Goal: Task Accomplishment & Management: Manage account settings

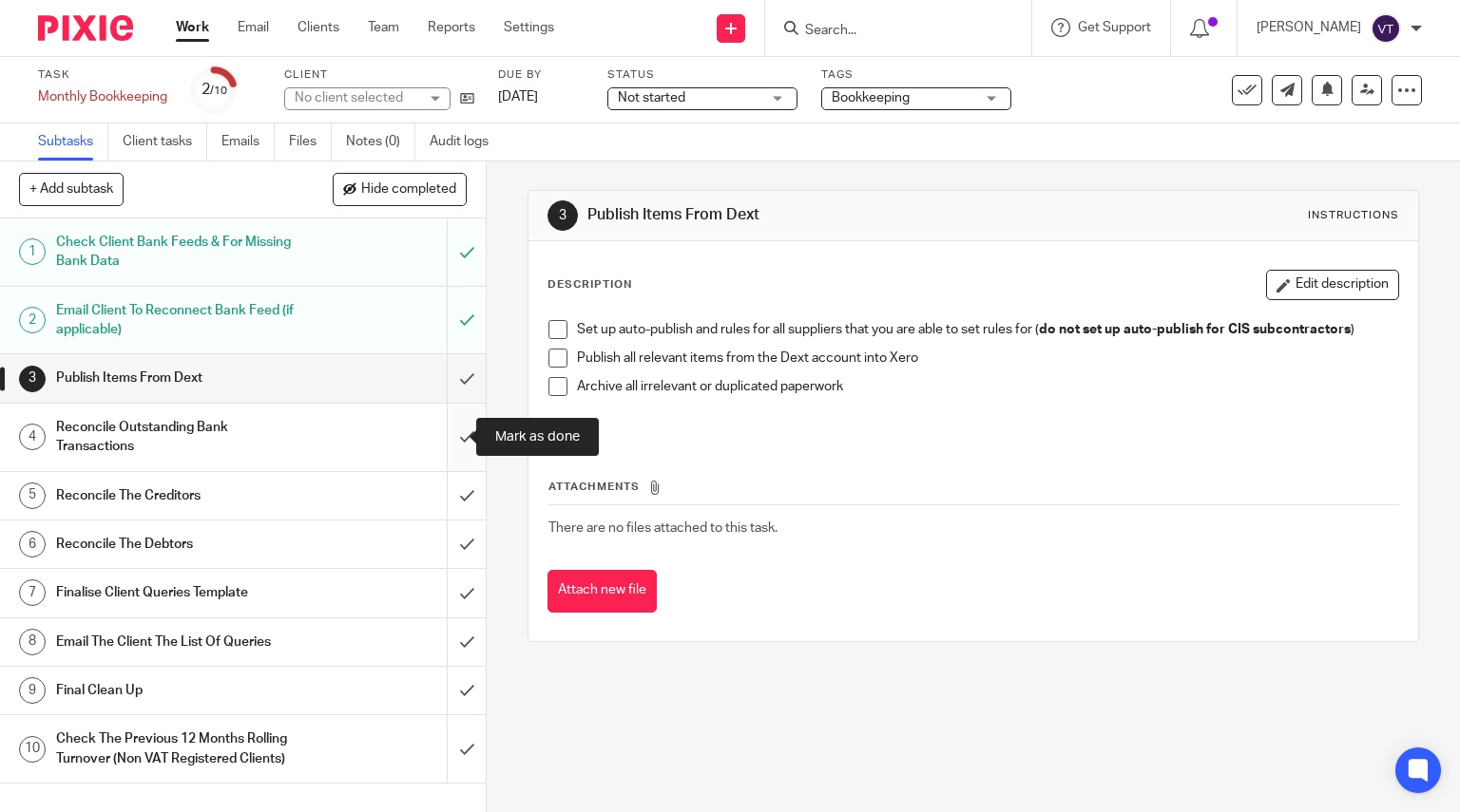
click at [447, 443] on input "submit" at bounding box center [243, 437] width 486 height 68
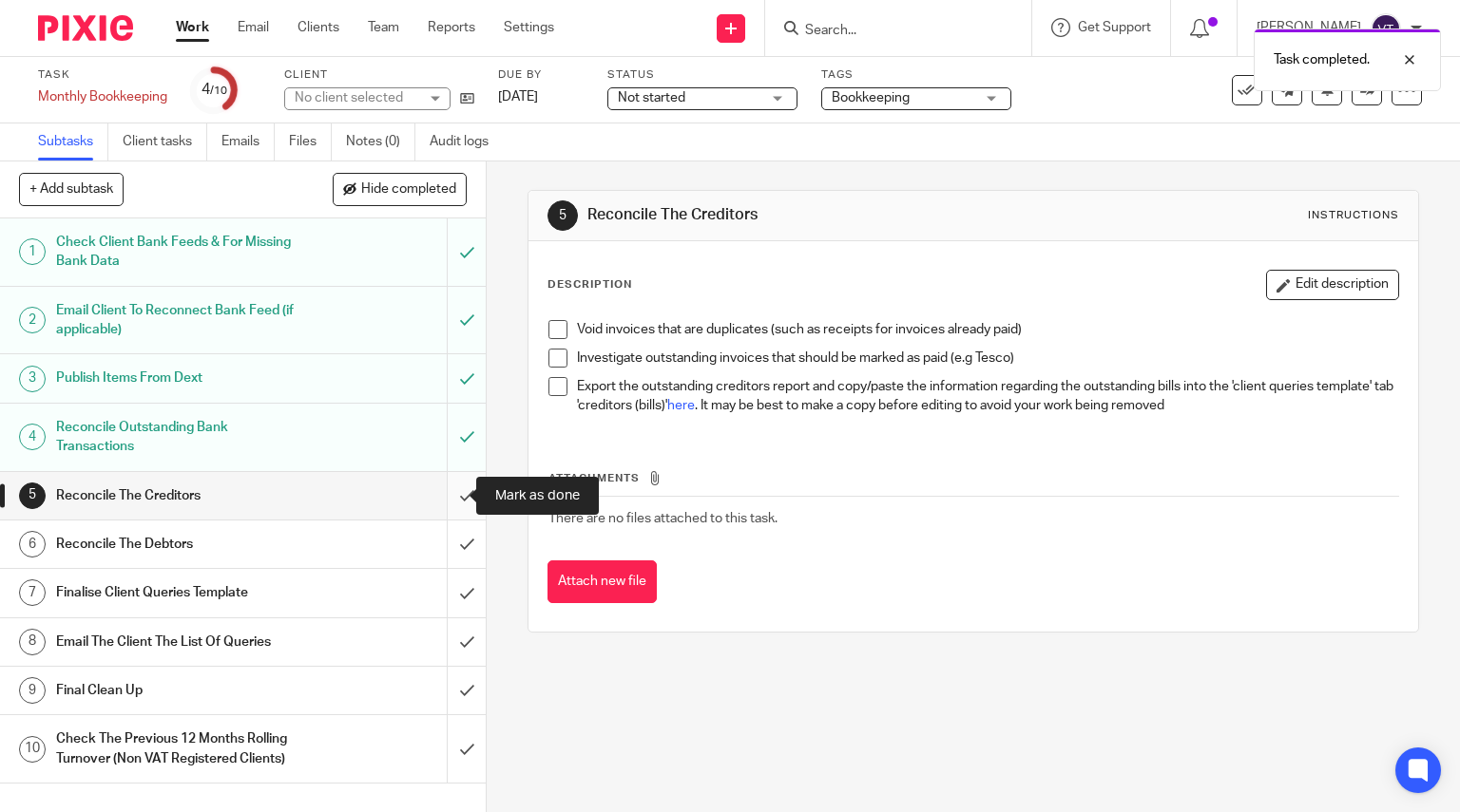
click at [440, 505] on input "submit" at bounding box center [243, 496] width 486 height 48
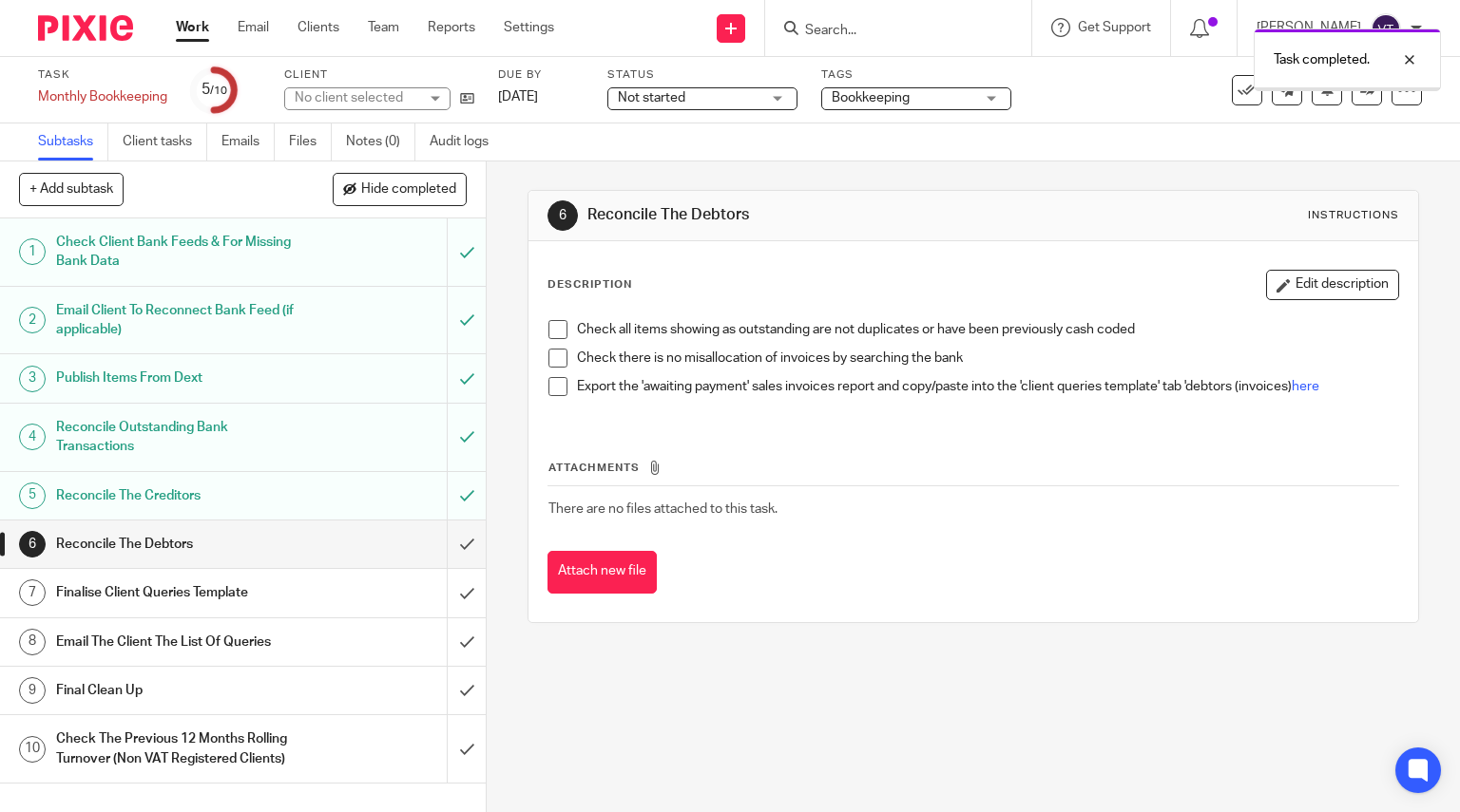
click at [450, 544] on input "submit" at bounding box center [243, 545] width 486 height 48
click at [451, 590] on input "submit" at bounding box center [243, 593] width 486 height 48
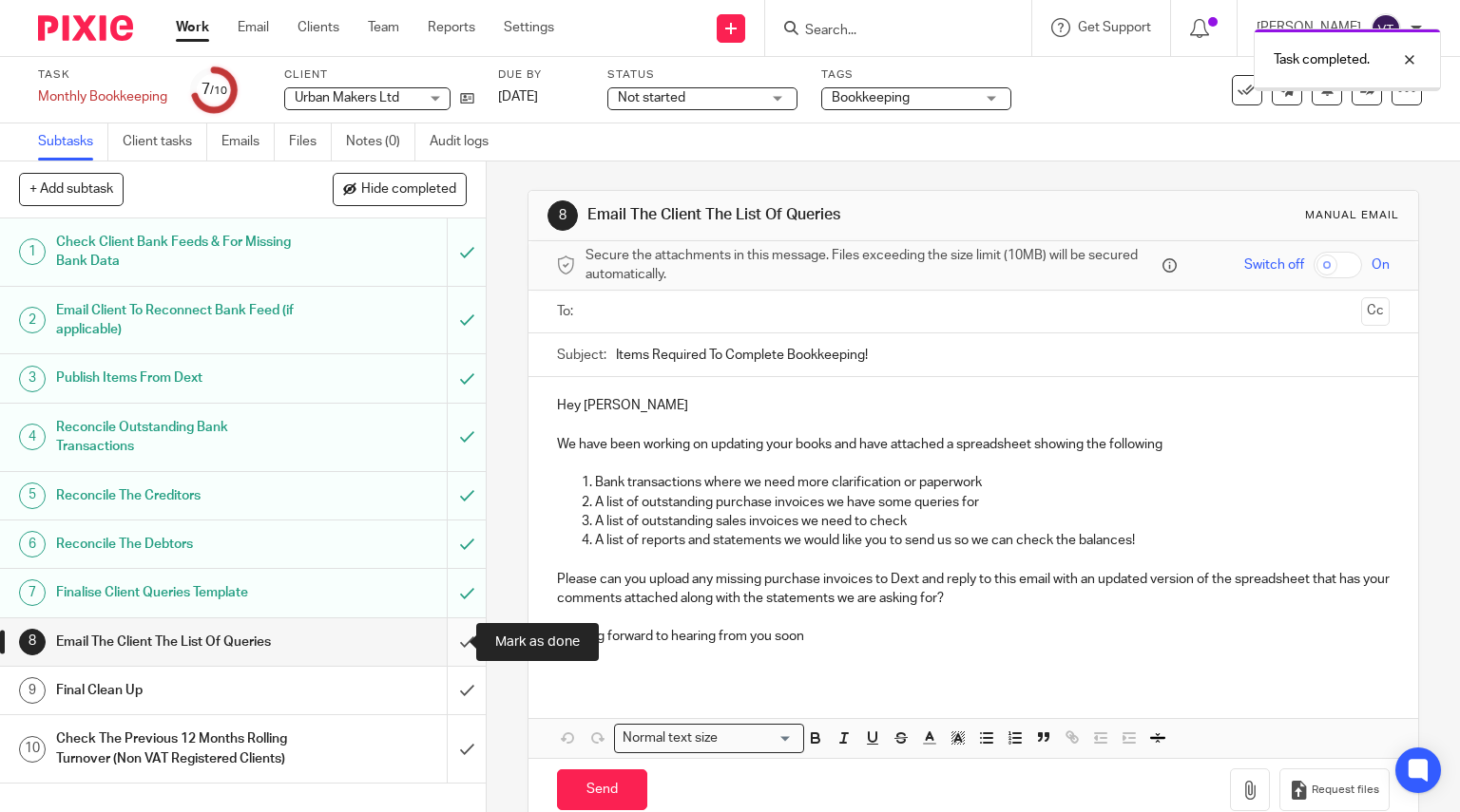
click at [450, 658] on input "submit" at bounding box center [243, 643] width 486 height 48
click at [448, 696] on input "submit" at bounding box center [243, 691] width 486 height 48
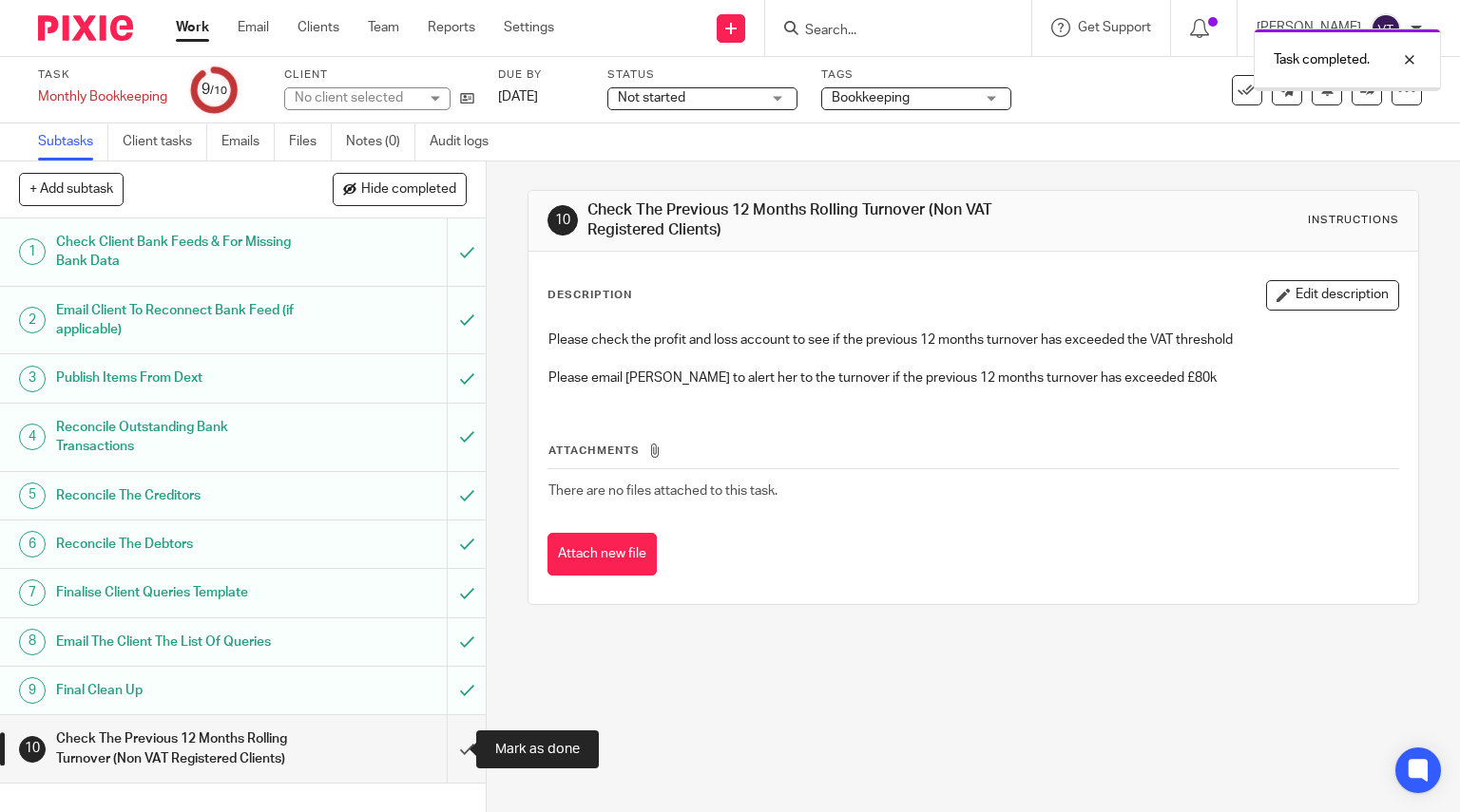
click at [447, 745] on input "submit" at bounding box center [243, 749] width 486 height 68
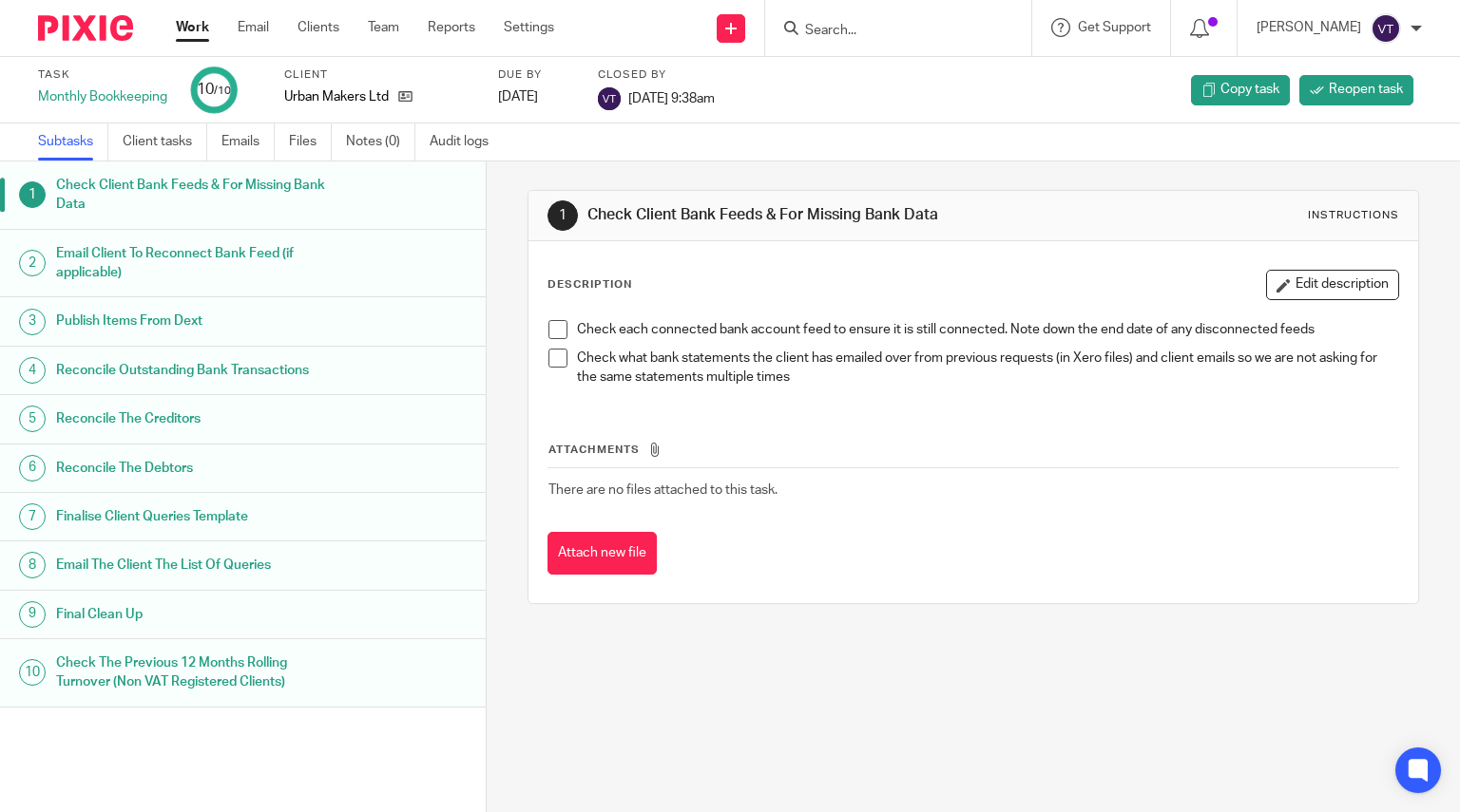
click at [906, 25] on input "Search" at bounding box center [889, 31] width 171 height 17
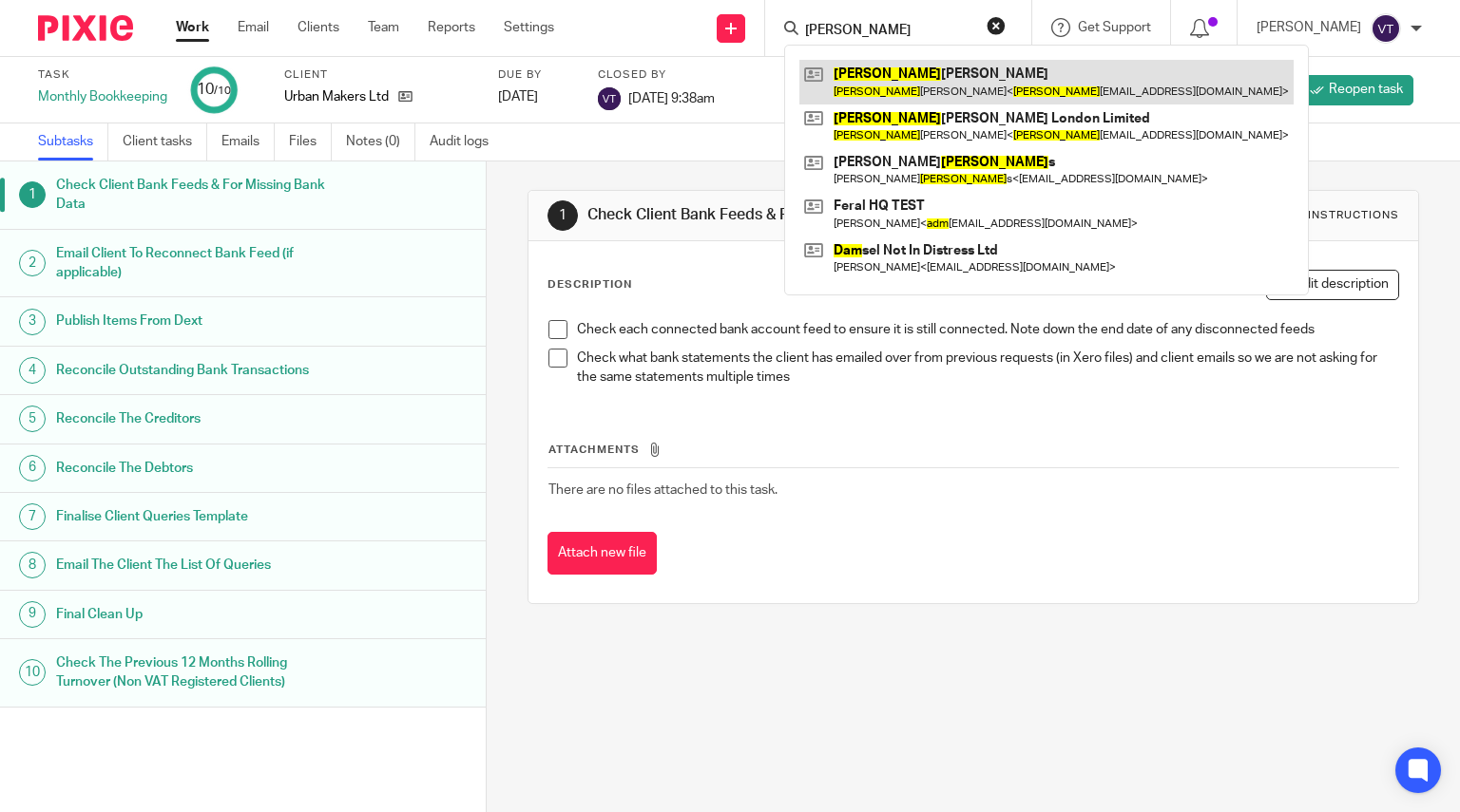
type input "adam"
click at [939, 89] on link at bounding box center [1046, 82] width 494 height 44
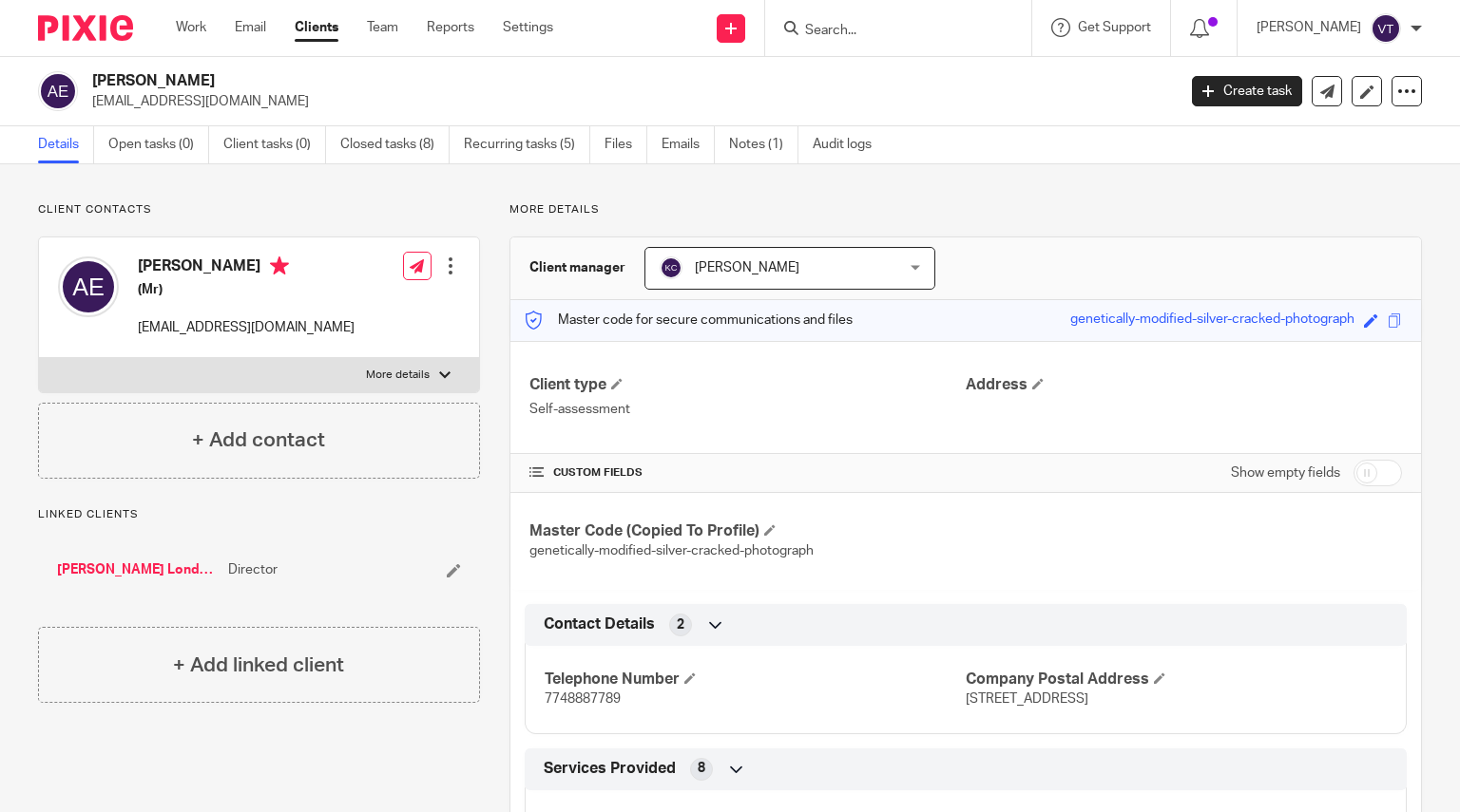
click at [830, 34] on input "Search" at bounding box center [889, 31] width 171 height 17
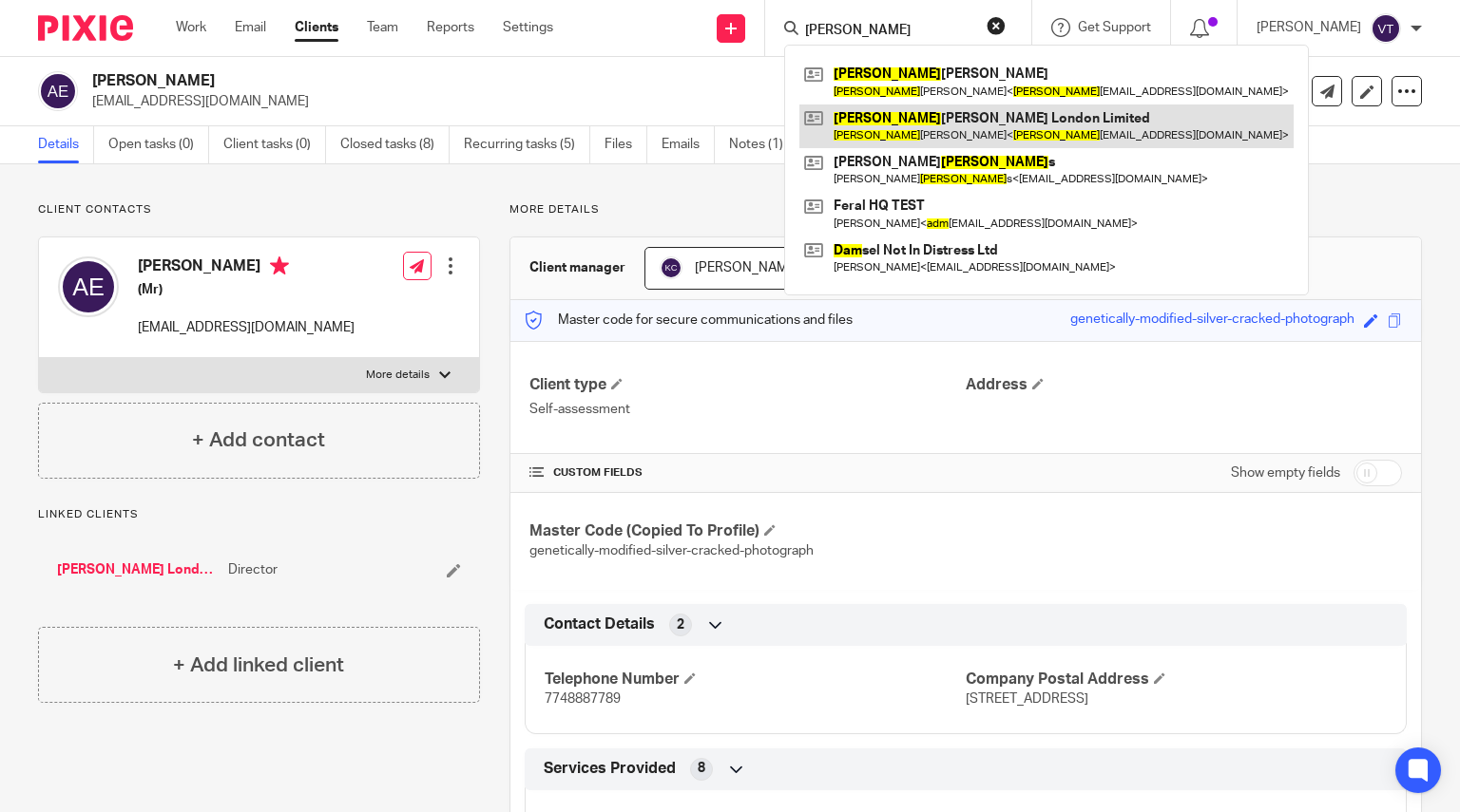
type input "[PERSON_NAME]"
click at [981, 144] on link at bounding box center [1046, 127] width 494 height 44
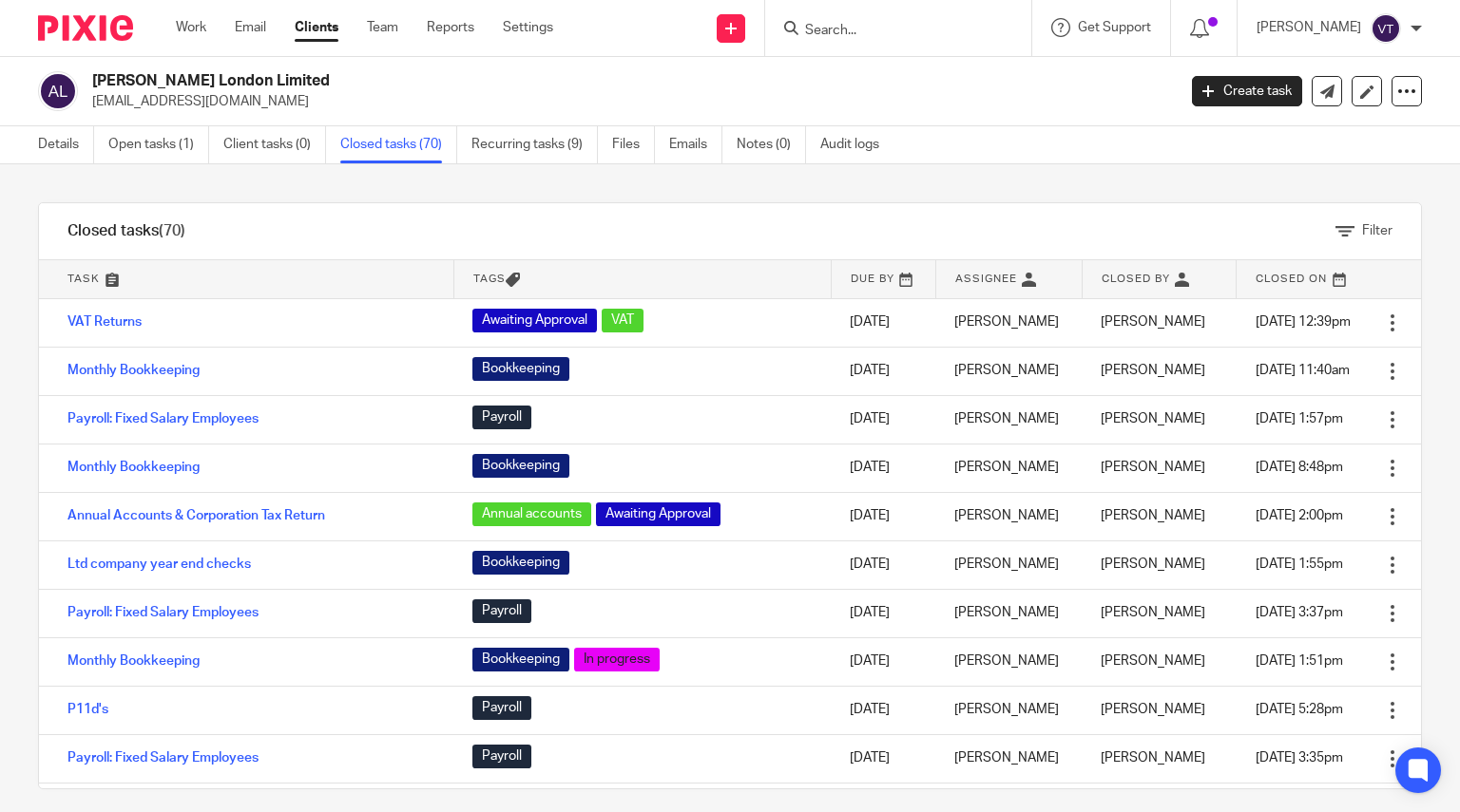
click at [895, 14] on div at bounding box center [898, 28] width 266 height 56
click at [904, 30] on input "Search" at bounding box center [889, 31] width 171 height 17
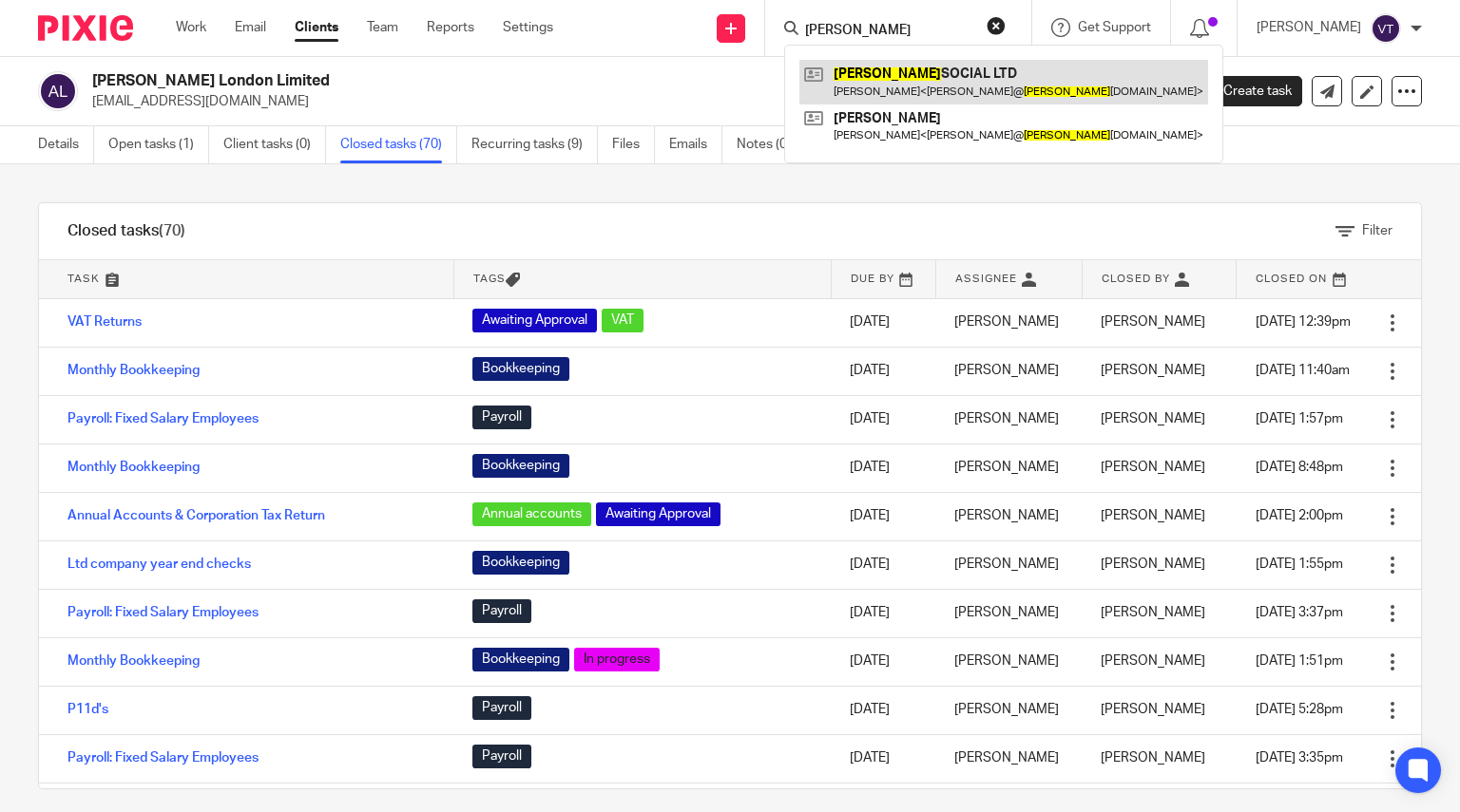
type input "[PERSON_NAME]"
click at [918, 73] on link at bounding box center [1003, 82] width 409 height 44
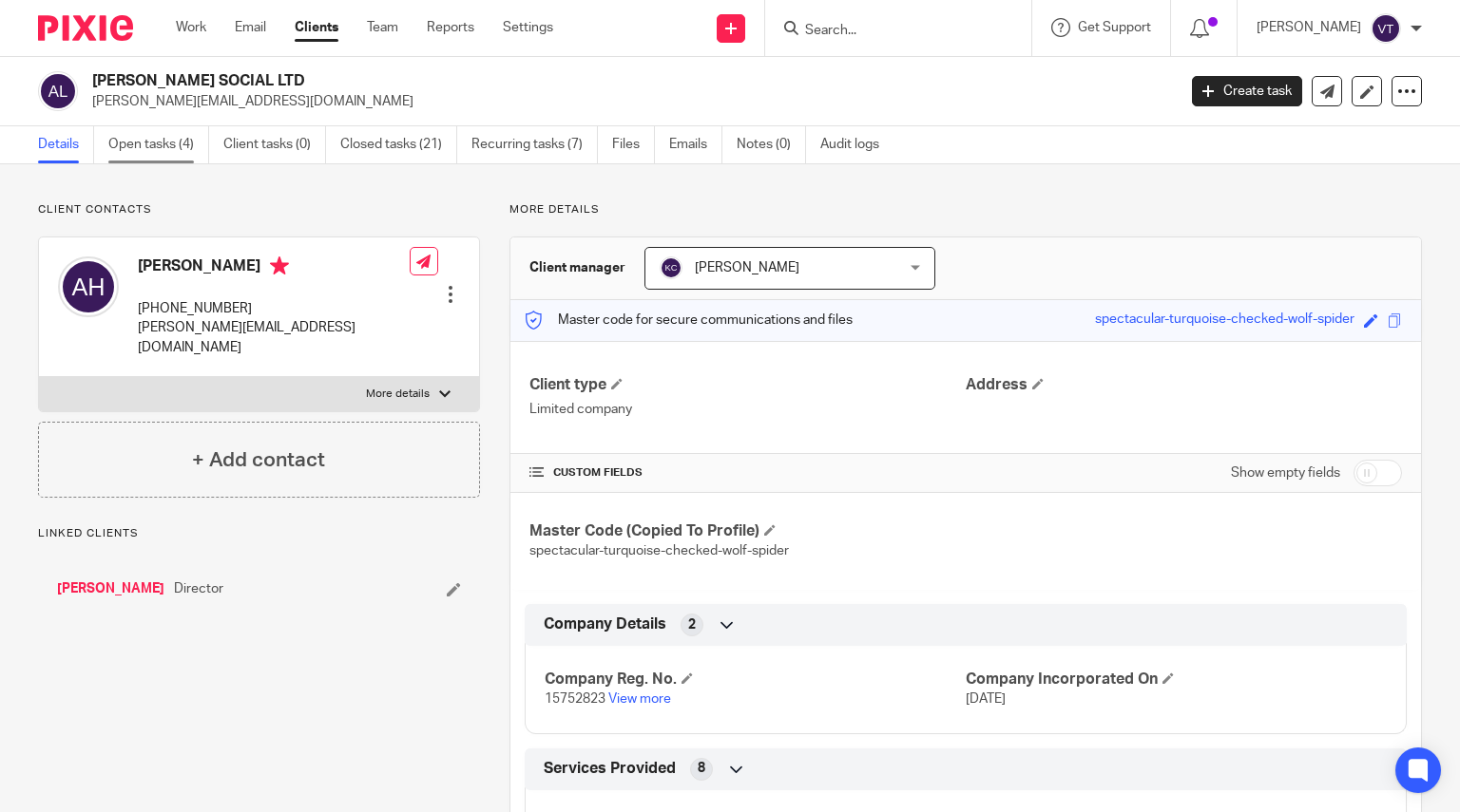
click at [191, 135] on link "Open tasks (4)" at bounding box center [159, 145] width 101 height 37
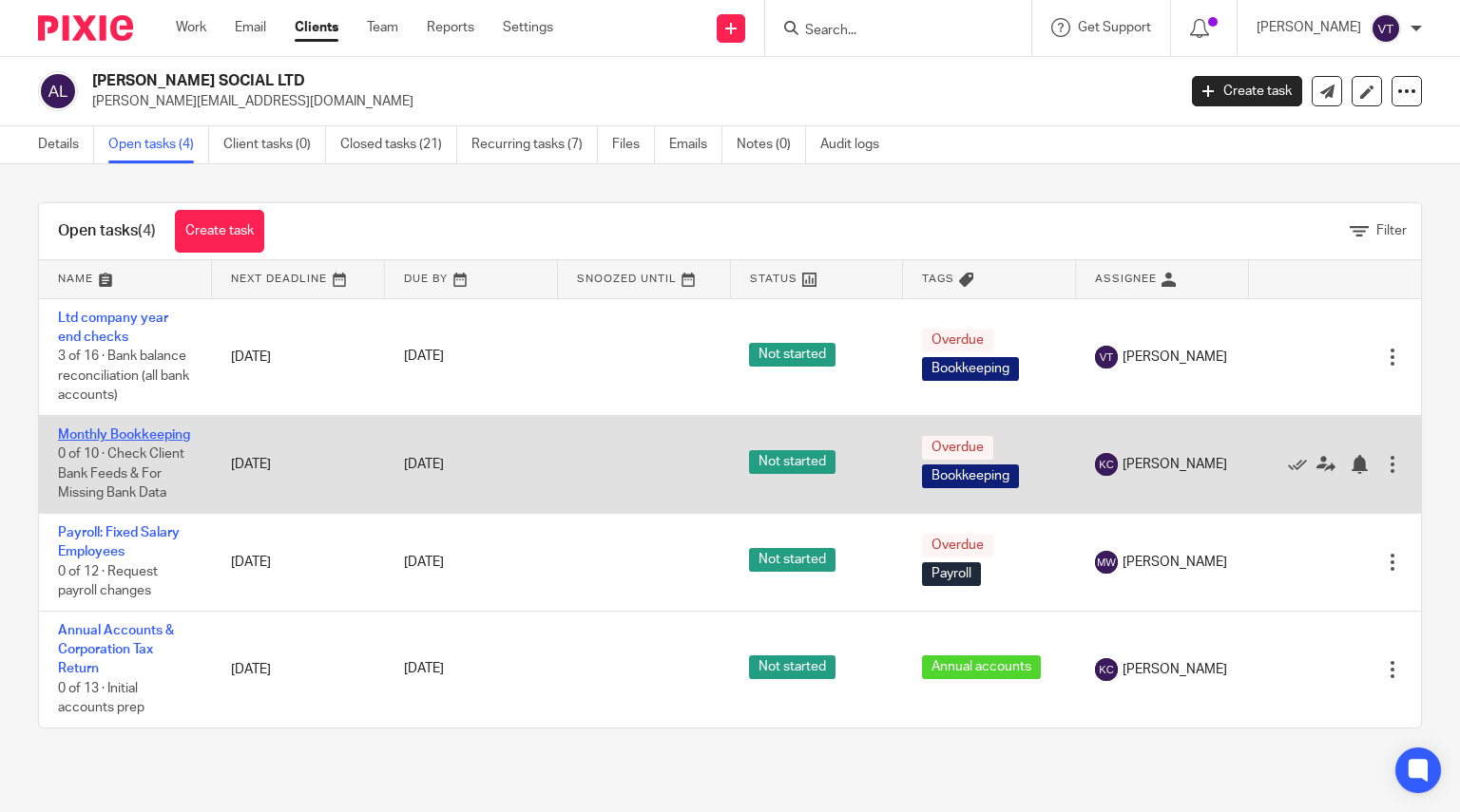
click at [66, 435] on link "Monthly Bookkeeping" at bounding box center [124, 435] width 132 height 13
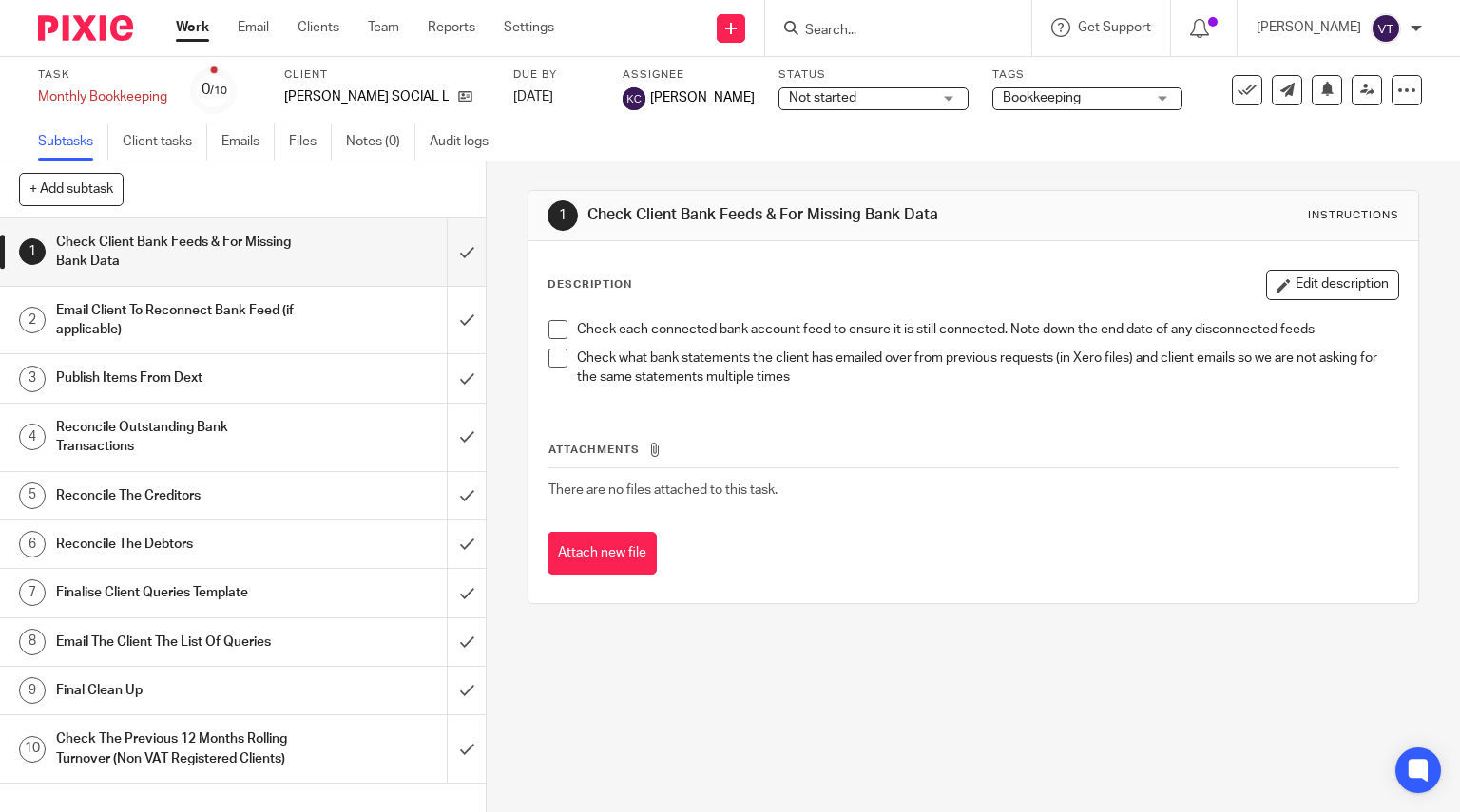
click at [817, 101] on span "Not started" at bounding box center [822, 98] width 68 height 13
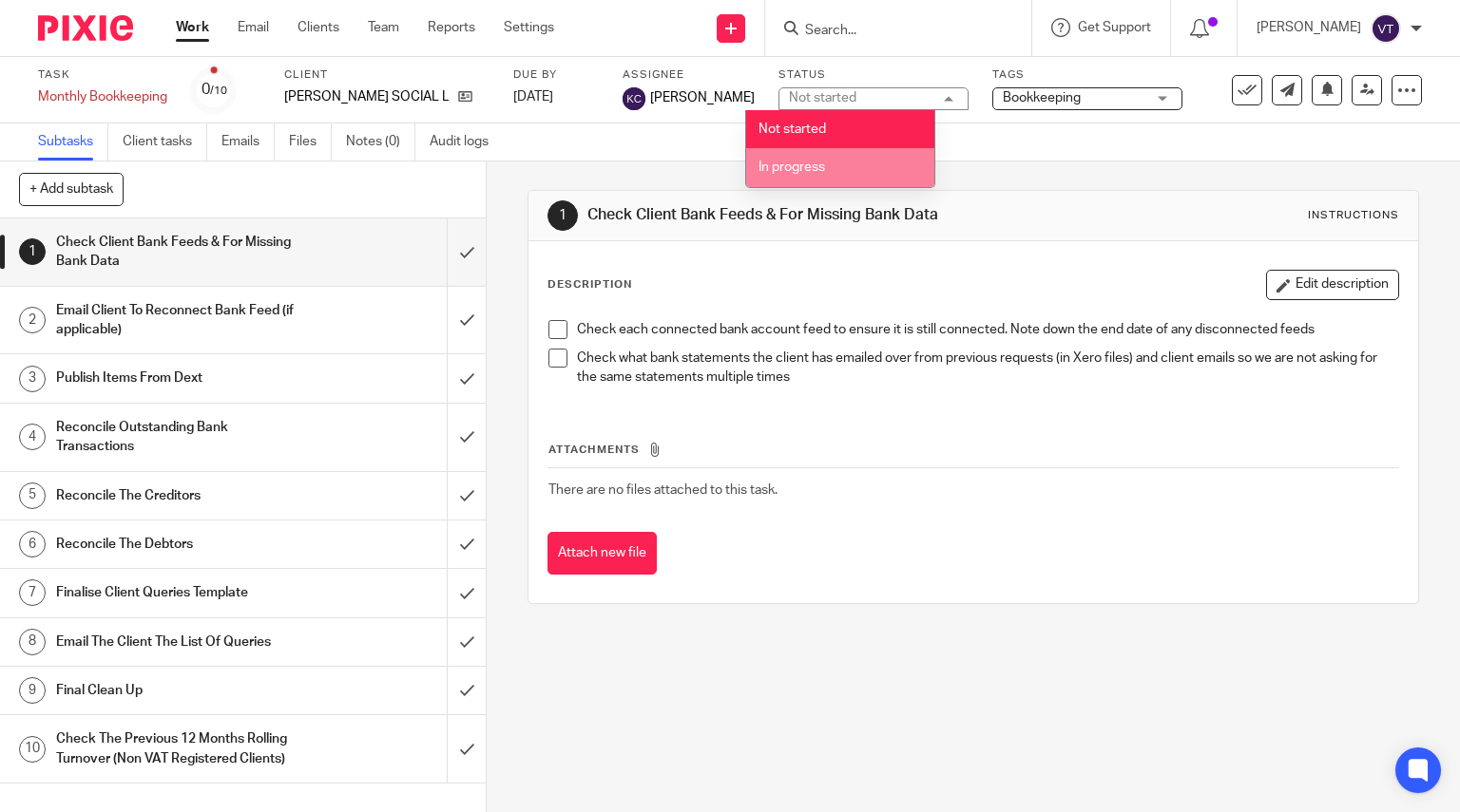
click at [830, 164] on li "In progress" at bounding box center [841, 168] width 189 height 39
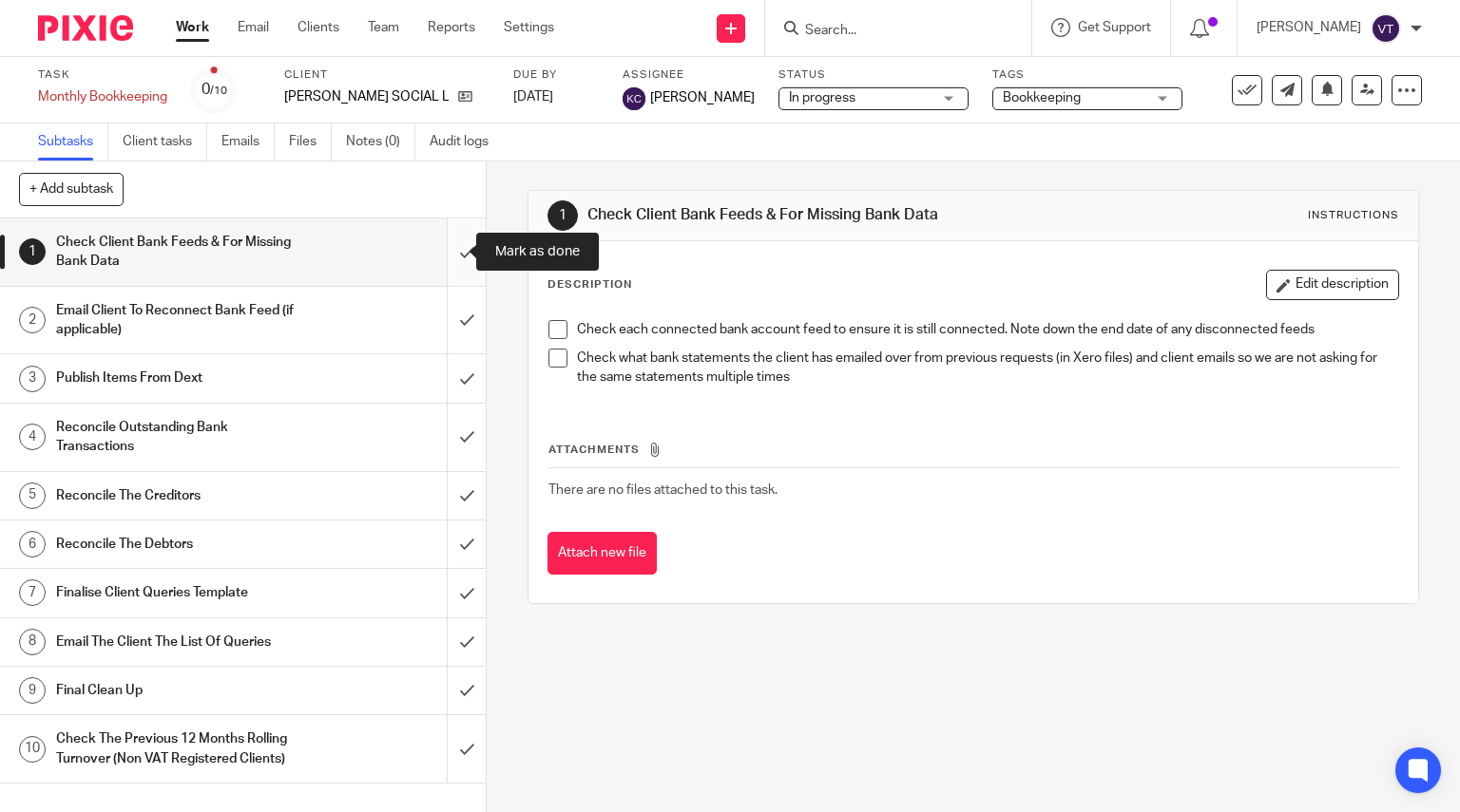
click at [450, 248] on input "submit" at bounding box center [243, 252] width 486 height 68
click at [451, 378] on input "submit" at bounding box center [243, 378] width 486 height 48
click at [450, 319] on input "submit" at bounding box center [243, 320] width 486 height 68
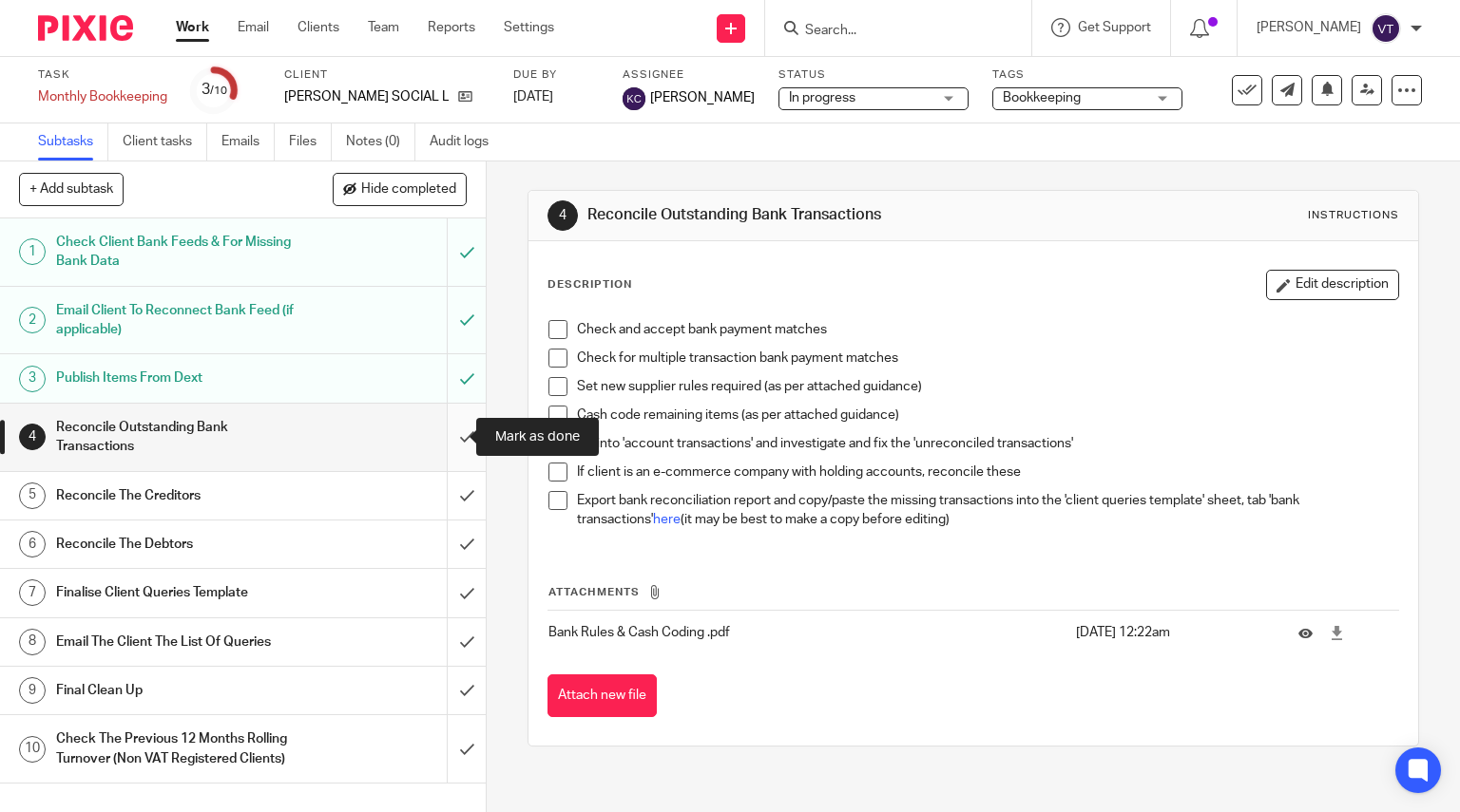
click at [441, 436] on input "submit" at bounding box center [243, 437] width 486 height 68
click at [450, 497] on input "submit" at bounding box center [243, 496] width 486 height 48
click at [450, 548] on input "submit" at bounding box center [243, 545] width 486 height 48
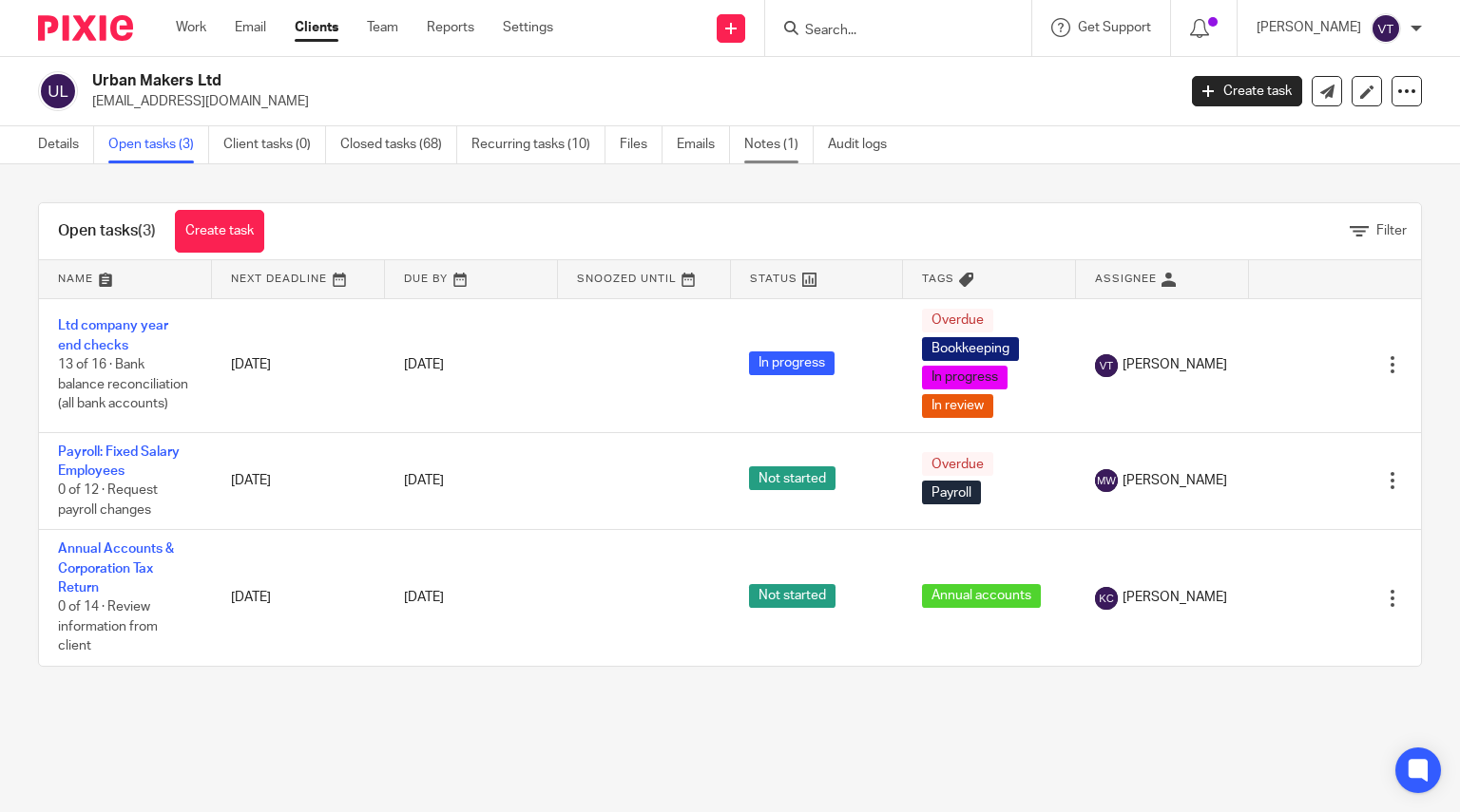
click at [777, 140] on link "Notes (1)" at bounding box center [779, 145] width 70 height 37
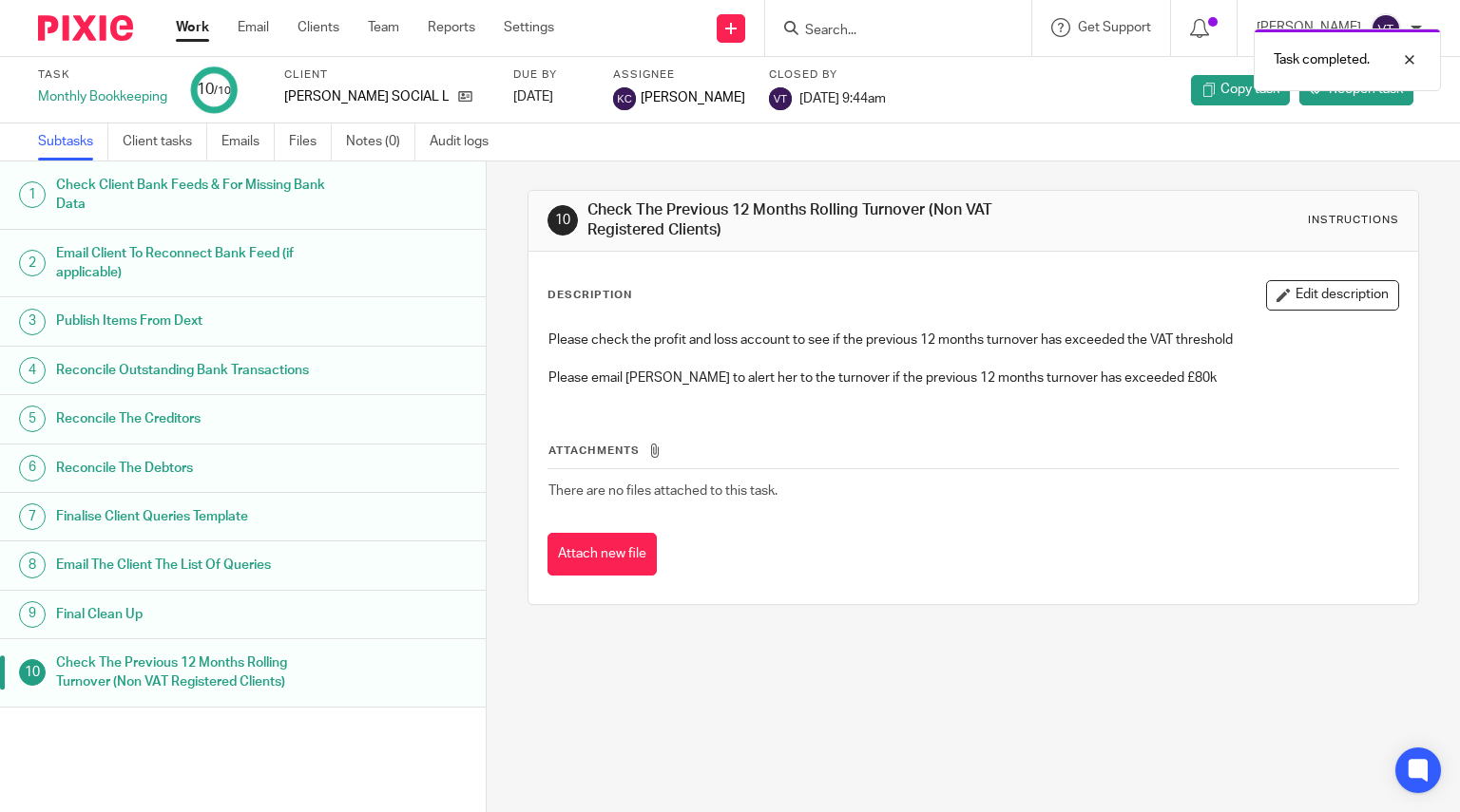
click at [823, 25] on div "Task completed." at bounding box center [1086, 55] width 711 height 72
click at [871, 24] on div "Task completed." at bounding box center [1086, 55] width 711 height 72
click at [848, 31] on div "Task completed." at bounding box center [1086, 55] width 711 height 72
click at [850, 31] on input "Search" at bounding box center [889, 31] width 171 height 17
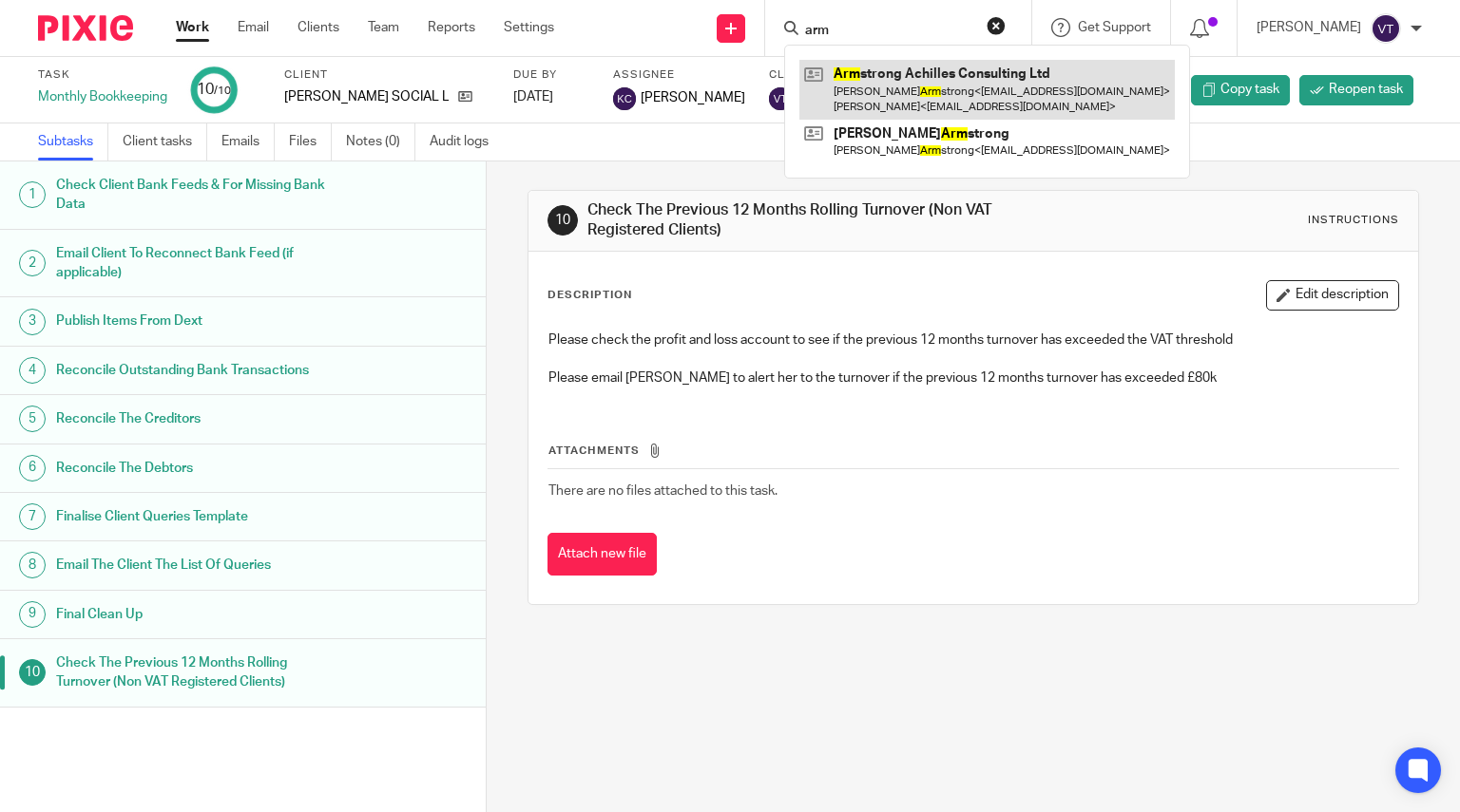
type input "arm"
click at [993, 86] on link at bounding box center [987, 89] width 375 height 59
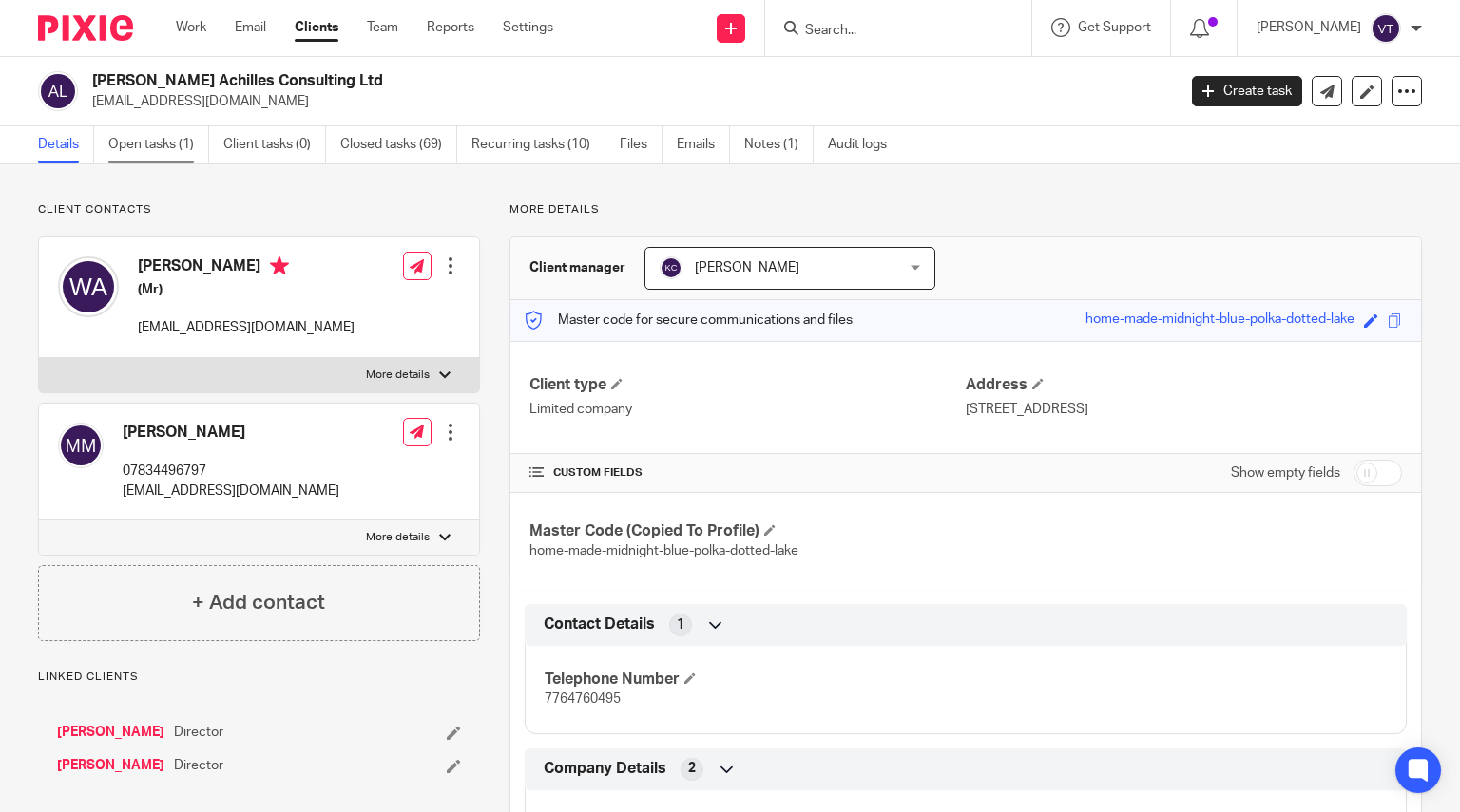
click at [153, 144] on link "Open tasks (1)" at bounding box center [159, 145] width 101 height 37
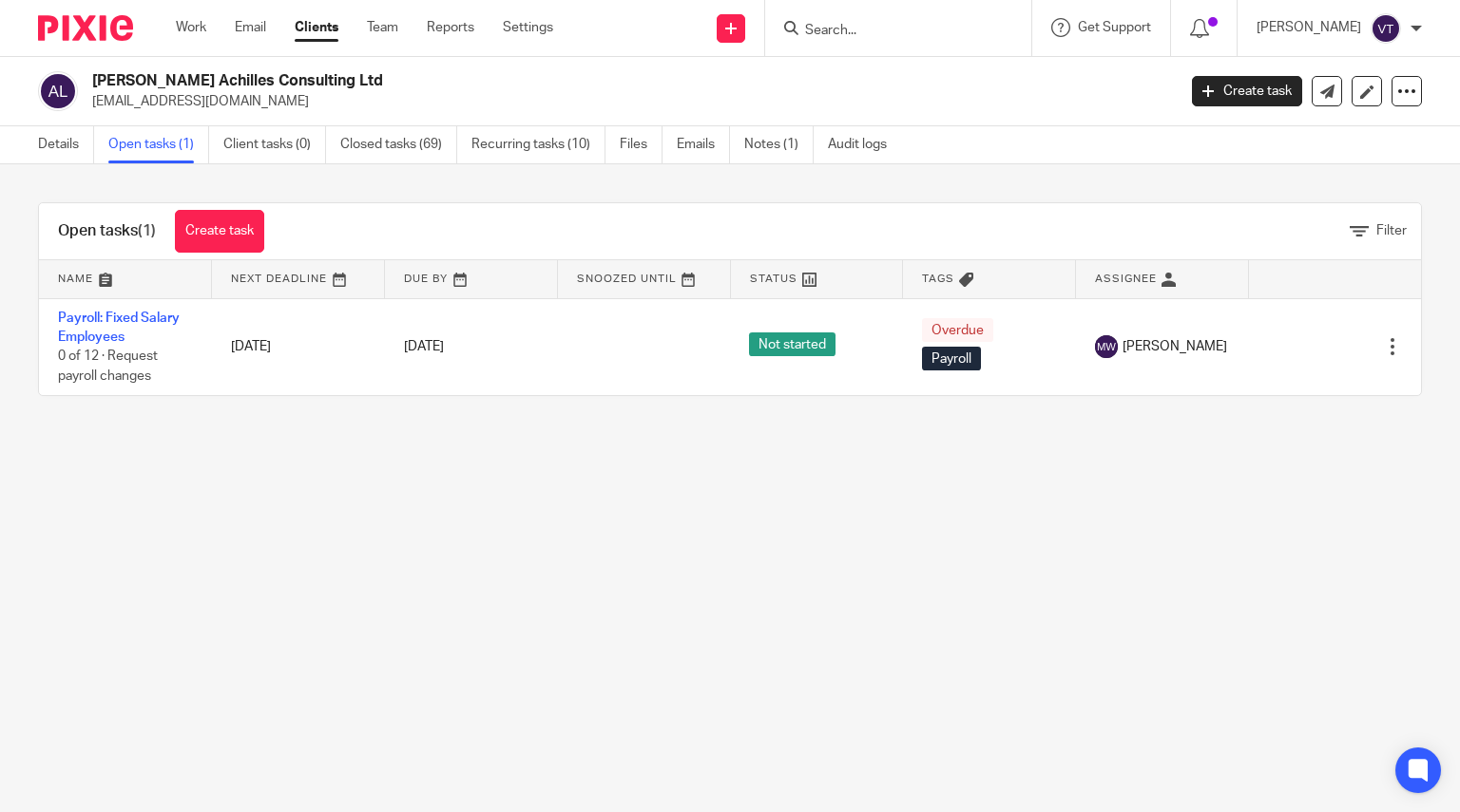
click at [858, 36] on input "Search" at bounding box center [889, 31] width 171 height 17
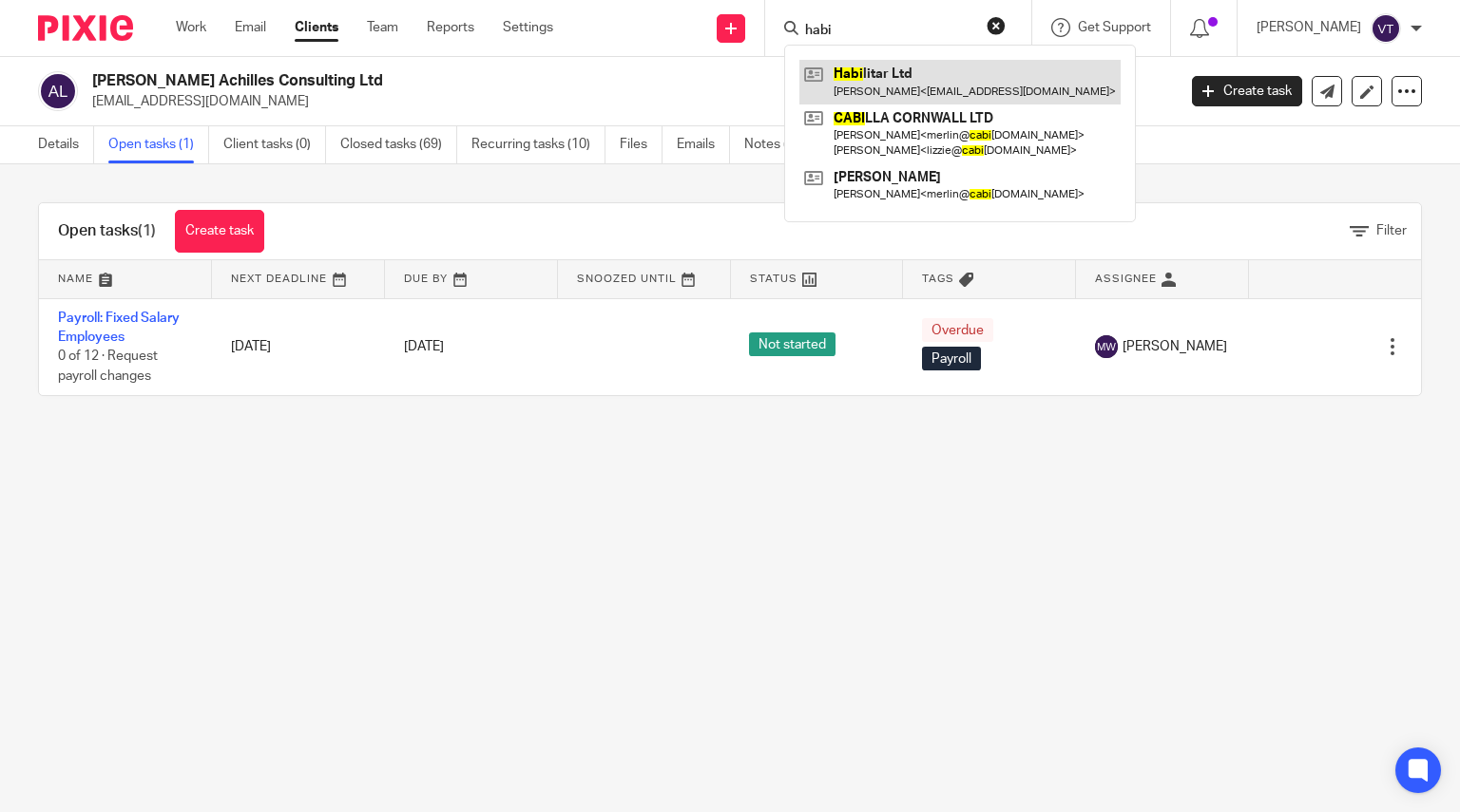
type input "habi"
click at [956, 87] on link at bounding box center [959, 82] width 321 height 44
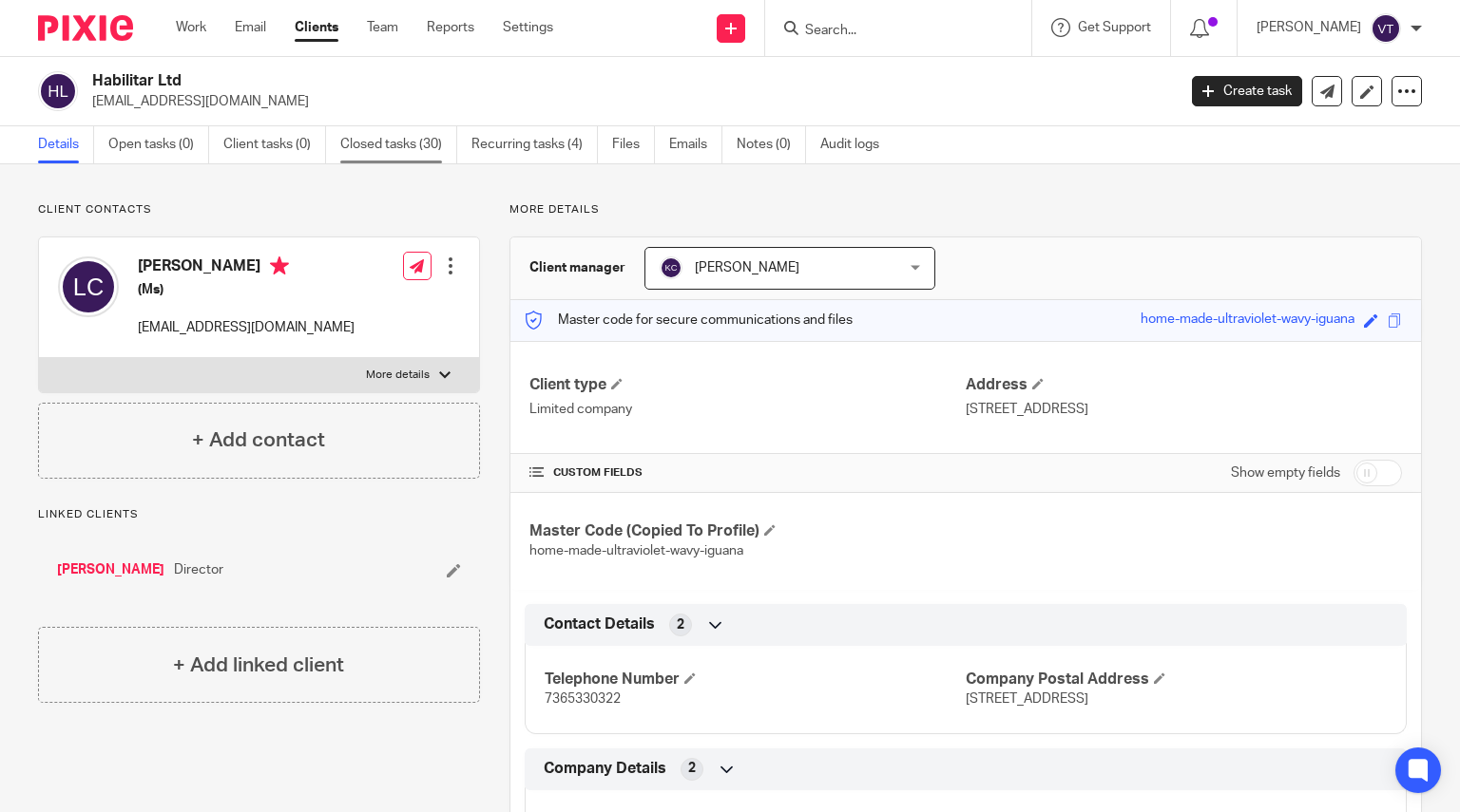
click at [377, 151] on link "Closed tasks (30)" at bounding box center [398, 145] width 117 height 37
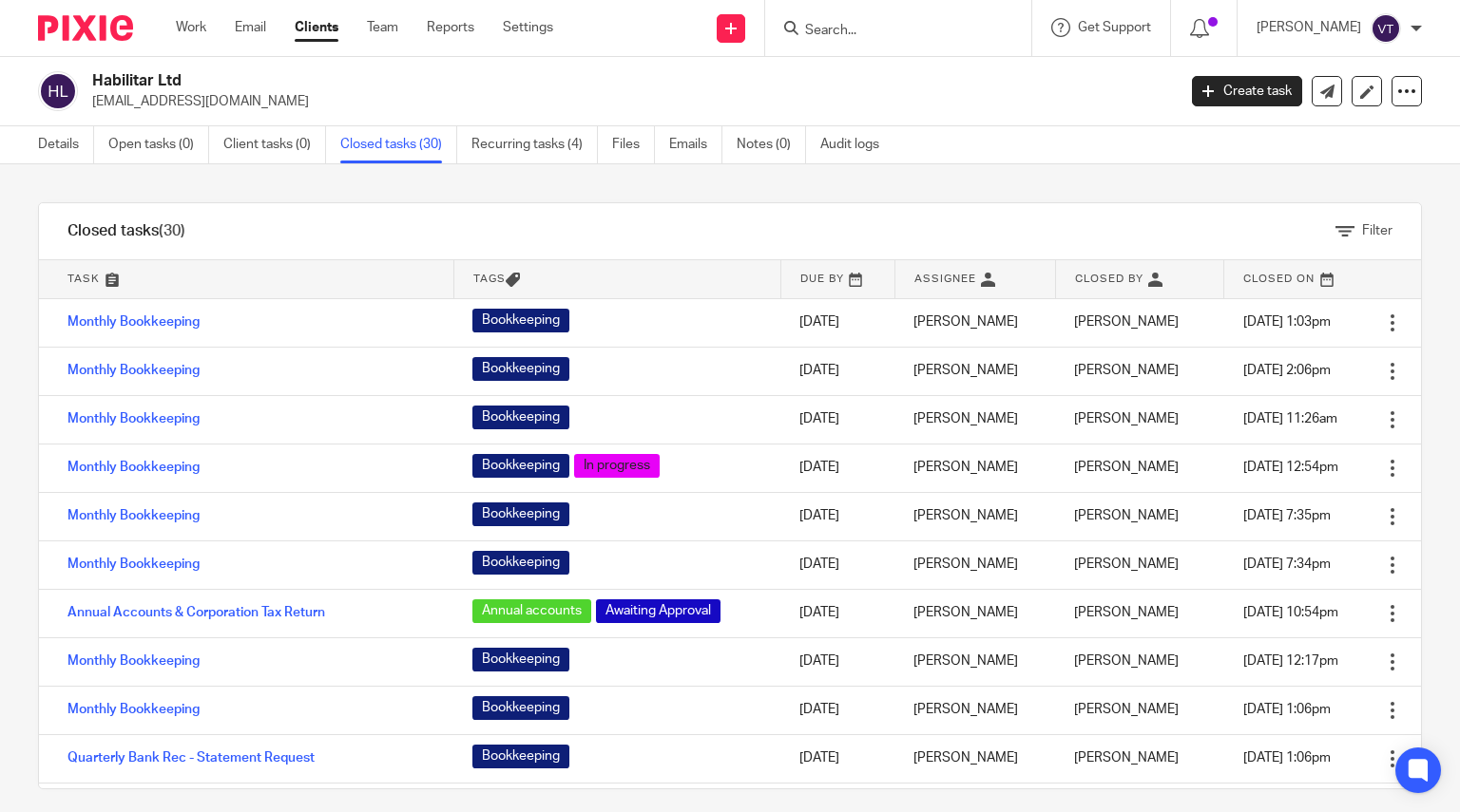
click at [874, 31] on input "Search" at bounding box center [889, 31] width 171 height 17
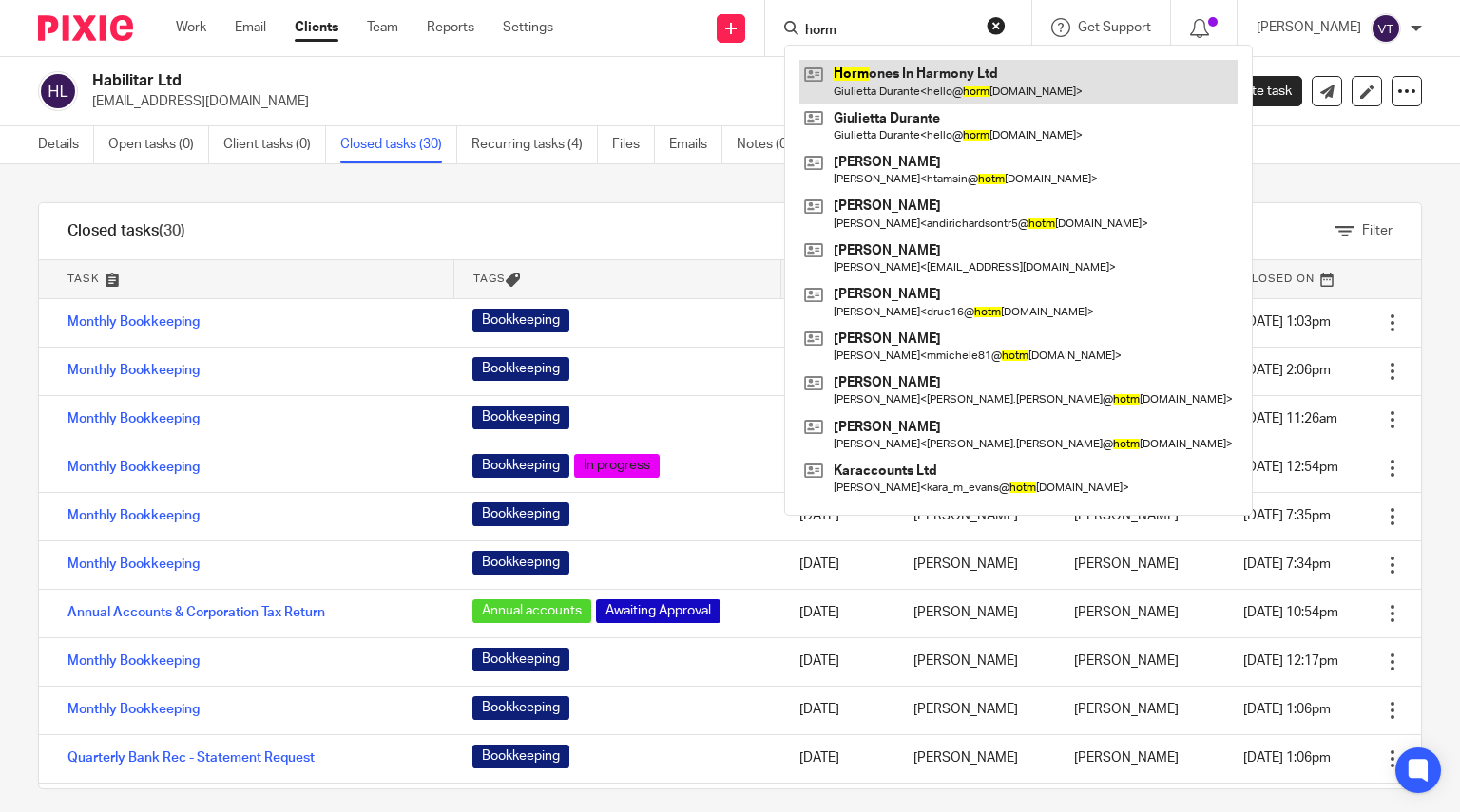
type input "horm"
click at [925, 80] on link at bounding box center [1018, 82] width 438 height 44
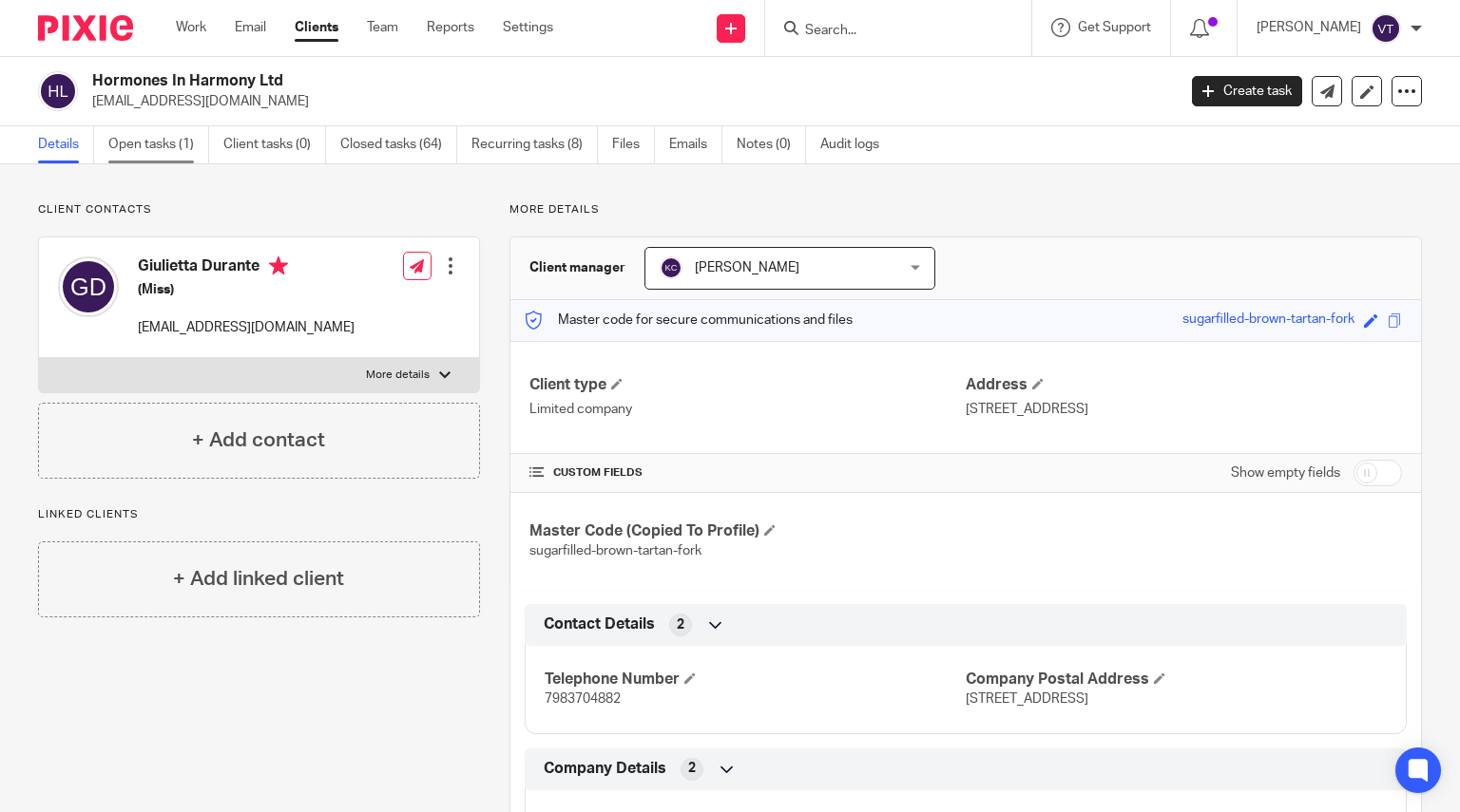
click at [183, 139] on link "Open tasks (1)" at bounding box center [159, 145] width 101 height 37
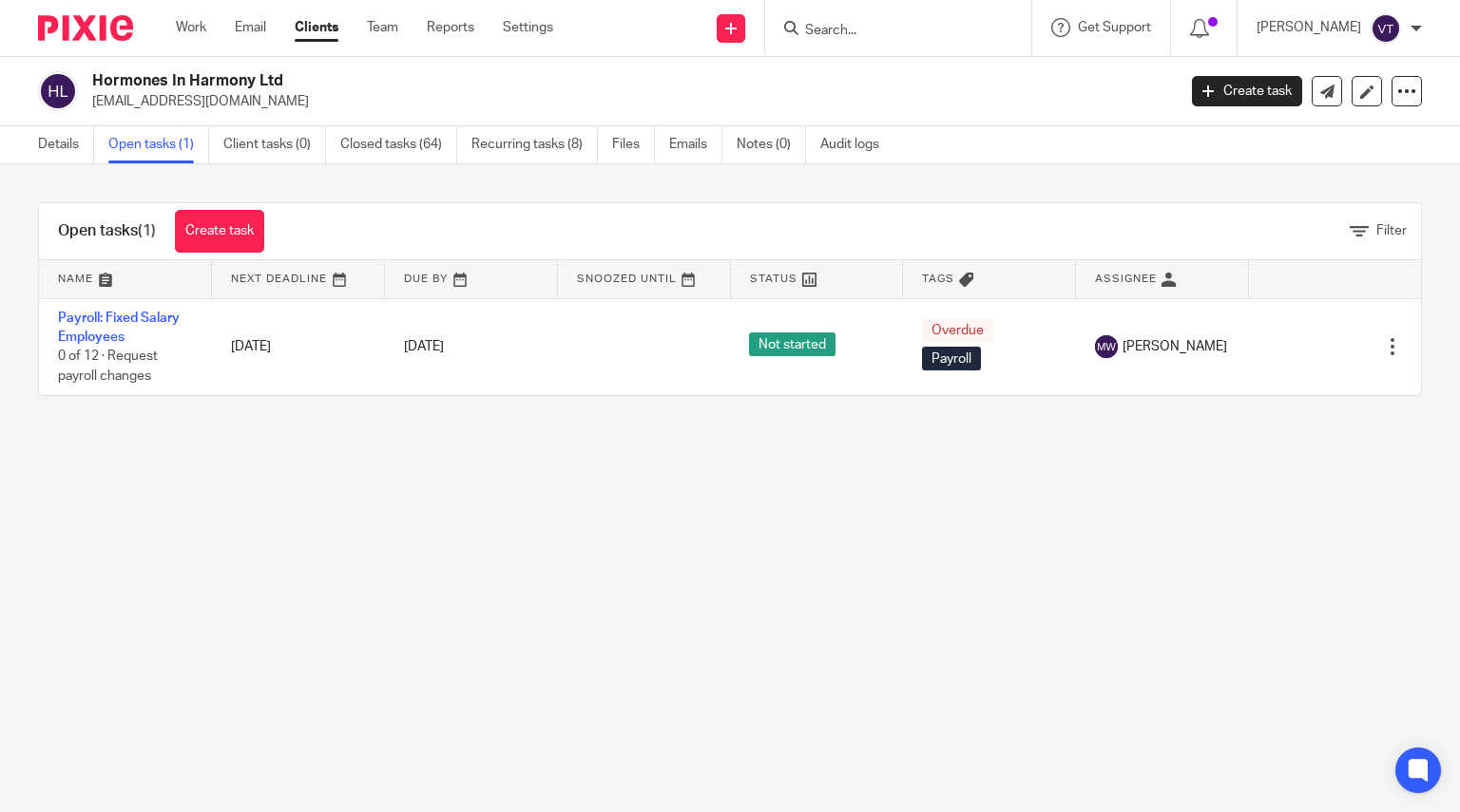
click at [837, 29] on input "Search" at bounding box center [889, 31] width 171 height 17
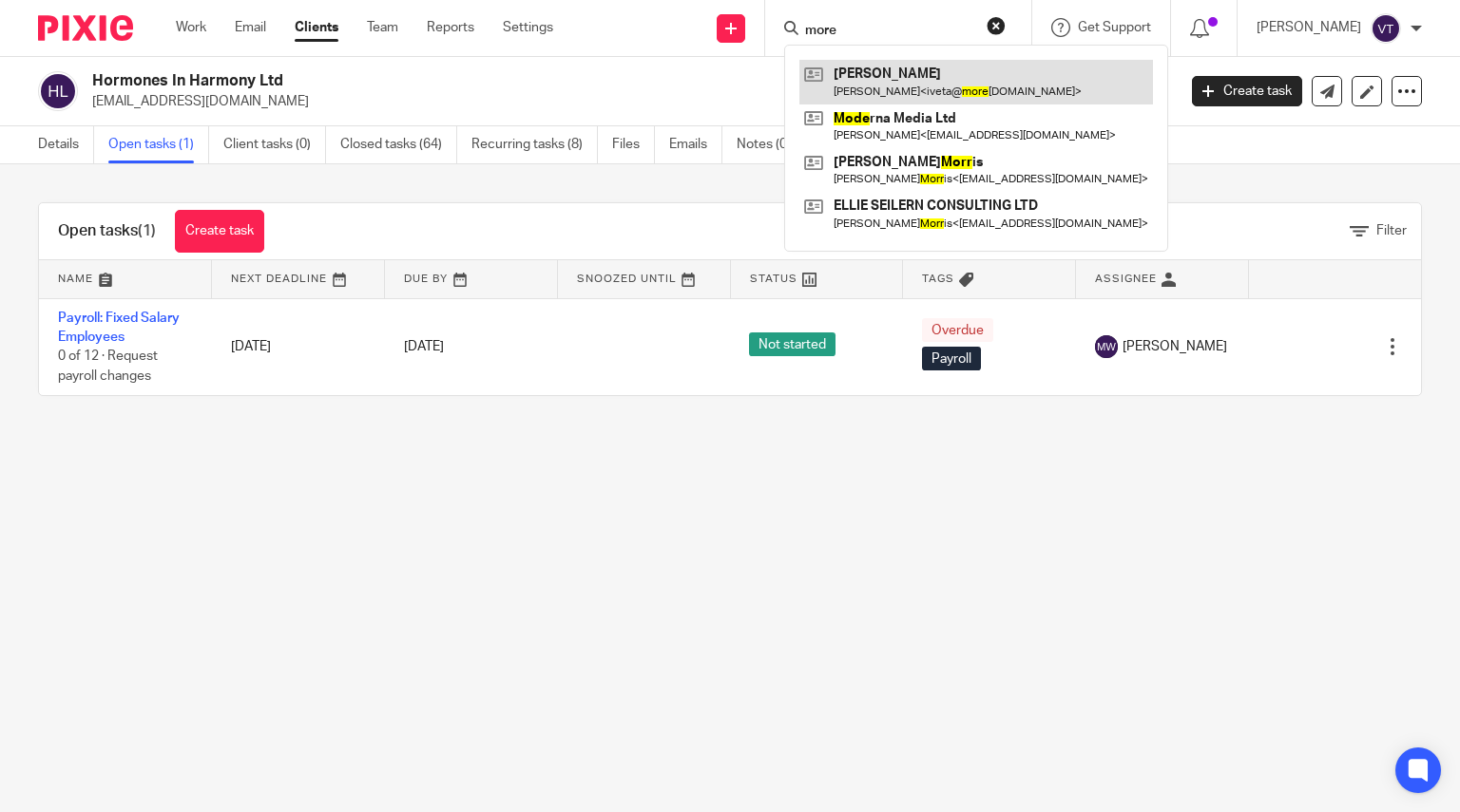
type input "more"
click at [944, 84] on link at bounding box center [975, 82] width 353 height 44
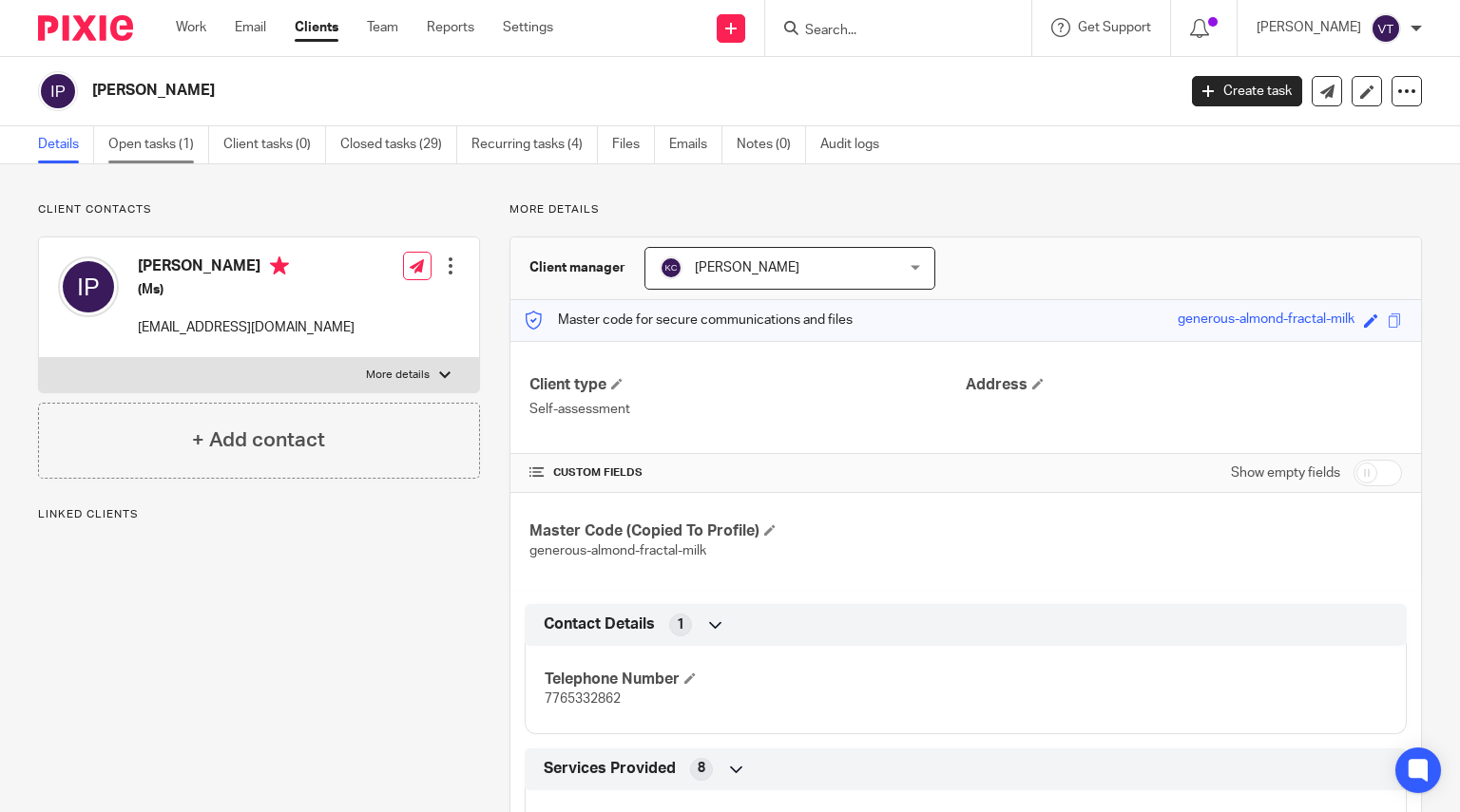
click at [192, 140] on link "Open tasks (1)" at bounding box center [159, 145] width 101 height 37
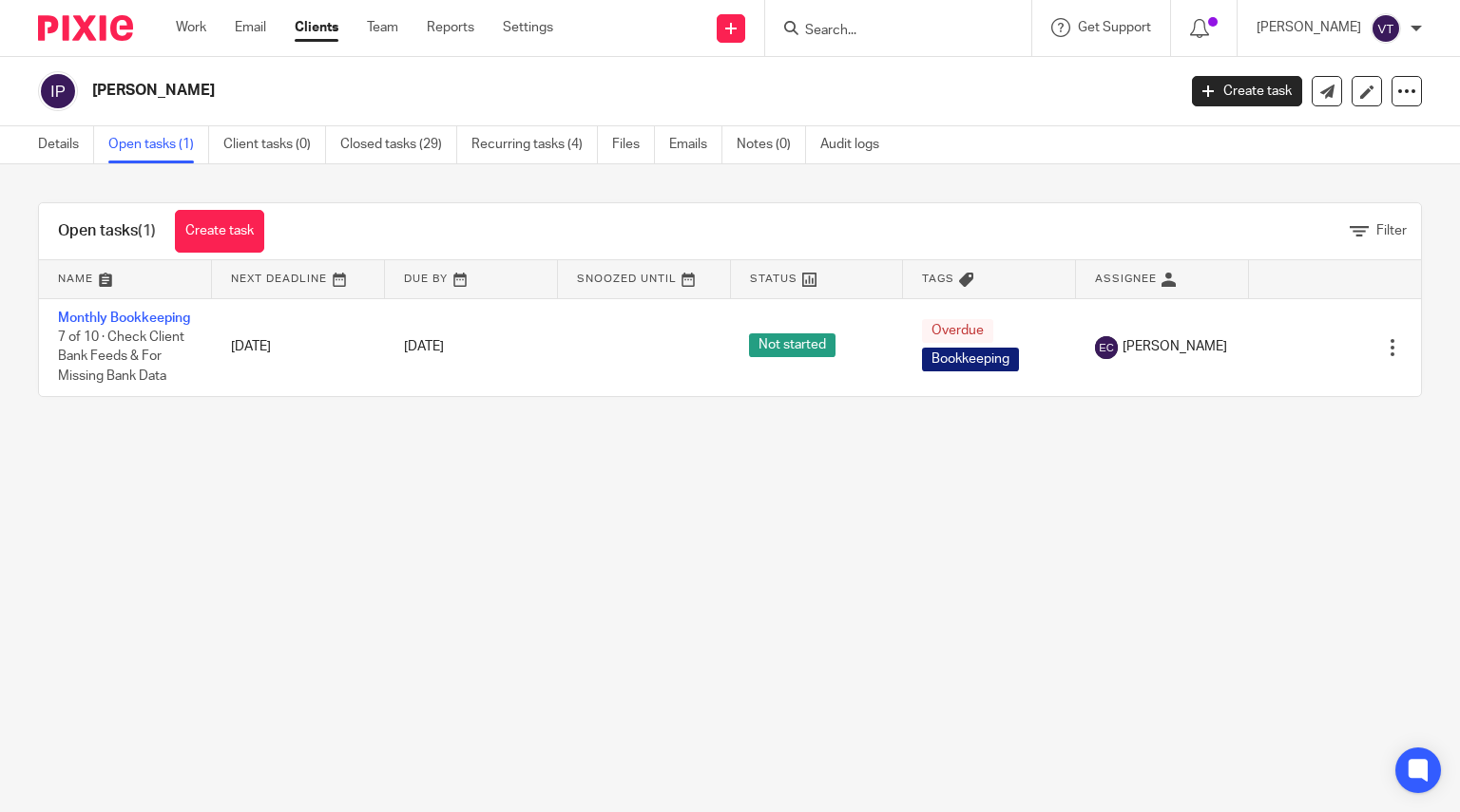
click at [849, 30] on input "Search" at bounding box center [889, 31] width 171 height 17
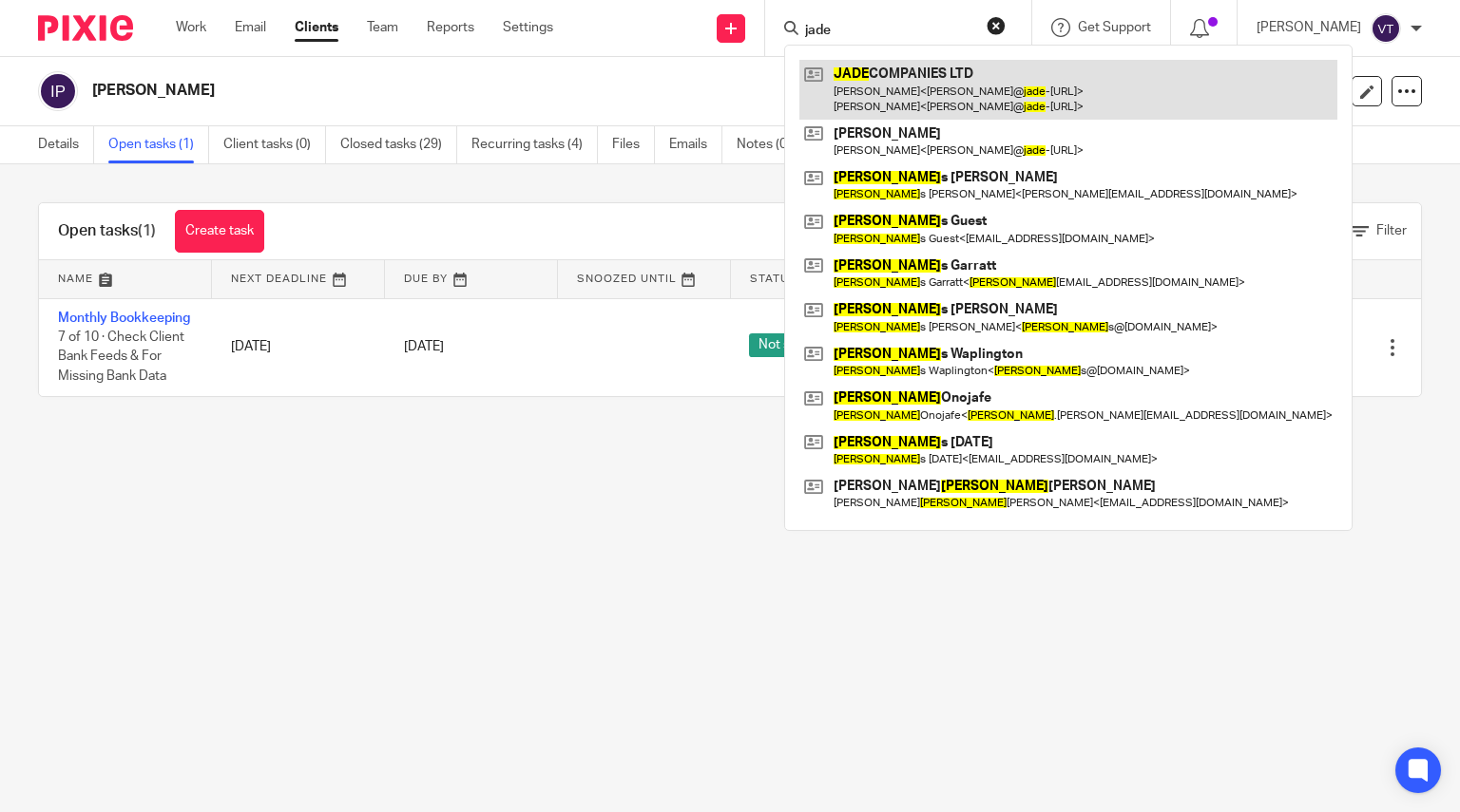
type input "jade"
click at [916, 64] on link at bounding box center [1068, 89] width 538 height 59
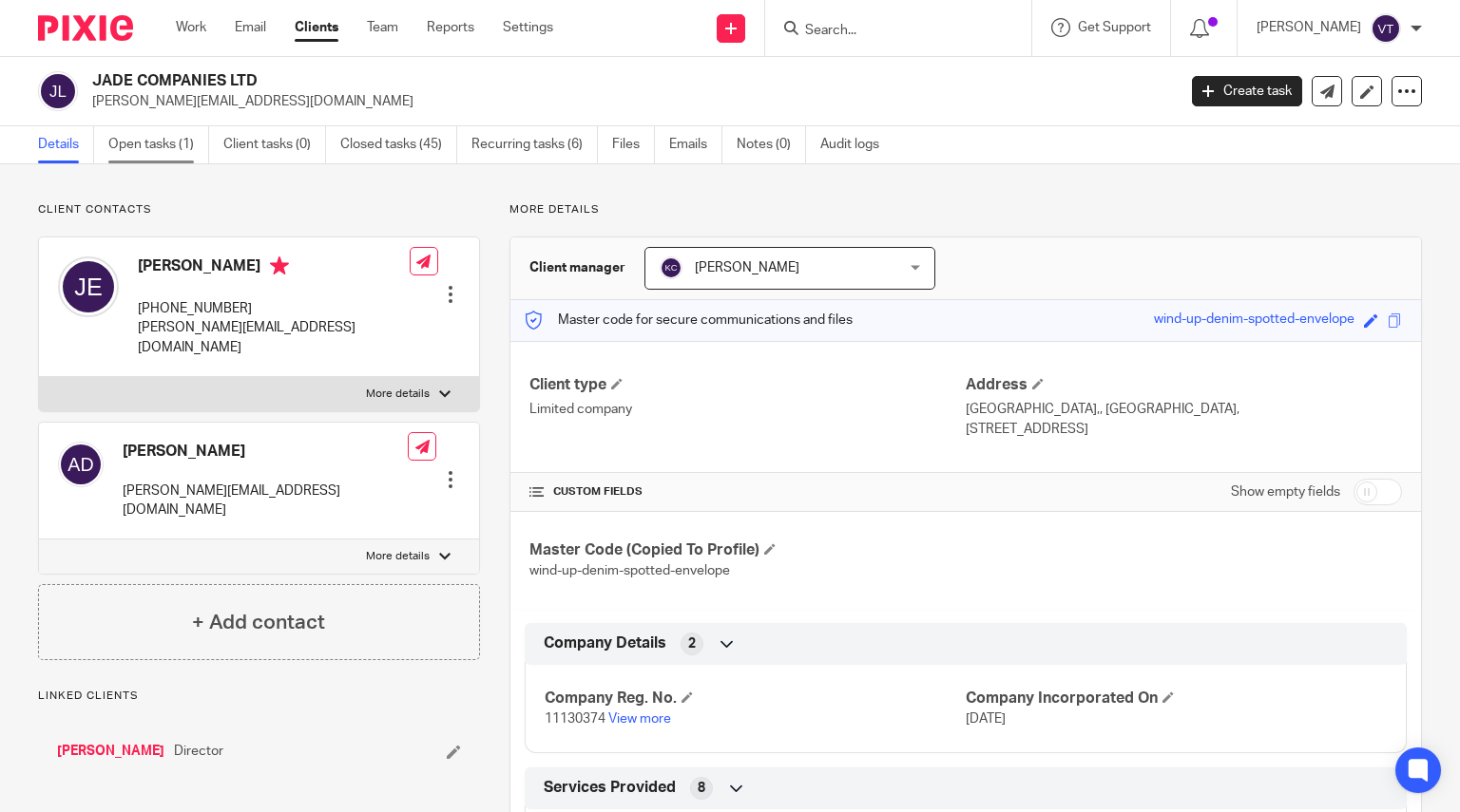
click at [146, 136] on link "Open tasks (1)" at bounding box center [159, 145] width 101 height 37
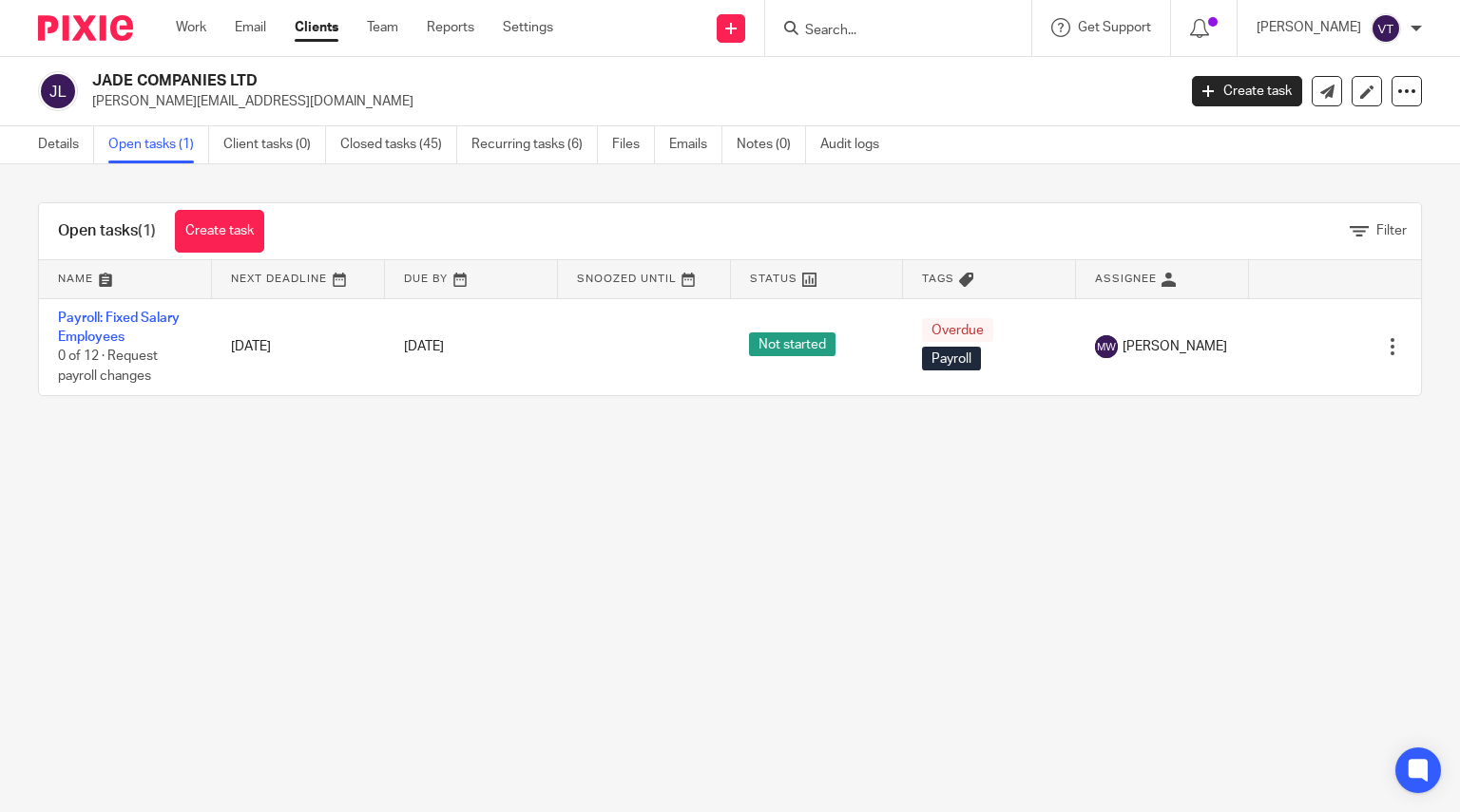
click at [830, 30] on input "Search" at bounding box center [889, 31] width 171 height 17
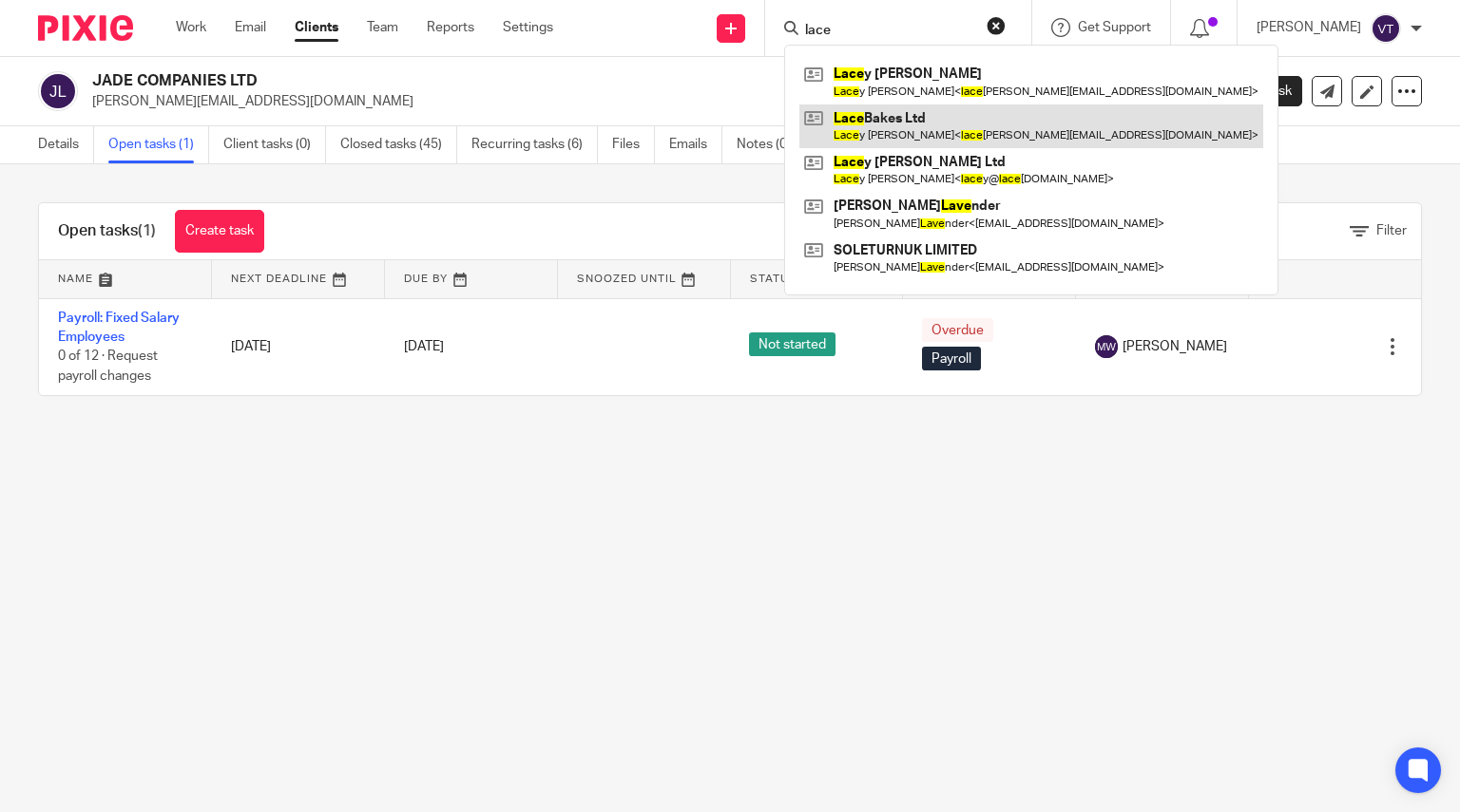
type input "lace"
click at [1003, 131] on link at bounding box center [1030, 127] width 464 height 44
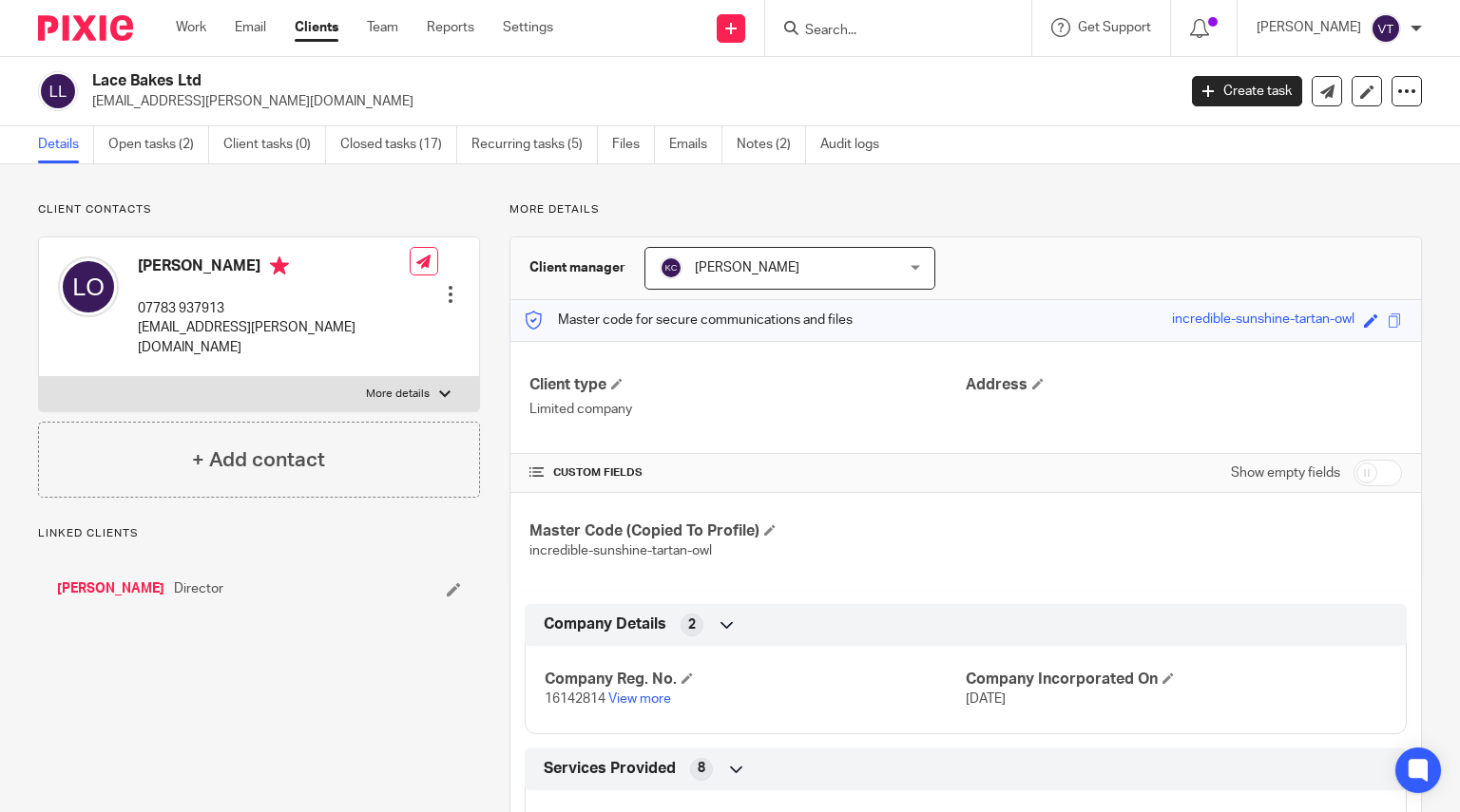
click at [156, 118] on div "Lace Bakes Ltd [EMAIL_ADDRESS][PERSON_NAME][DOMAIN_NAME] Create task Update fro…" at bounding box center [730, 91] width 1460 height 69
click at [156, 138] on link "Open tasks (2)" at bounding box center [159, 145] width 101 height 37
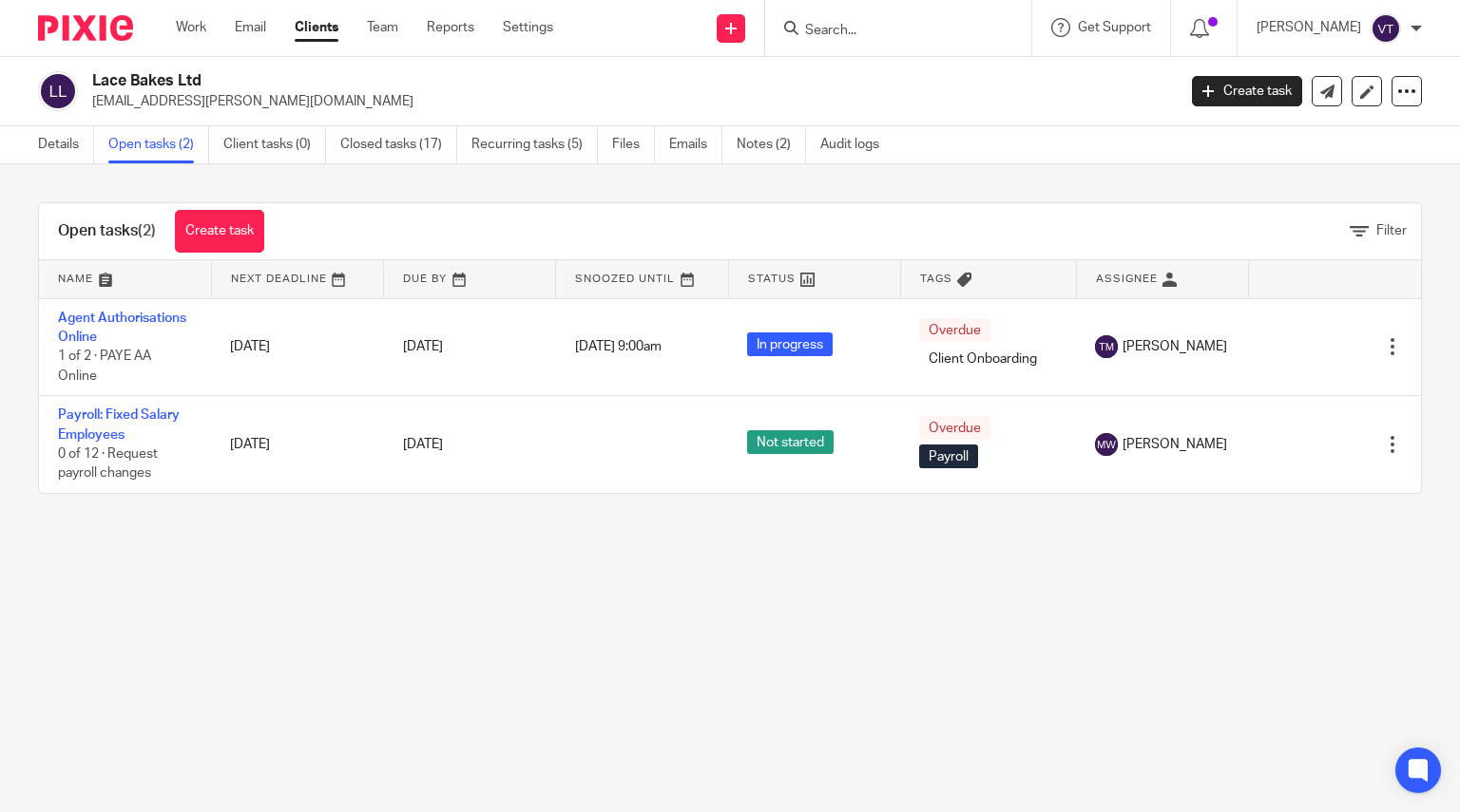
click at [865, 16] on form at bounding box center [904, 28] width 203 height 24
click at [870, 28] on input "Search" at bounding box center [889, 31] width 171 height 17
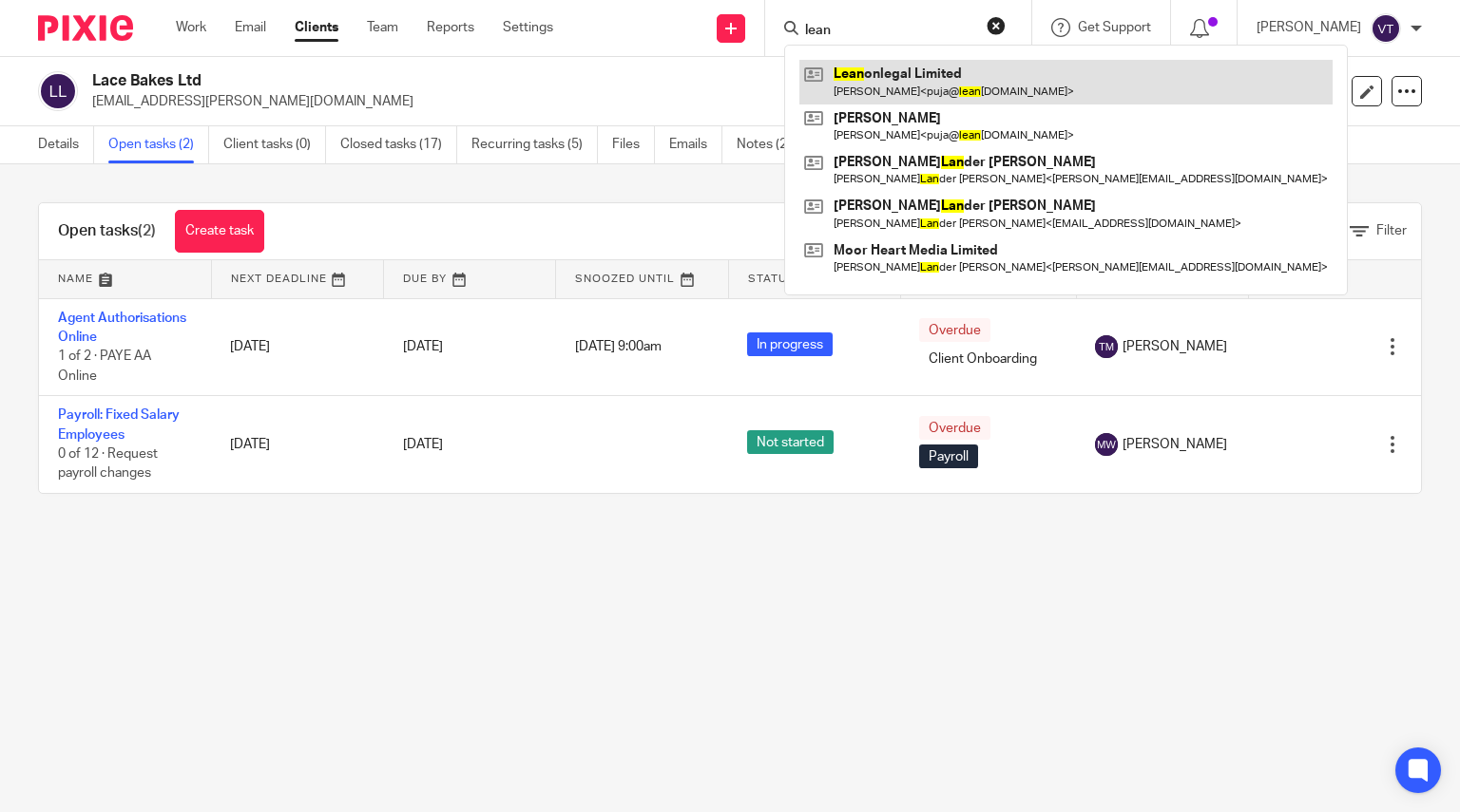
type input "lean"
click at [950, 85] on link at bounding box center [1066, 82] width 533 height 44
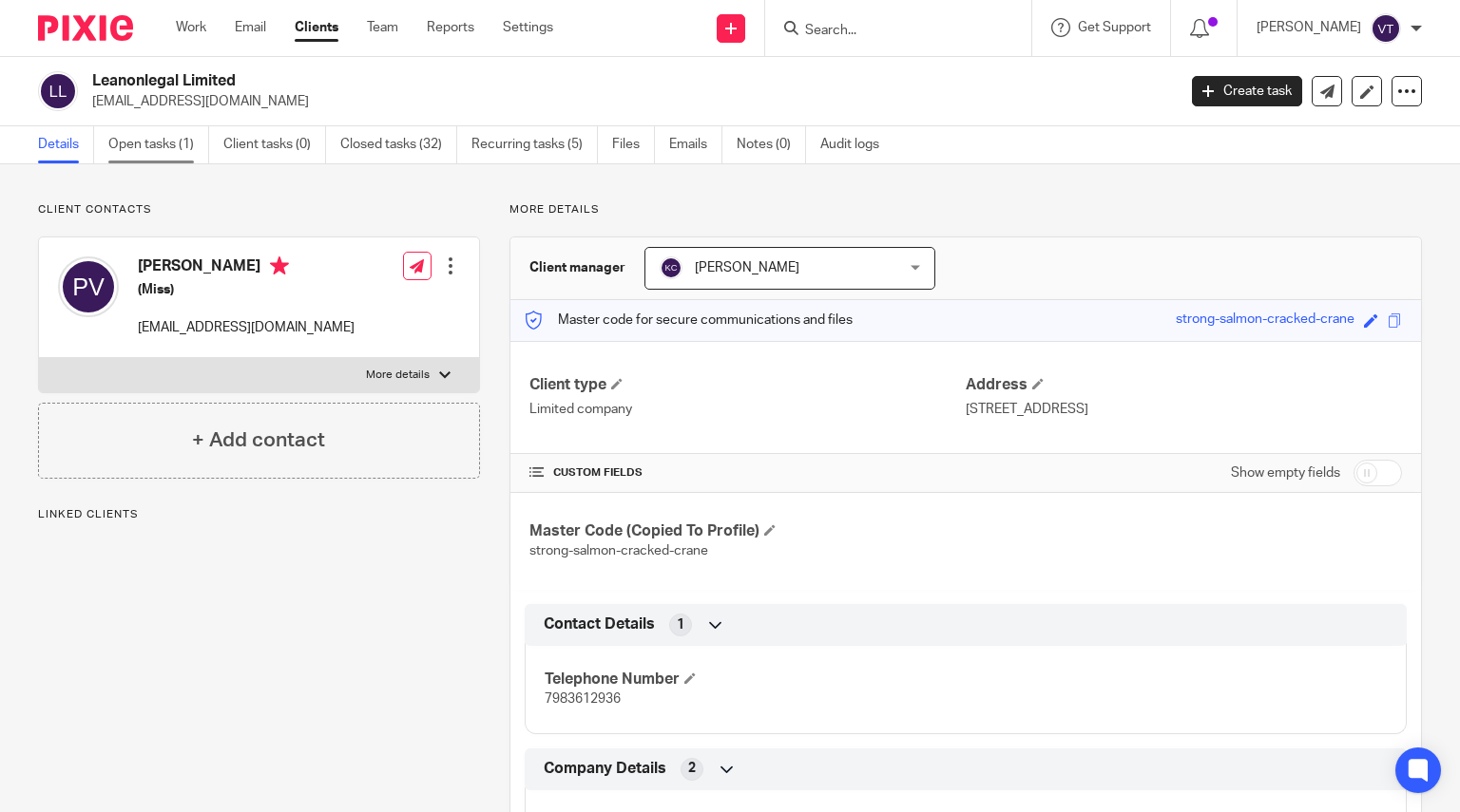
click at [153, 134] on link "Open tasks (1)" at bounding box center [159, 145] width 101 height 37
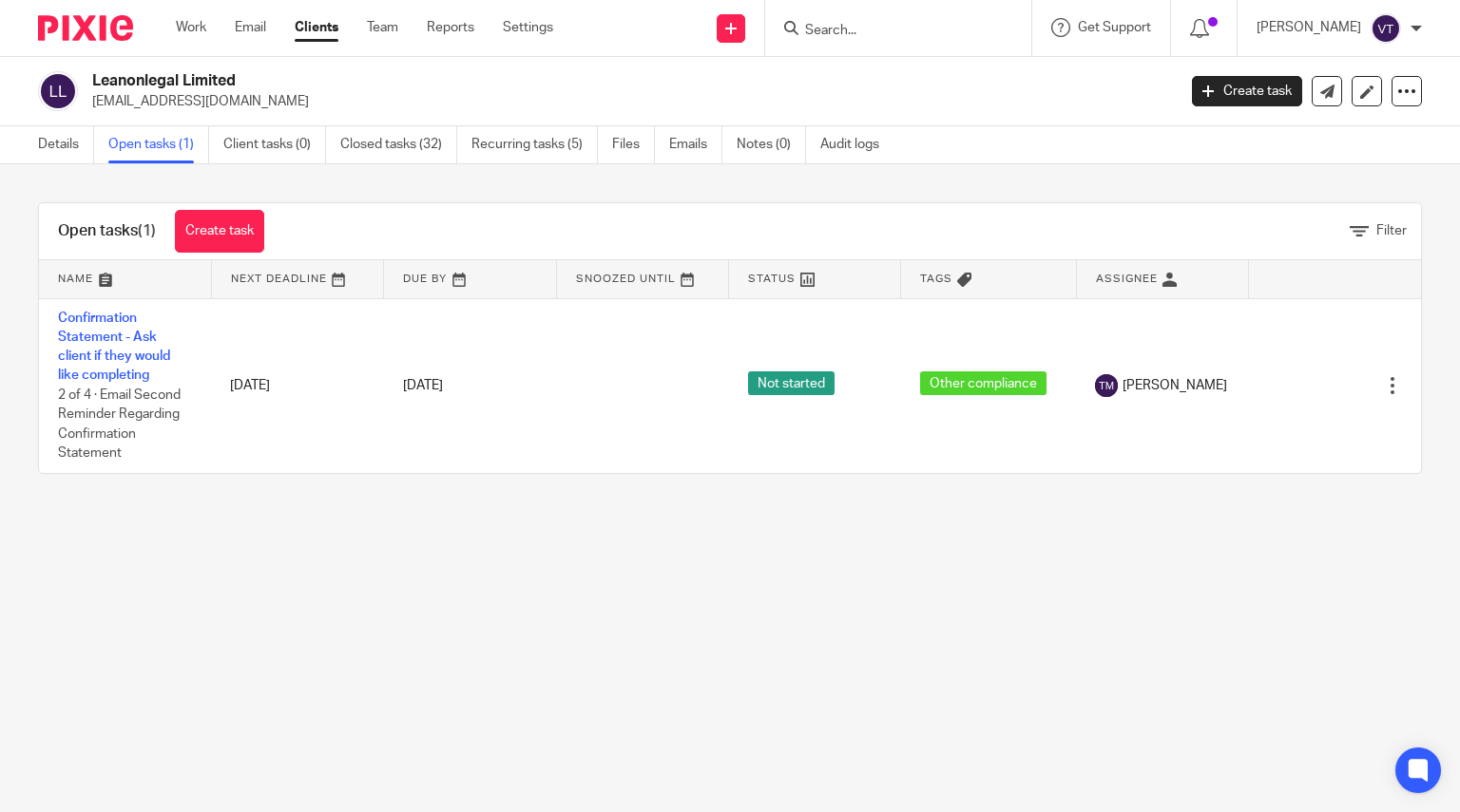
click at [852, 30] on input "Search" at bounding box center [889, 31] width 171 height 17
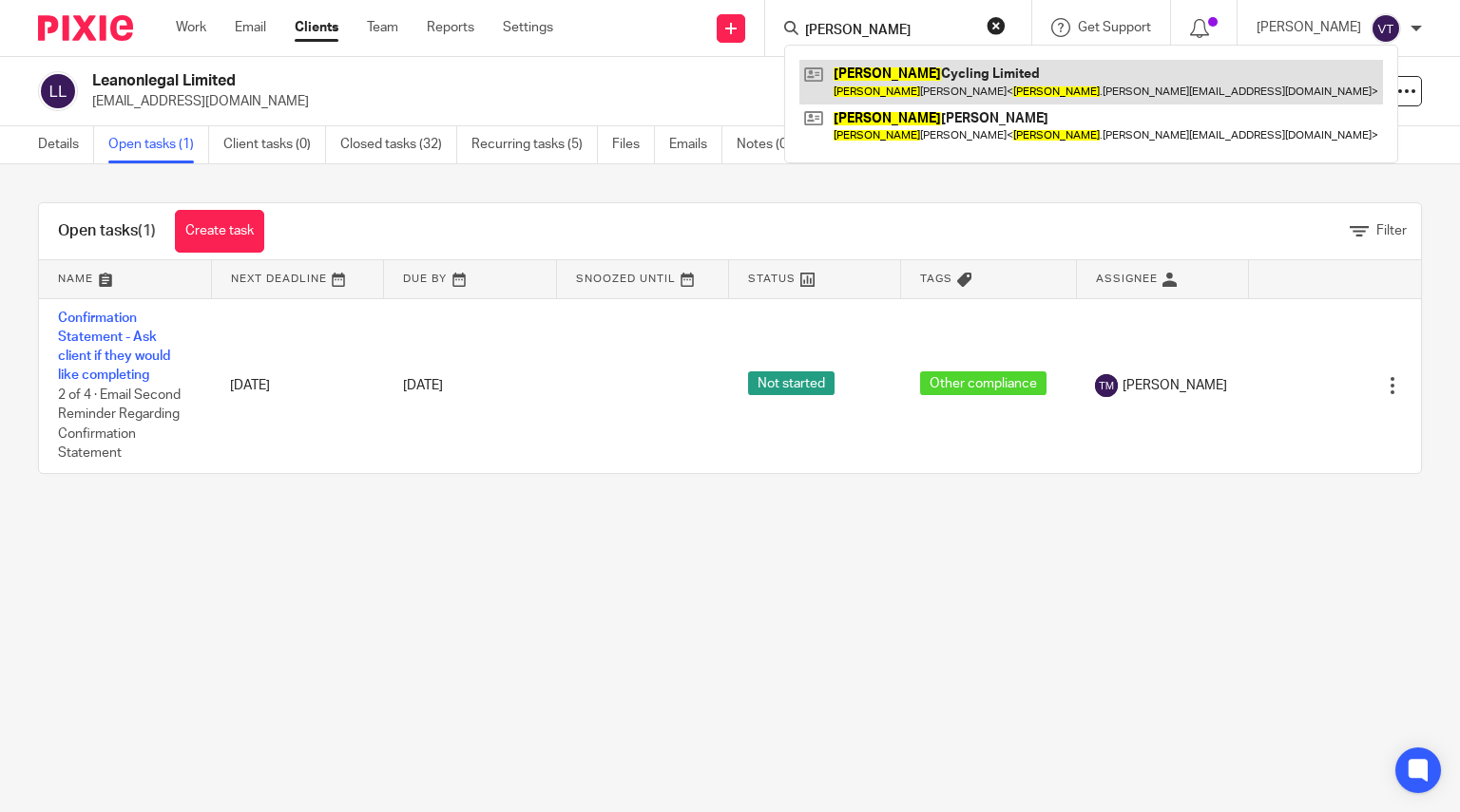
type input "[PERSON_NAME]"
click at [888, 98] on link at bounding box center [1090, 82] width 584 height 44
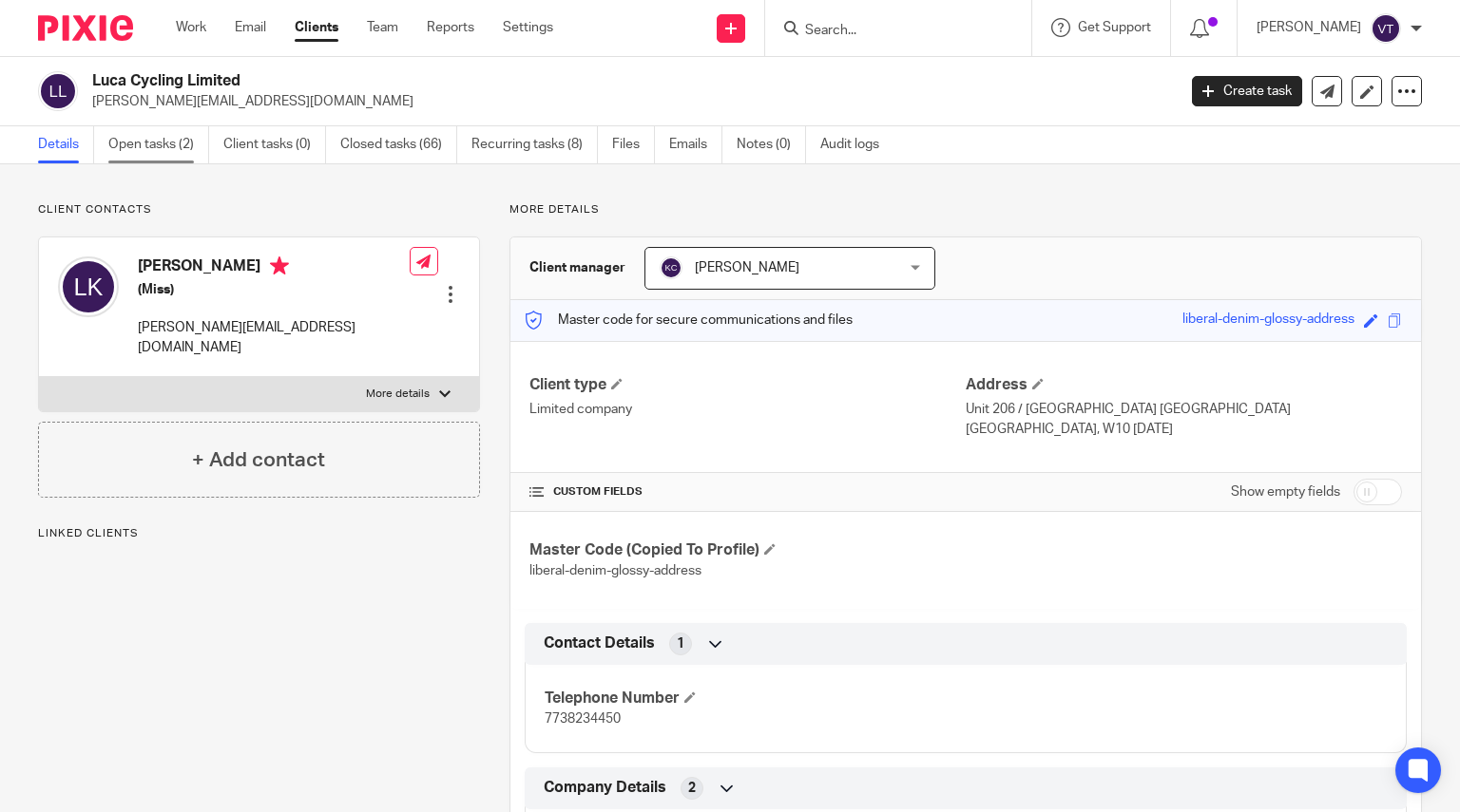
click at [190, 134] on link "Open tasks (2)" at bounding box center [159, 145] width 101 height 37
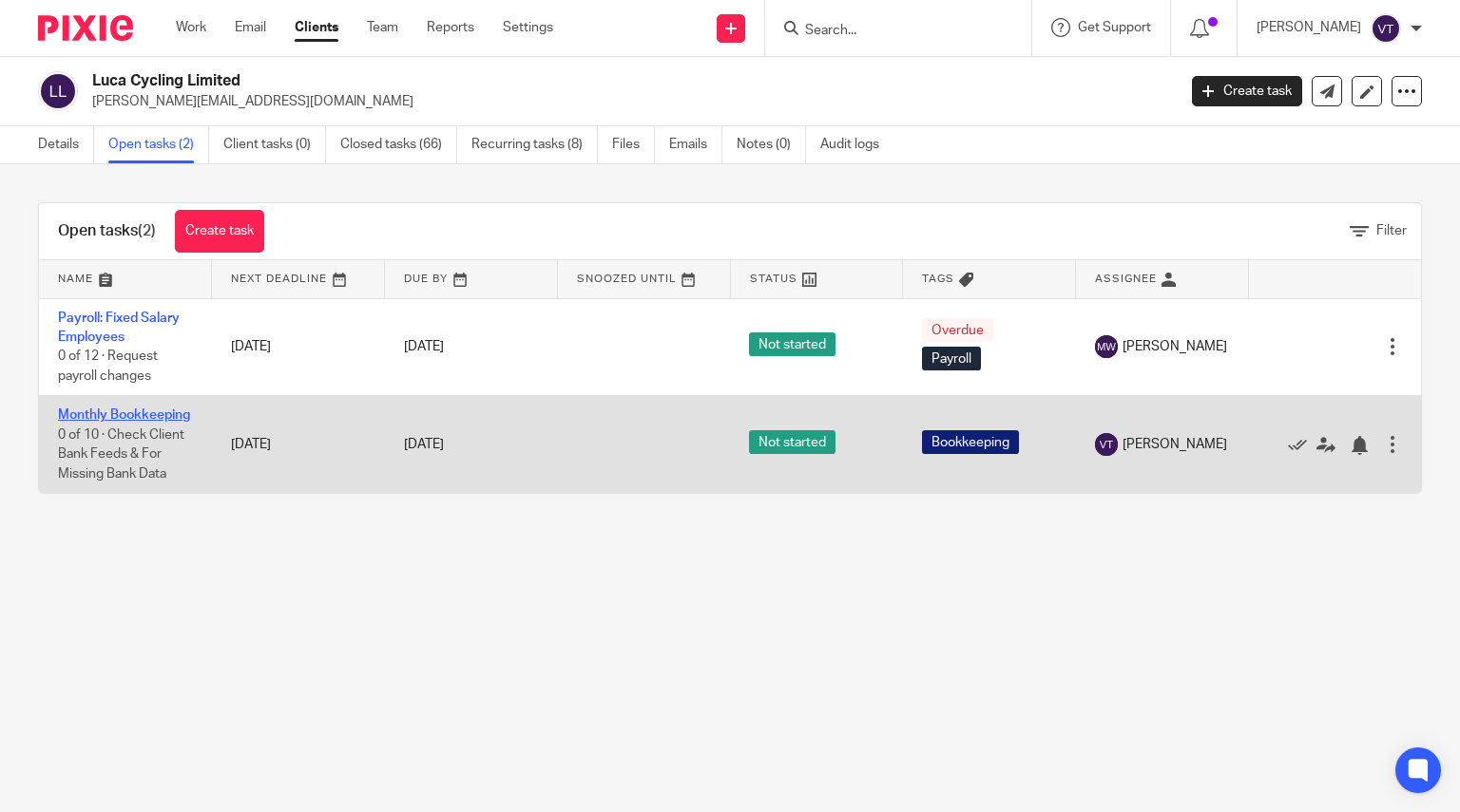
click at [102, 417] on link "Monthly Bookkeeping" at bounding box center [124, 415] width 132 height 13
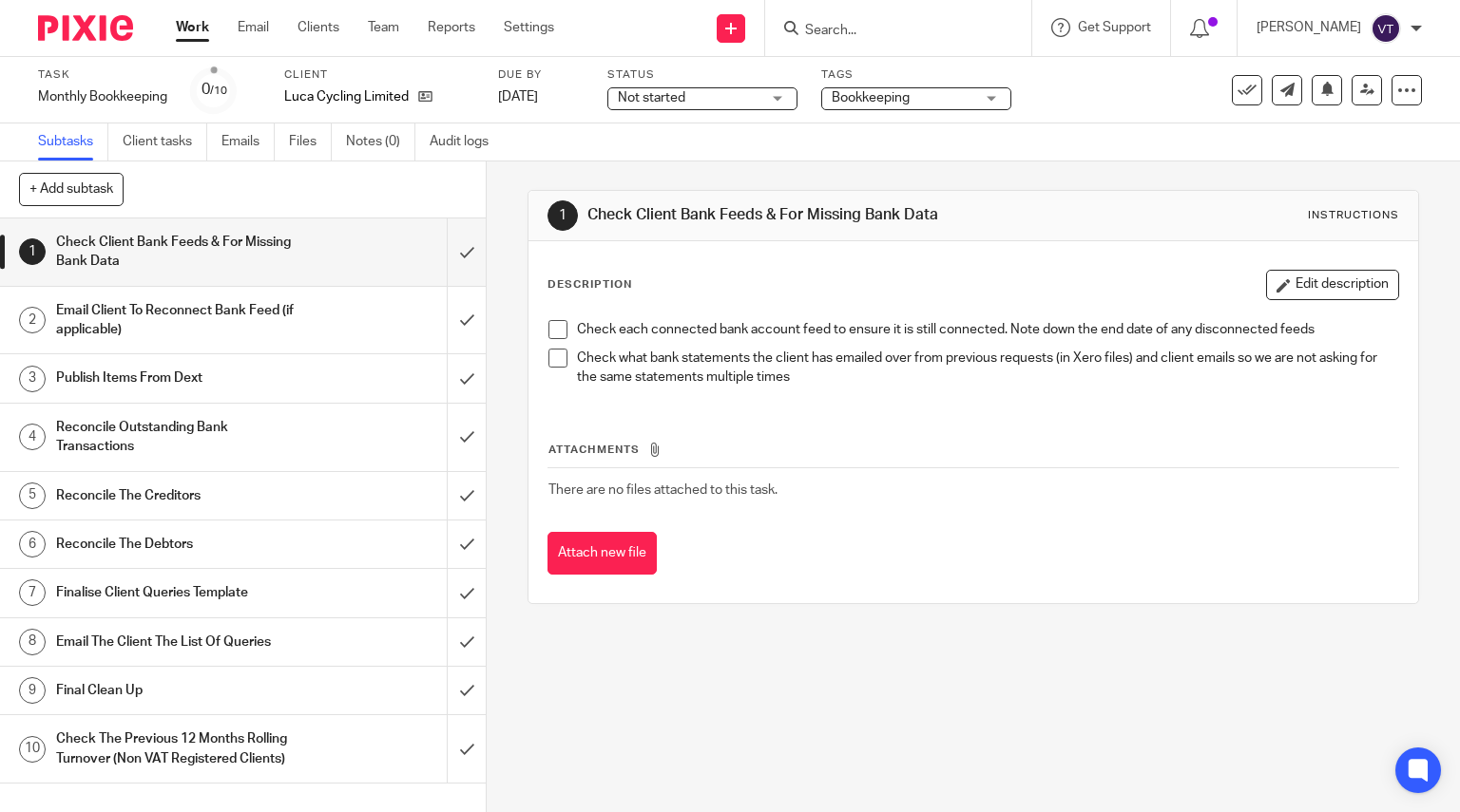
drag, startPoint x: 708, startPoint y: 96, endPoint x: 724, endPoint y: 139, distance: 45.9
click at [708, 97] on span "Not started" at bounding box center [690, 98] width 143 height 20
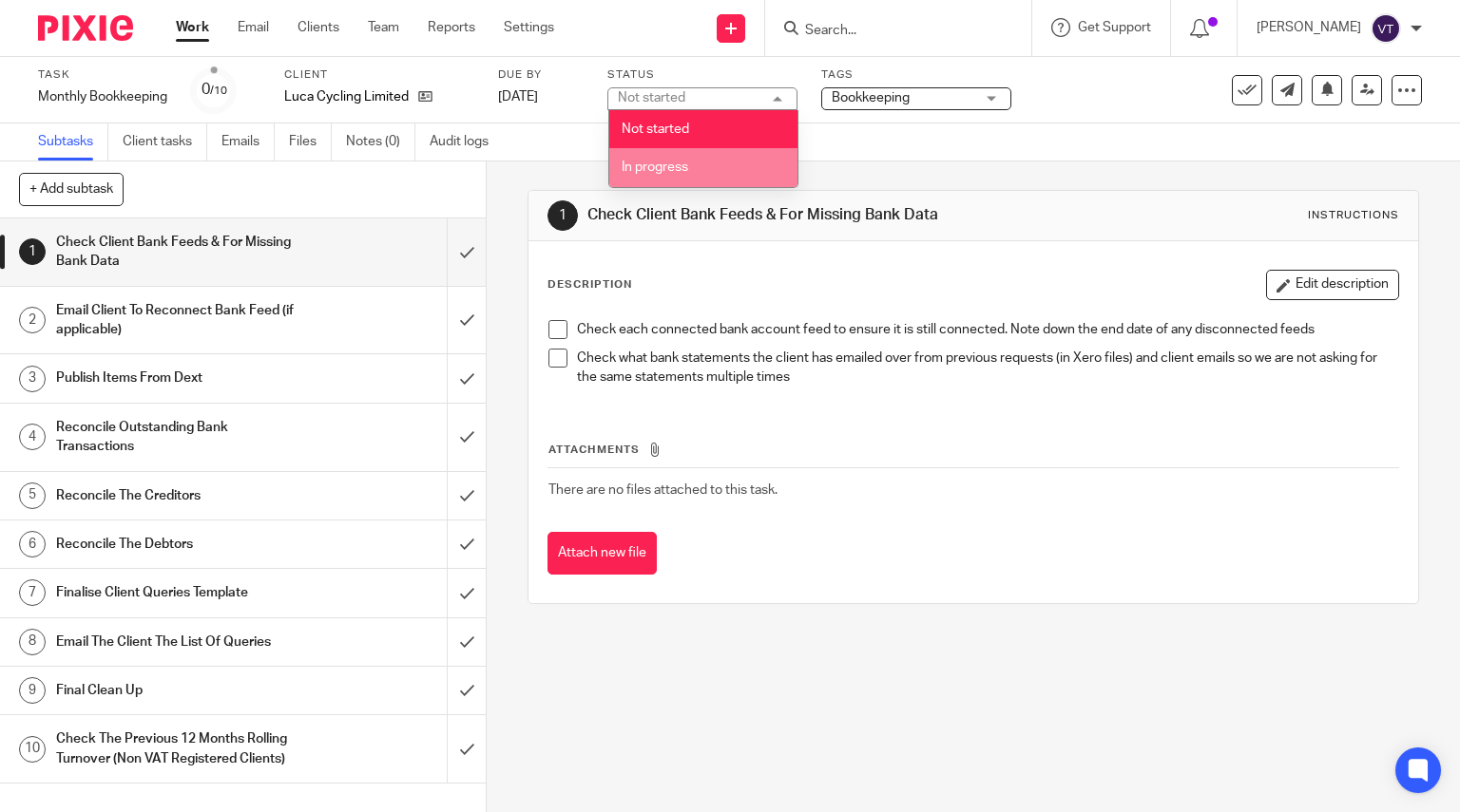
click at [737, 164] on li "In progress" at bounding box center [704, 168] width 189 height 39
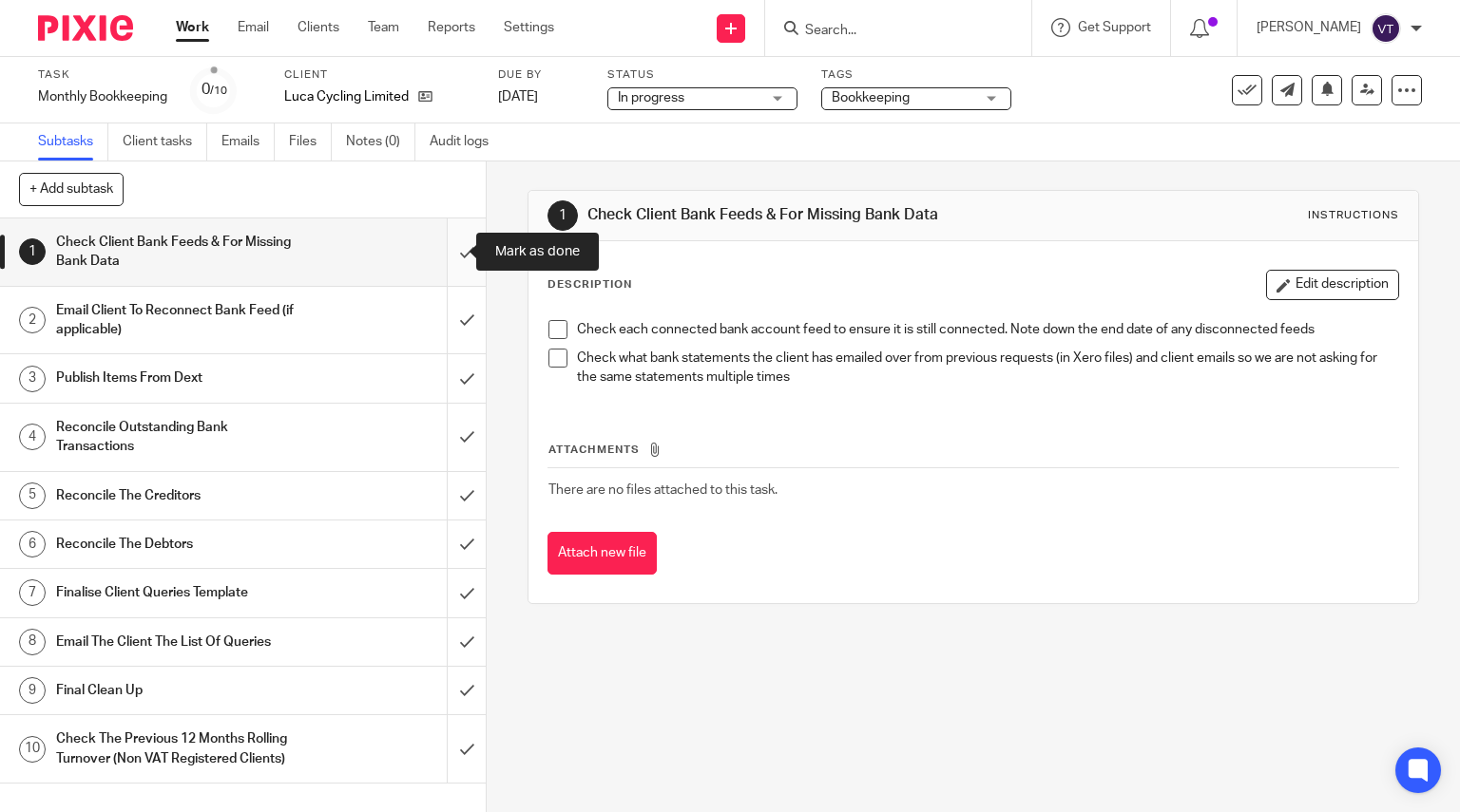
click at [459, 257] on input "submit" at bounding box center [243, 252] width 486 height 68
click at [450, 323] on input "submit" at bounding box center [243, 320] width 486 height 68
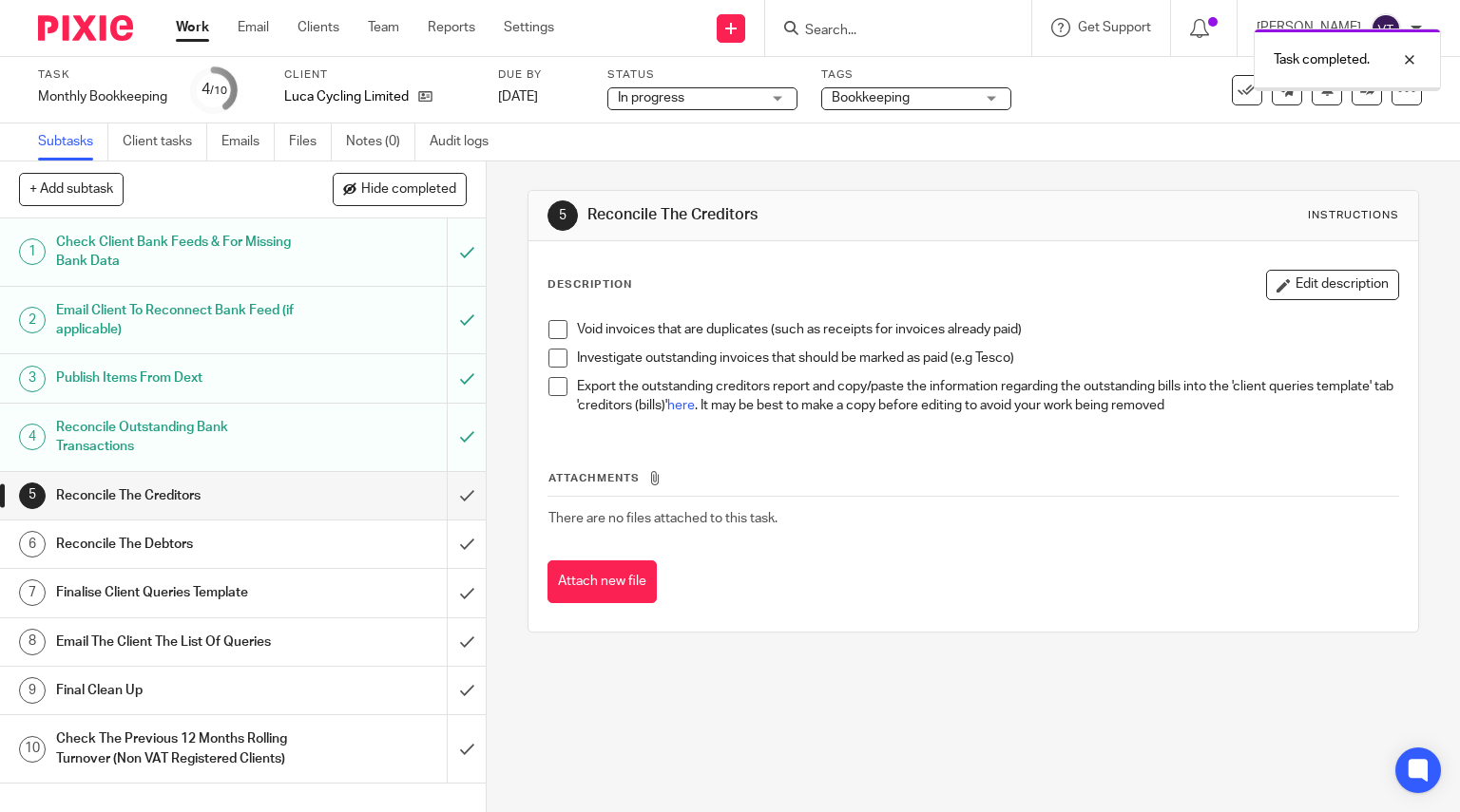
click at [447, 500] on input "submit" at bounding box center [243, 496] width 486 height 48
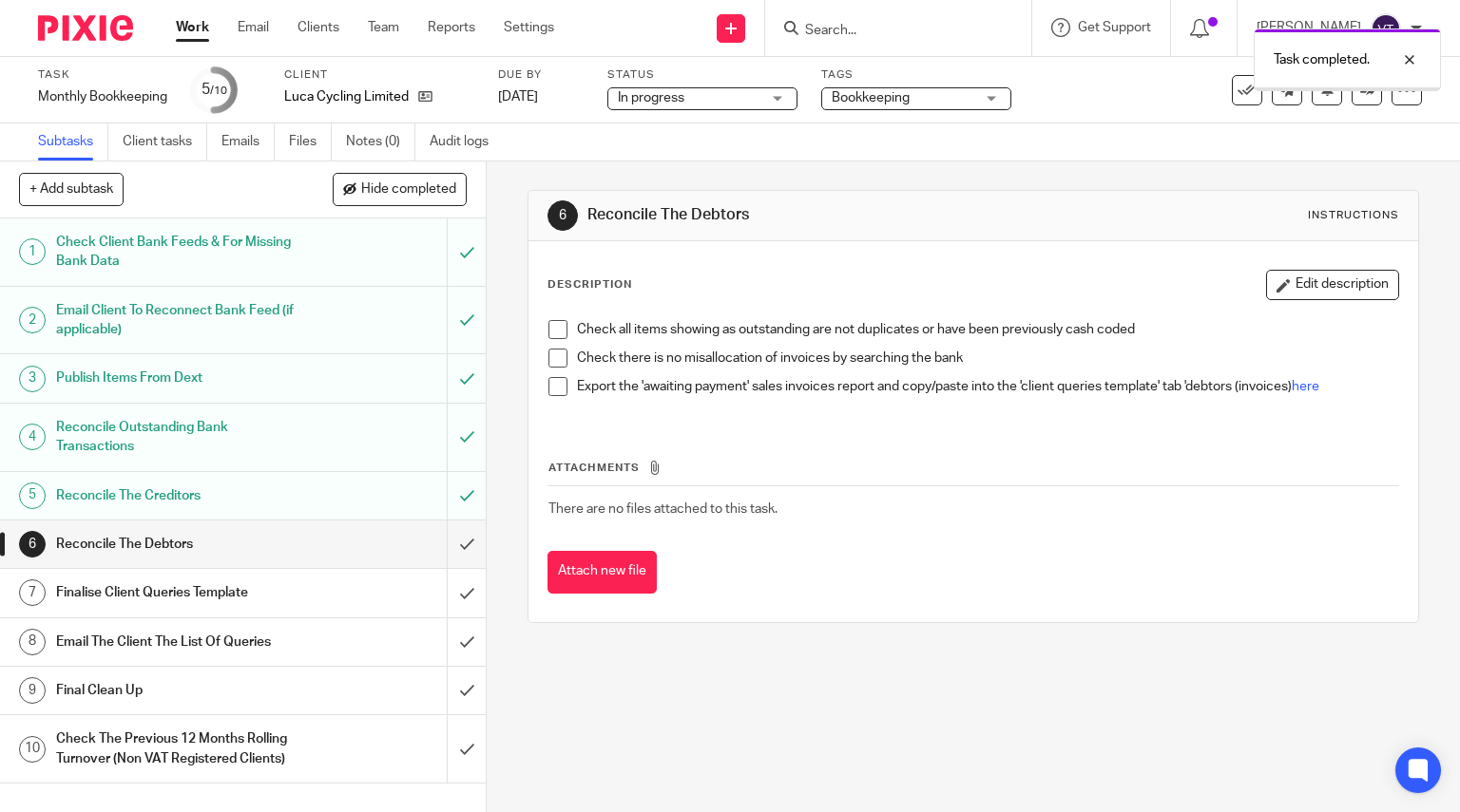
click at [447, 544] on input "submit" at bounding box center [243, 545] width 486 height 48
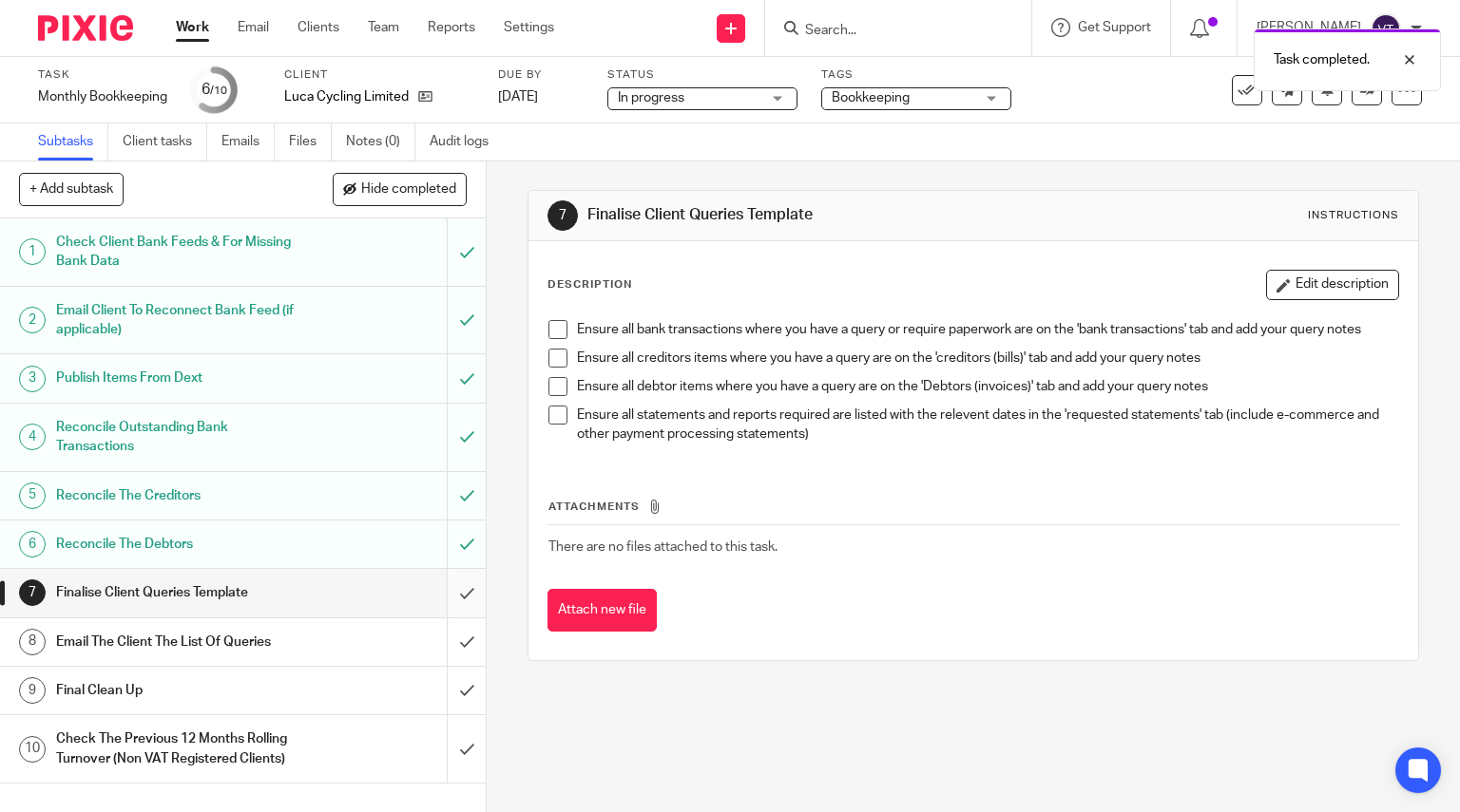
click at [450, 592] on input "submit" at bounding box center [243, 593] width 486 height 48
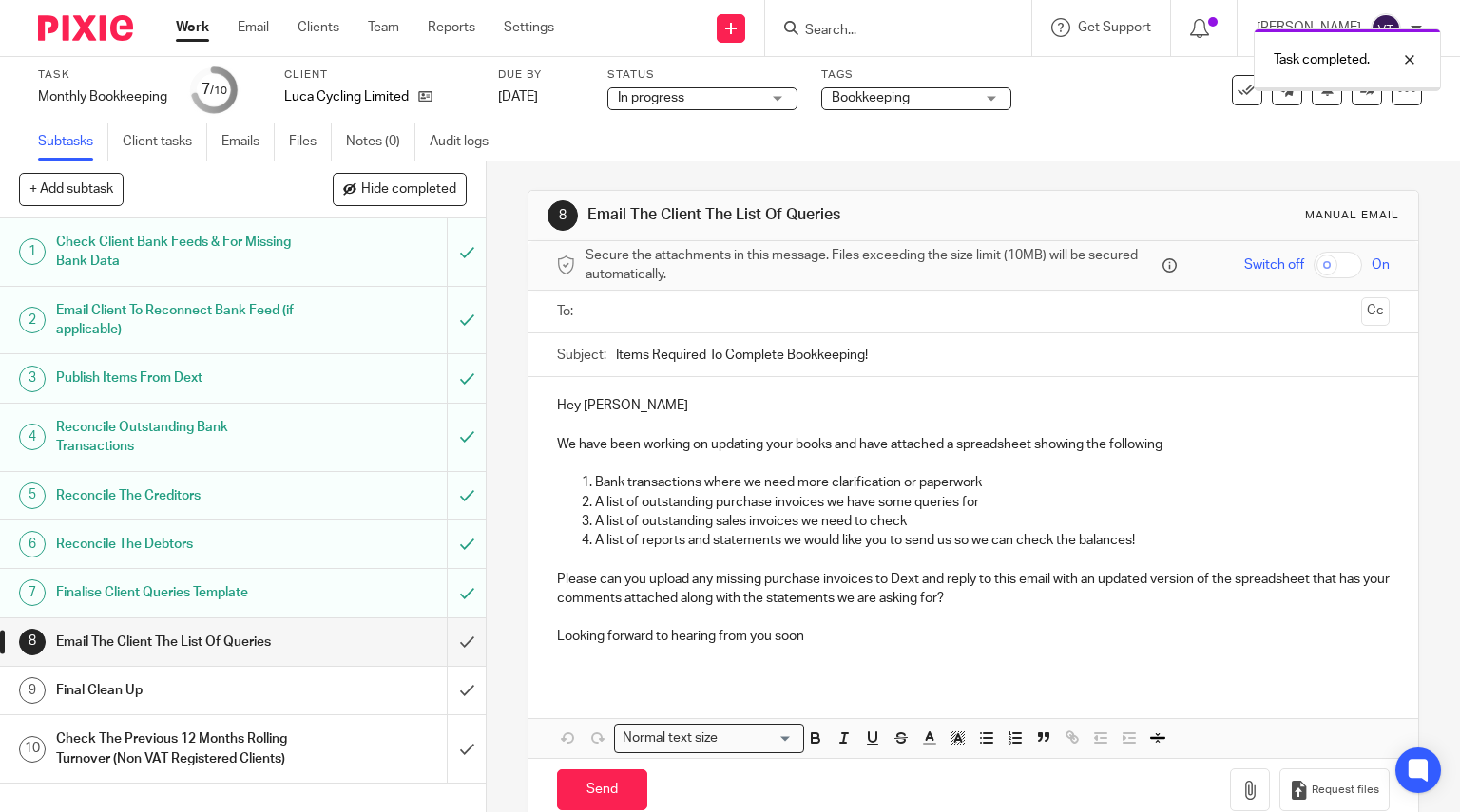
click at [449, 637] on input "submit" at bounding box center [243, 643] width 486 height 48
click at [447, 694] on input "submit" at bounding box center [243, 691] width 486 height 48
click at [448, 634] on input "submit" at bounding box center [243, 643] width 486 height 48
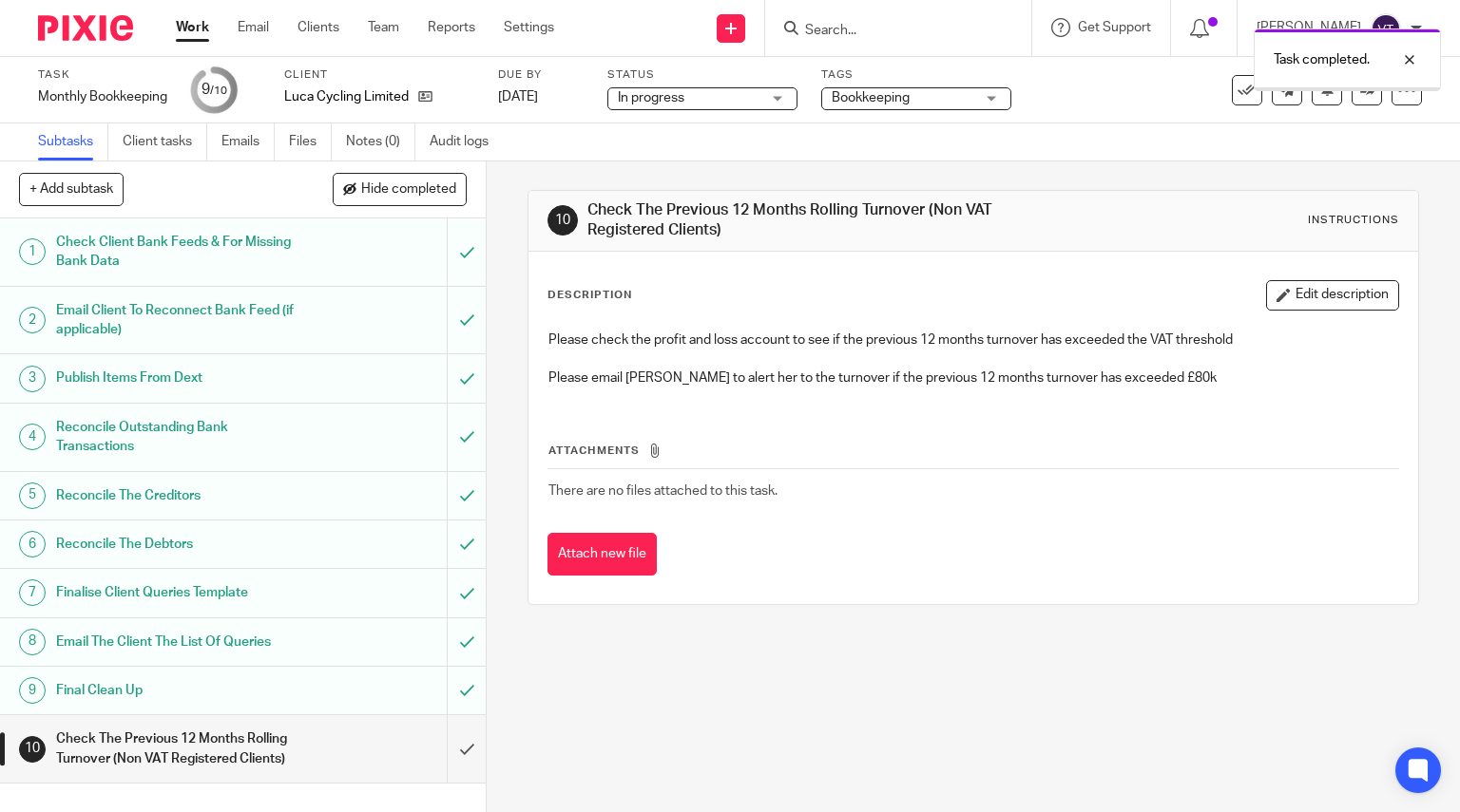
click at [449, 747] on input "submit" at bounding box center [243, 749] width 486 height 68
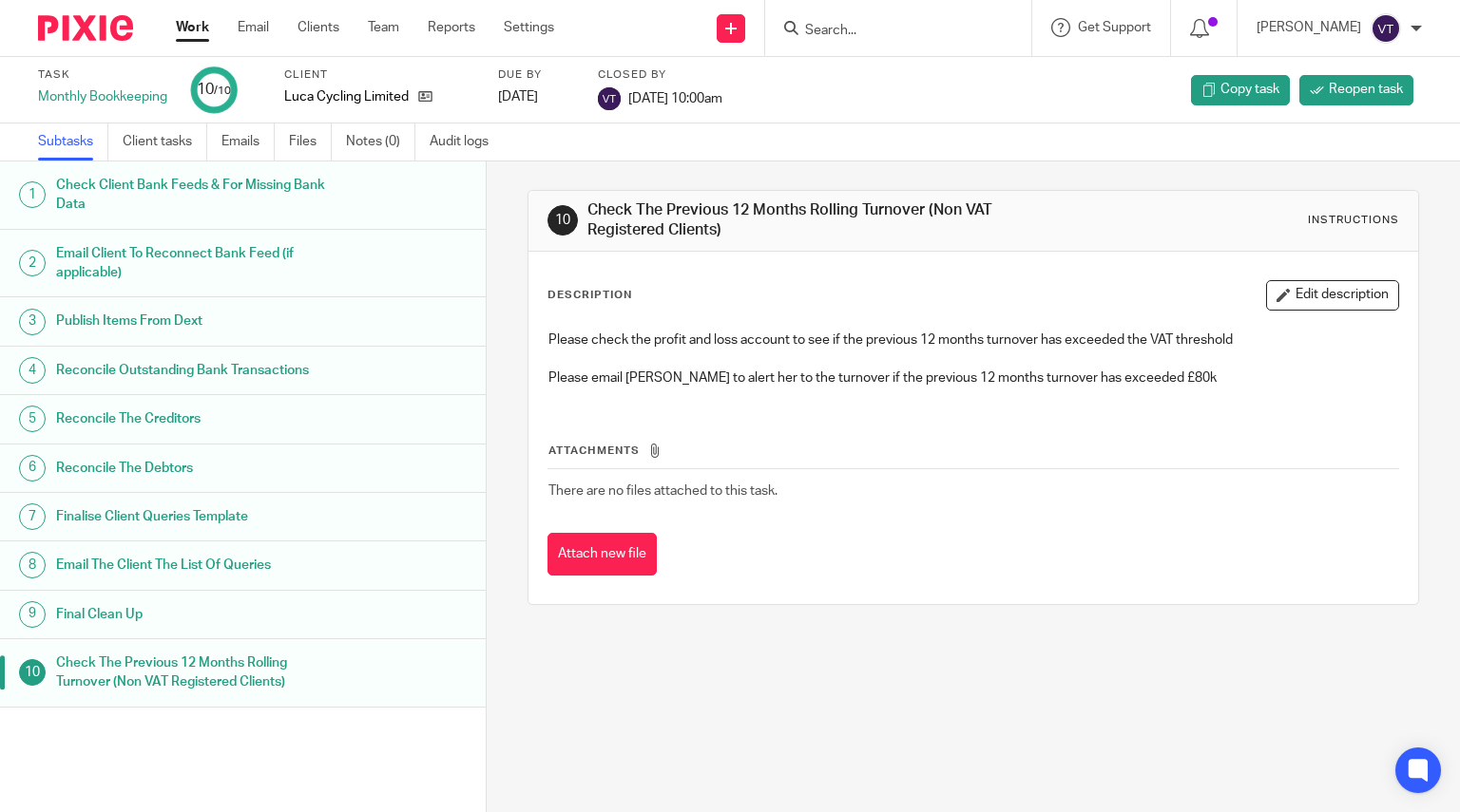
click at [844, 11] on div at bounding box center [898, 28] width 266 height 56
click at [854, 36] on input "Search" at bounding box center [889, 31] width 171 height 17
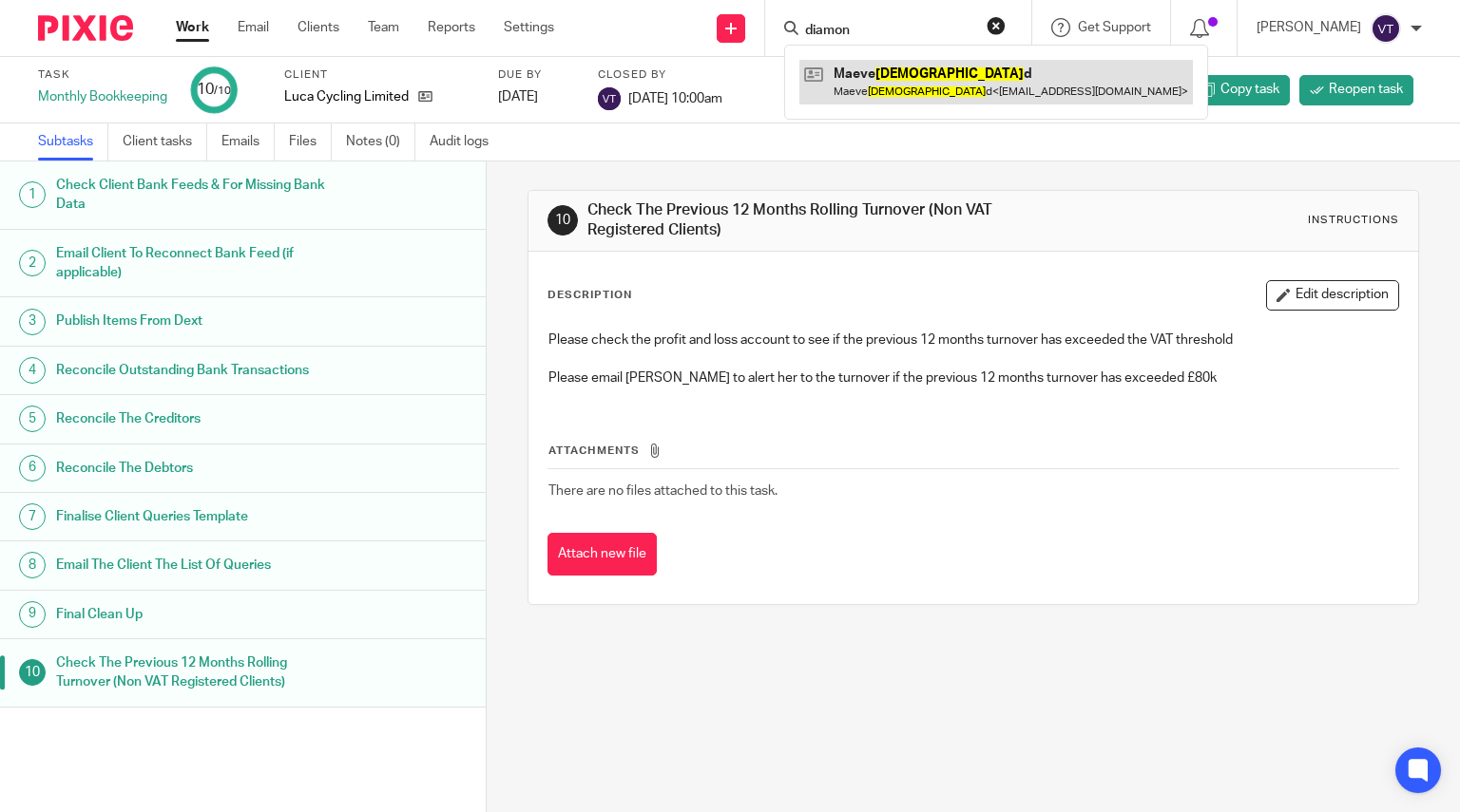
type input "diamon"
click at [937, 68] on link at bounding box center [995, 82] width 393 height 44
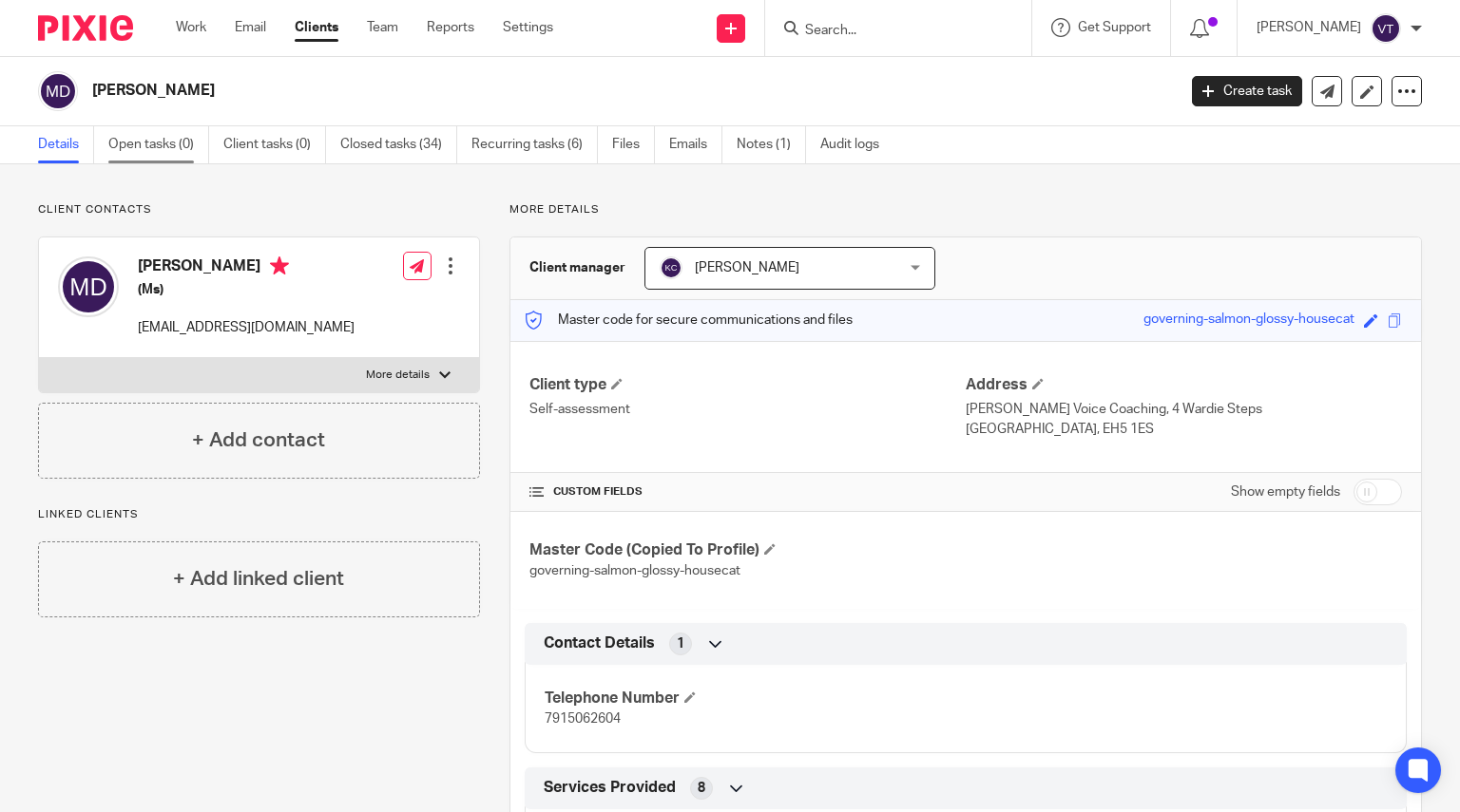
click at [156, 133] on link "Open tasks (0)" at bounding box center [159, 145] width 101 height 37
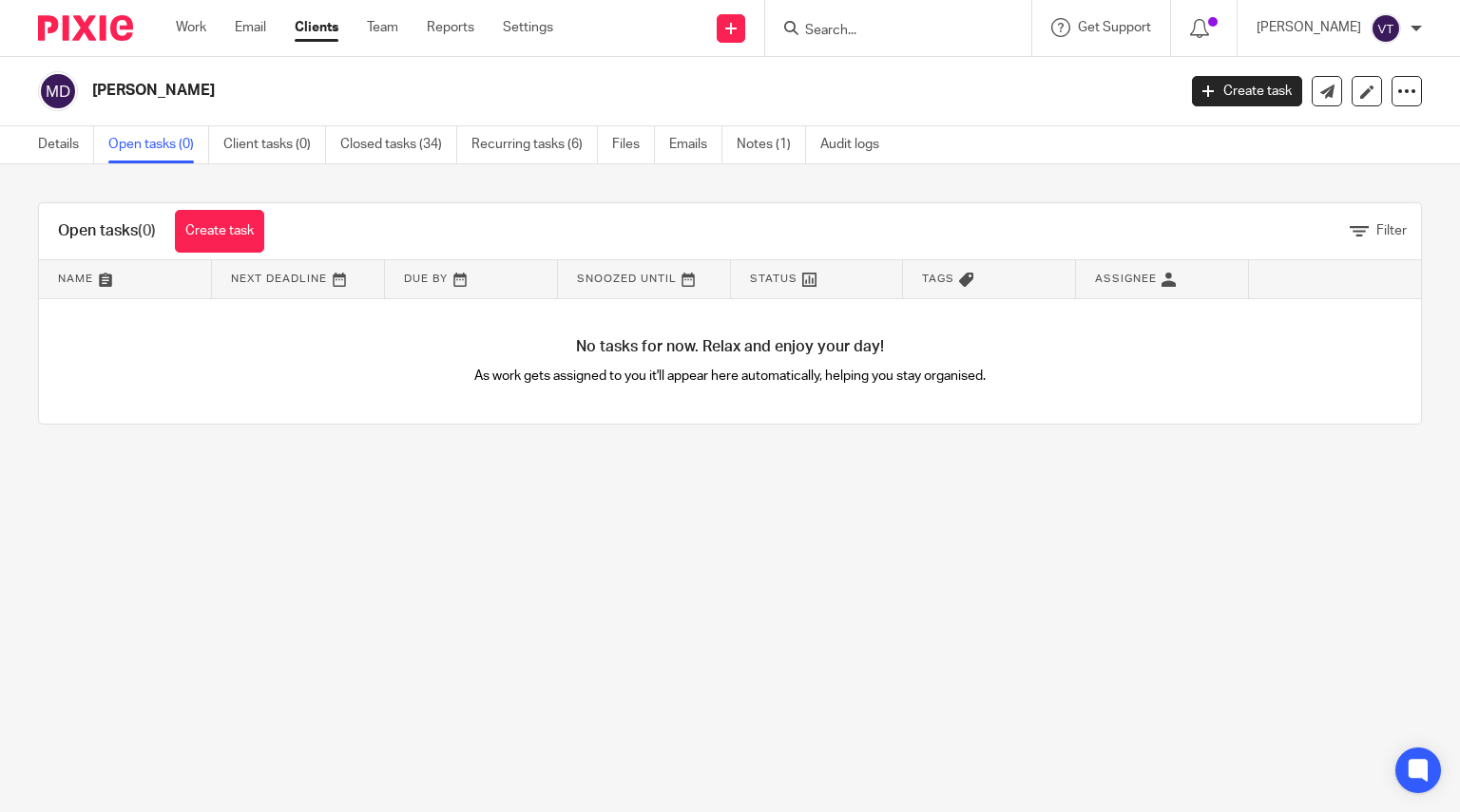
click at [853, 20] on form at bounding box center [904, 28] width 203 height 24
click at [850, 26] on input "Search" at bounding box center [889, 31] width 171 height 17
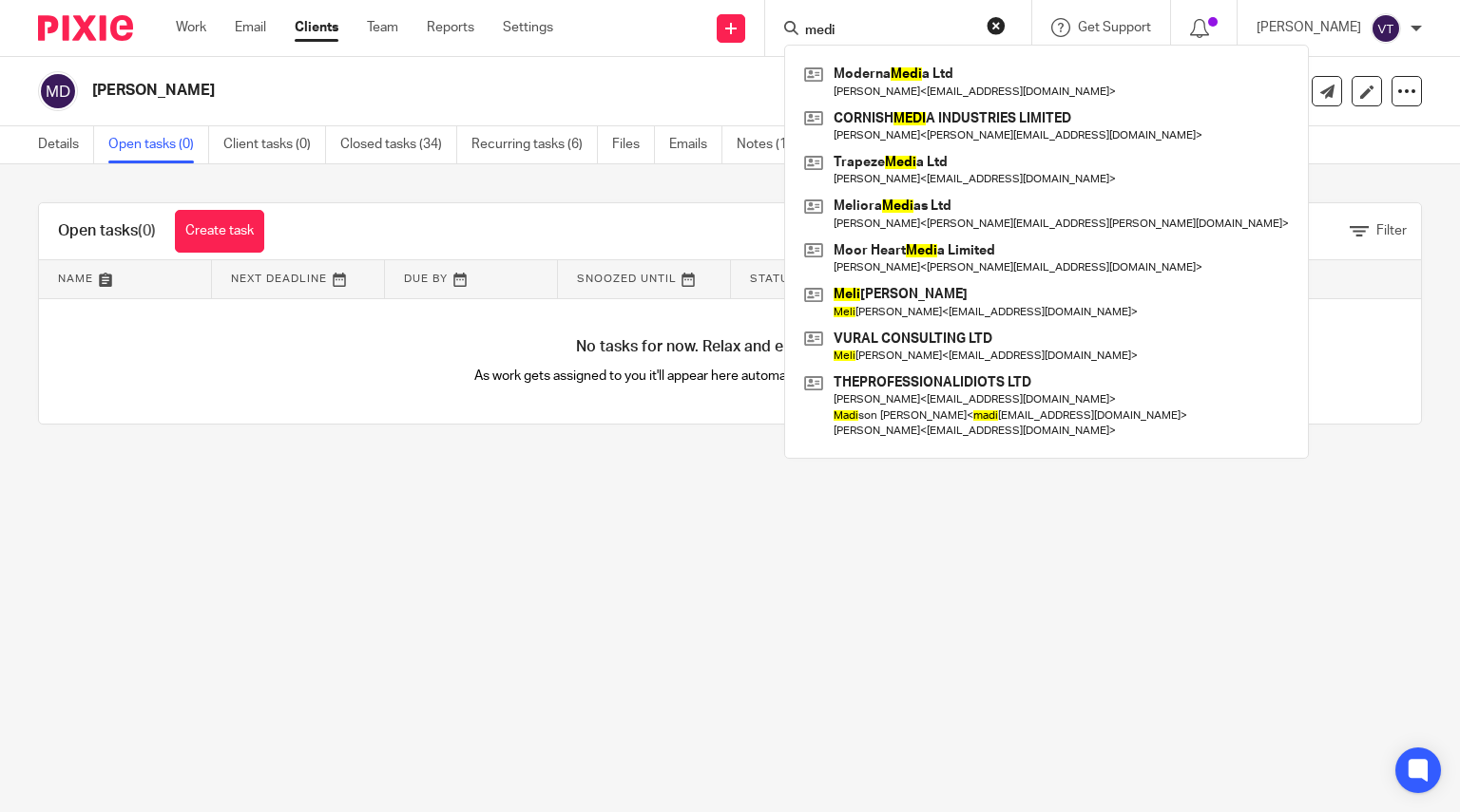
click at [881, 38] on input "medi" at bounding box center [889, 31] width 171 height 17
click at [880, 38] on input "medi" at bounding box center [889, 31] width 171 height 17
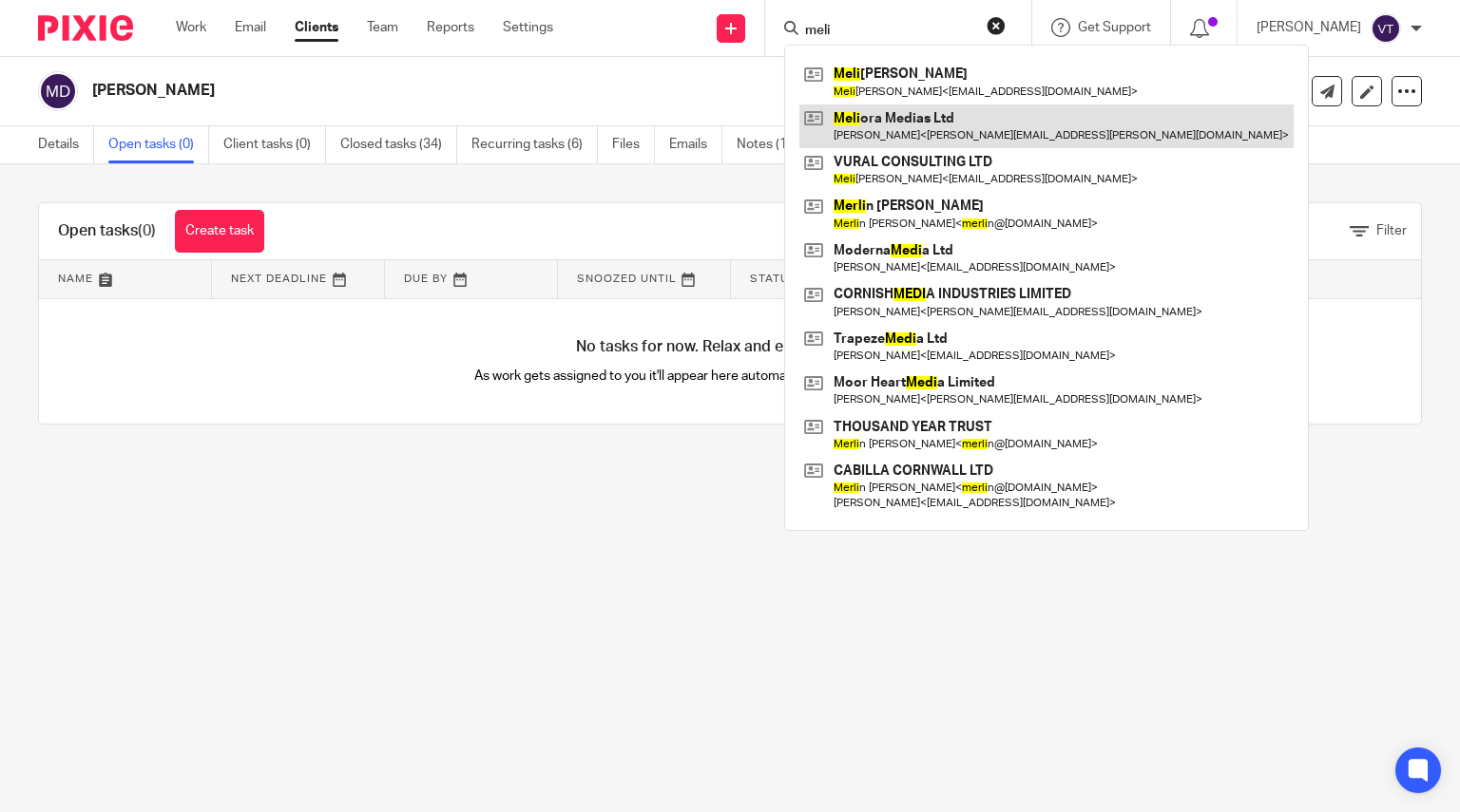
type input "meli"
click at [973, 138] on link at bounding box center [1046, 127] width 494 height 44
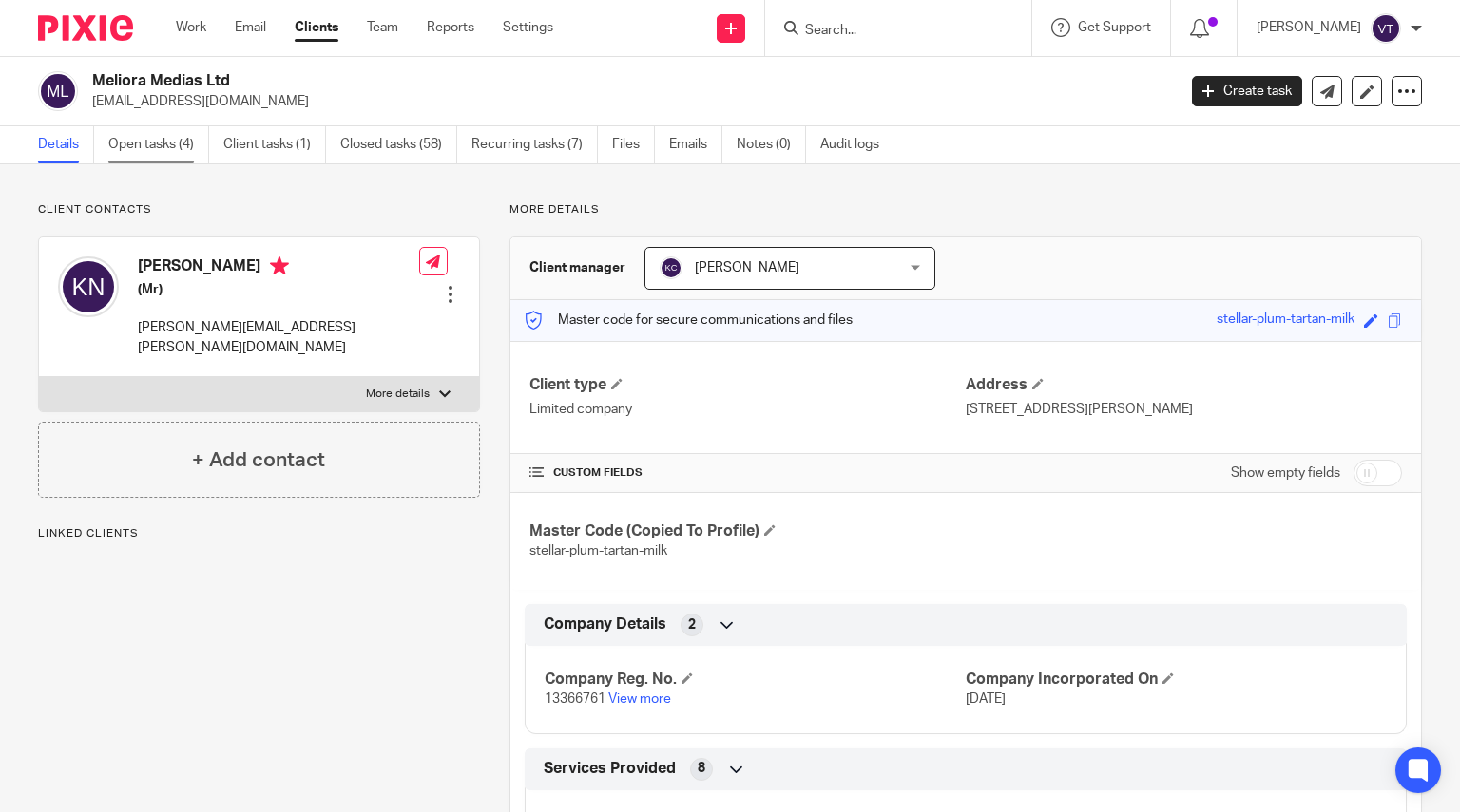
click at [174, 142] on link "Open tasks (4)" at bounding box center [159, 145] width 101 height 37
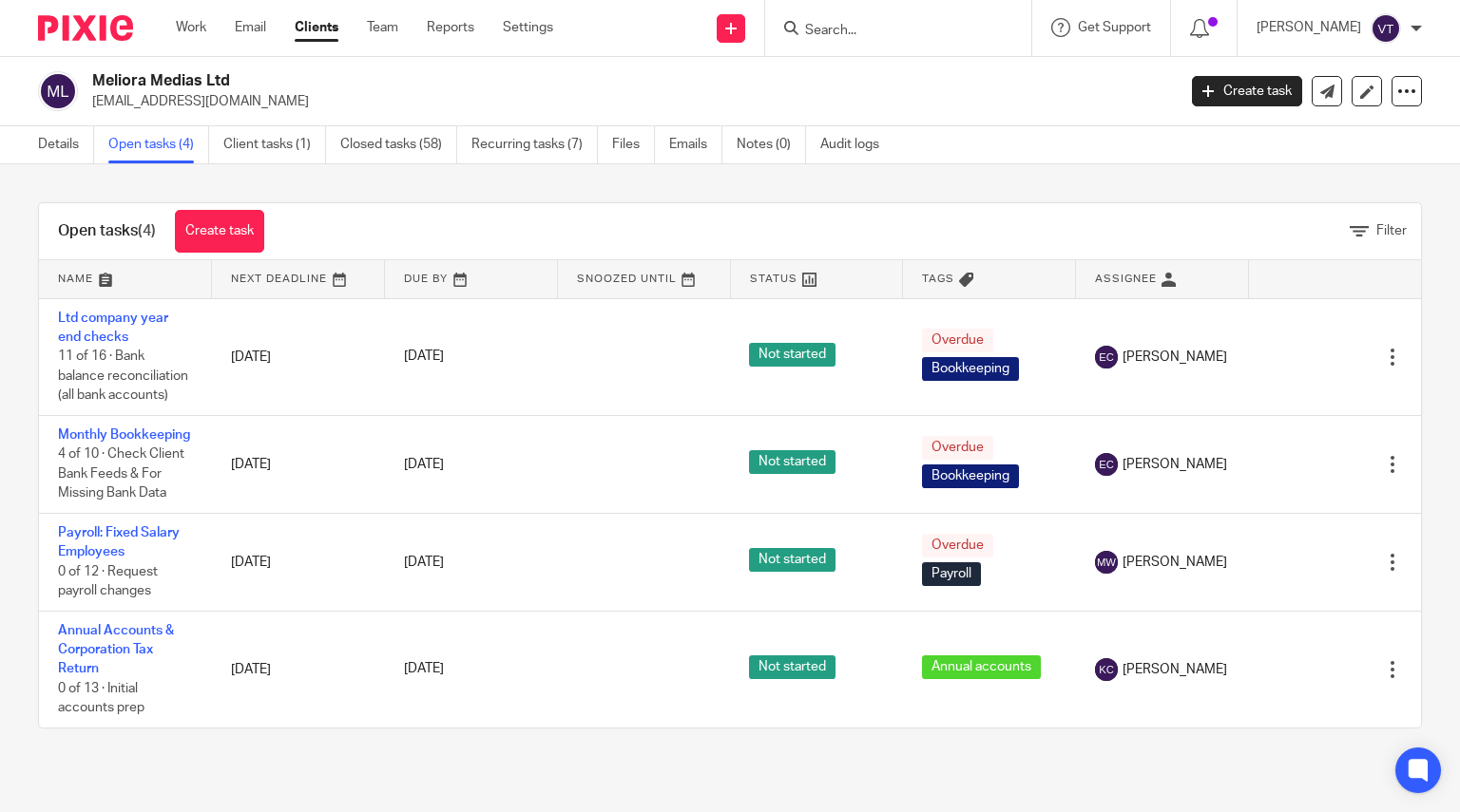
click at [856, 17] on form at bounding box center [904, 28] width 203 height 24
click at [856, 26] on input "Search" at bounding box center [889, 31] width 171 height 17
type input "mjl"
click at [909, 93] on link at bounding box center [959, 82] width 321 height 44
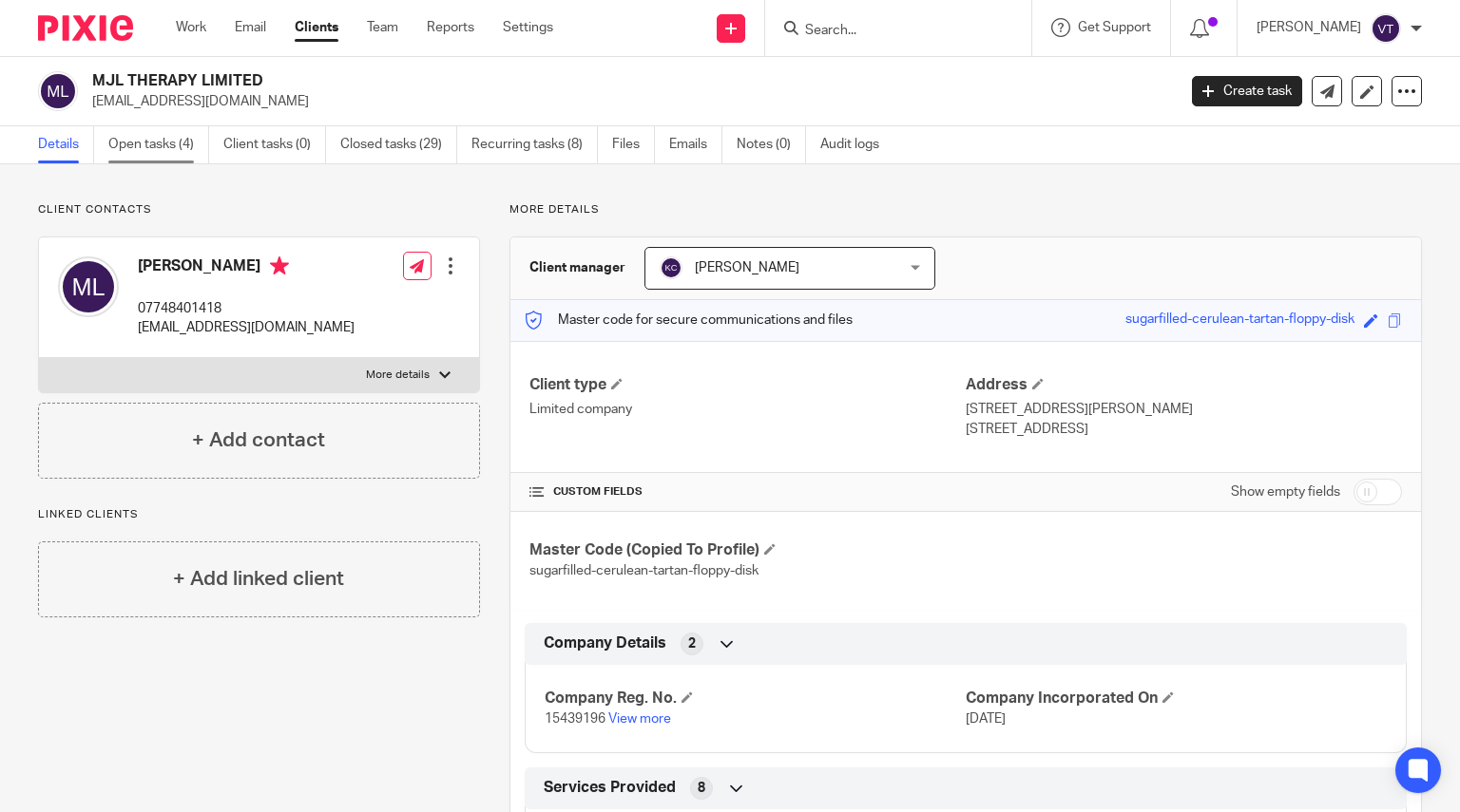
click at [141, 151] on link "Open tasks (4)" at bounding box center [159, 145] width 101 height 37
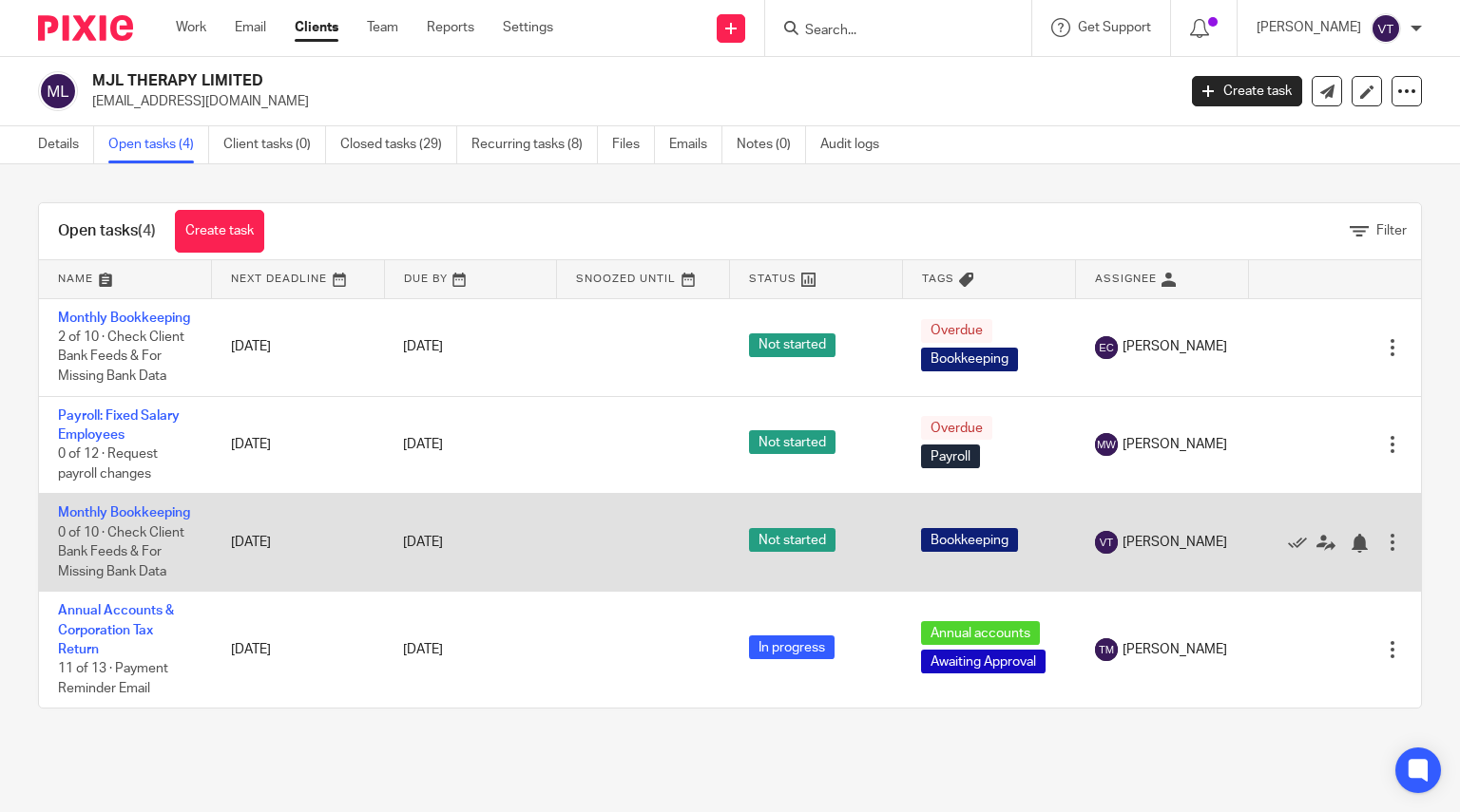
click at [87, 540] on td "Monthly Bookkeeping 0 of 10 · Check Client Bank Feeds & For Missing Bank Data" at bounding box center [126, 543] width 173 height 98
click at [89, 520] on link "Monthly Bookkeeping" at bounding box center [124, 513] width 132 height 13
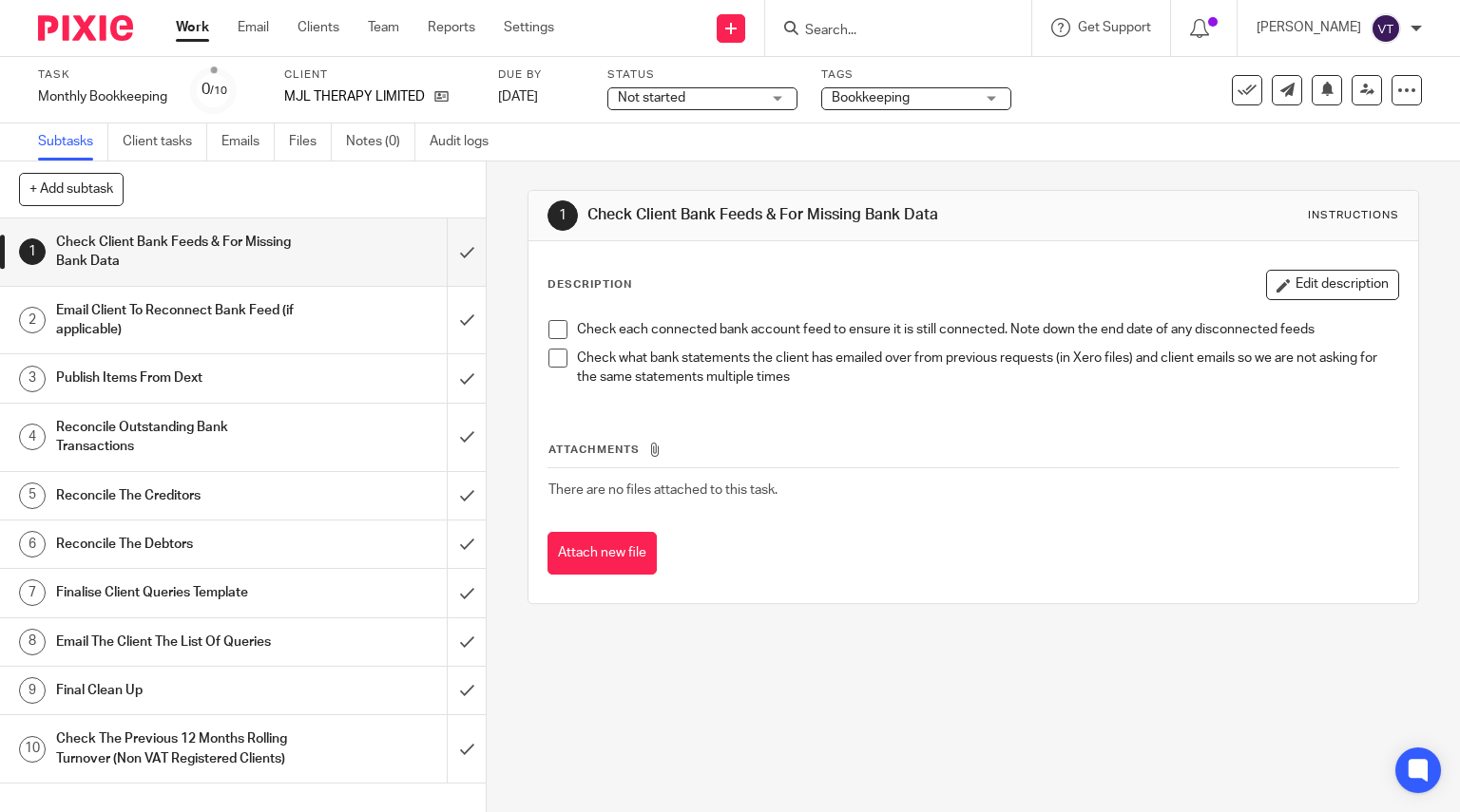
click at [649, 107] on span "Not started" at bounding box center [690, 98] width 143 height 20
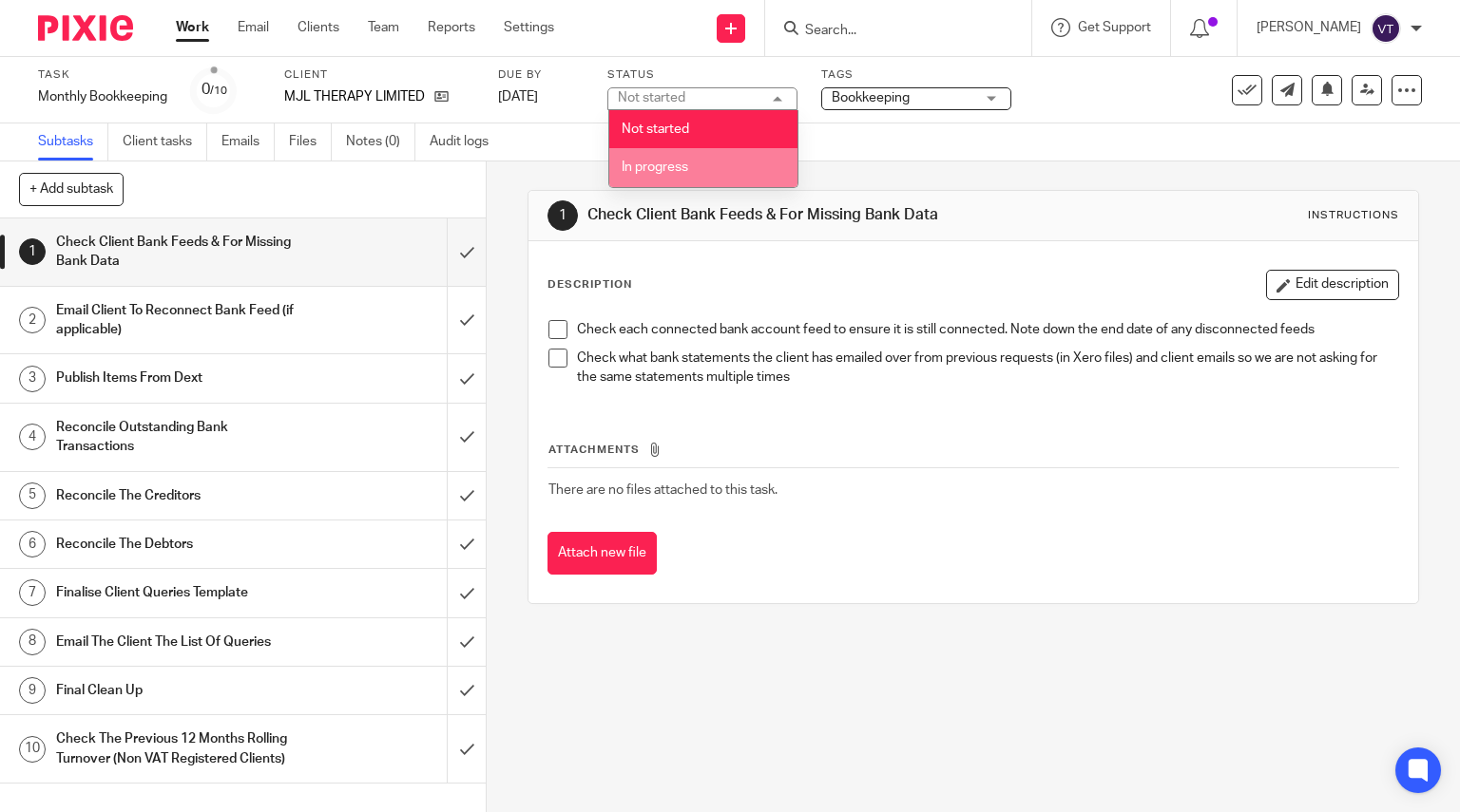
click at [692, 168] on li "In progress" at bounding box center [704, 168] width 189 height 39
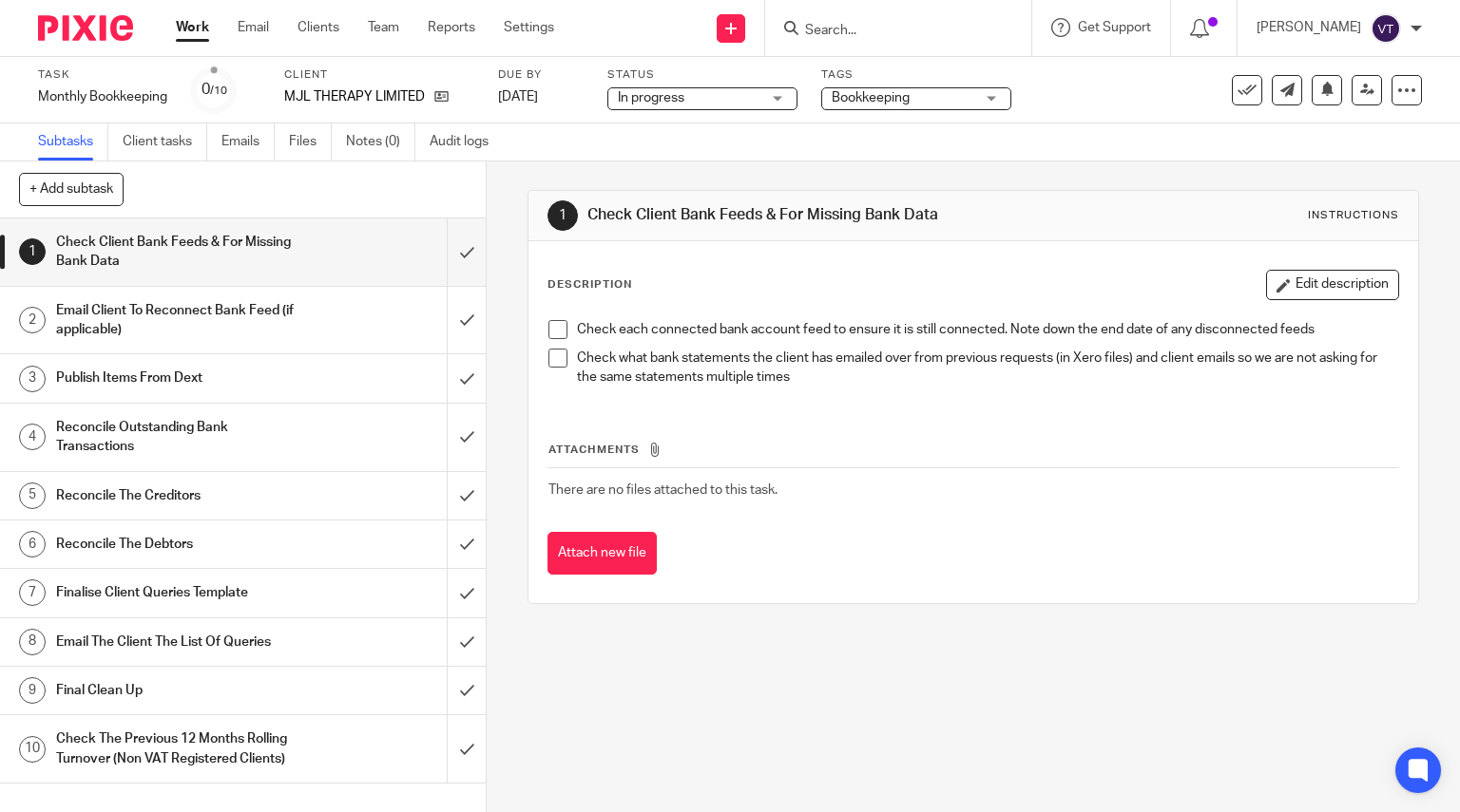
click at [867, 21] on form at bounding box center [904, 28] width 203 height 24
click at [848, 30] on input "Search" at bounding box center [889, 31] width 171 height 17
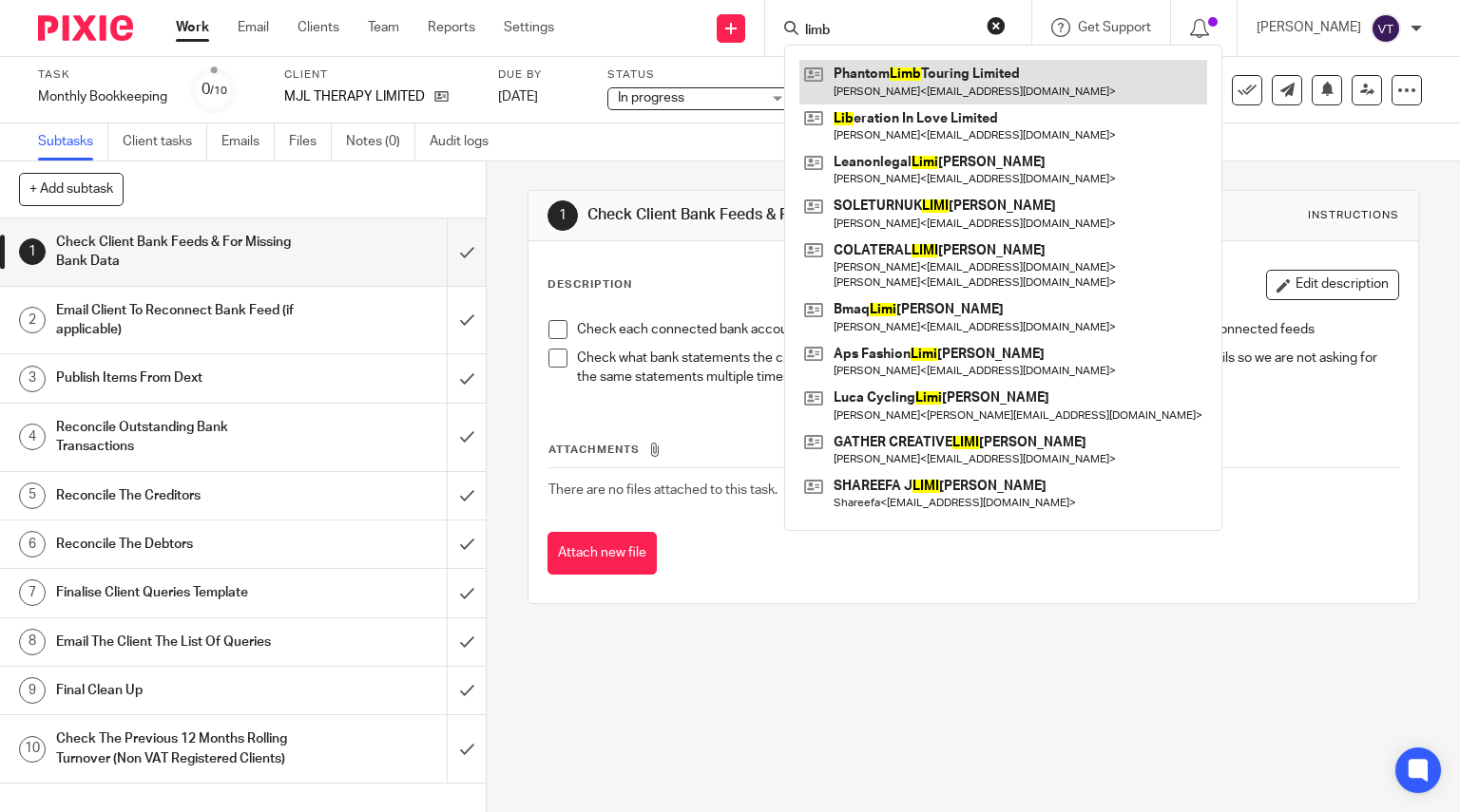
type input "limb"
click at [920, 89] on link at bounding box center [1003, 82] width 408 height 44
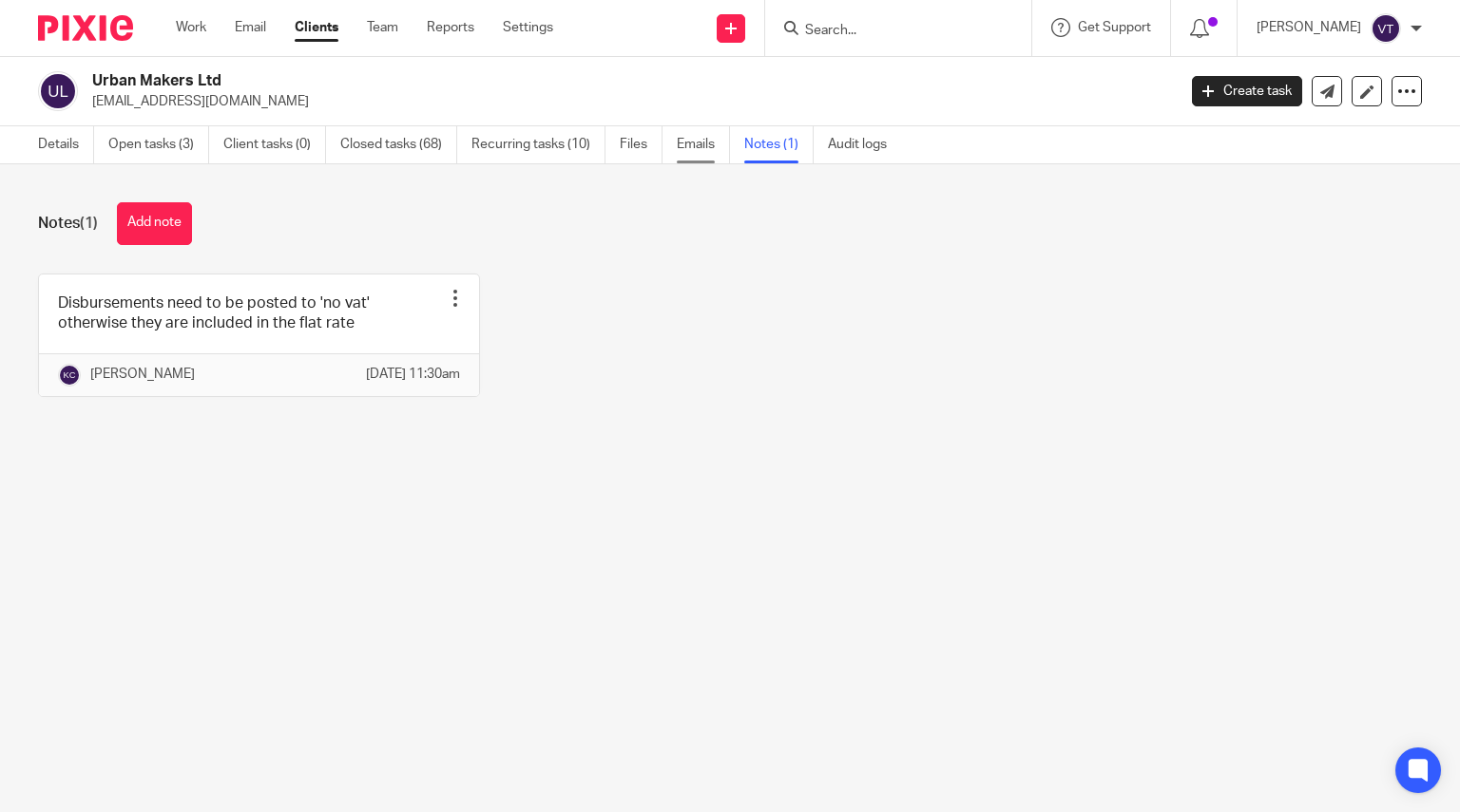
click at [688, 146] on link "Emails" at bounding box center [704, 145] width 53 height 37
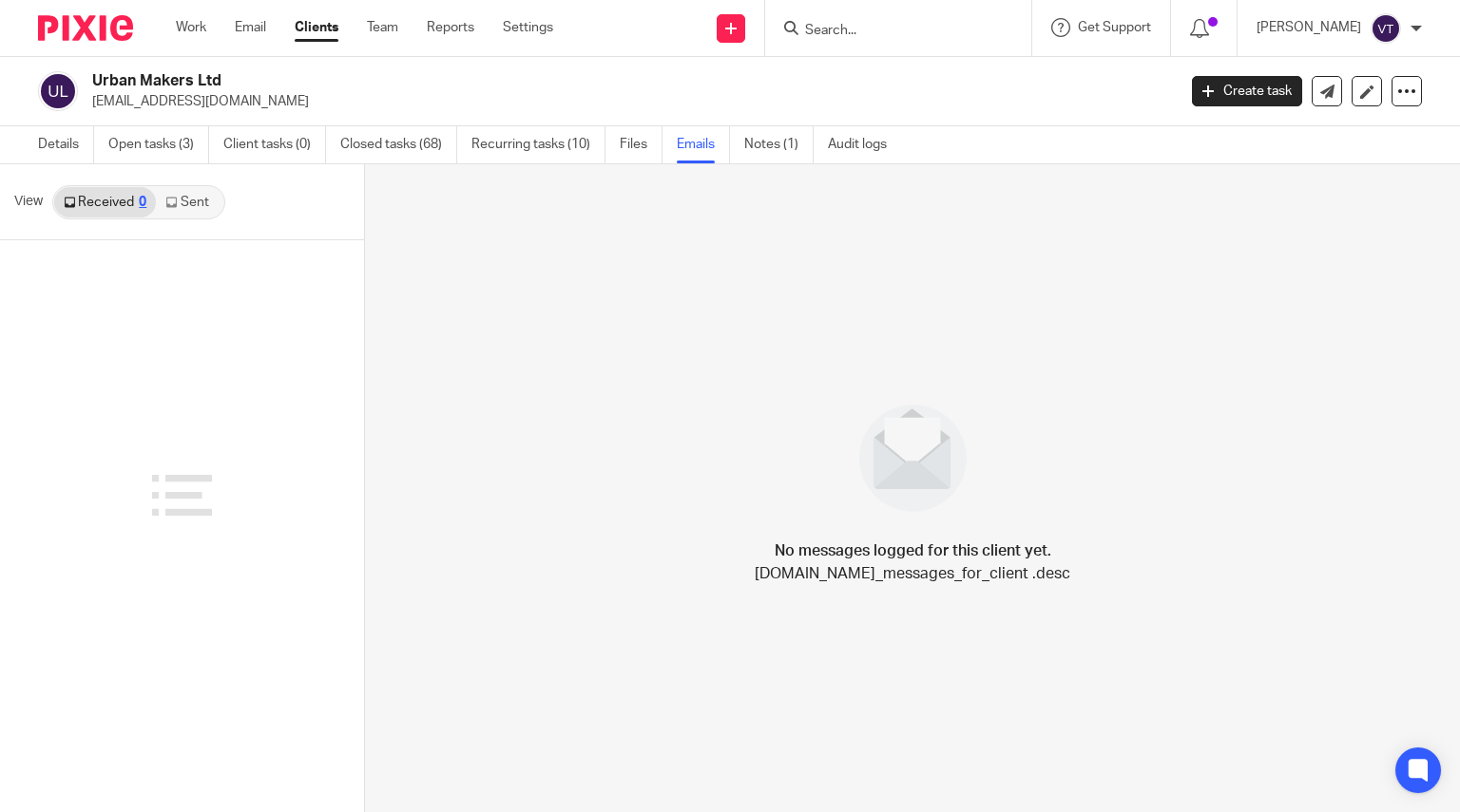
click at [190, 196] on link "Sent" at bounding box center [190, 203] width 67 height 30
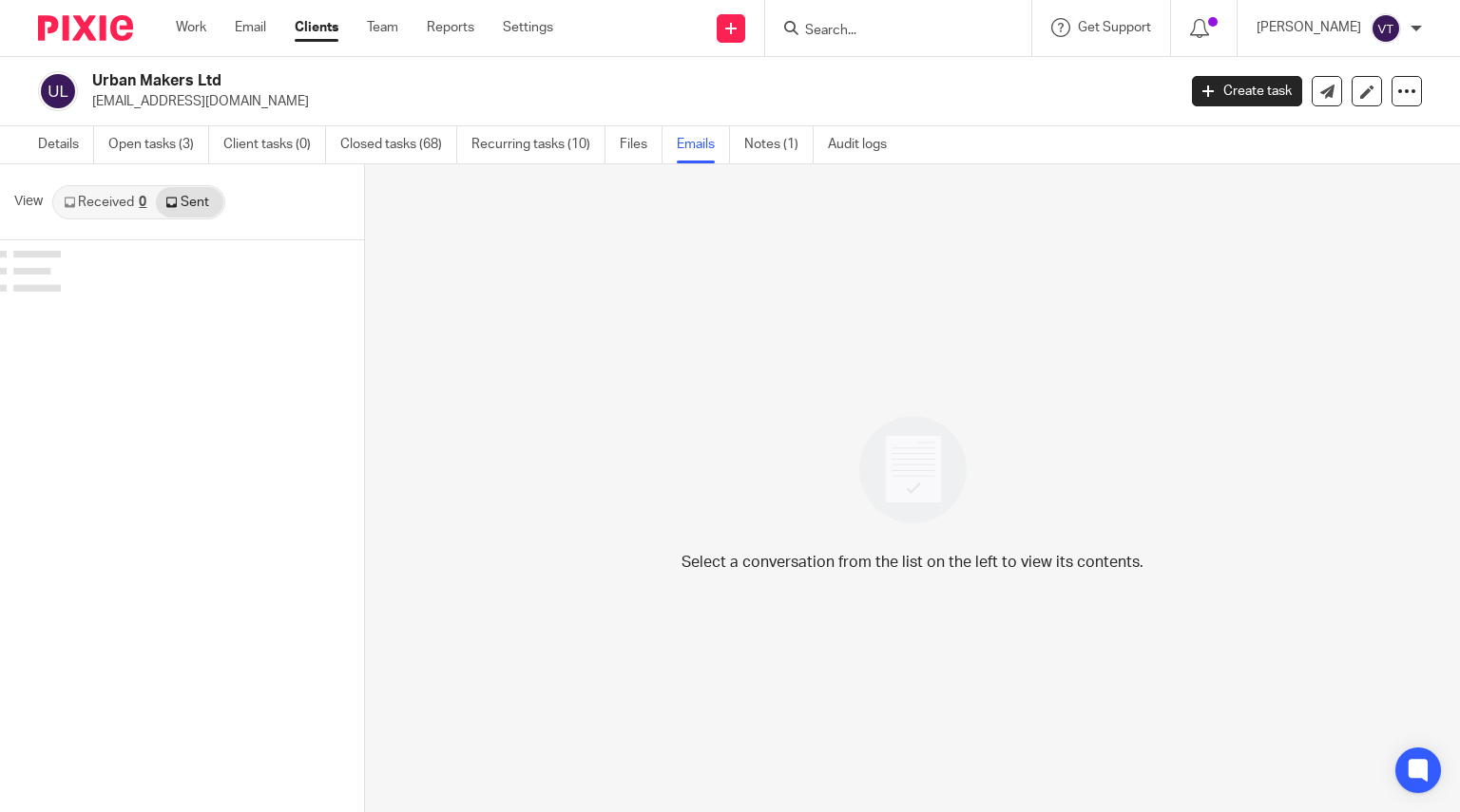
click at [120, 210] on link "Received 0" at bounding box center [105, 203] width 102 height 30
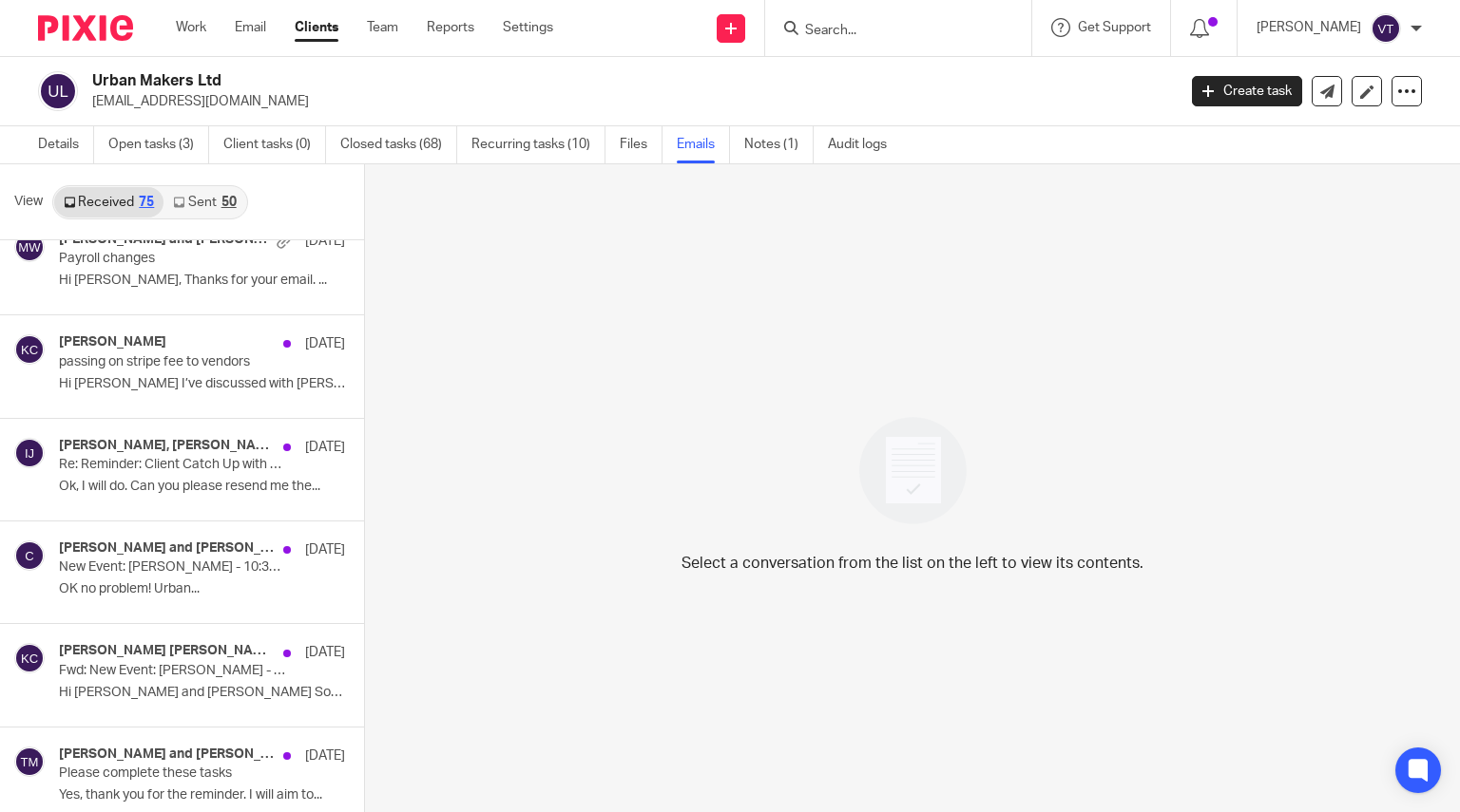
scroll to position [1134, 0]
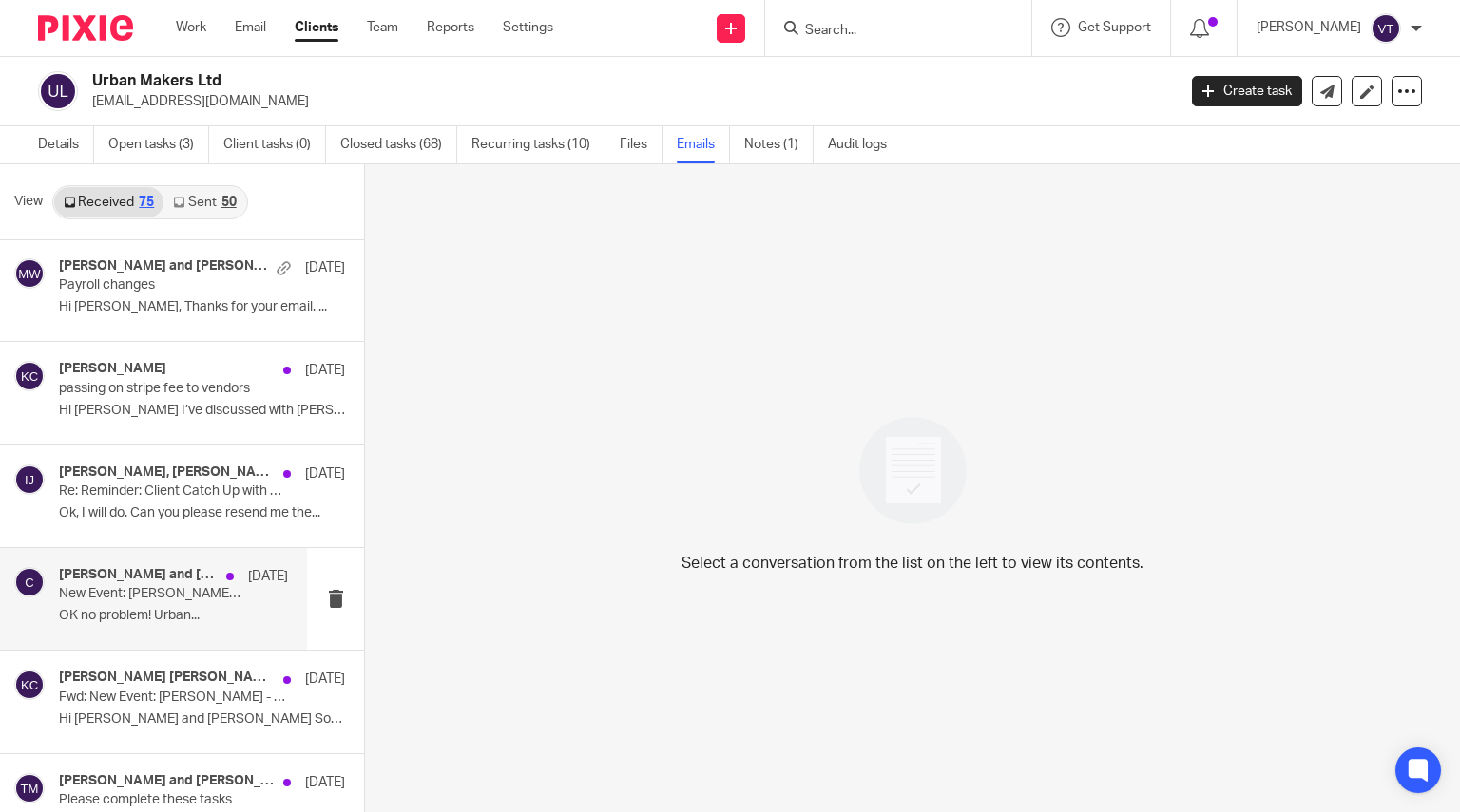
click at [130, 586] on p "New Event: Julia Redgrove - 10:30am Tue, 17 Jun 2025 - Client Catch Up" at bounding box center [150, 594] width 184 height 16
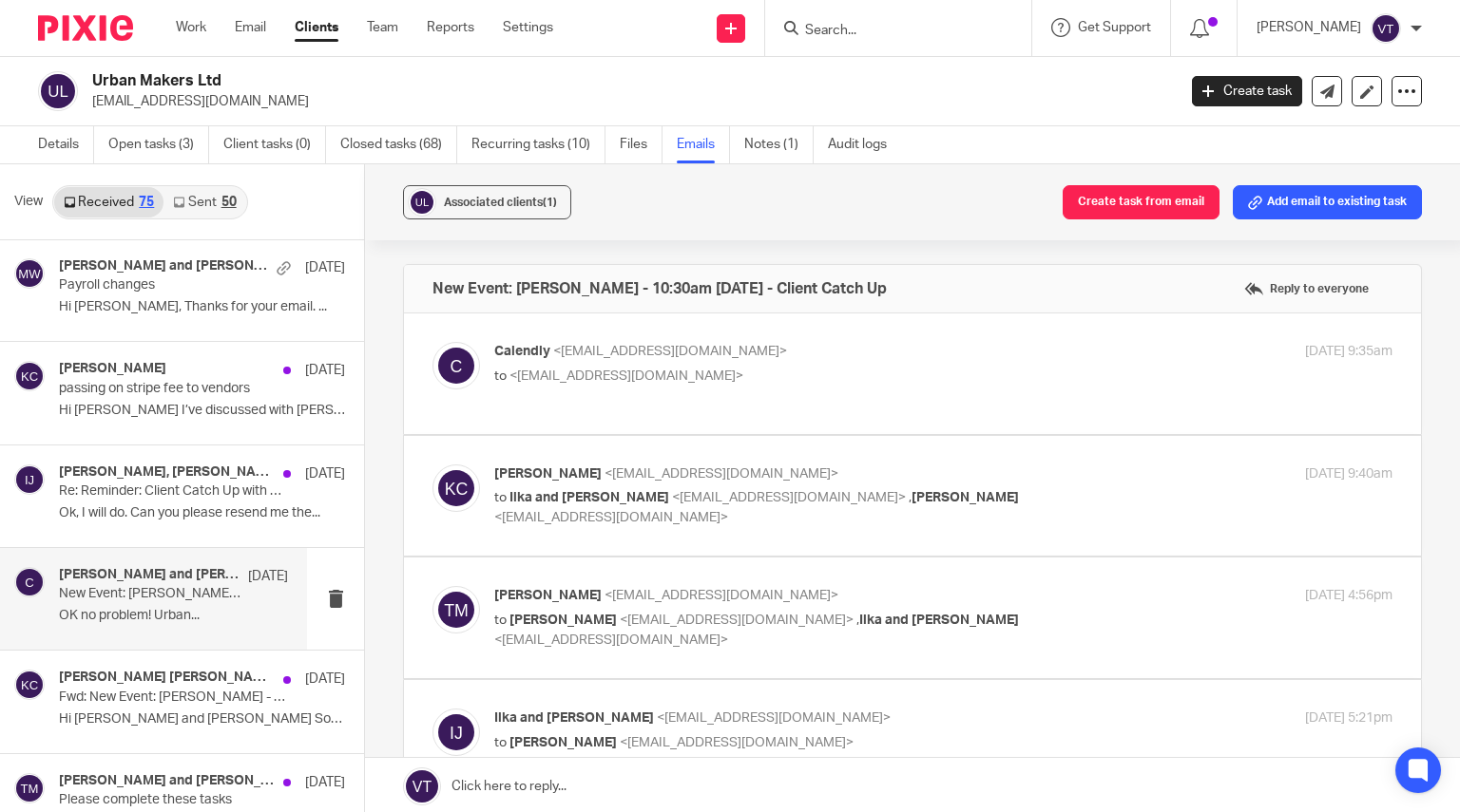
scroll to position [0, 0]
click at [159, 491] on p "Re: Reminder: Client Catch Up with Karaccounts at 10:30am (UK, Ireland, Lisbon …" at bounding box center [150, 491] width 184 height 16
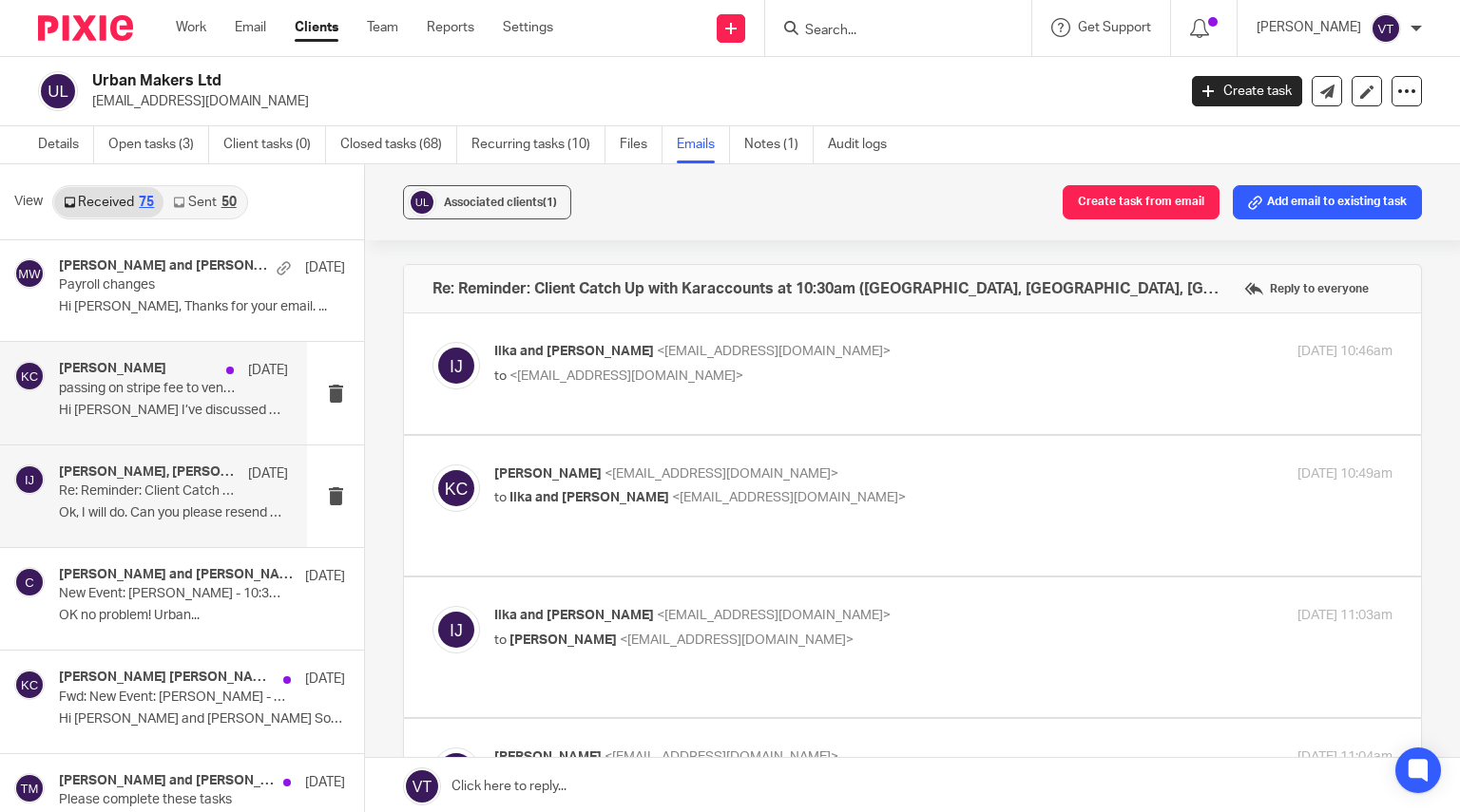
click at [114, 397] on div "Kara Curtayne 25 Jun passing on stripe fee to vendors Hi Kara I’ve discussed wi…" at bounding box center [173, 392] width 230 height 64
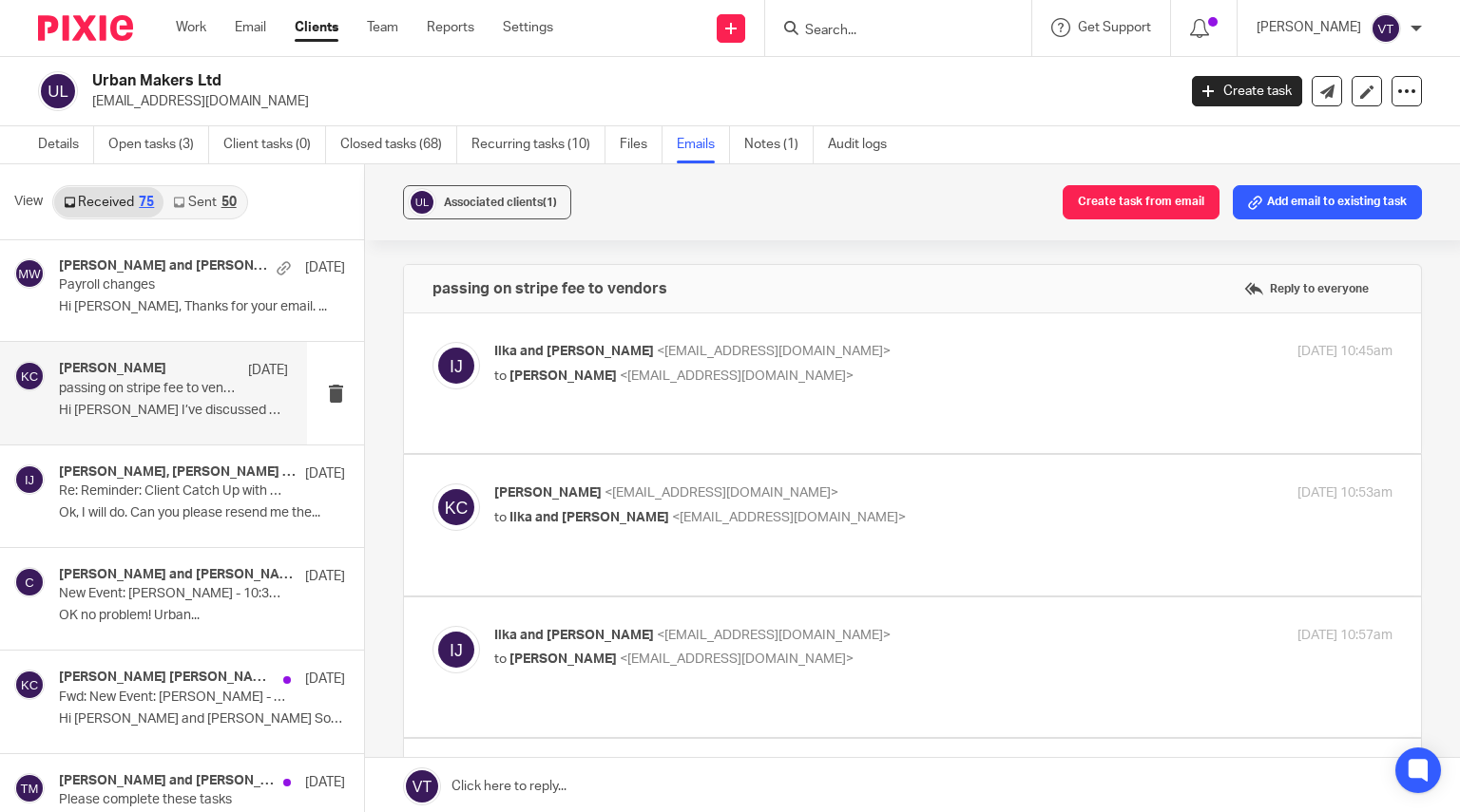
click at [206, 199] on link "Sent 50" at bounding box center [205, 203] width 82 height 30
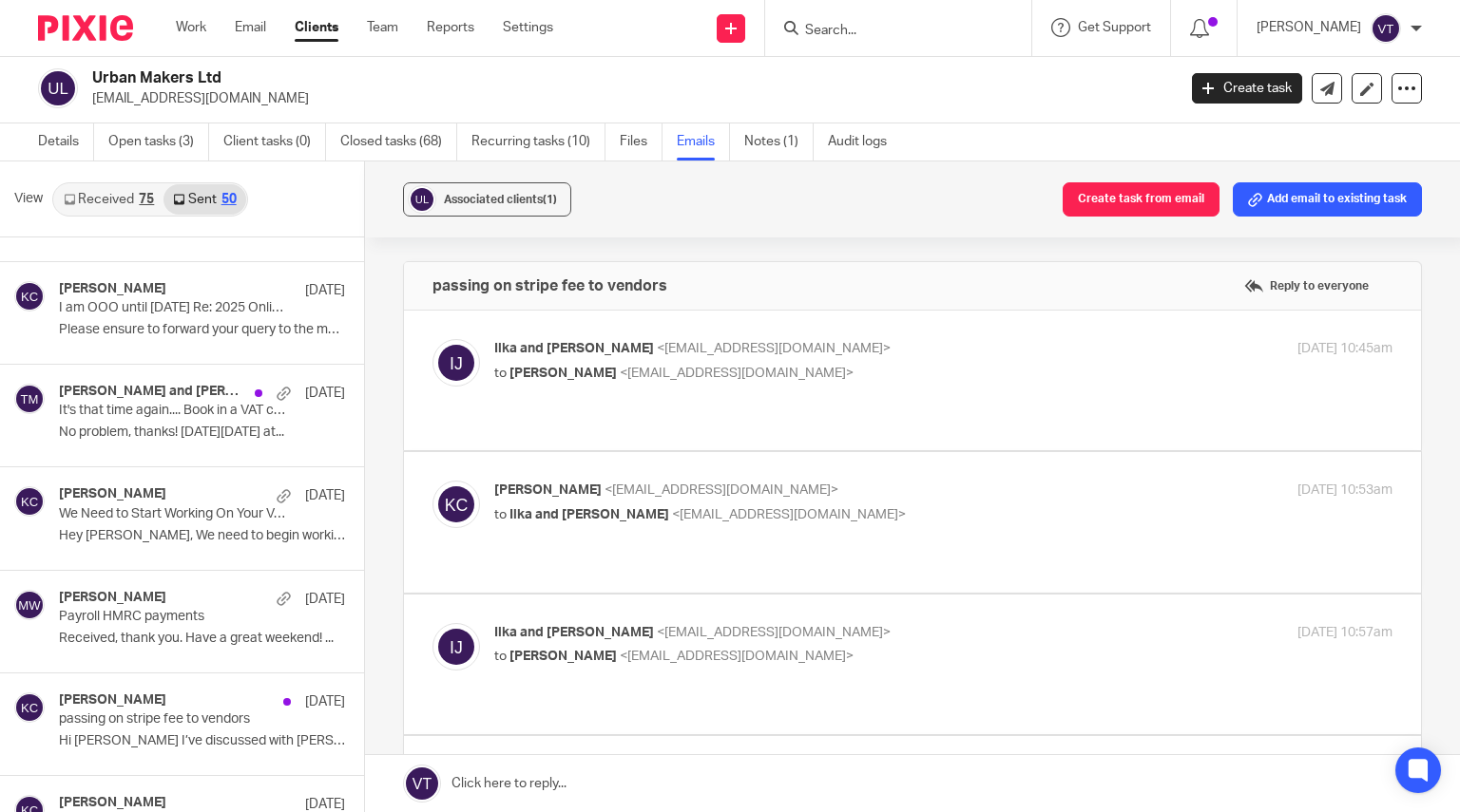
scroll to position [1508, 0]
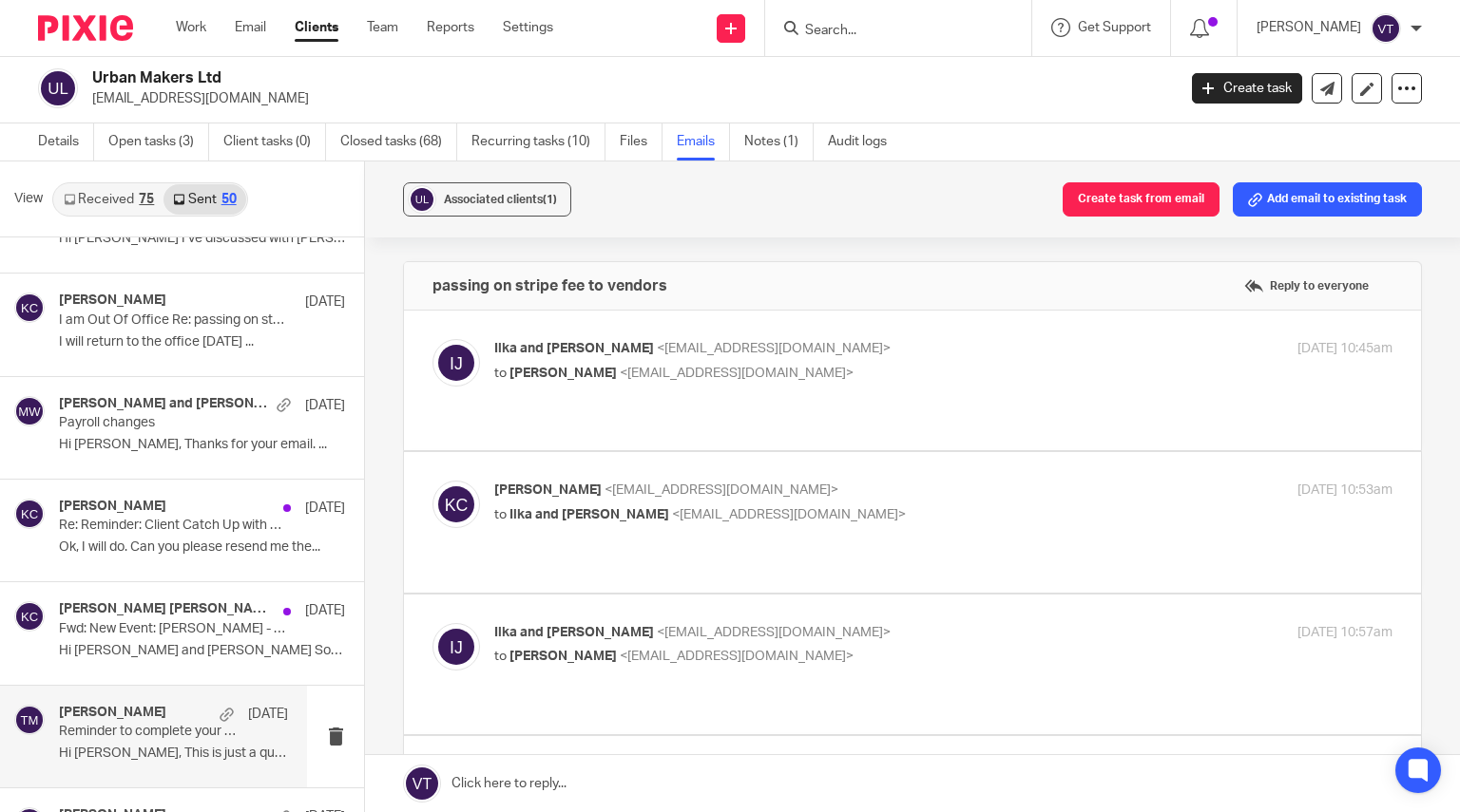
click at [127, 723] on div "Taylor Moss 9 Jun" at bounding box center [173, 715] width 230 height 19
click at [891, 345] on p "Ilka and Julia <info@urbanmakers.co.uk>" at bounding box center [793, 348] width 599 height 20
checkbox input "true"
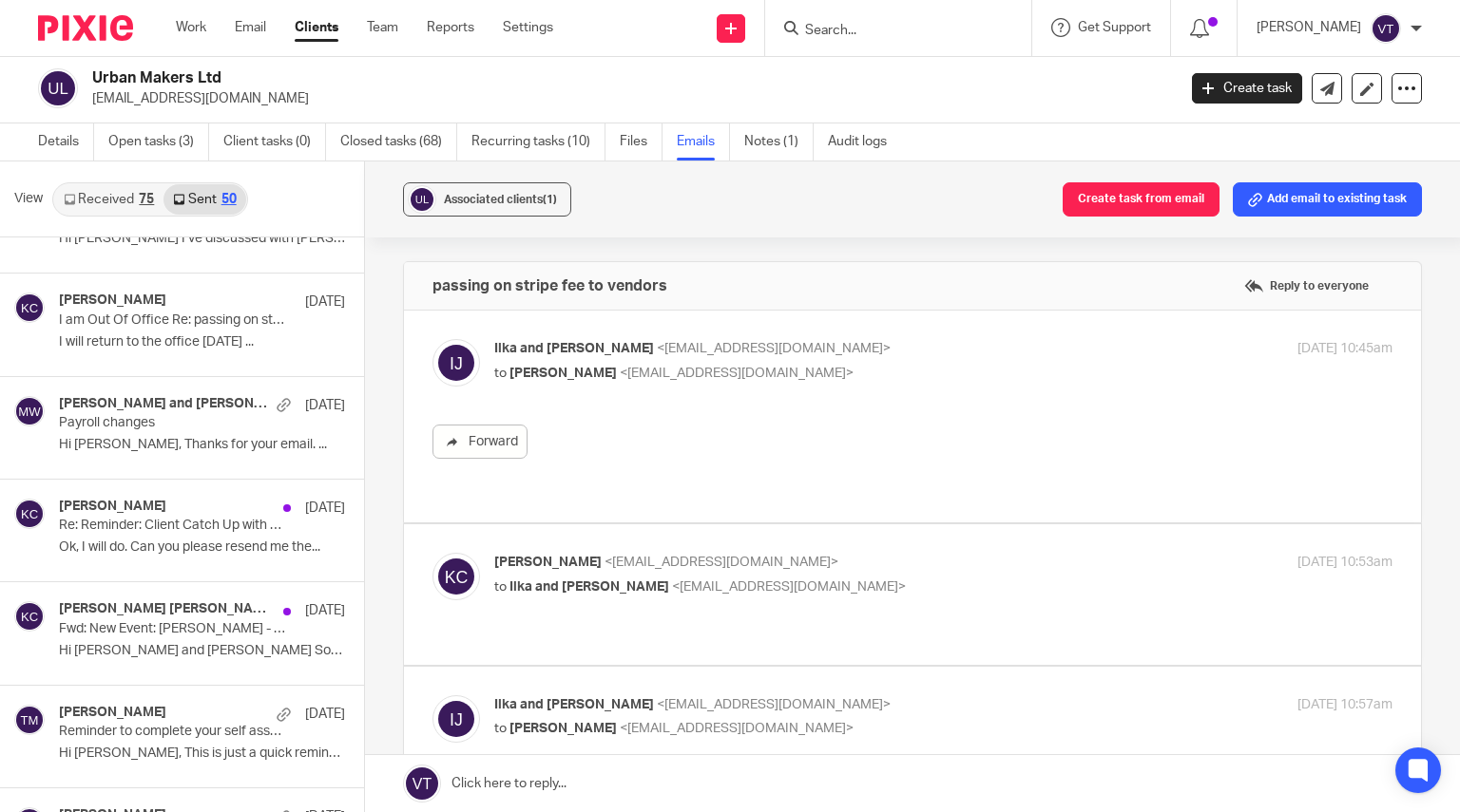
click at [941, 578] on p "to Ilka and Julia <info@urbanmakers.co.uk>" at bounding box center [793, 587] width 599 height 20
checkbox input "true"
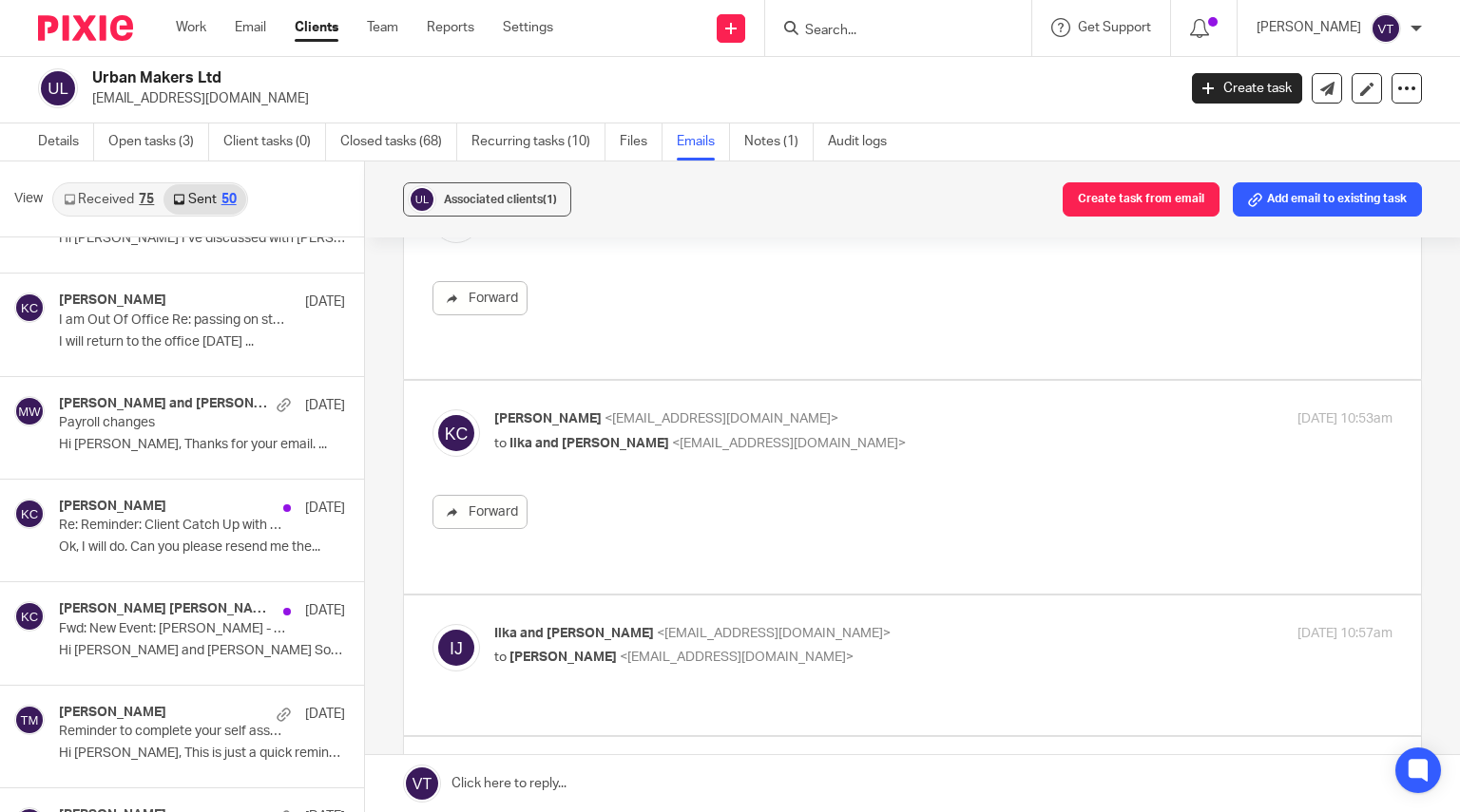
scroll to position [190, 0]
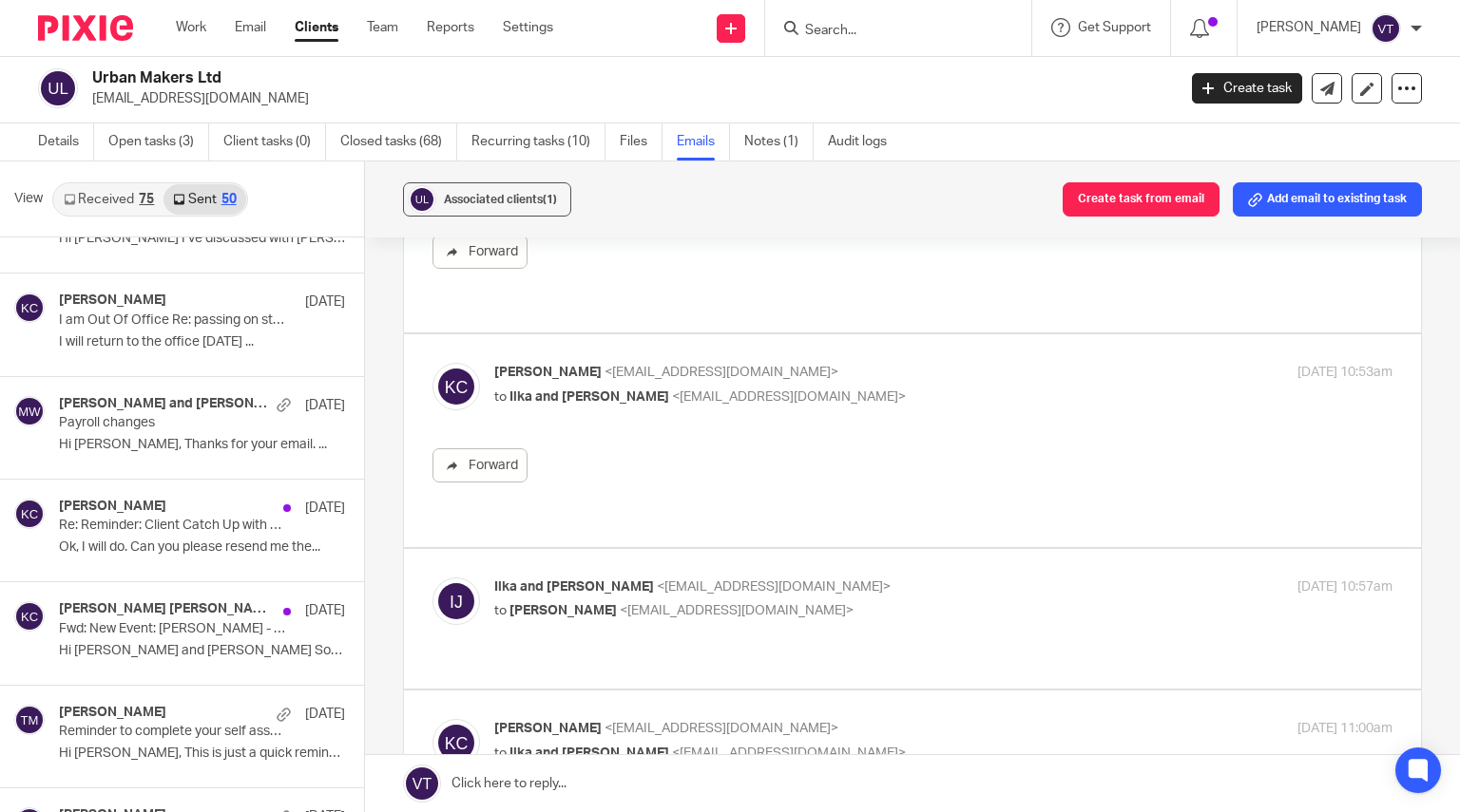
click at [881, 602] on p "to Kara Curtayne <kara@karaccounts.com>" at bounding box center [793, 611] width 599 height 20
checkbox input "true"
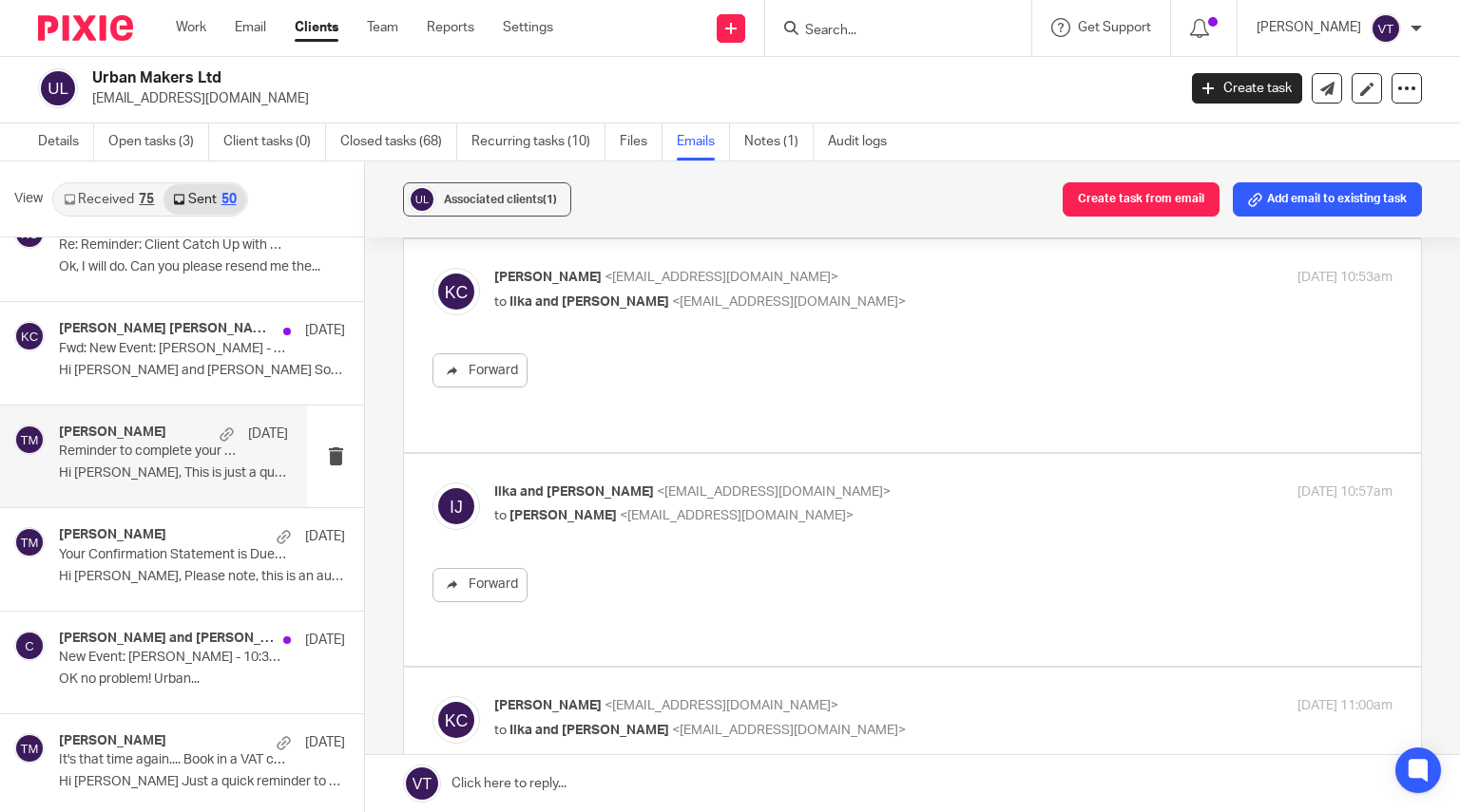
scroll to position [1793, 0]
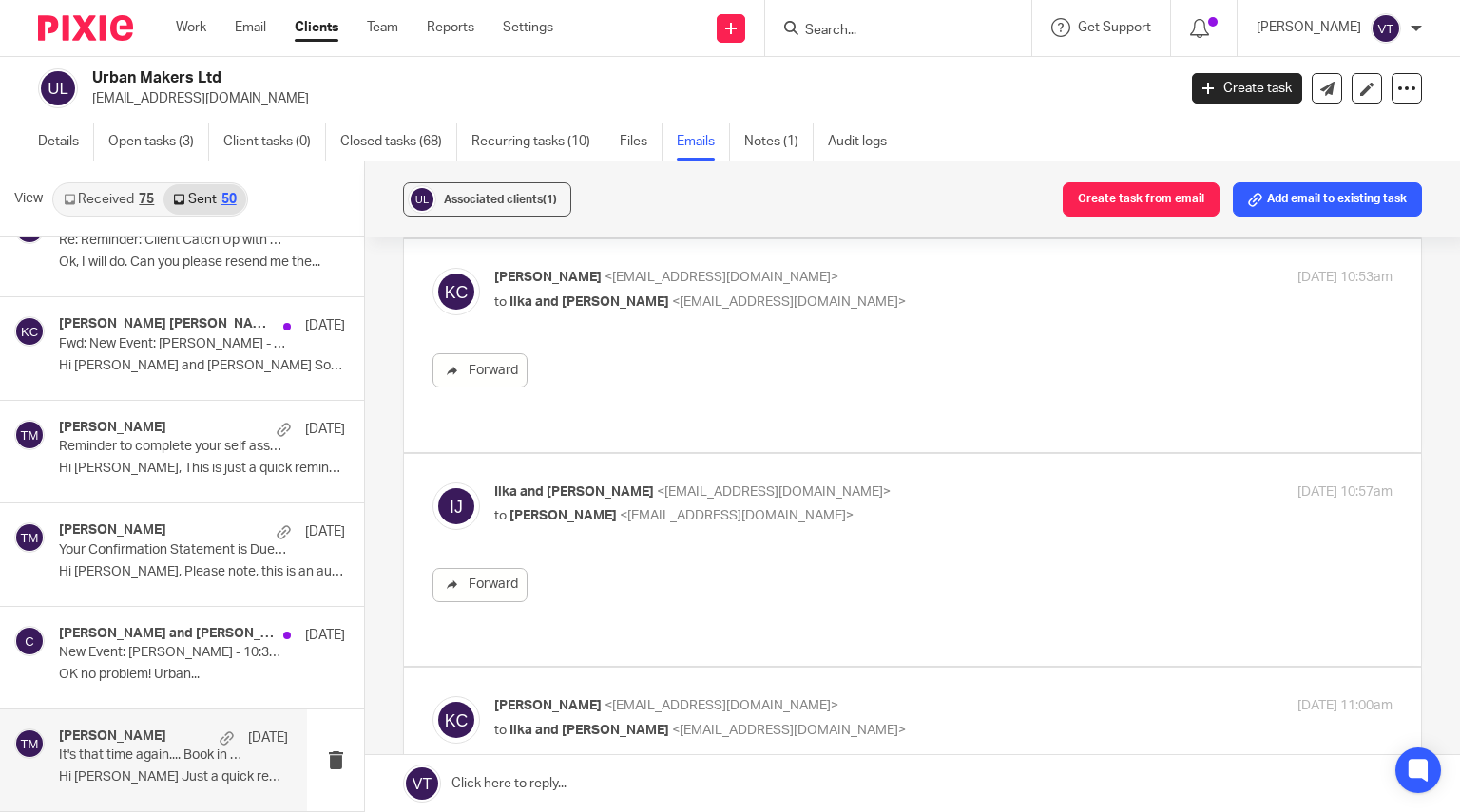
click at [164, 763] on p "It's that time again.... Book in a VAT catch up call!" at bounding box center [150, 756] width 184 height 16
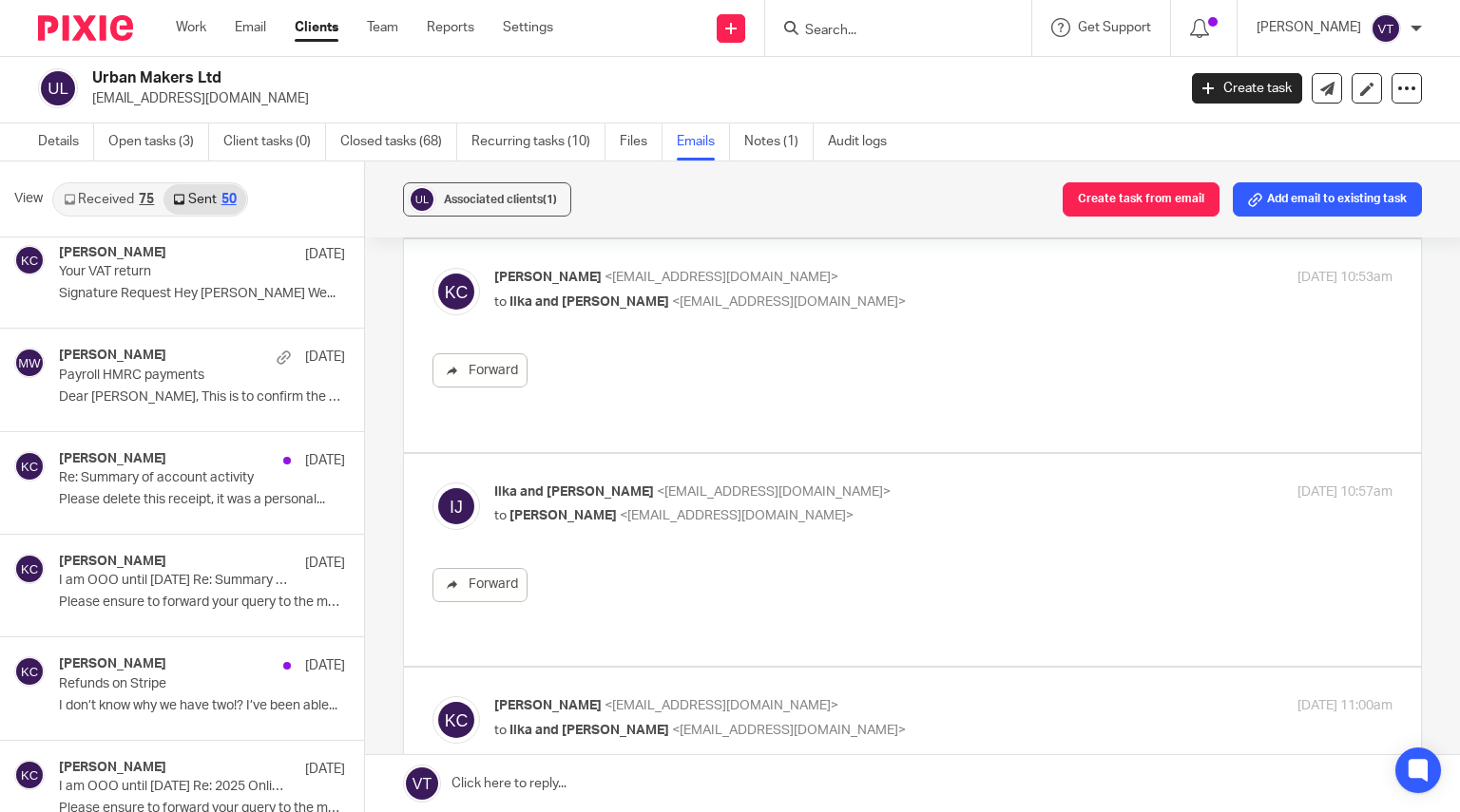
scroll to position [510, 0]
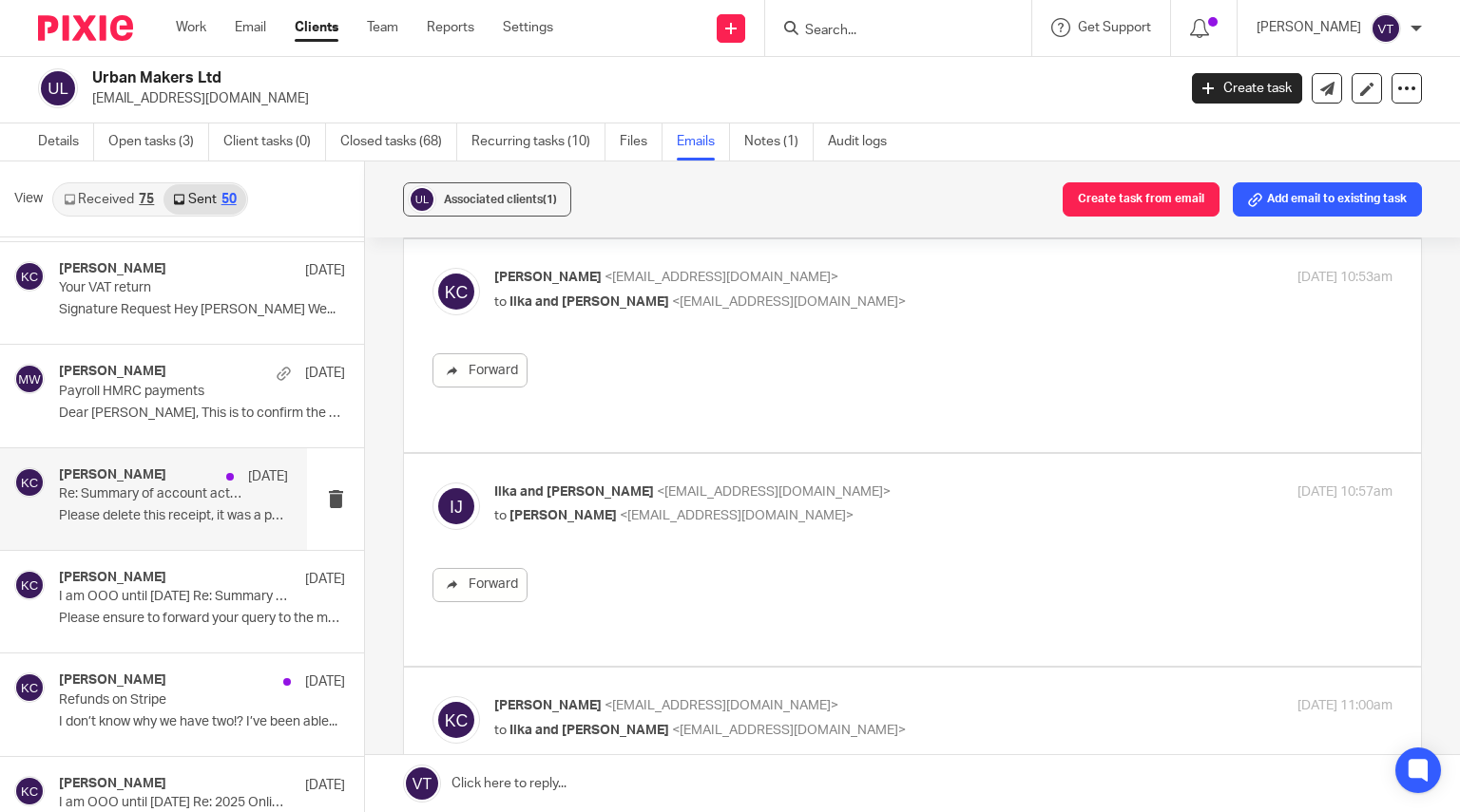
click at [156, 504] on div "Kara Curtayne 17 Jul Re: Summary of account activity Please delete this receipt…" at bounding box center [173, 499] width 230 height 64
click at [97, 497] on p "Re: Summary of account activity" at bounding box center [150, 494] width 184 height 16
click at [789, 353] on div "Forward" at bounding box center [912, 370] width 960 height 34
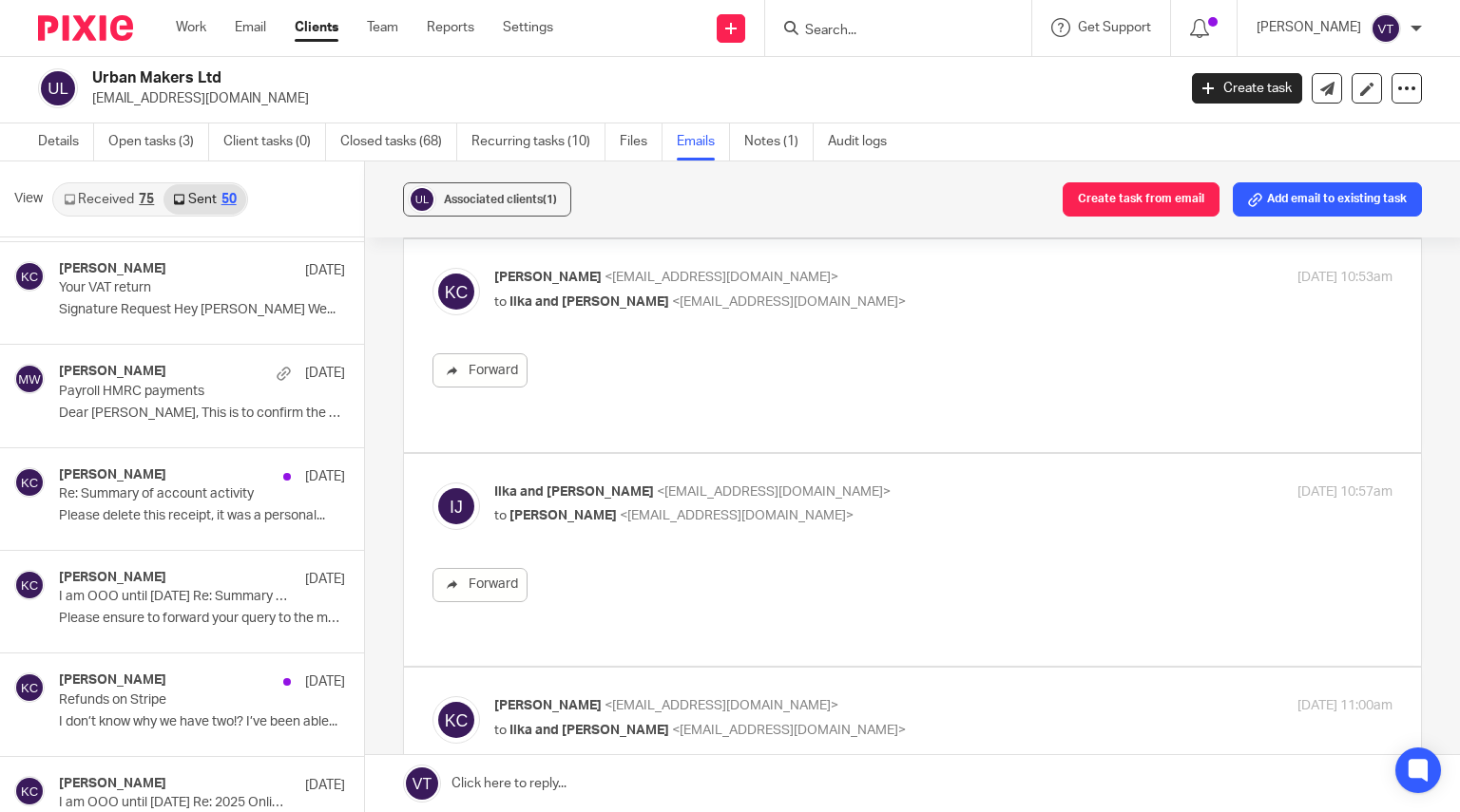
click at [827, 292] on p "to Ilka and Julia <info@urbanmakers.co.uk>" at bounding box center [793, 302] width 599 height 20
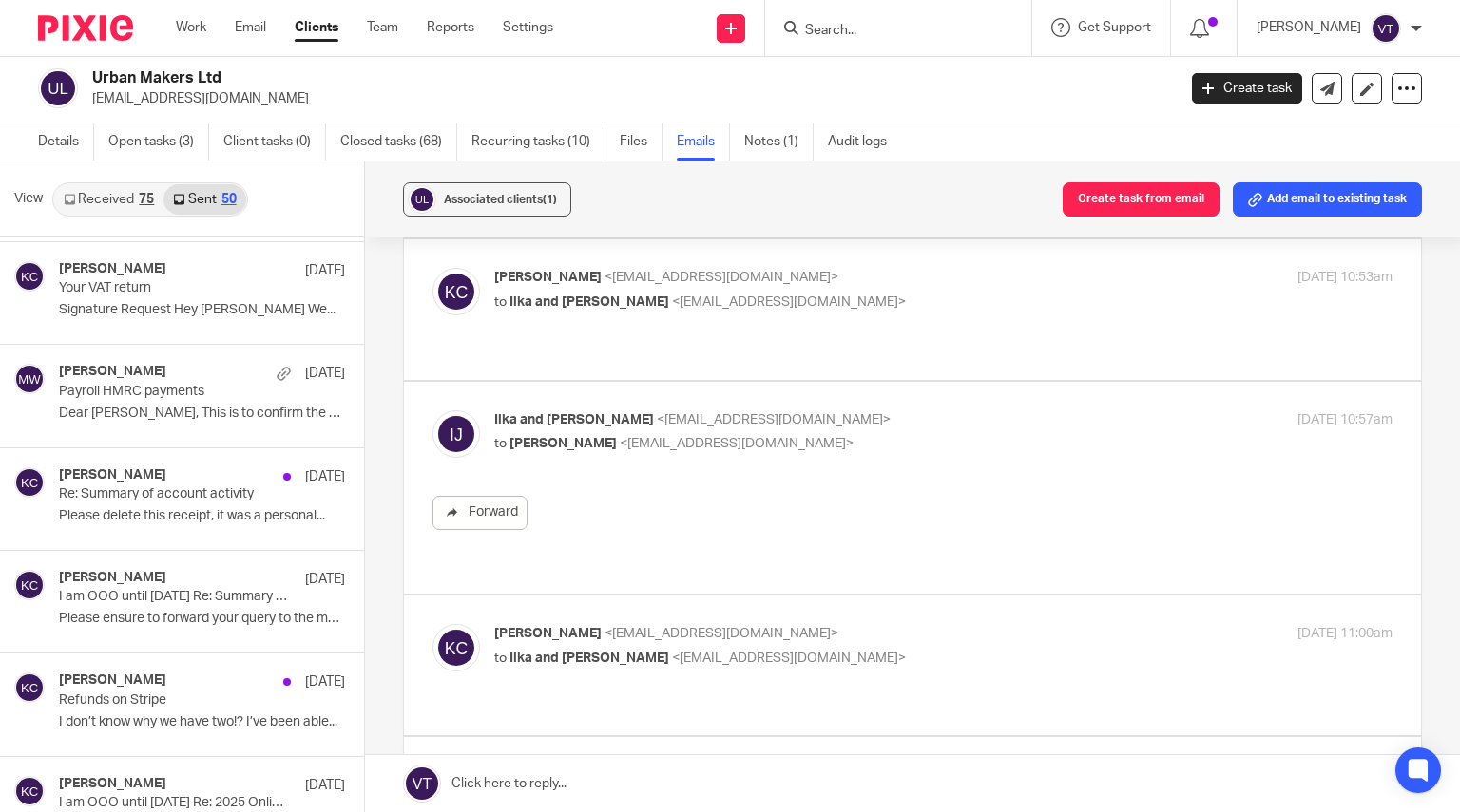
click at [827, 292] on p "to Ilka and Julia <info@urbanmakers.co.uk>" at bounding box center [793, 302] width 599 height 20
checkbox input "true"
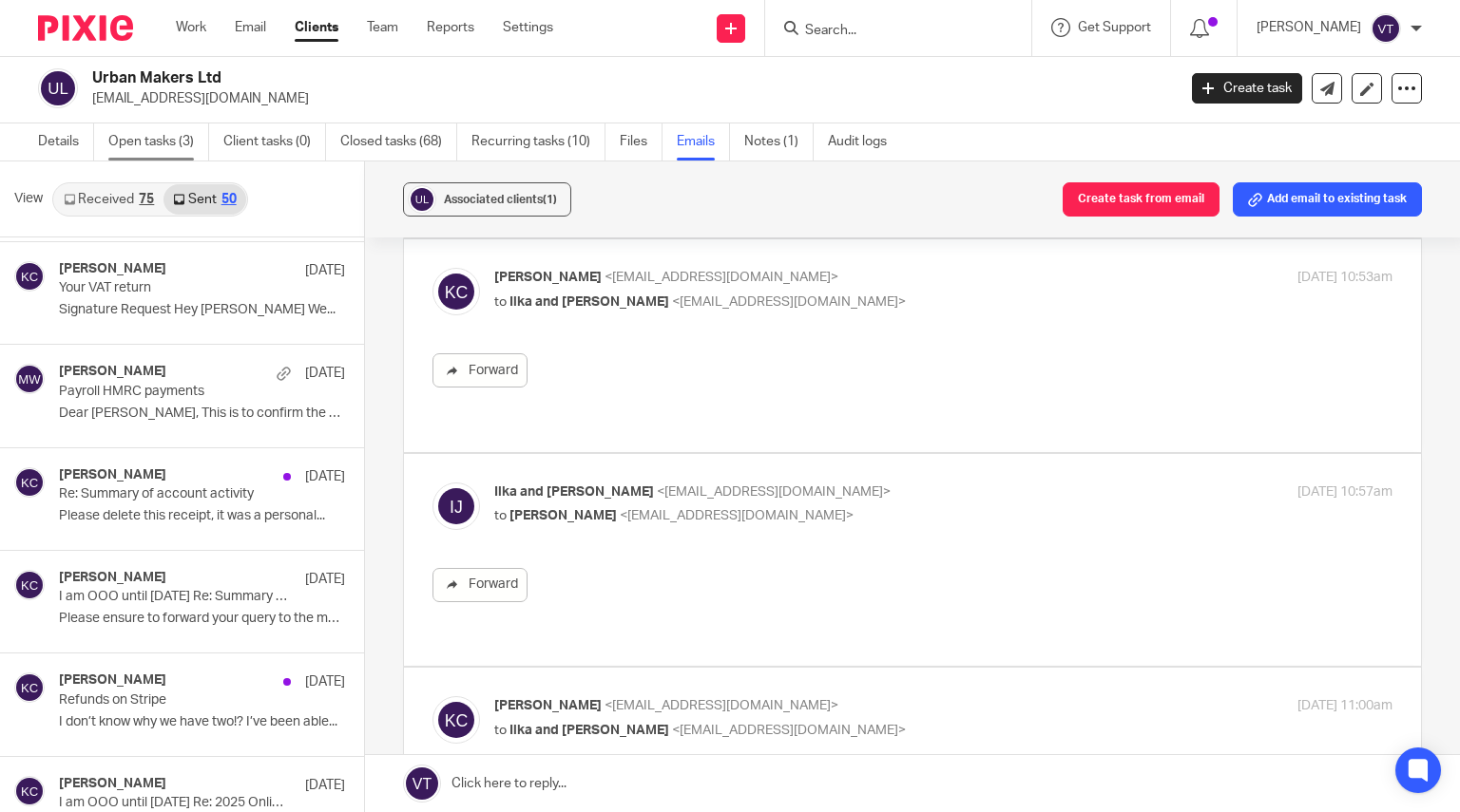
click at [145, 134] on link "Open tasks (3)" at bounding box center [159, 142] width 101 height 37
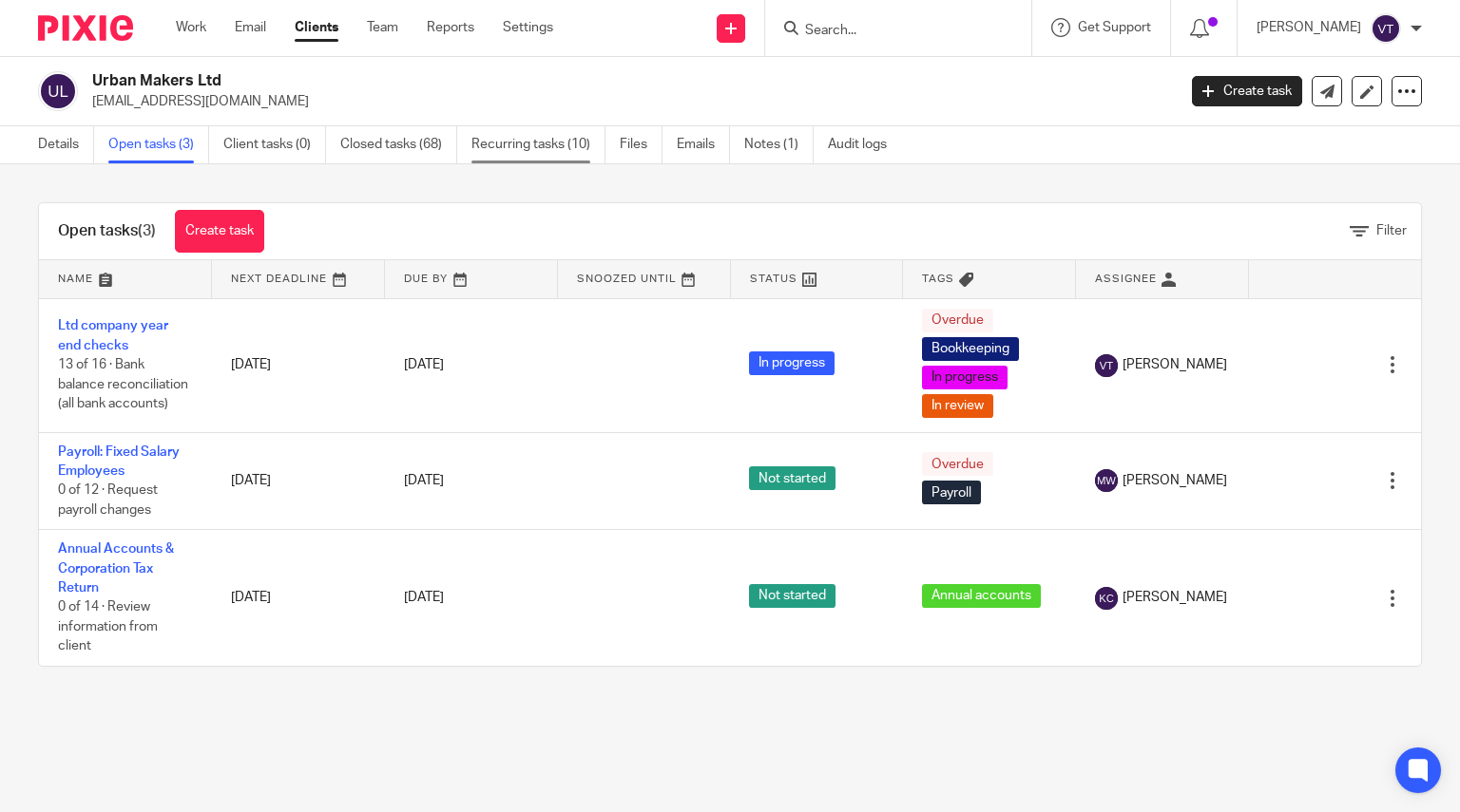
click at [539, 140] on link "Recurring tasks (10)" at bounding box center [538, 145] width 134 height 37
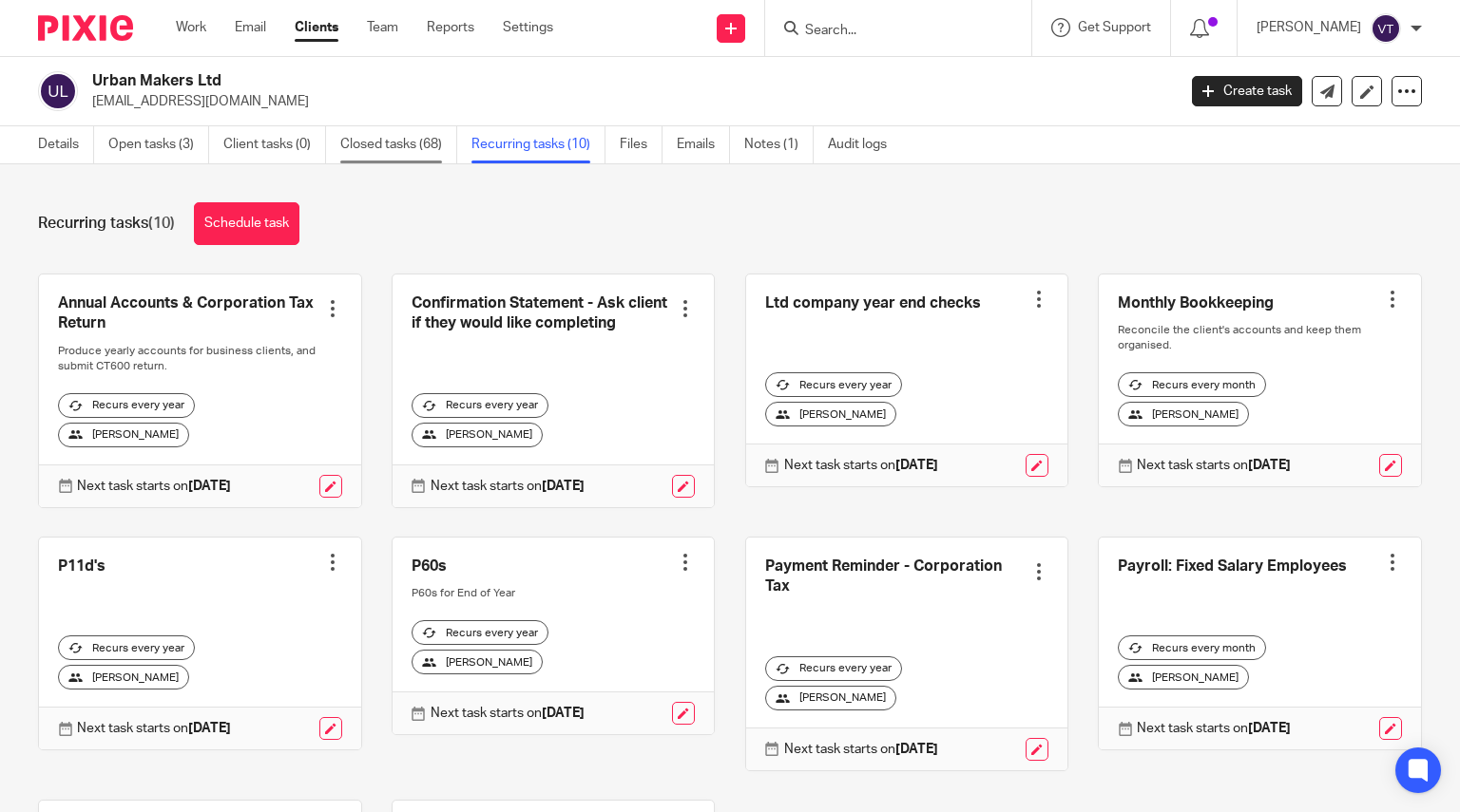
click at [371, 135] on link "Closed tasks (68)" at bounding box center [398, 145] width 117 height 37
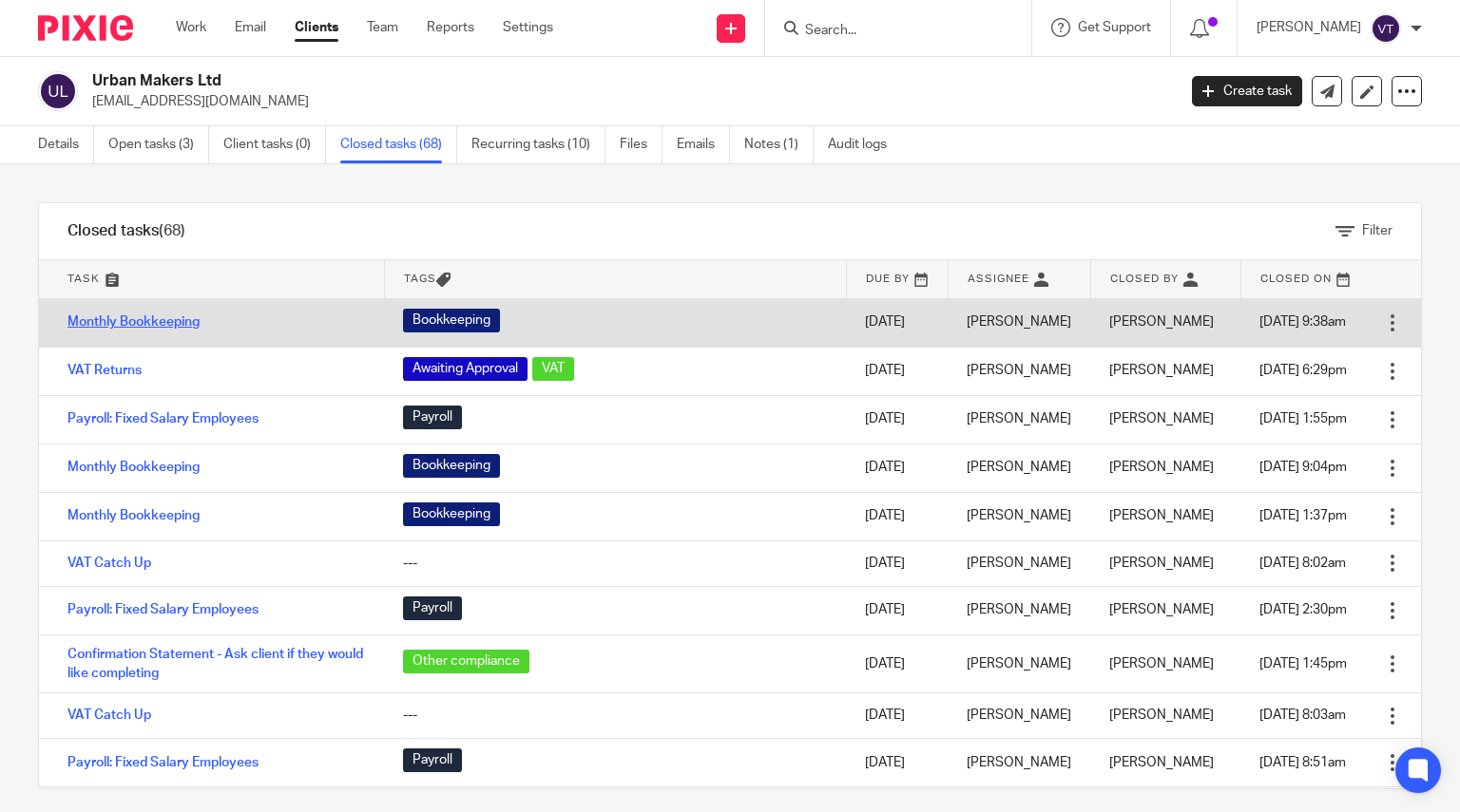
click at [164, 323] on link "Monthly Bookkeeping" at bounding box center [133, 322] width 132 height 13
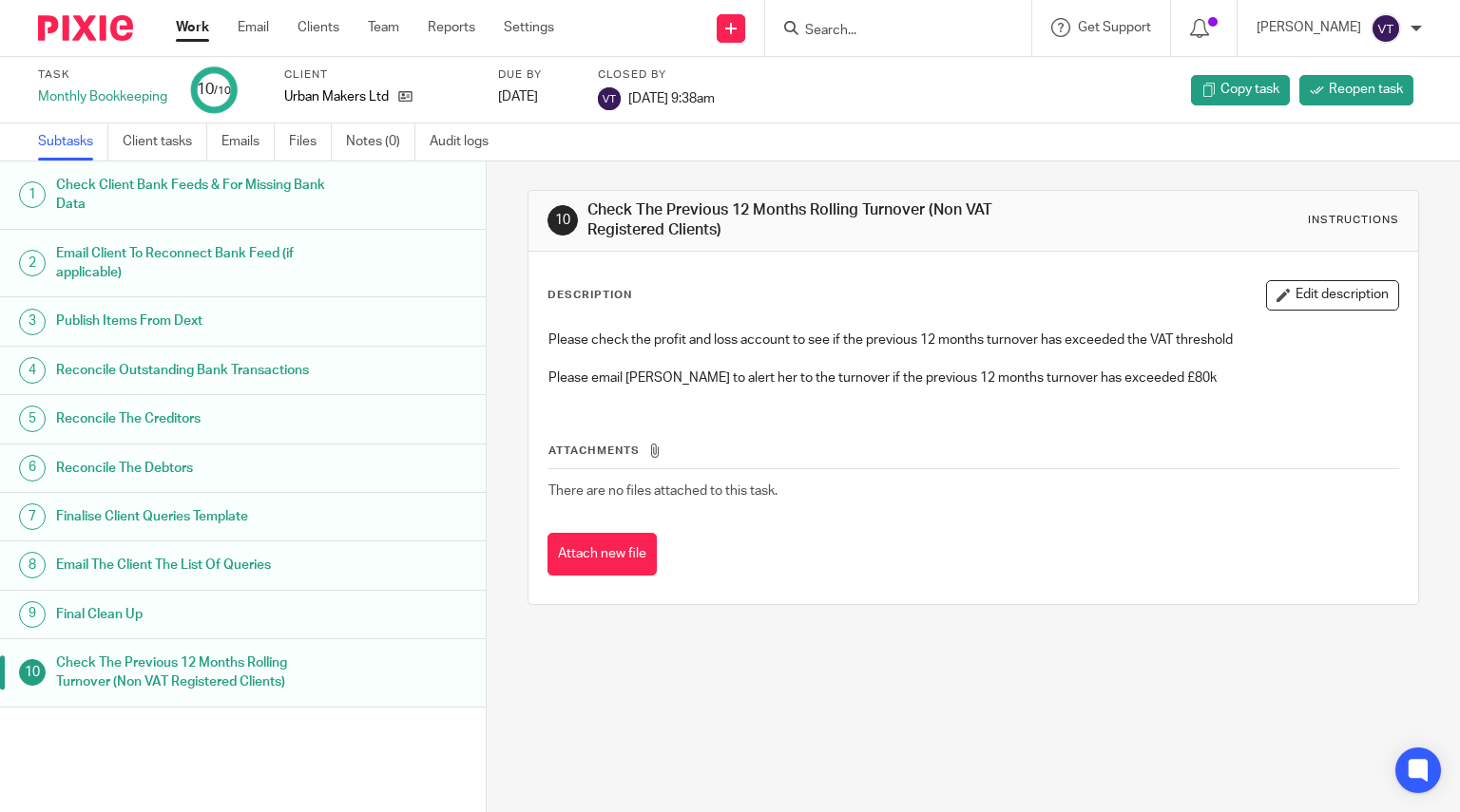
click at [883, 30] on input "Search" at bounding box center [889, 31] width 171 height 17
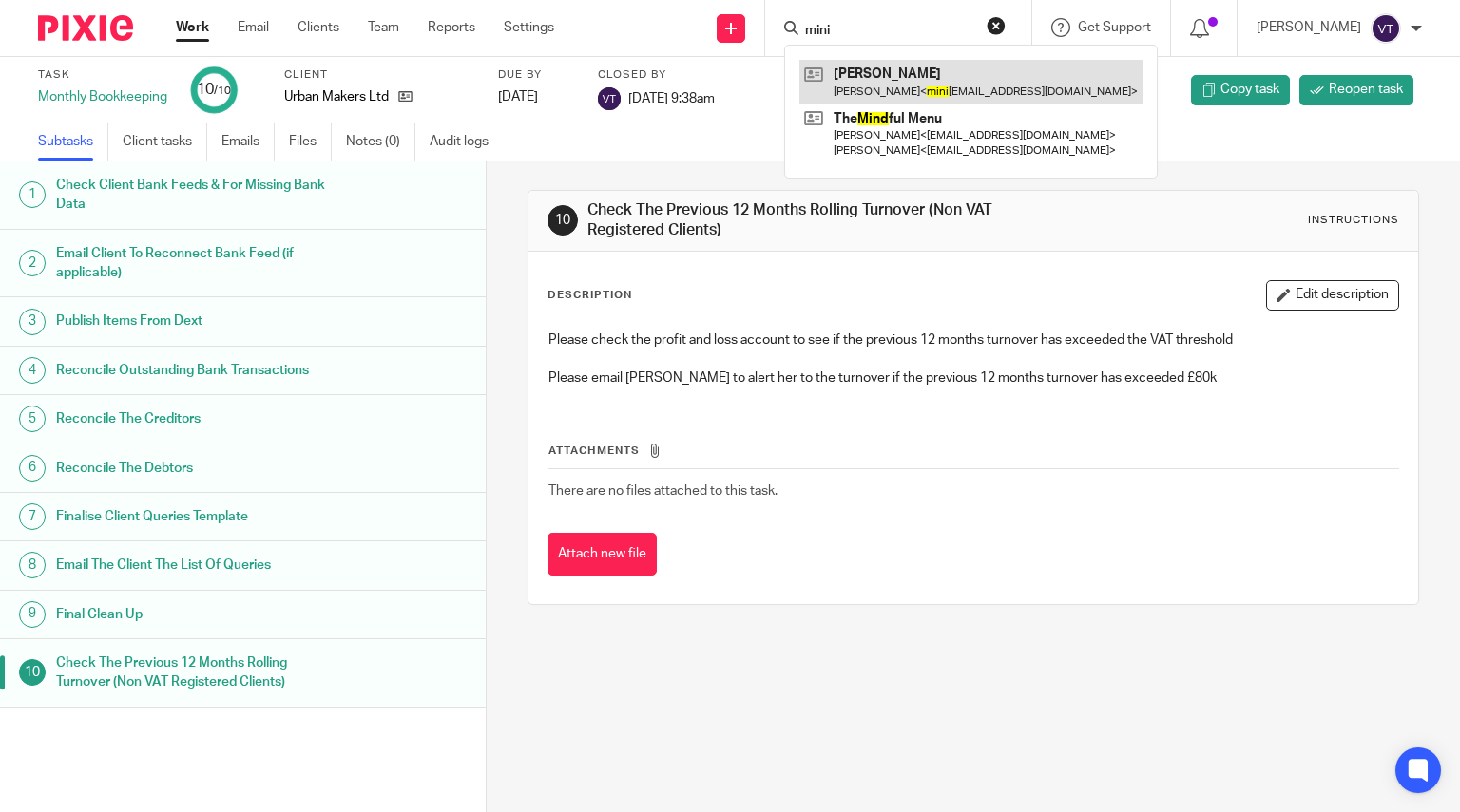
type input "mini"
click at [934, 79] on link at bounding box center [970, 82] width 343 height 44
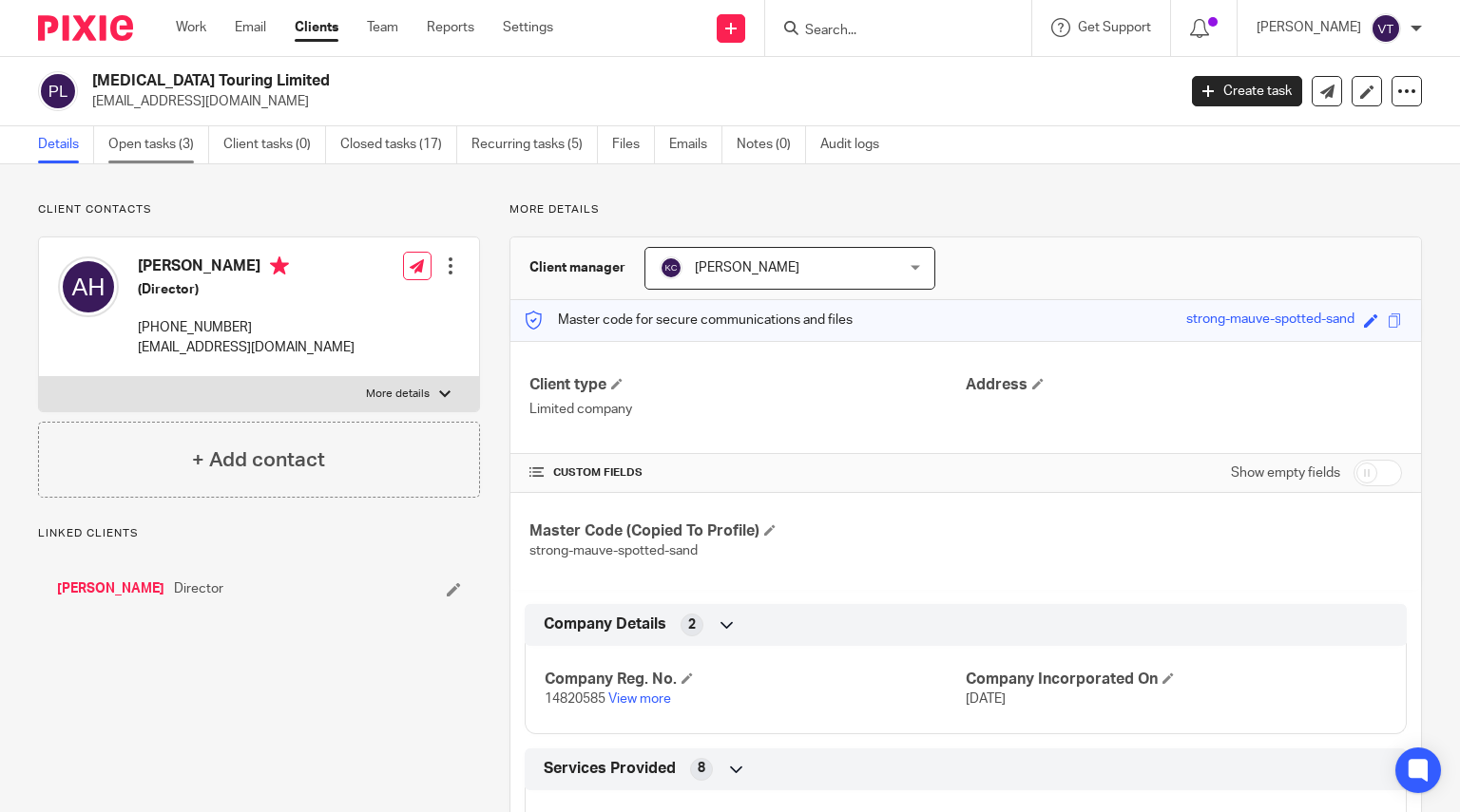
click at [161, 146] on link "Open tasks (3)" at bounding box center [159, 145] width 101 height 37
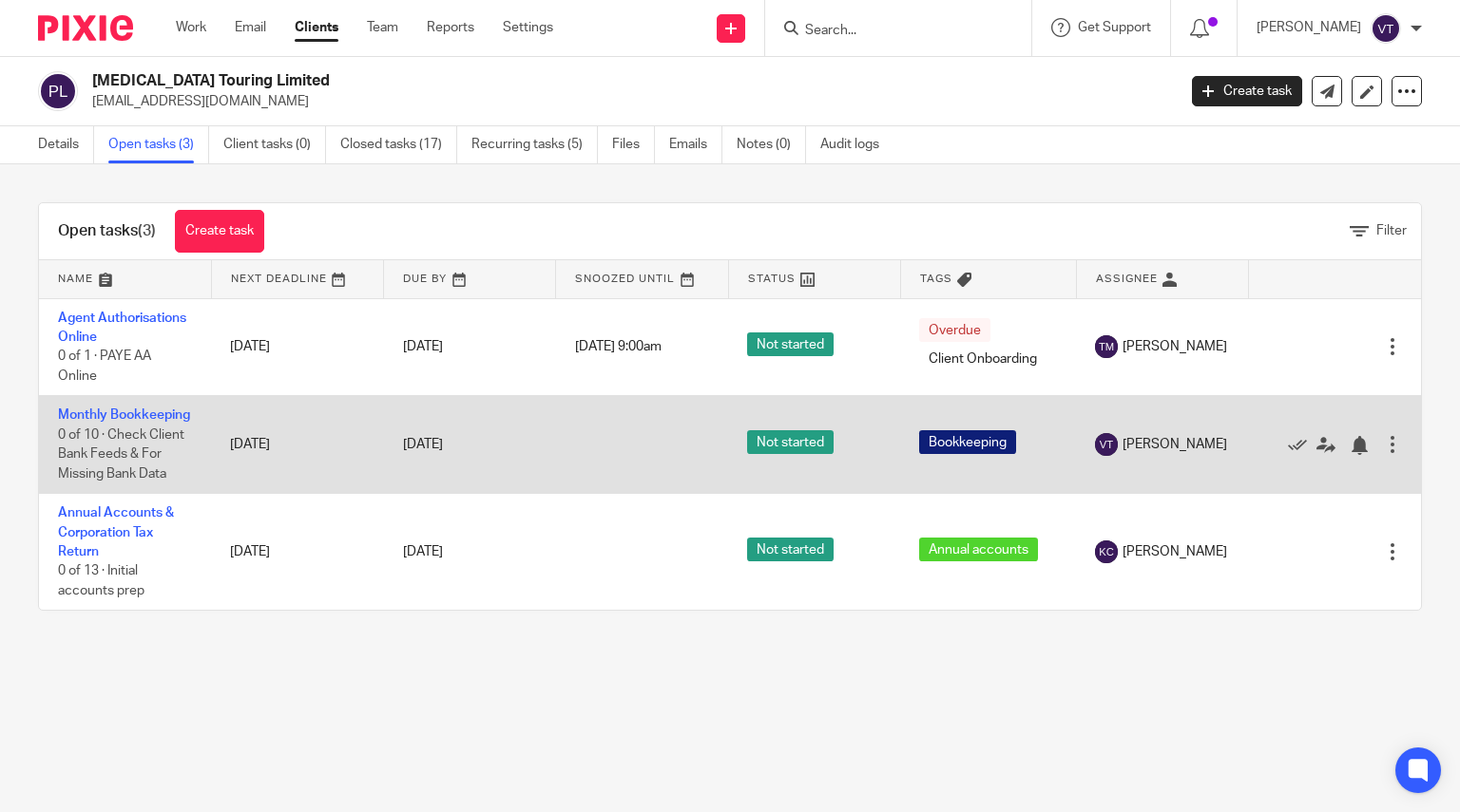
click at [83, 425] on td "Monthly Bookkeeping 0 of 10 · Check Client Bank Feeds & For Missing Bank Data" at bounding box center [125, 445] width 172 height 98
click at [91, 422] on link "Monthly Bookkeeping" at bounding box center [124, 415] width 132 height 13
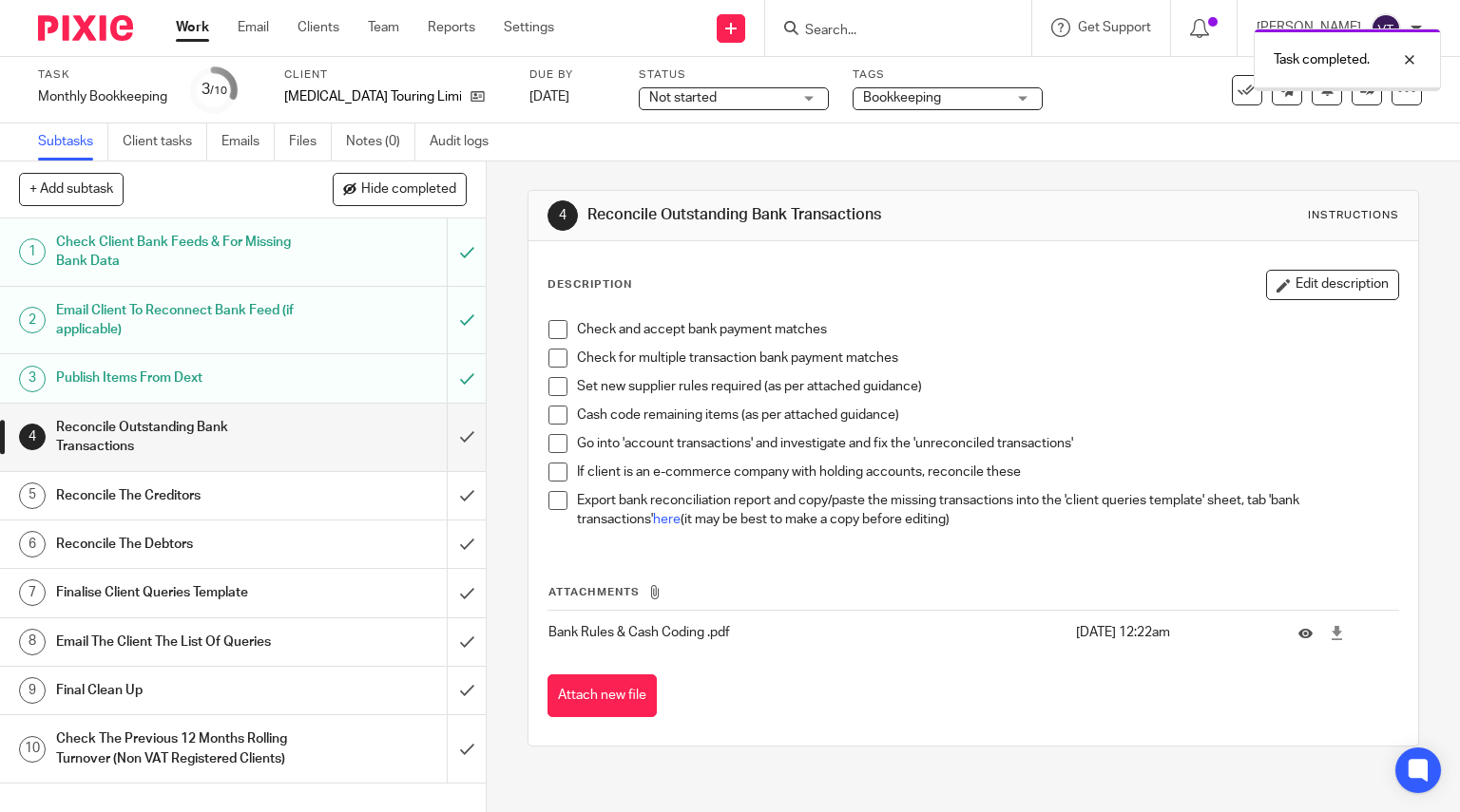
click at [442, 440] on input "submit" at bounding box center [243, 437] width 486 height 68
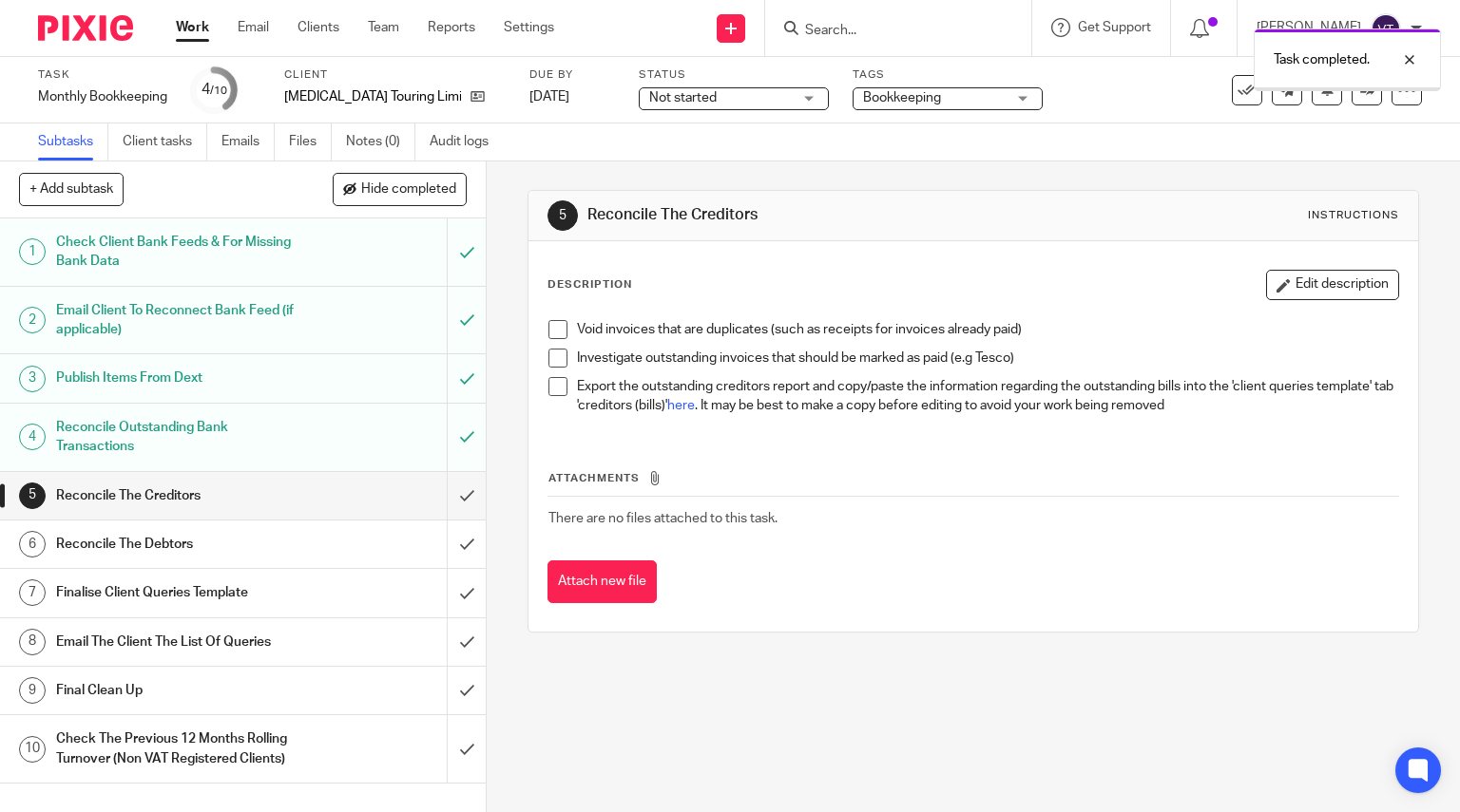
click at [444, 504] on input "submit" at bounding box center [243, 496] width 486 height 48
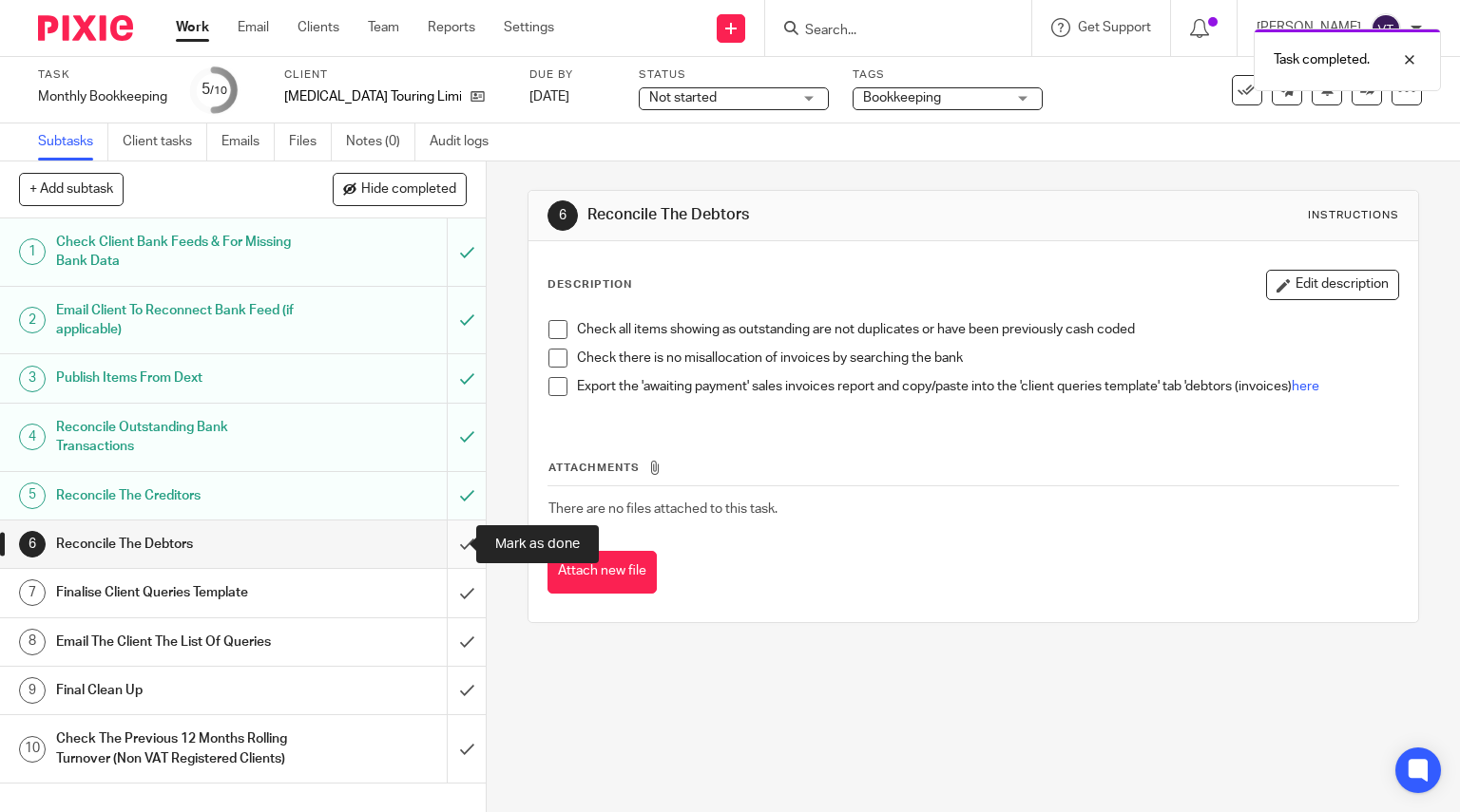
click at [450, 550] on input "submit" at bounding box center [243, 545] width 486 height 48
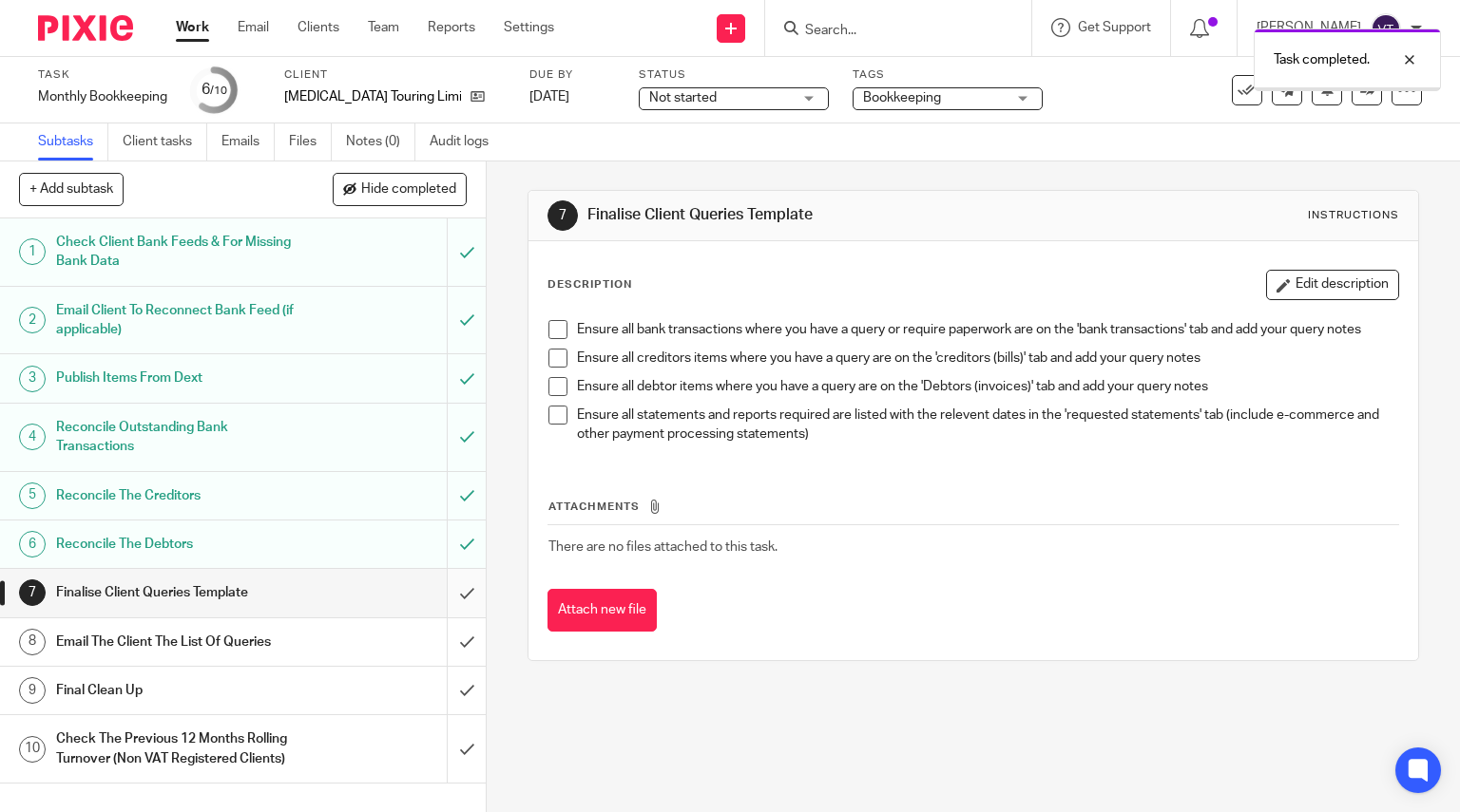
click at [446, 582] on input "submit" at bounding box center [243, 593] width 486 height 48
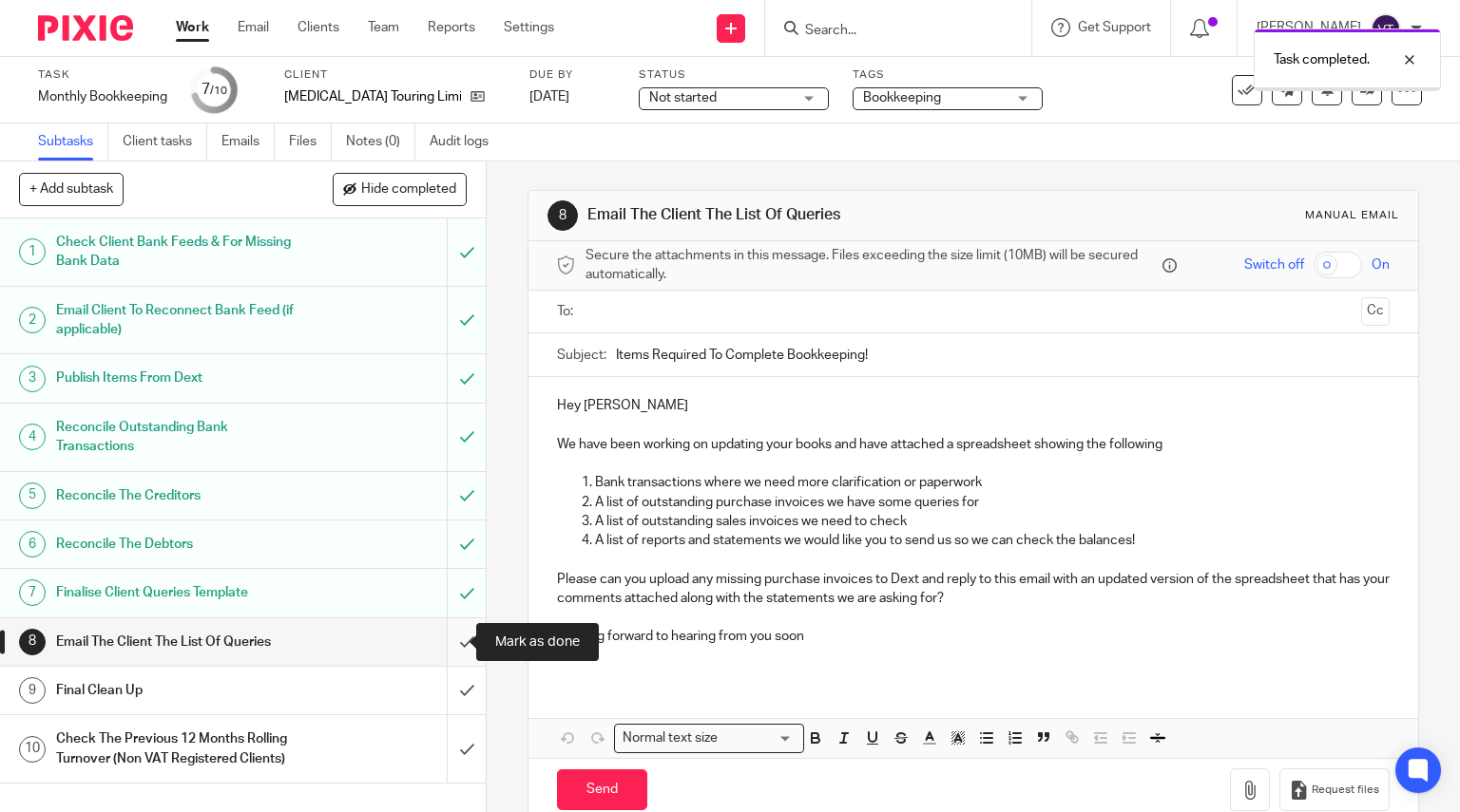
click at [447, 648] on input "submit" at bounding box center [243, 643] width 486 height 48
click at [438, 696] on input "submit" at bounding box center [243, 691] width 486 height 48
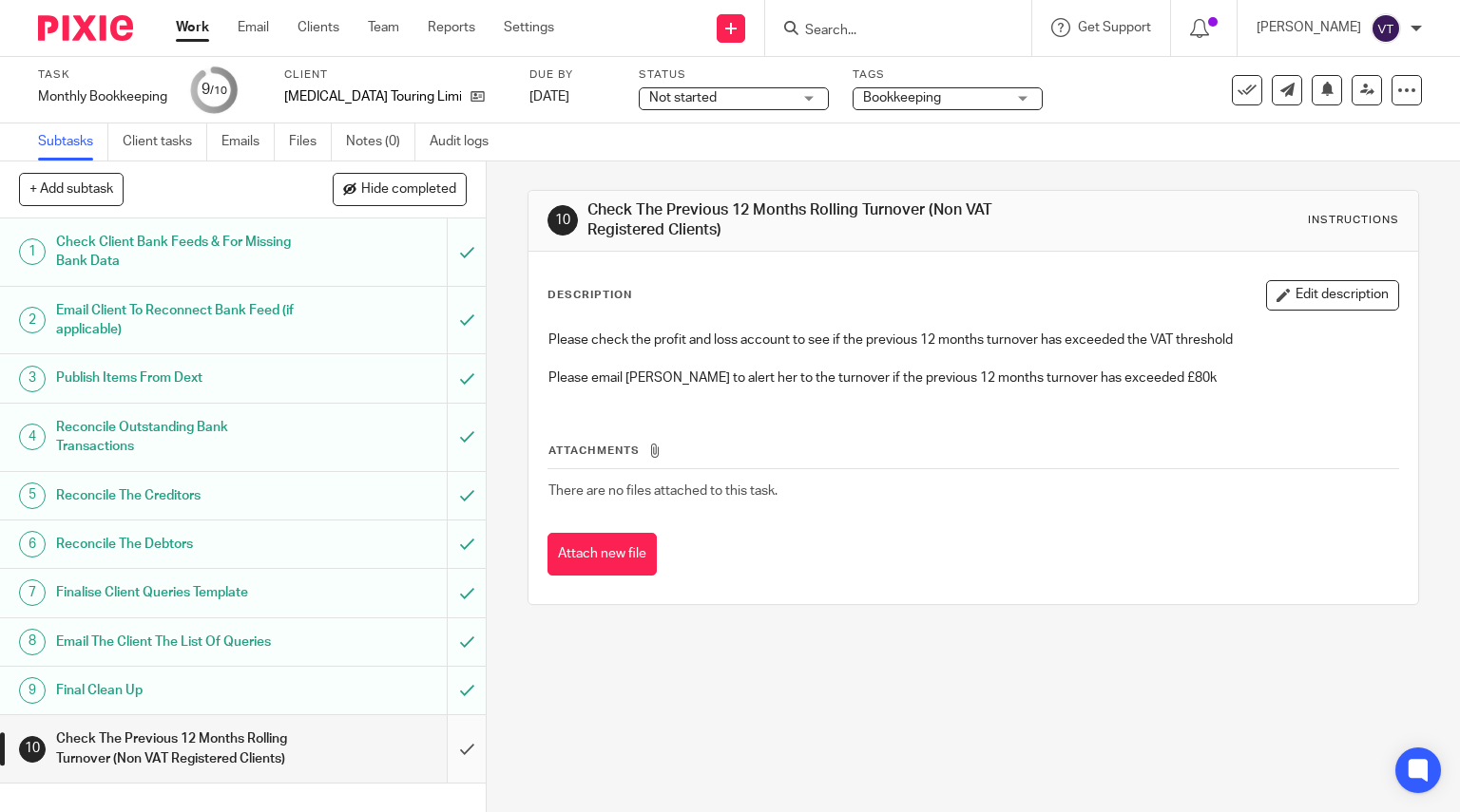
click at [458, 756] on input "submit" at bounding box center [243, 749] width 486 height 68
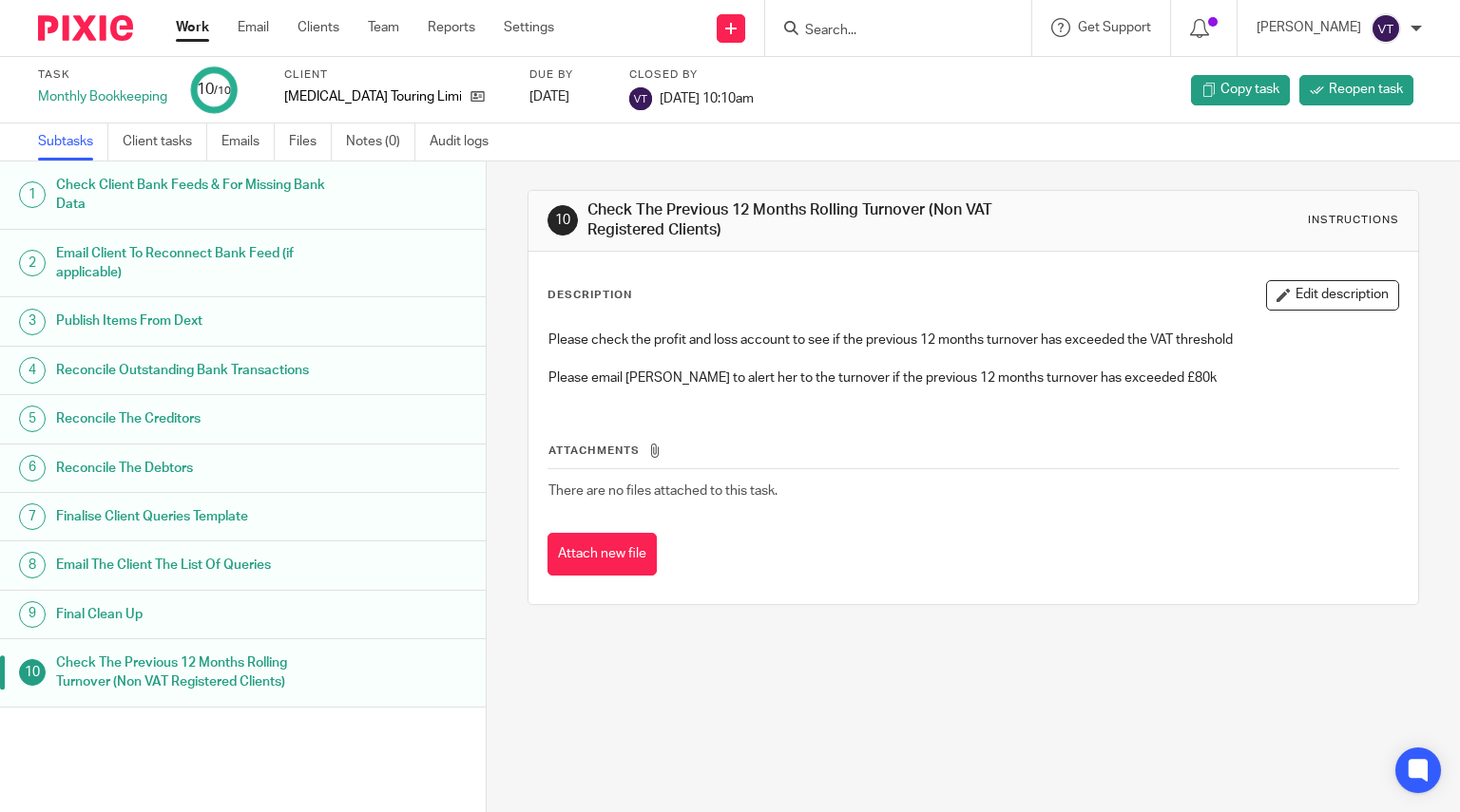
click at [883, 27] on input "Search" at bounding box center [889, 31] width 171 height 17
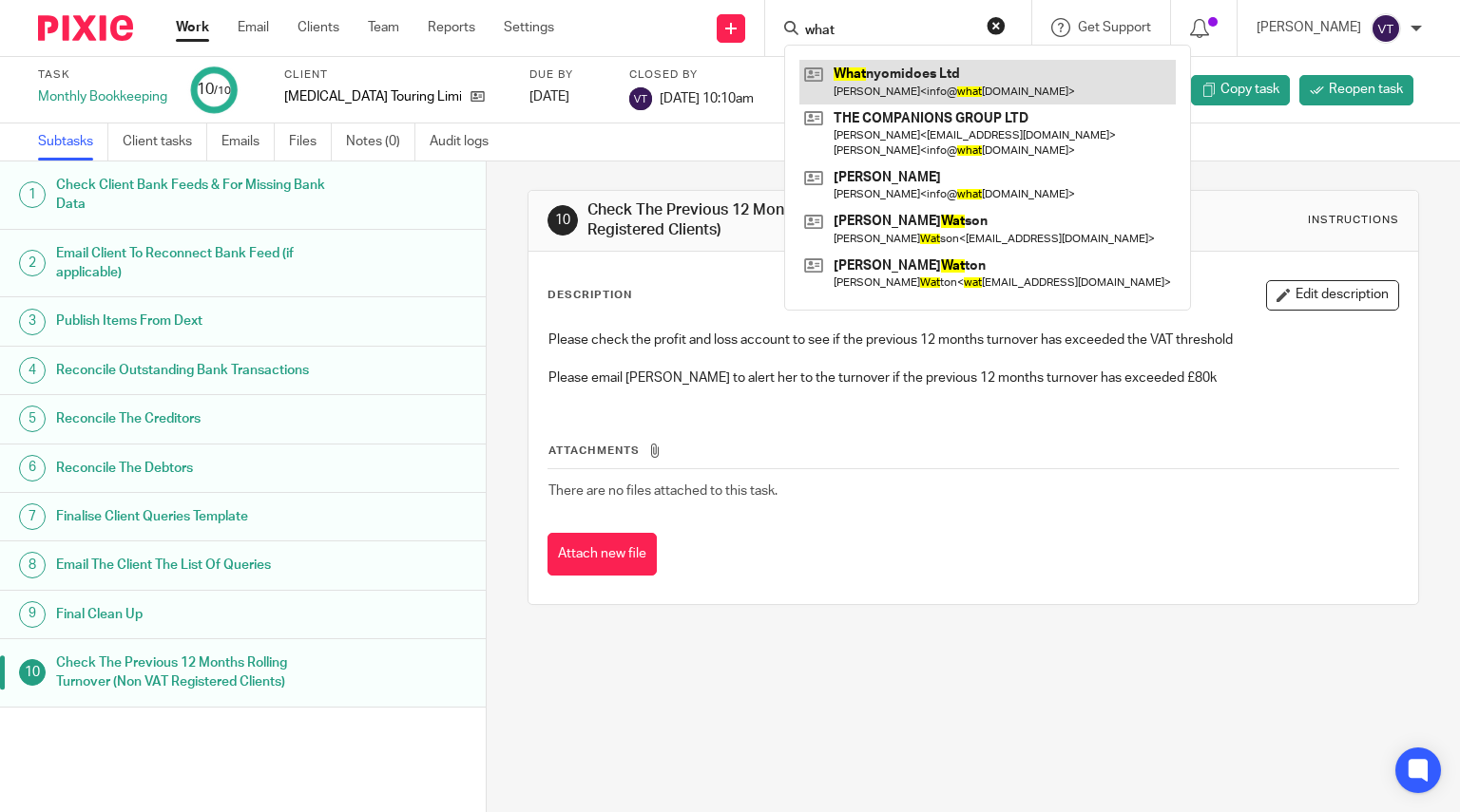
type input "what"
click at [909, 89] on link at bounding box center [987, 82] width 376 height 44
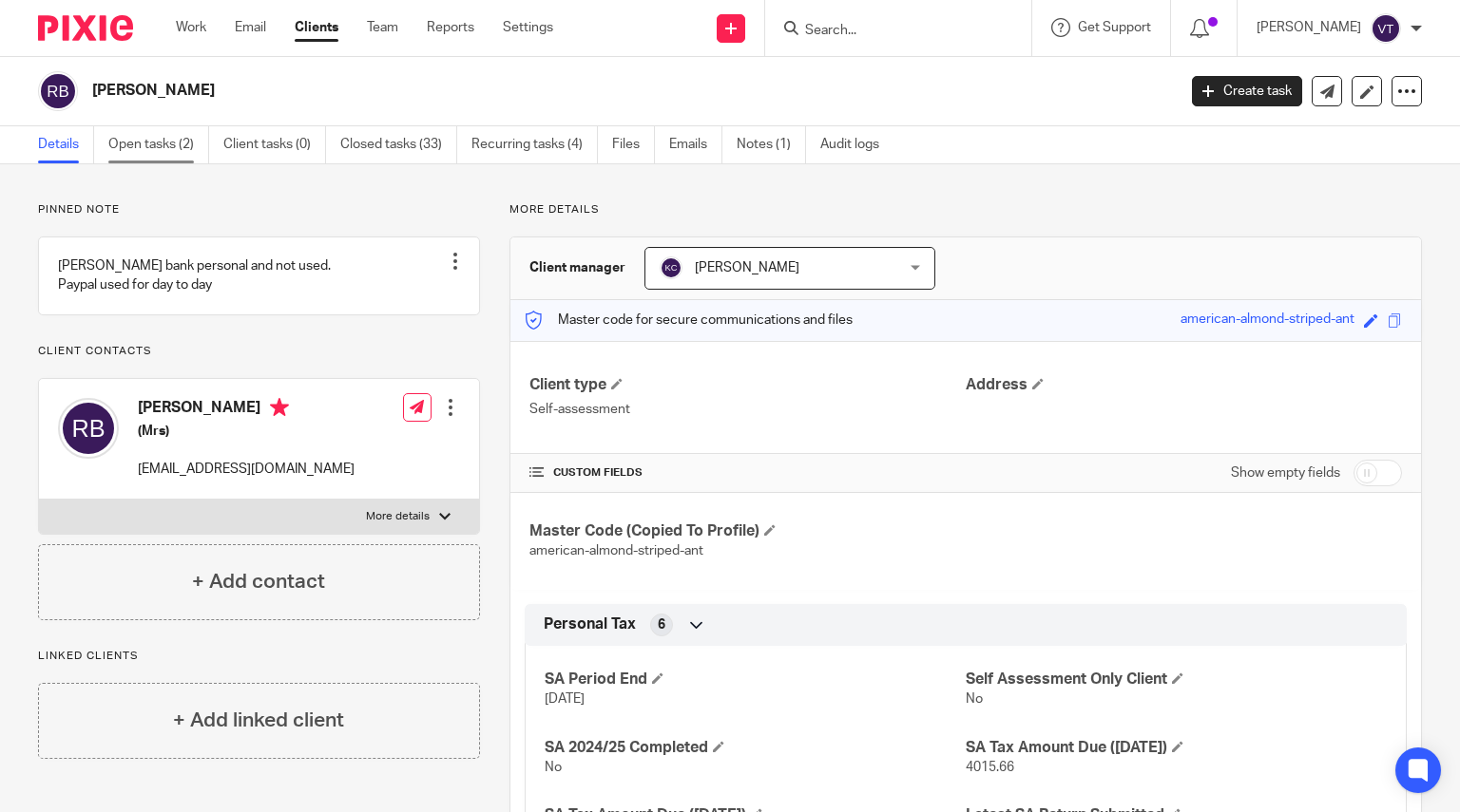
click at [165, 137] on link "Open tasks (2)" at bounding box center [159, 145] width 101 height 37
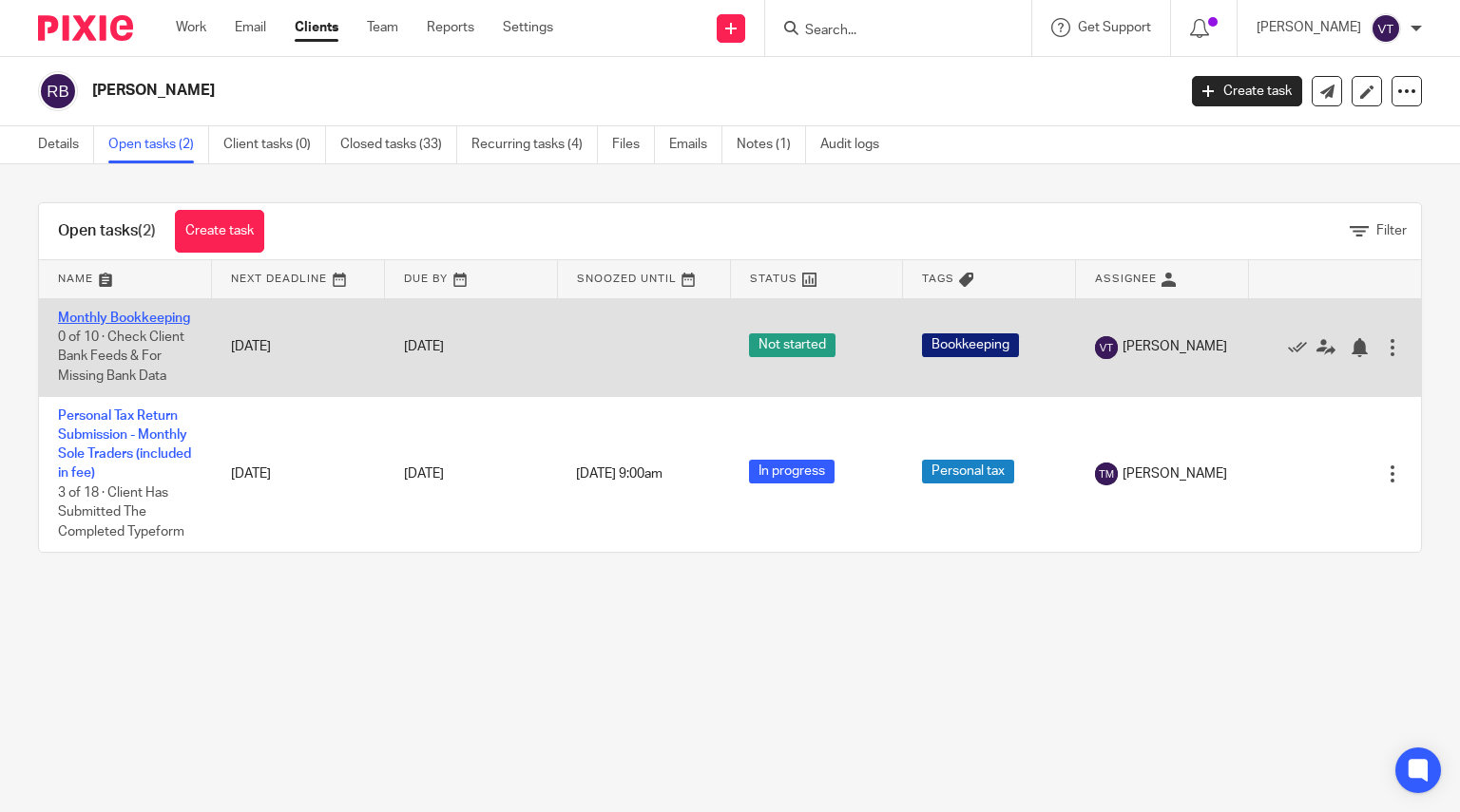
click at [97, 320] on link "Monthly Bookkeeping" at bounding box center [124, 318] width 132 height 13
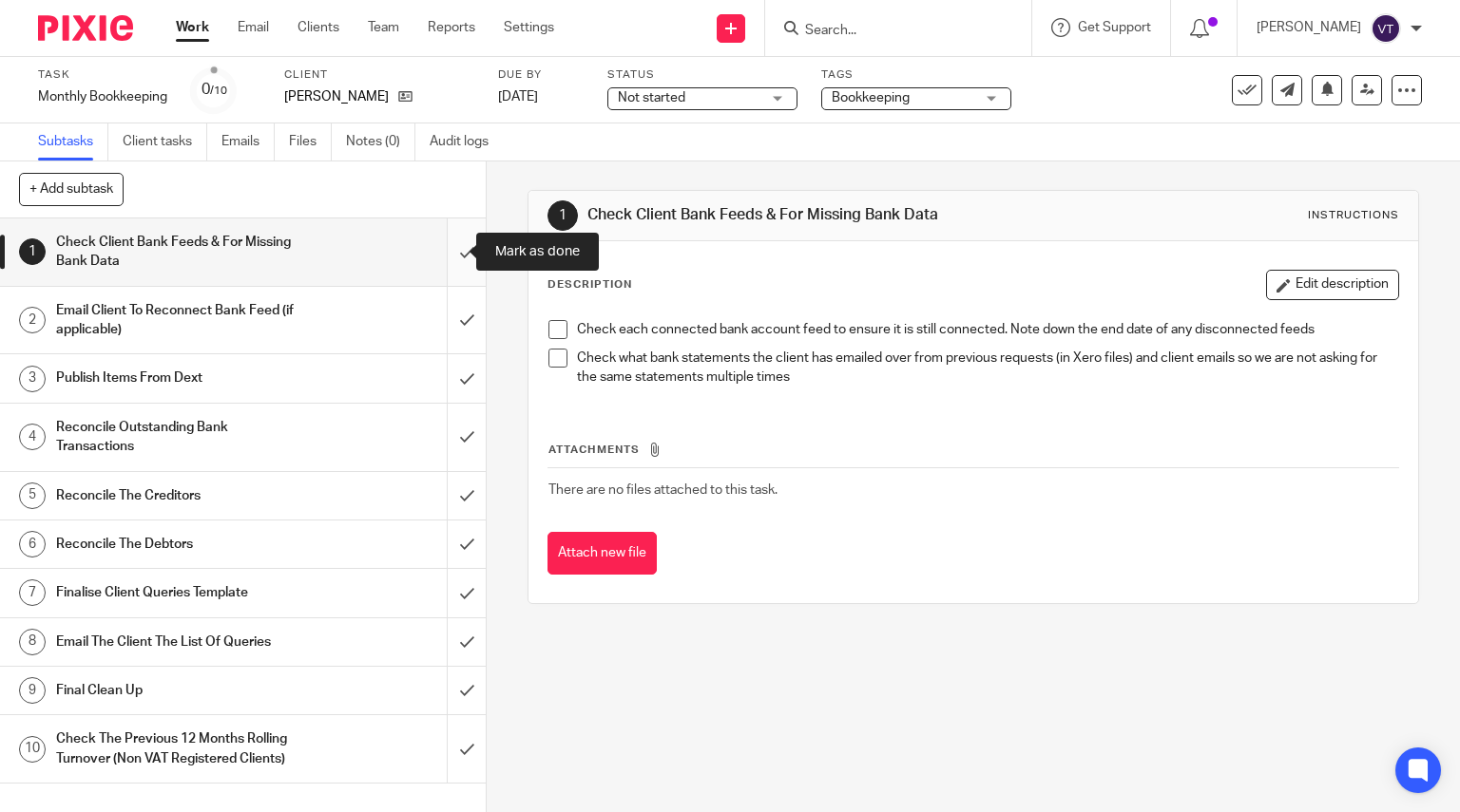
click at [450, 251] on input "submit" at bounding box center [243, 252] width 486 height 68
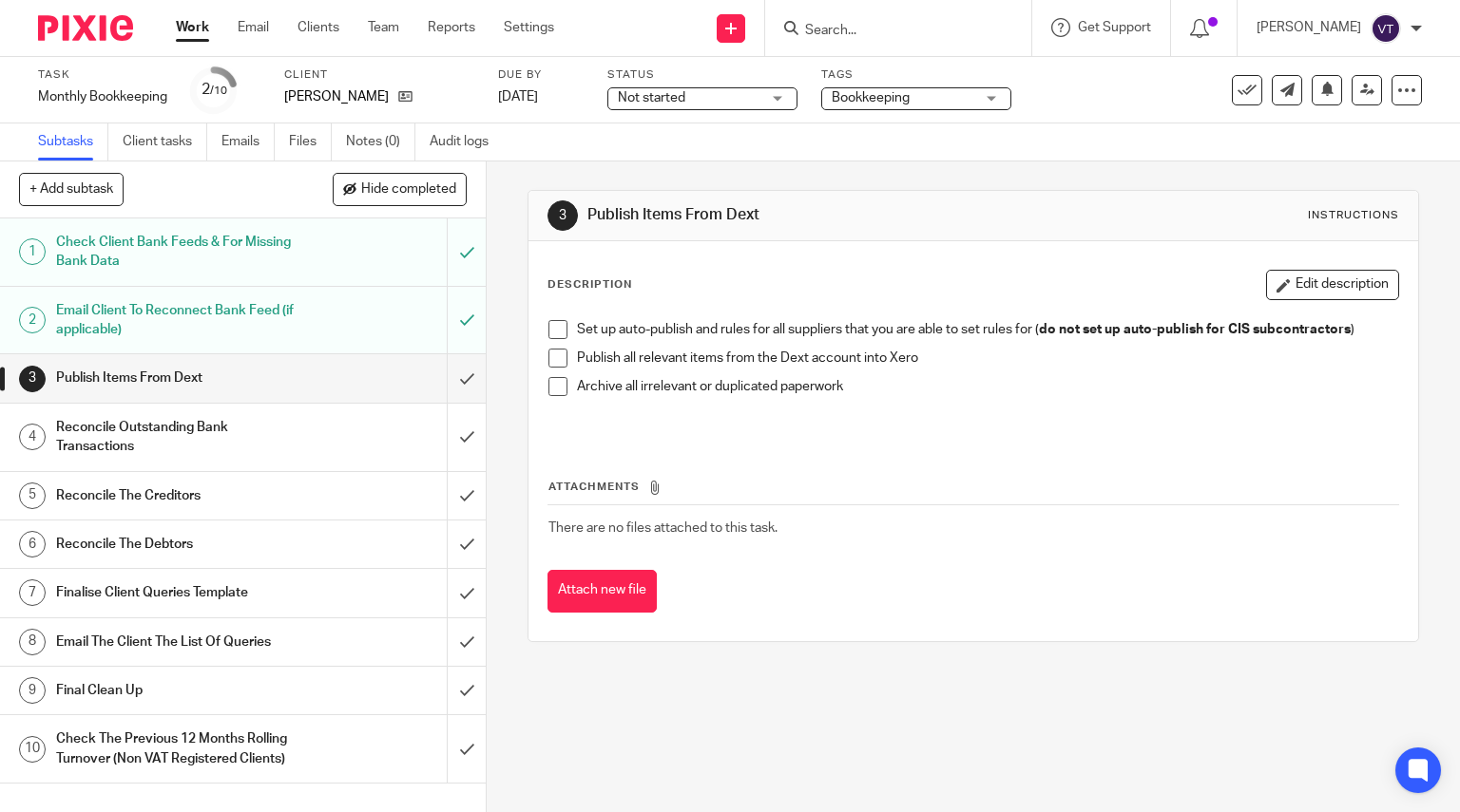
click at [449, 384] on input "submit" at bounding box center [243, 378] width 486 height 48
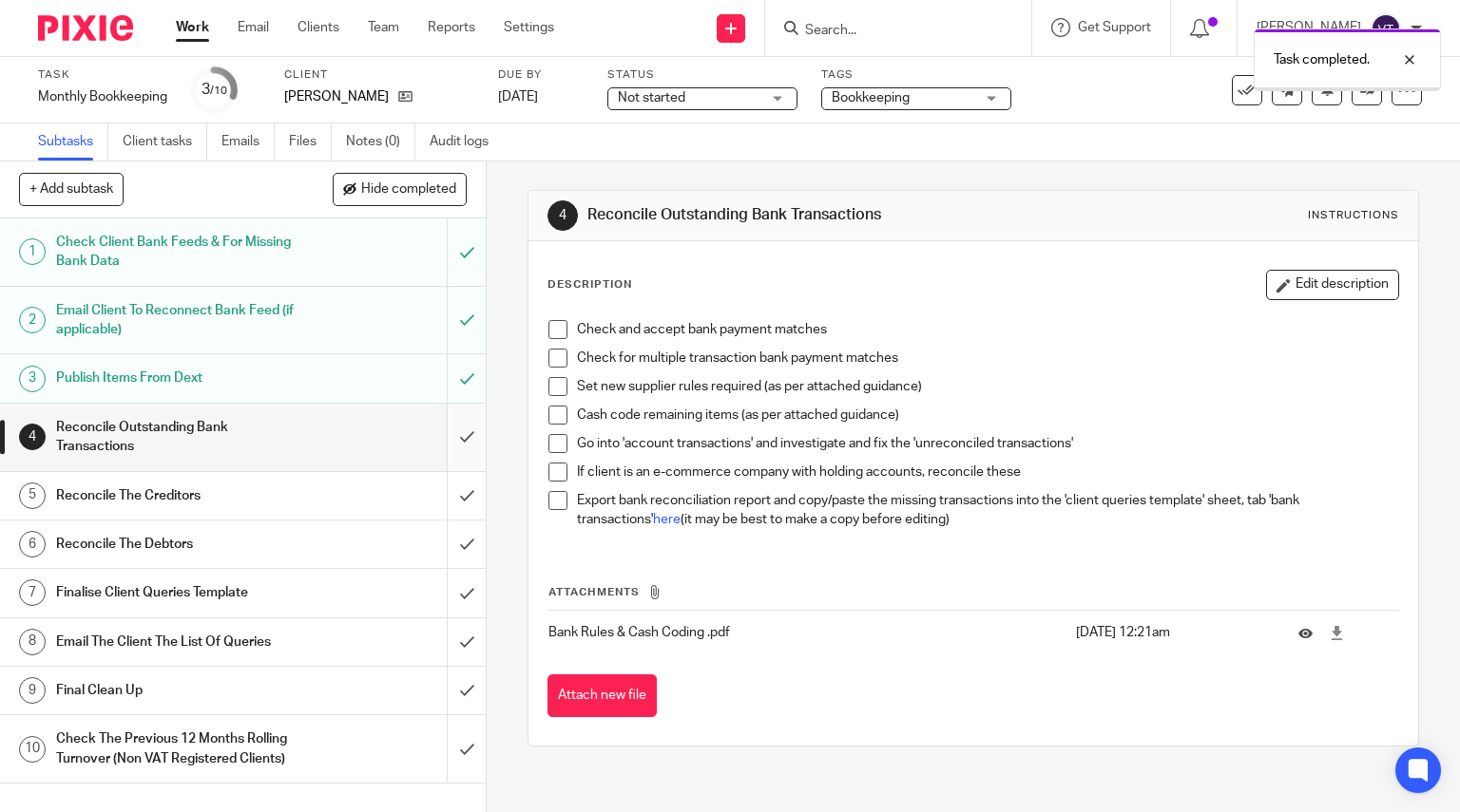
click at [450, 433] on input "submit" at bounding box center [243, 437] width 486 height 68
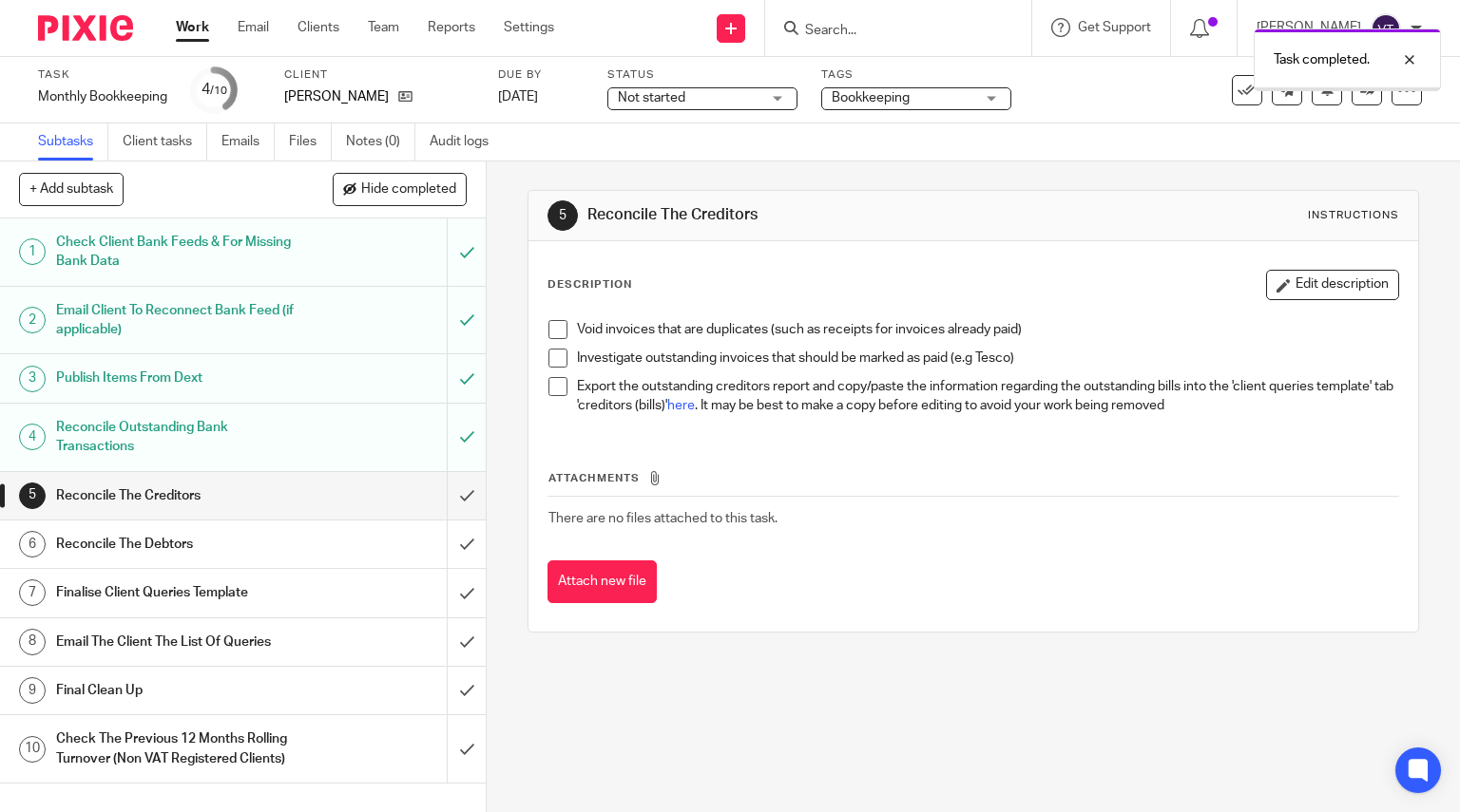
click at [448, 511] on input "submit" at bounding box center [243, 496] width 486 height 48
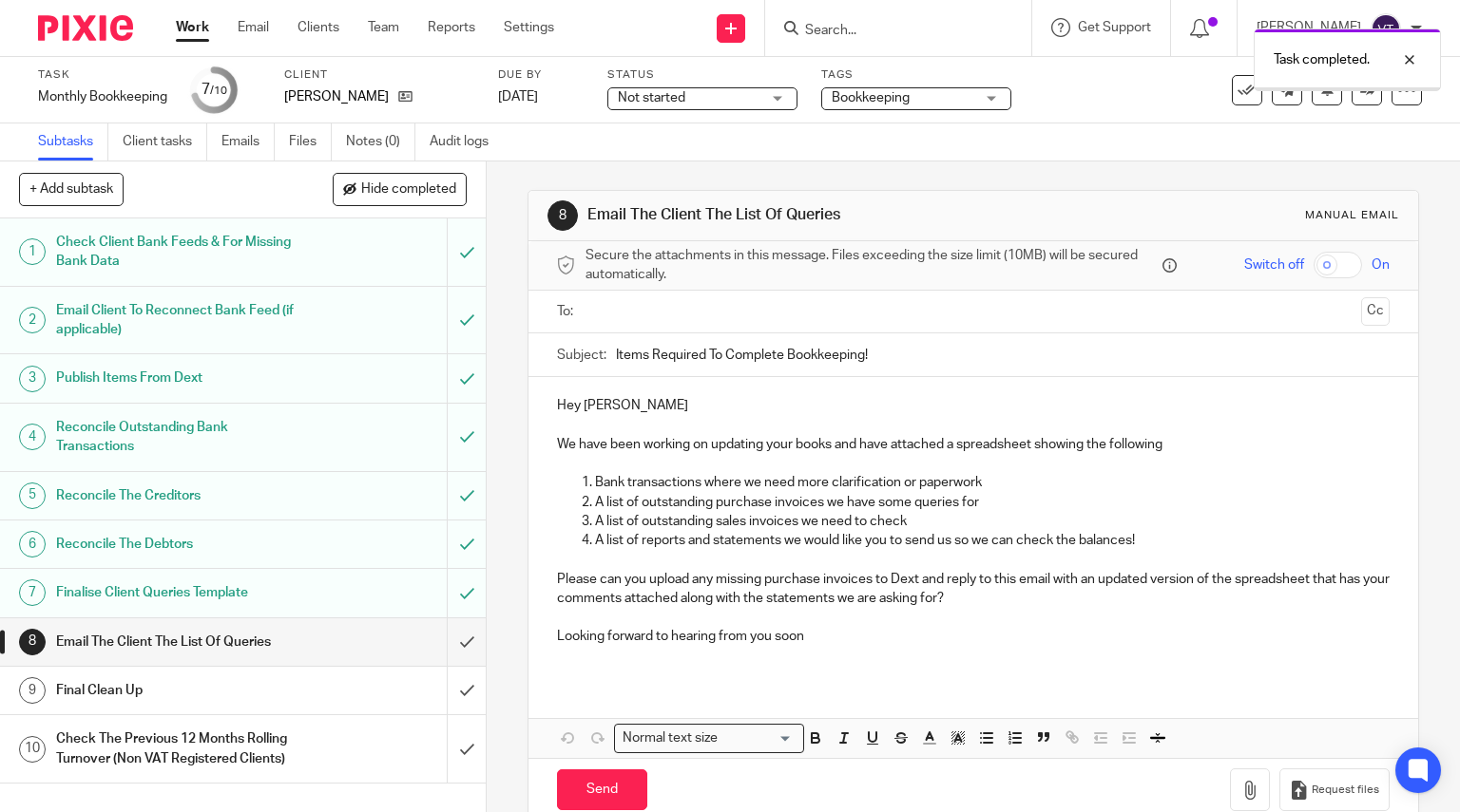
click at [450, 641] on input "submit" at bounding box center [243, 643] width 486 height 48
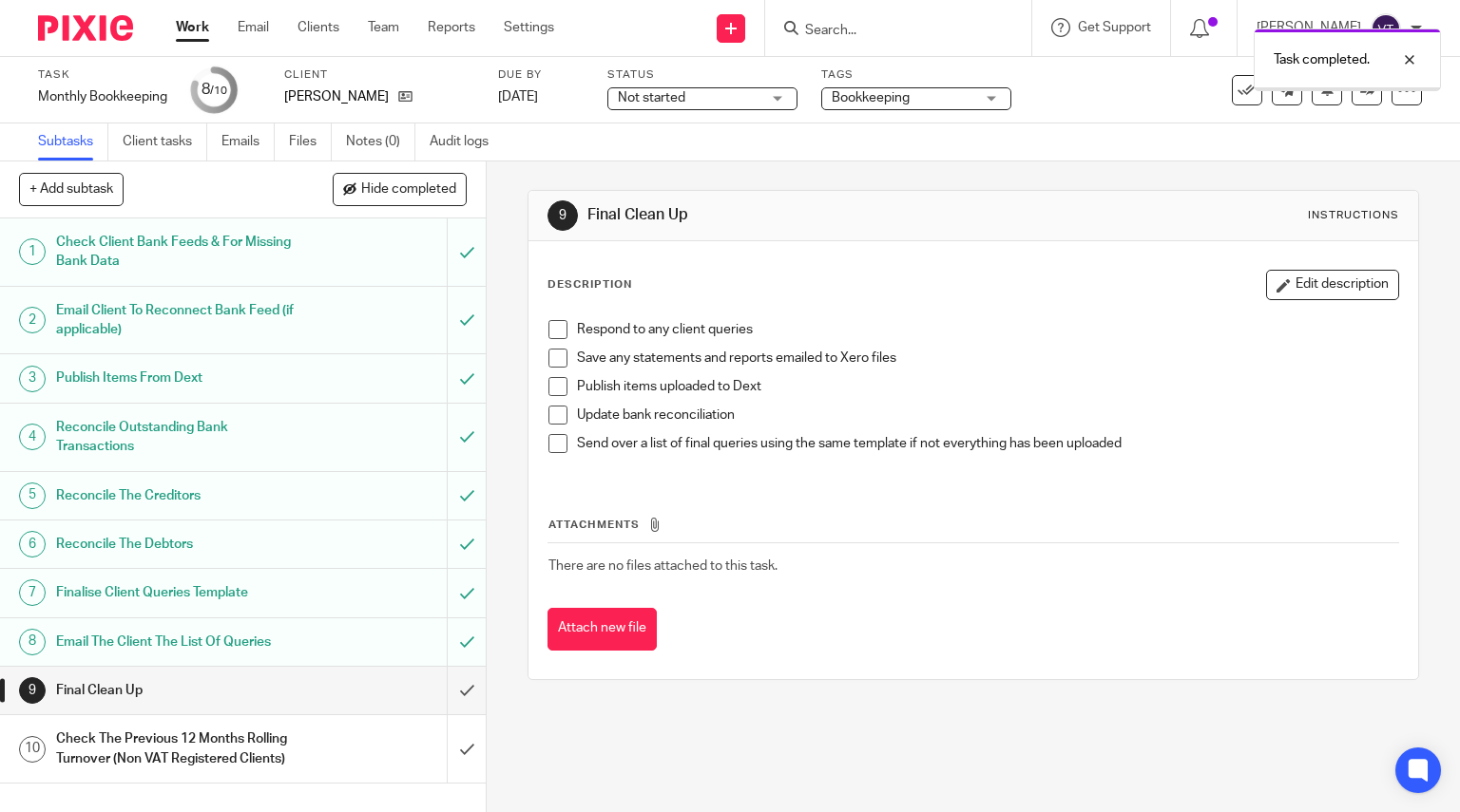
click at [448, 690] on input "submit" at bounding box center [243, 691] width 486 height 48
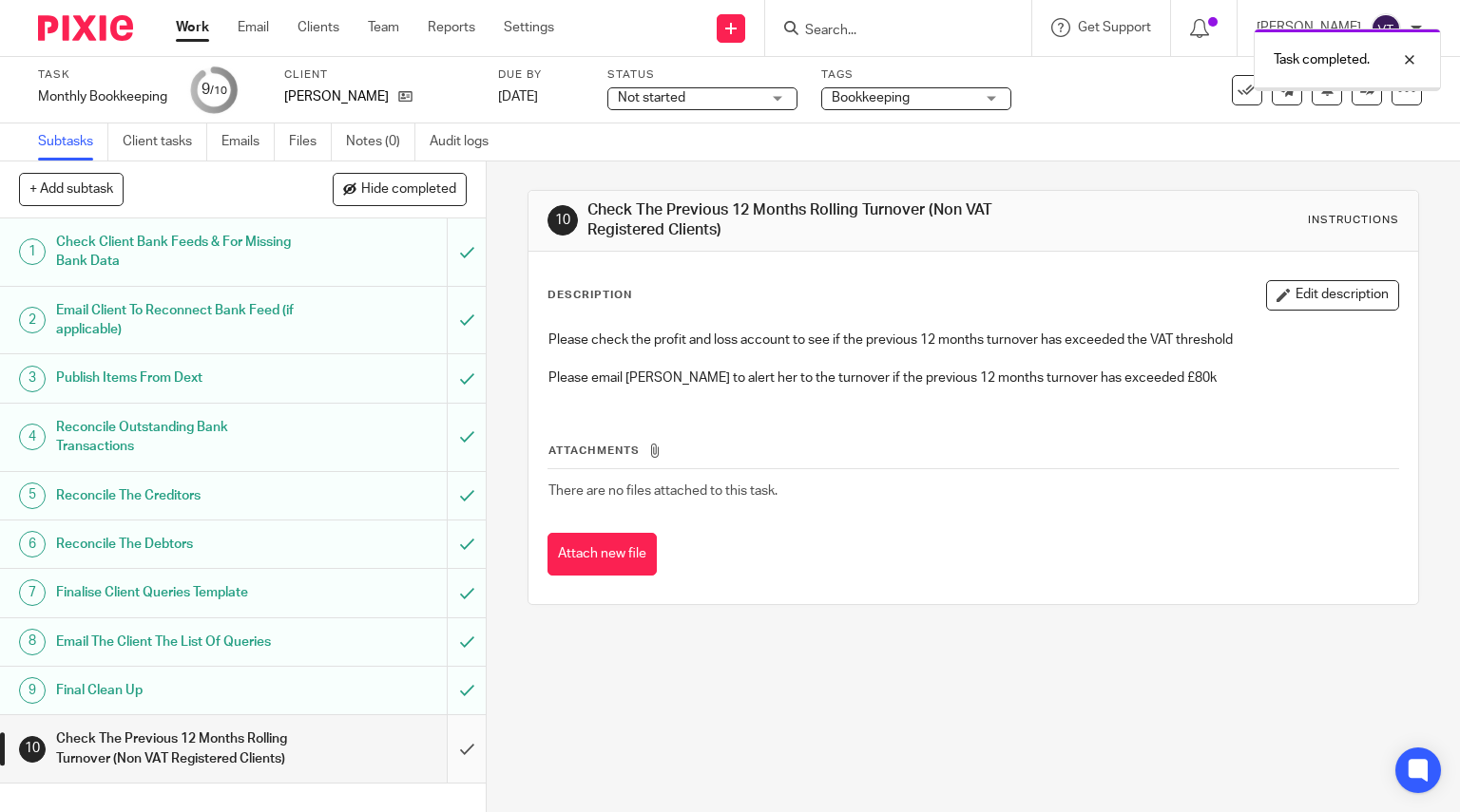
click at [450, 751] on input "submit" at bounding box center [243, 749] width 486 height 68
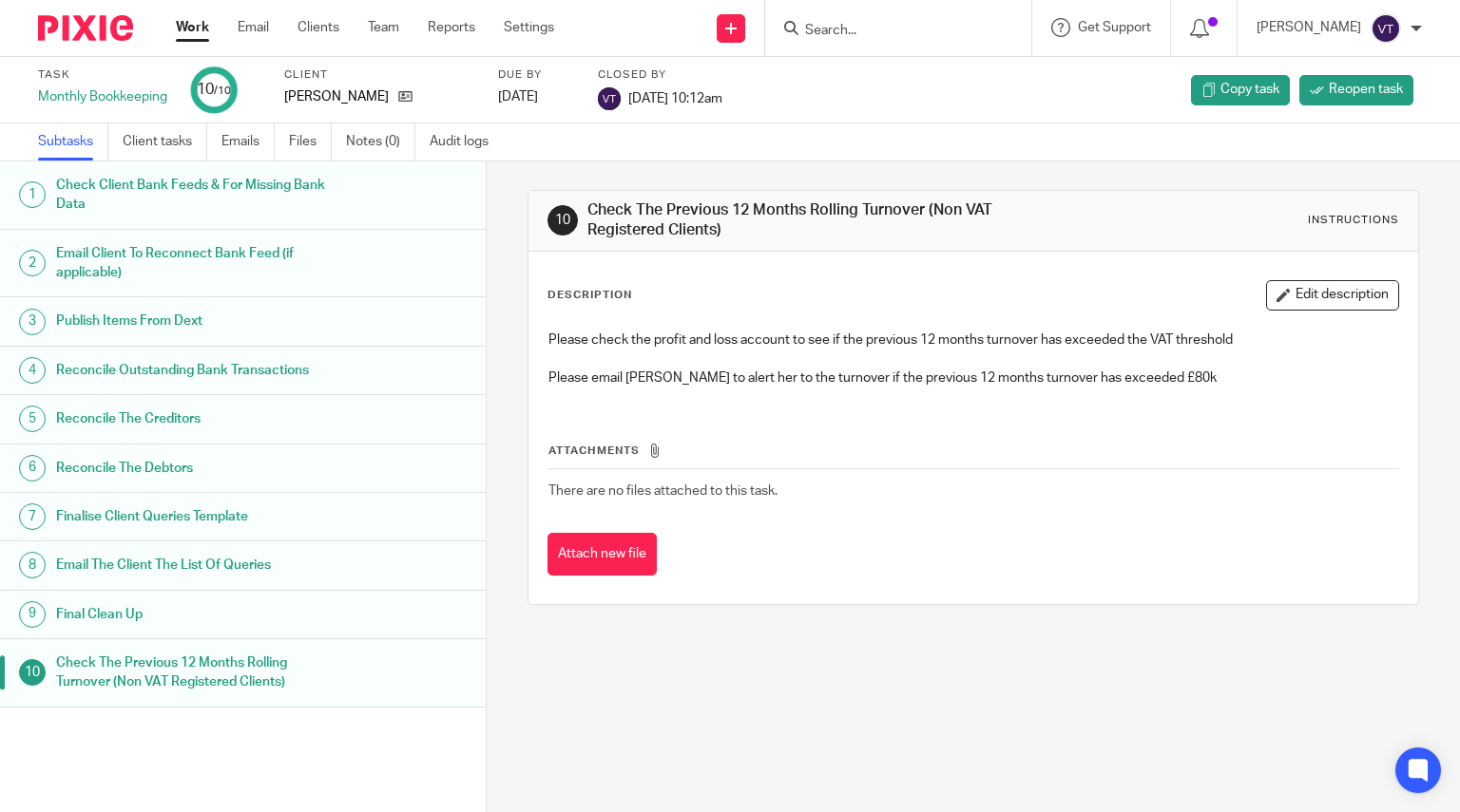
click at [865, 37] on input "Search" at bounding box center [889, 31] width 171 height 17
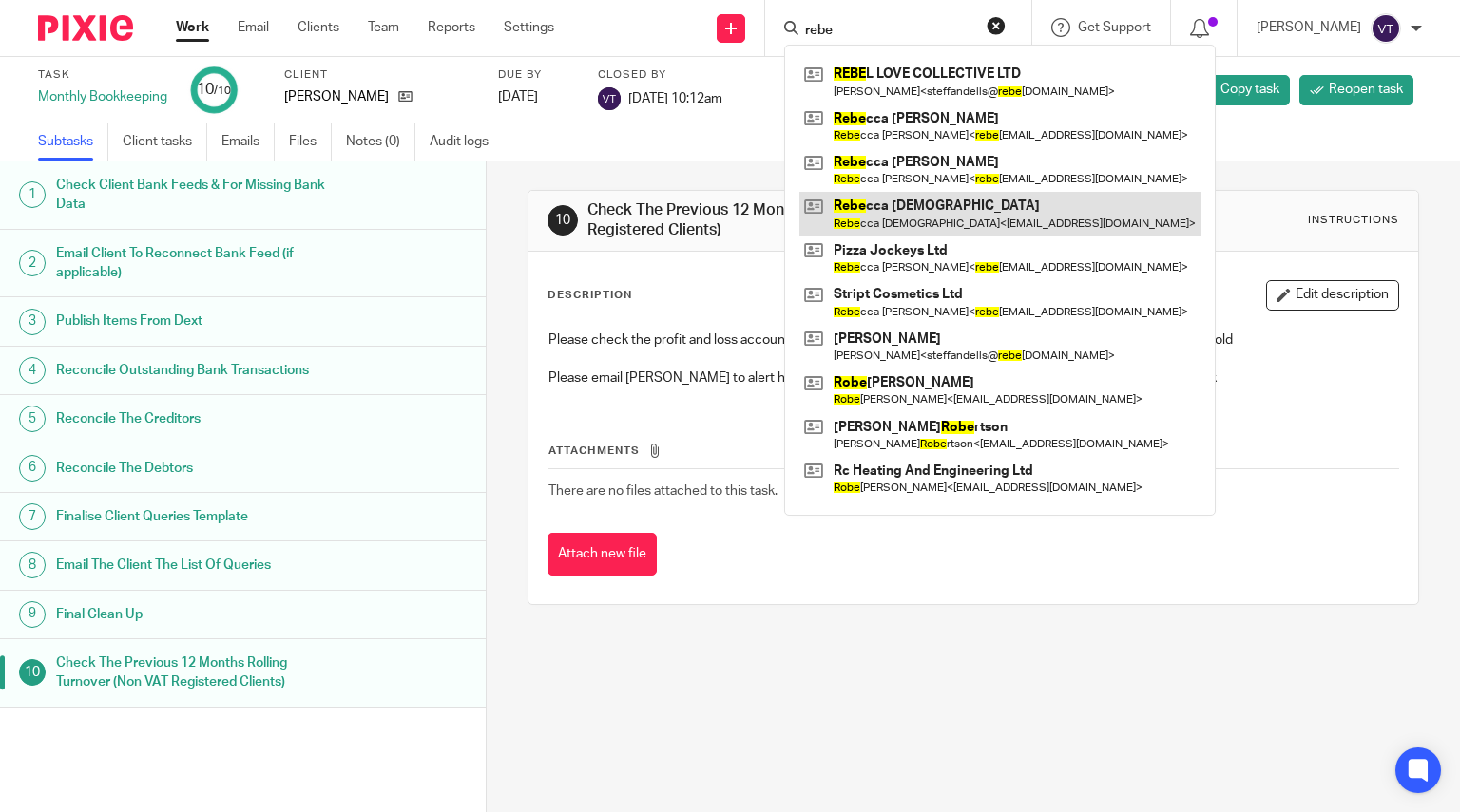
type input "rebe"
click at [970, 218] on link at bounding box center [999, 214] width 401 height 44
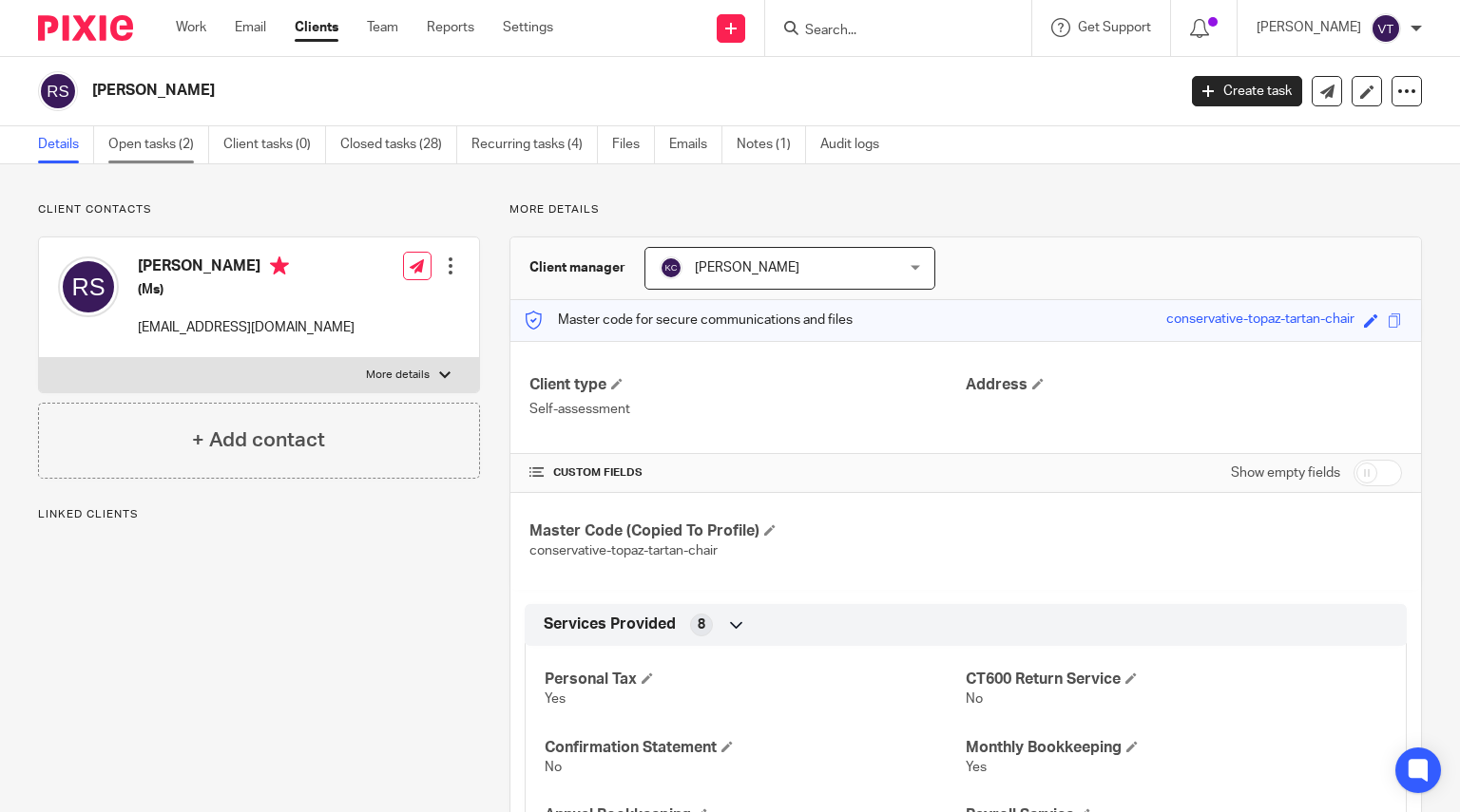
click at [155, 141] on link "Open tasks (2)" at bounding box center [159, 145] width 101 height 37
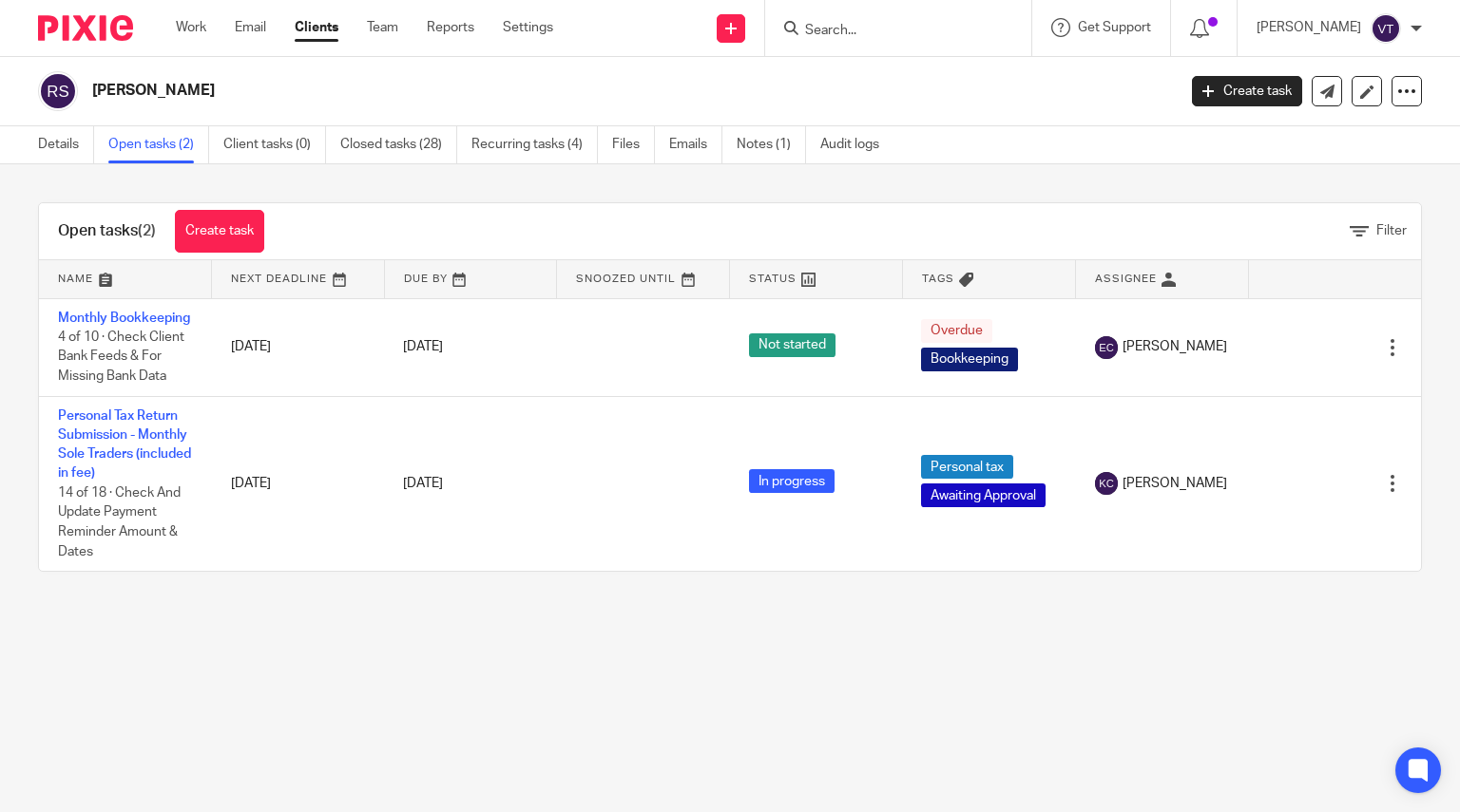
click at [835, 34] on input "Search" at bounding box center [889, 31] width 171 height 17
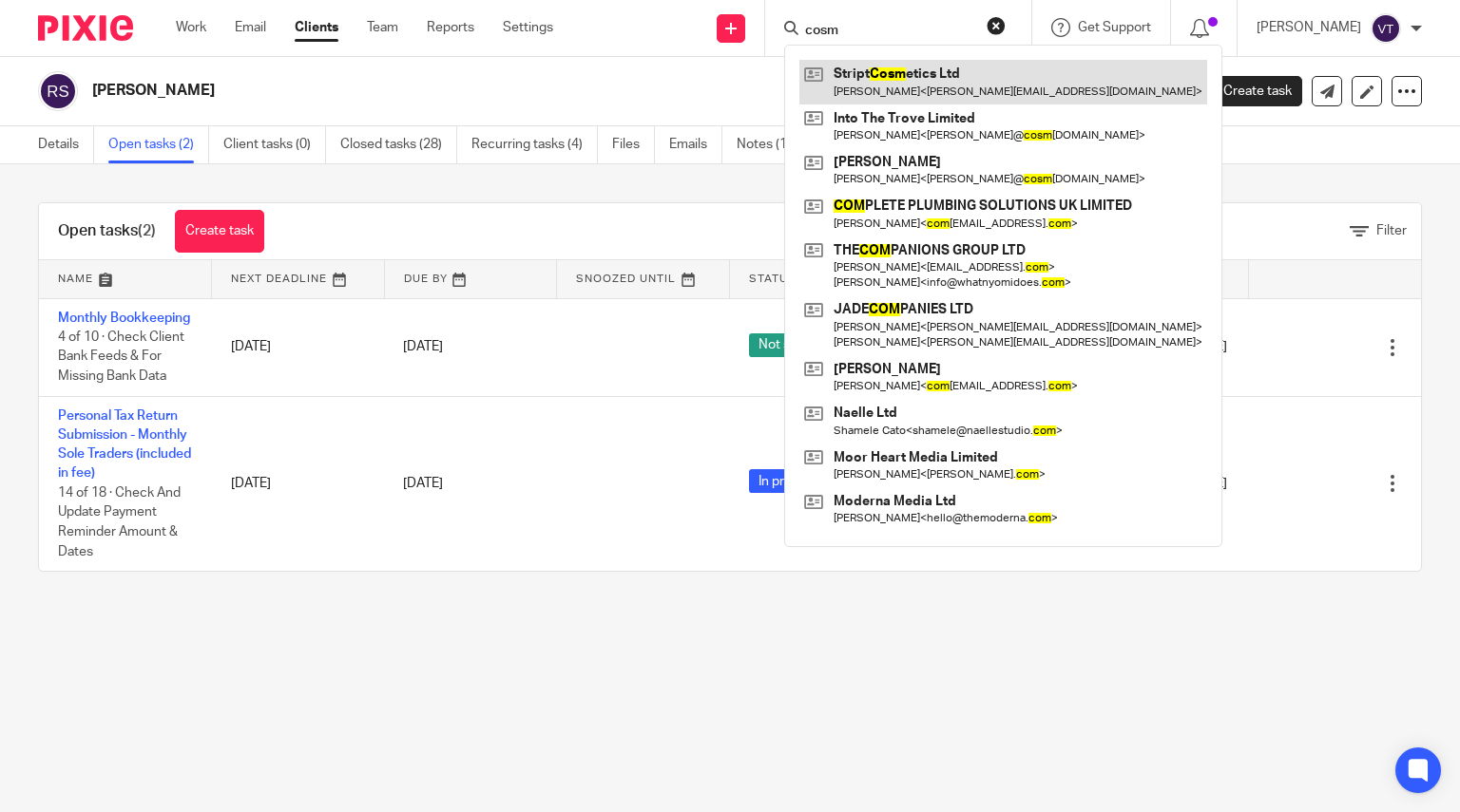
type input "cosm"
click at [1008, 92] on link at bounding box center [1003, 82] width 408 height 44
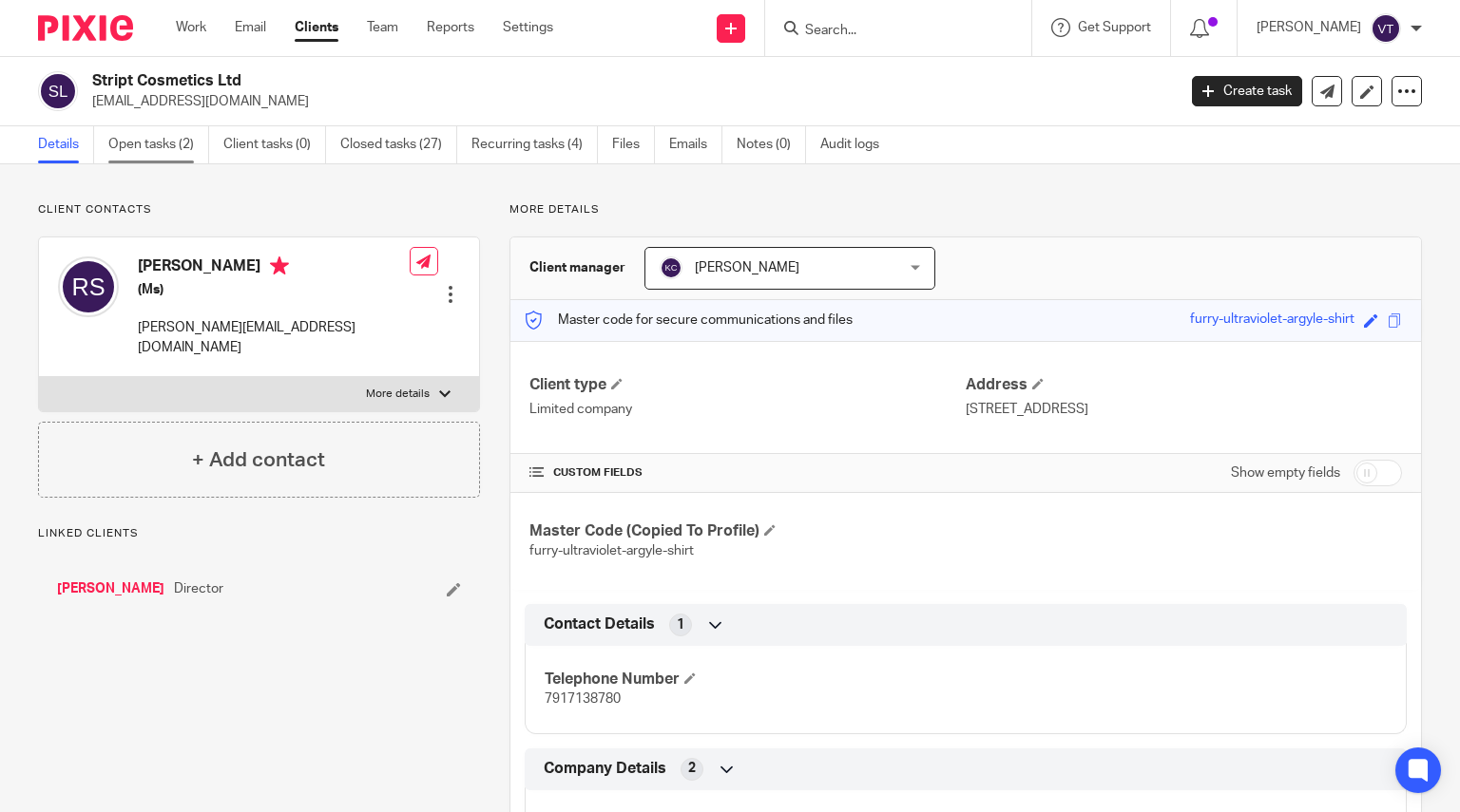
click at [171, 147] on link "Open tasks (2)" at bounding box center [159, 145] width 101 height 37
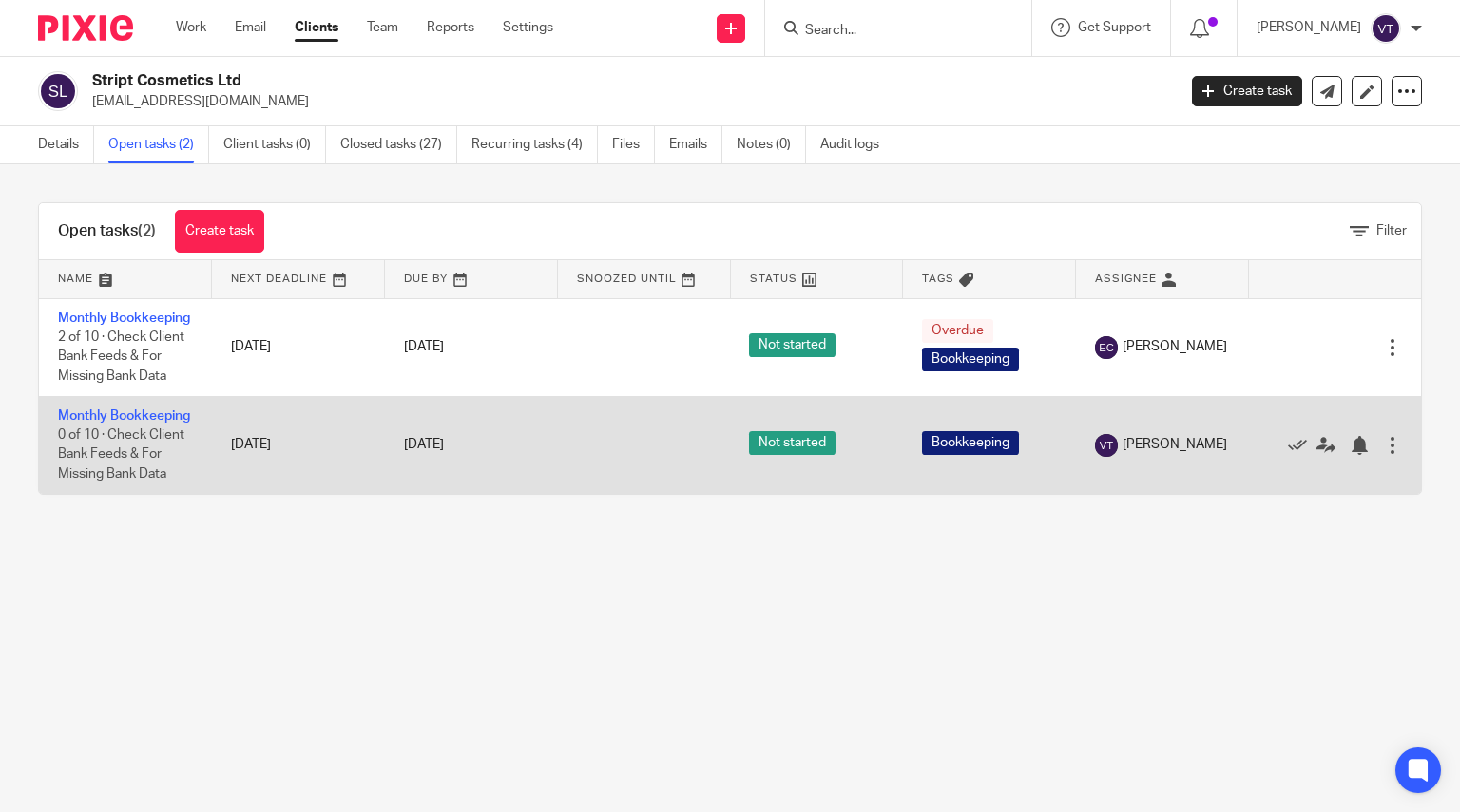
click at [88, 446] on td "Monthly Bookkeeping 0 of 10 · Check Client Bank Feeds & For Missing Bank Data" at bounding box center [126, 445] width 173 height 98
click at [87, 423] on link "Monthly Bookkeeping" at bounding box center [124, 416] width 132 height 13
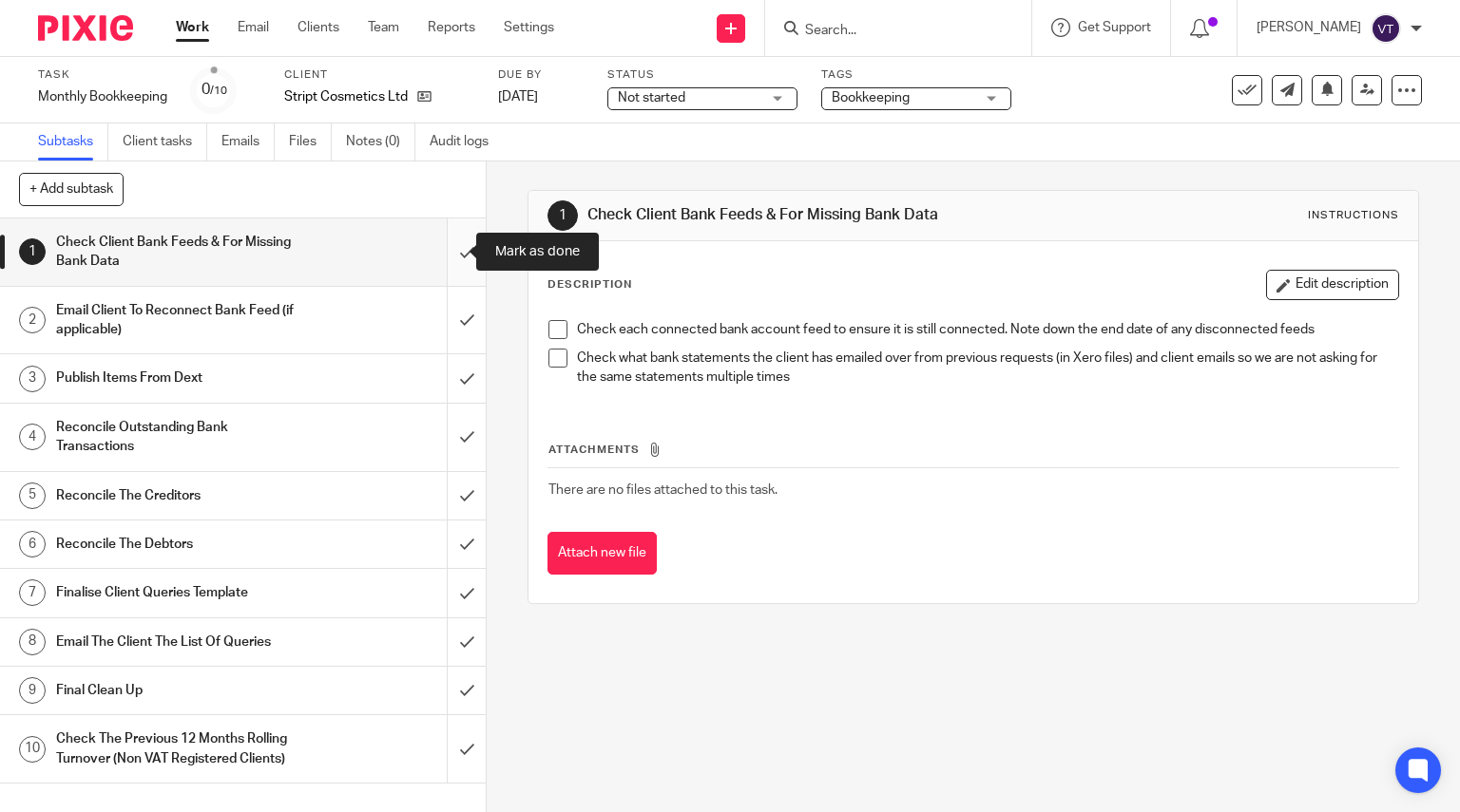
click at [451, 260] on input "submit" at bounding box center [243, 252] width 486 height 68
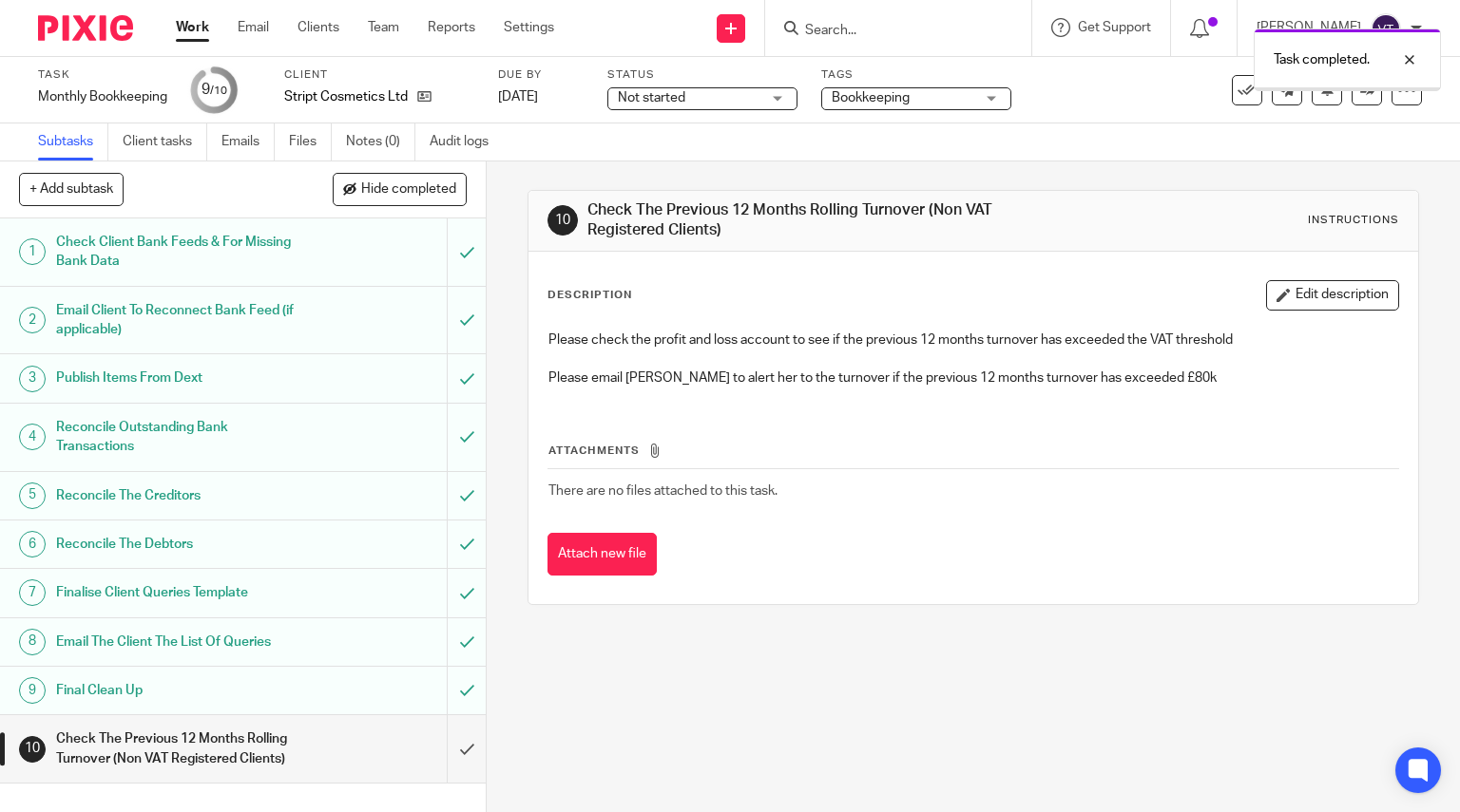
click at [451, 752] on input "submit" at bounding box center [243, 749] width 486 height 68
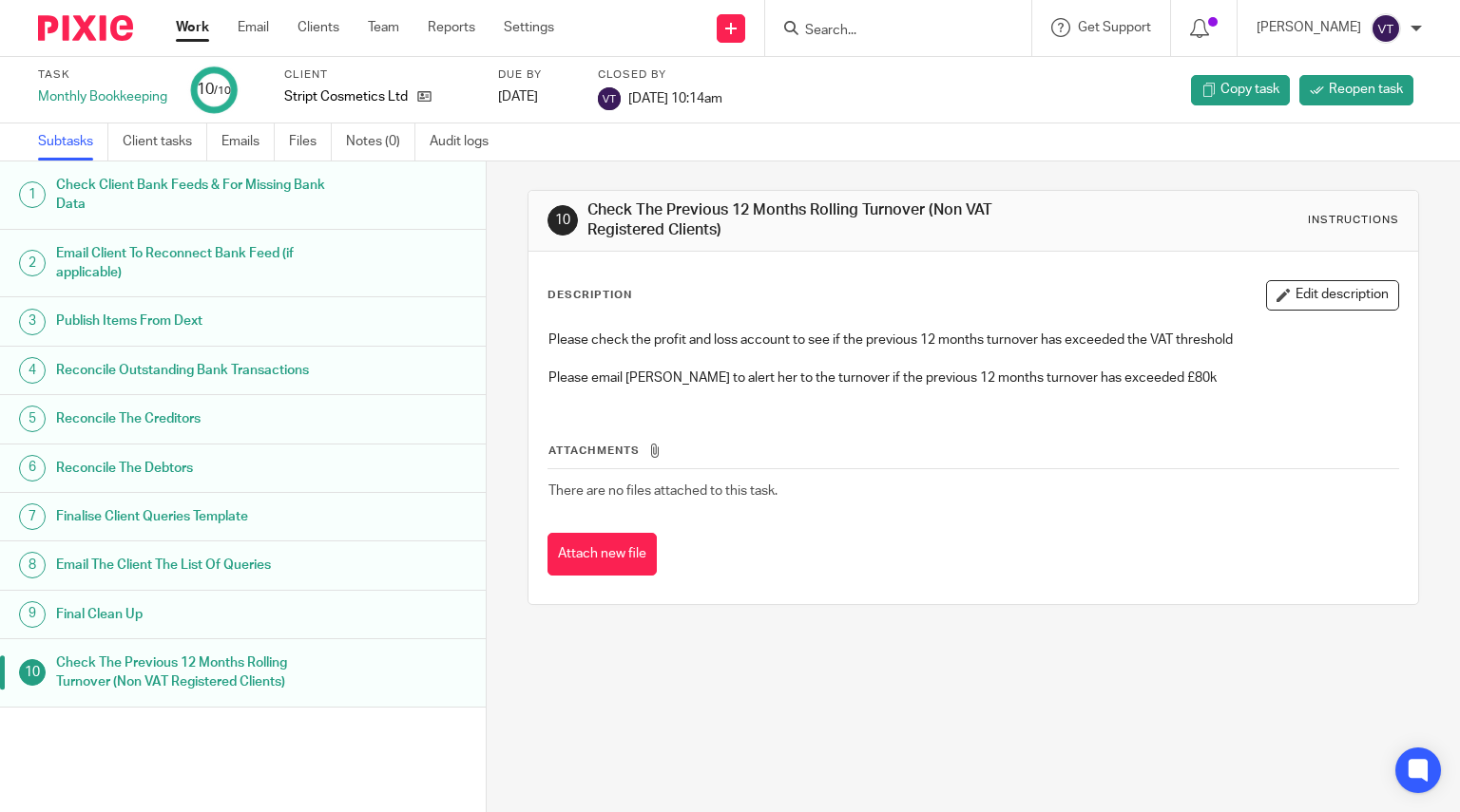
click at [849, 21] on form at bounding box center [904, 28] width 203 height 24
click at [850, 30] on input "Search" at bounding box center [889, 31] width 171 height 17
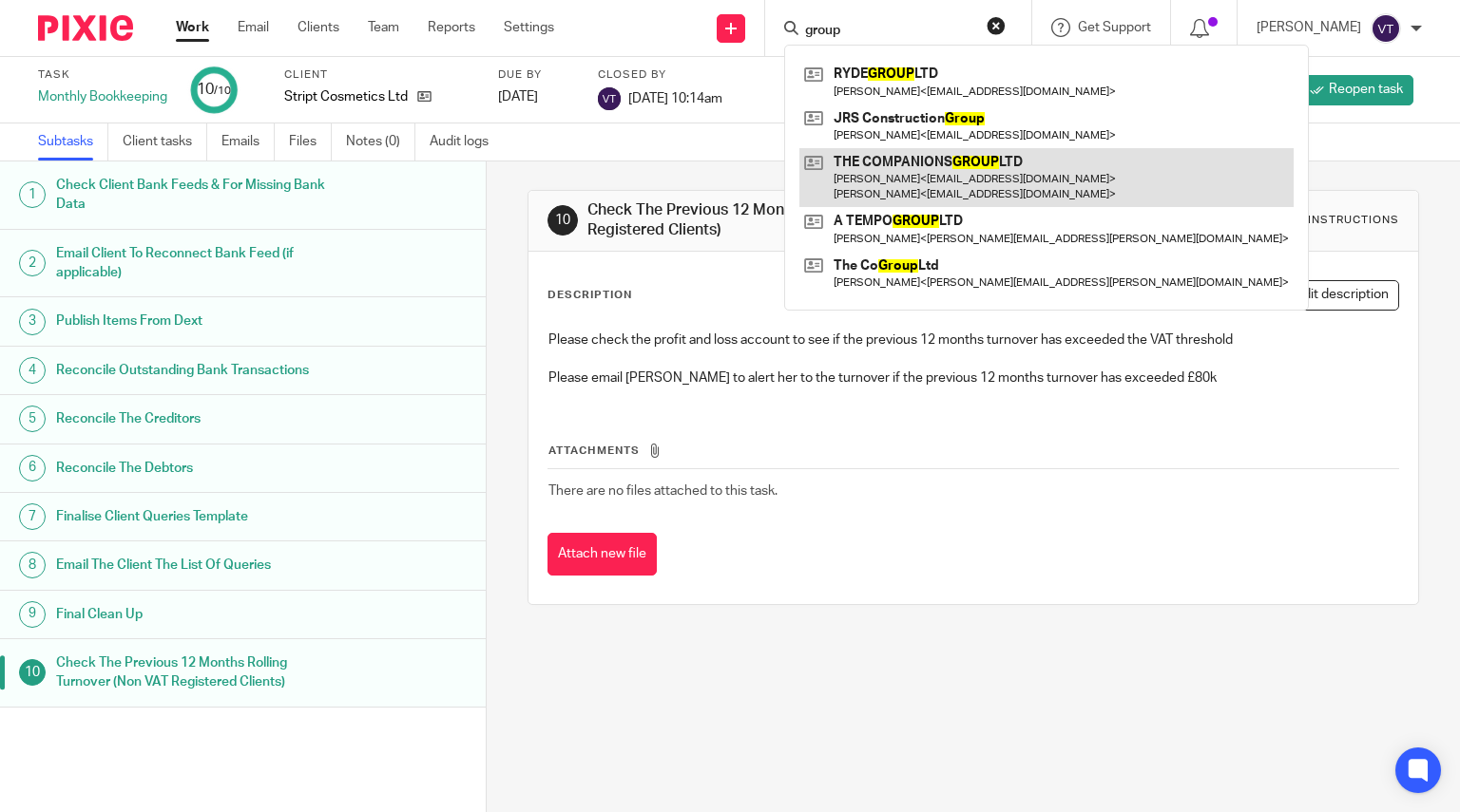
type input "group"
click at [996, 179] on link at bounding box center [1046, 178] width 494 height 59
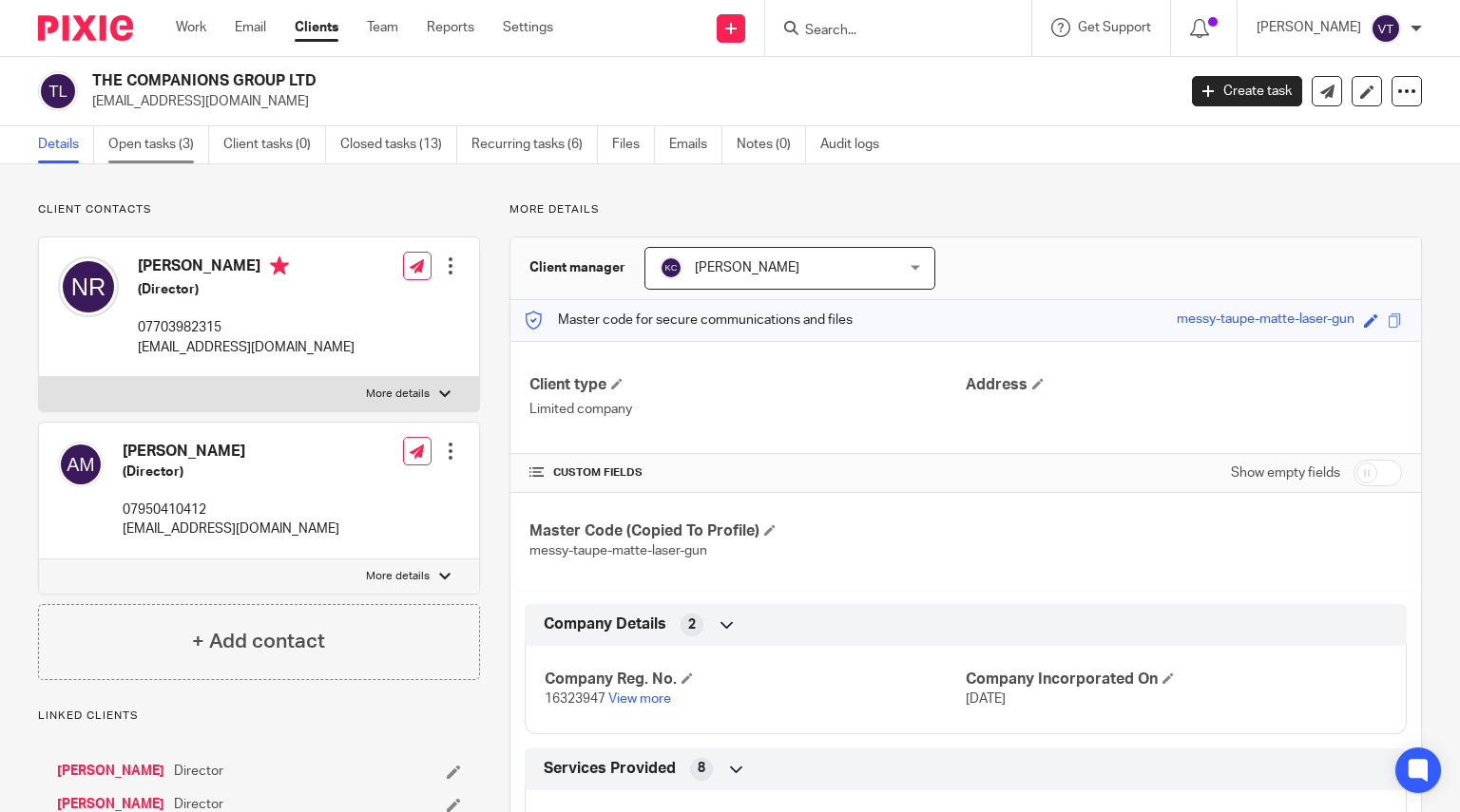
click at [152, 143] on link "Open tasks (3)" at bounding box center [159, 145] width 101 height 37
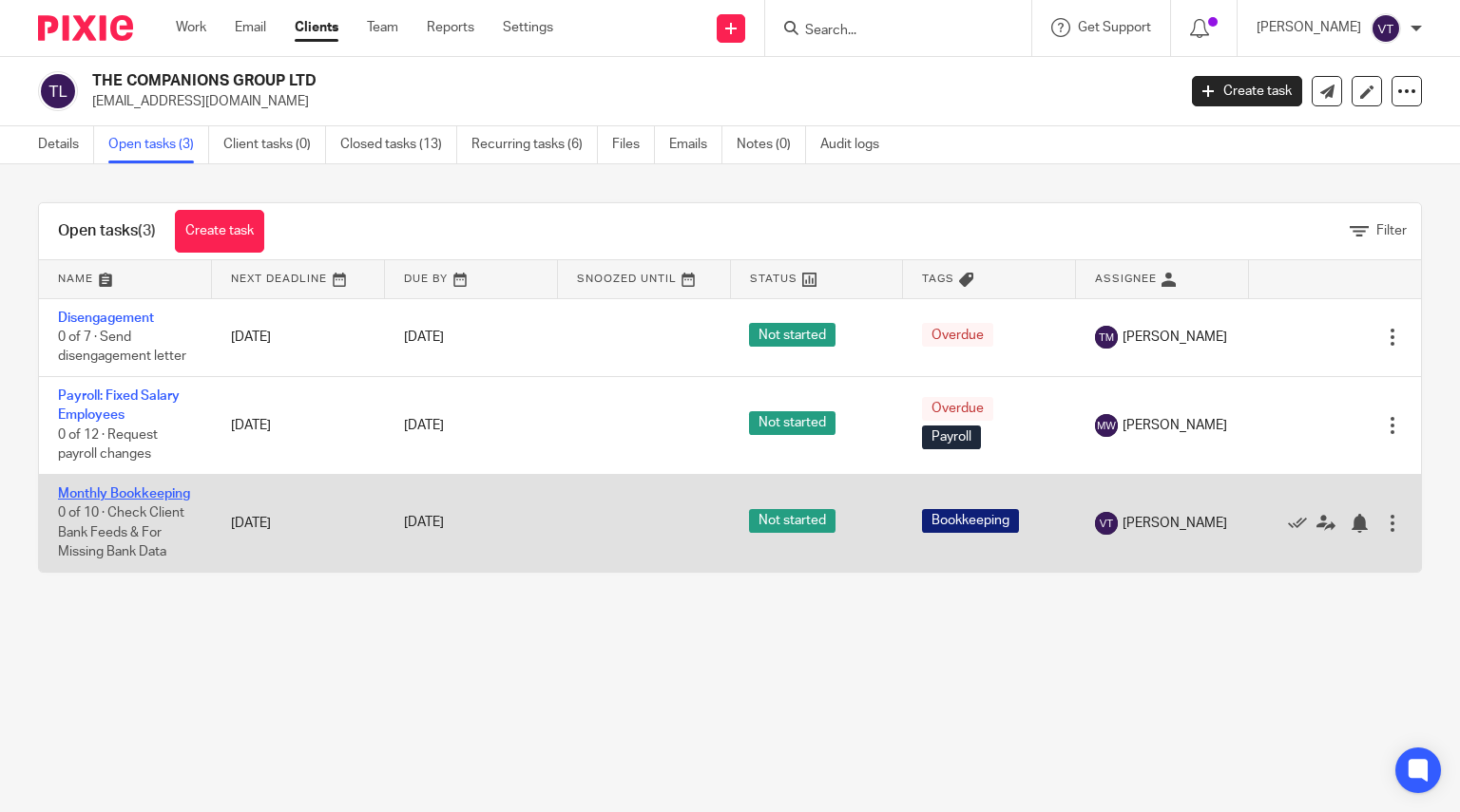
click at [96, 501] on link "Monthly Bookkeeping" at bounding box center [124, 494] width 132 height 13
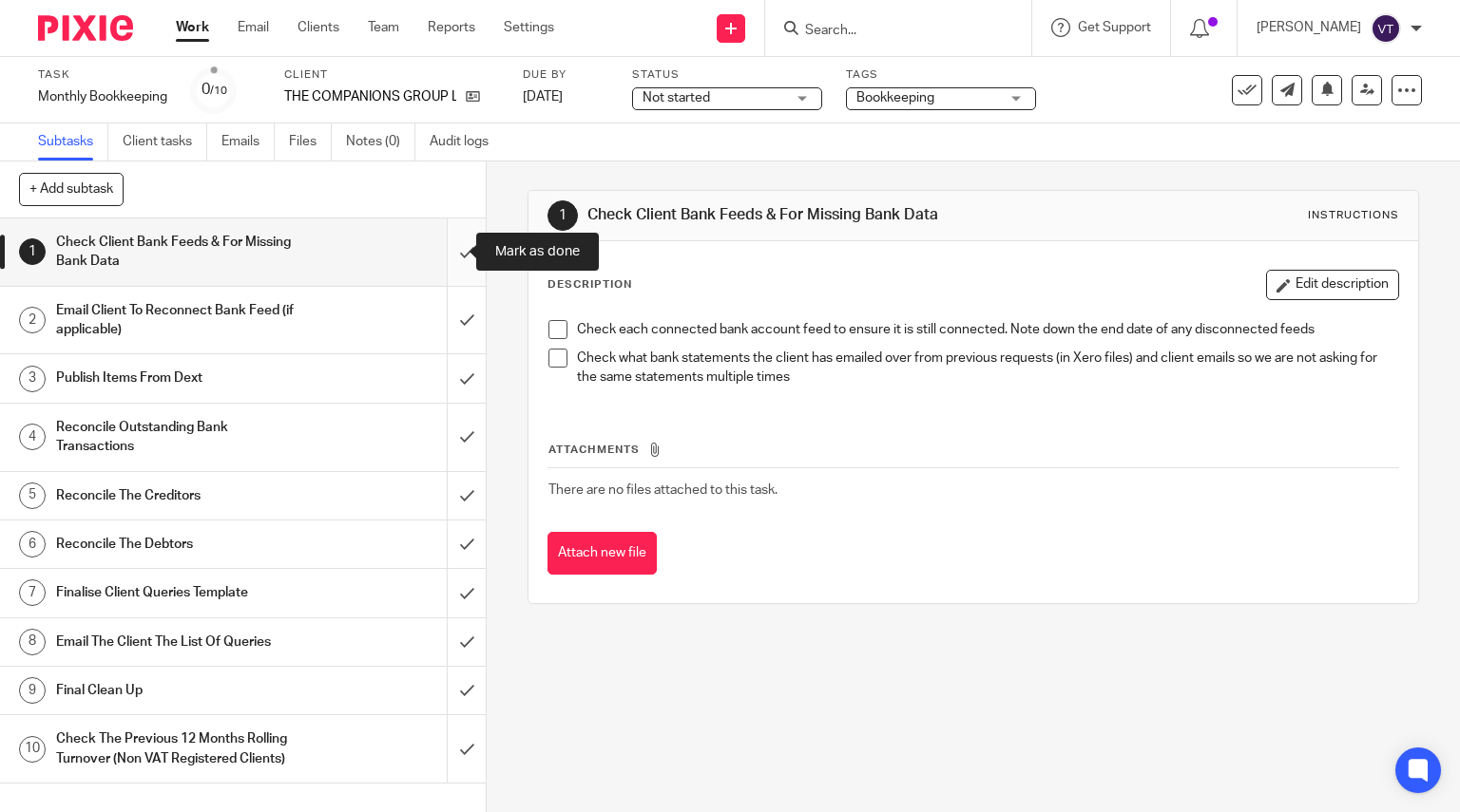
click at [452, 251] on input "submit" at bounding box center [243, 252] width 486 height 68
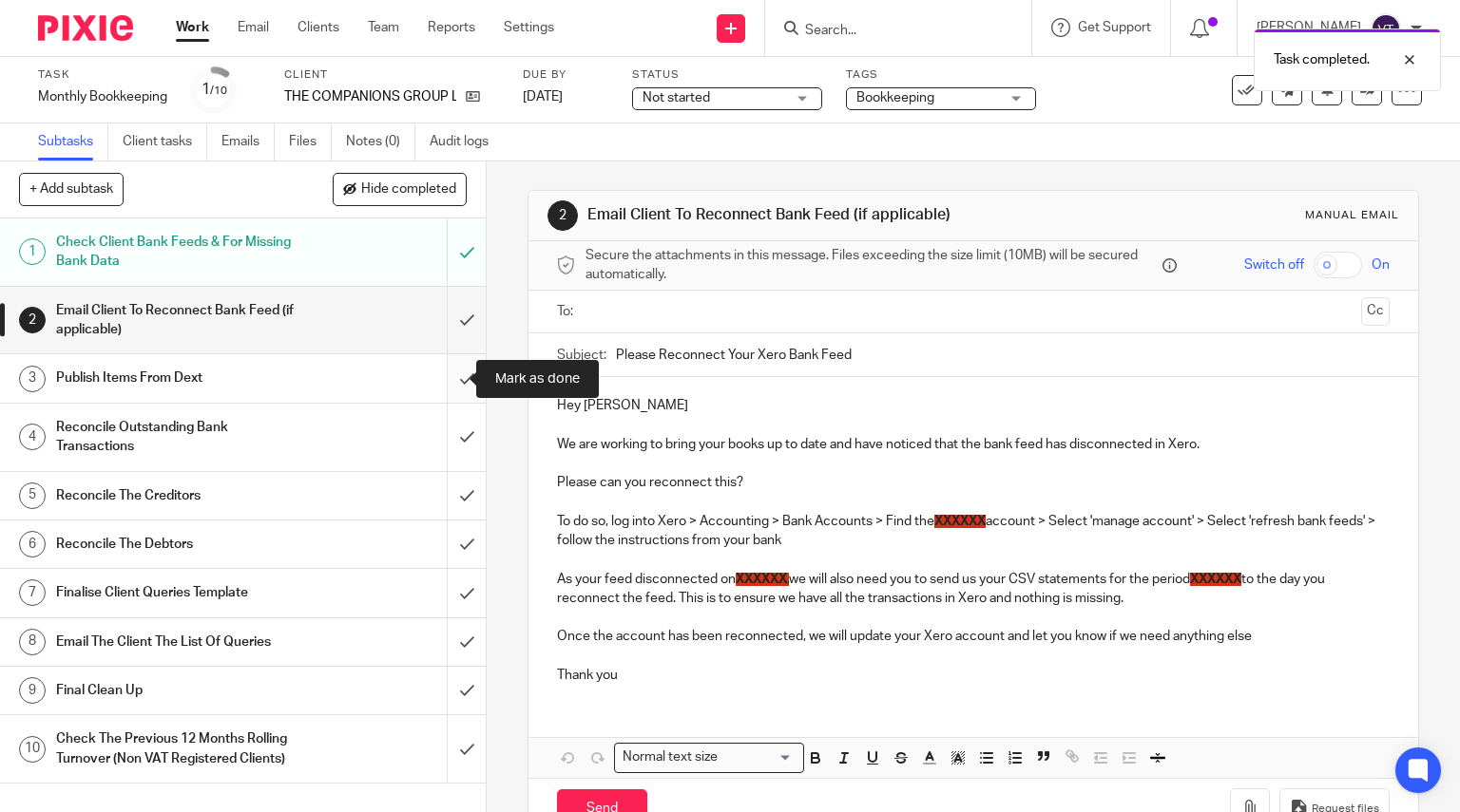
click at [450, 382] on input "submit" at bounding box center [243, 378] width 486 height 48
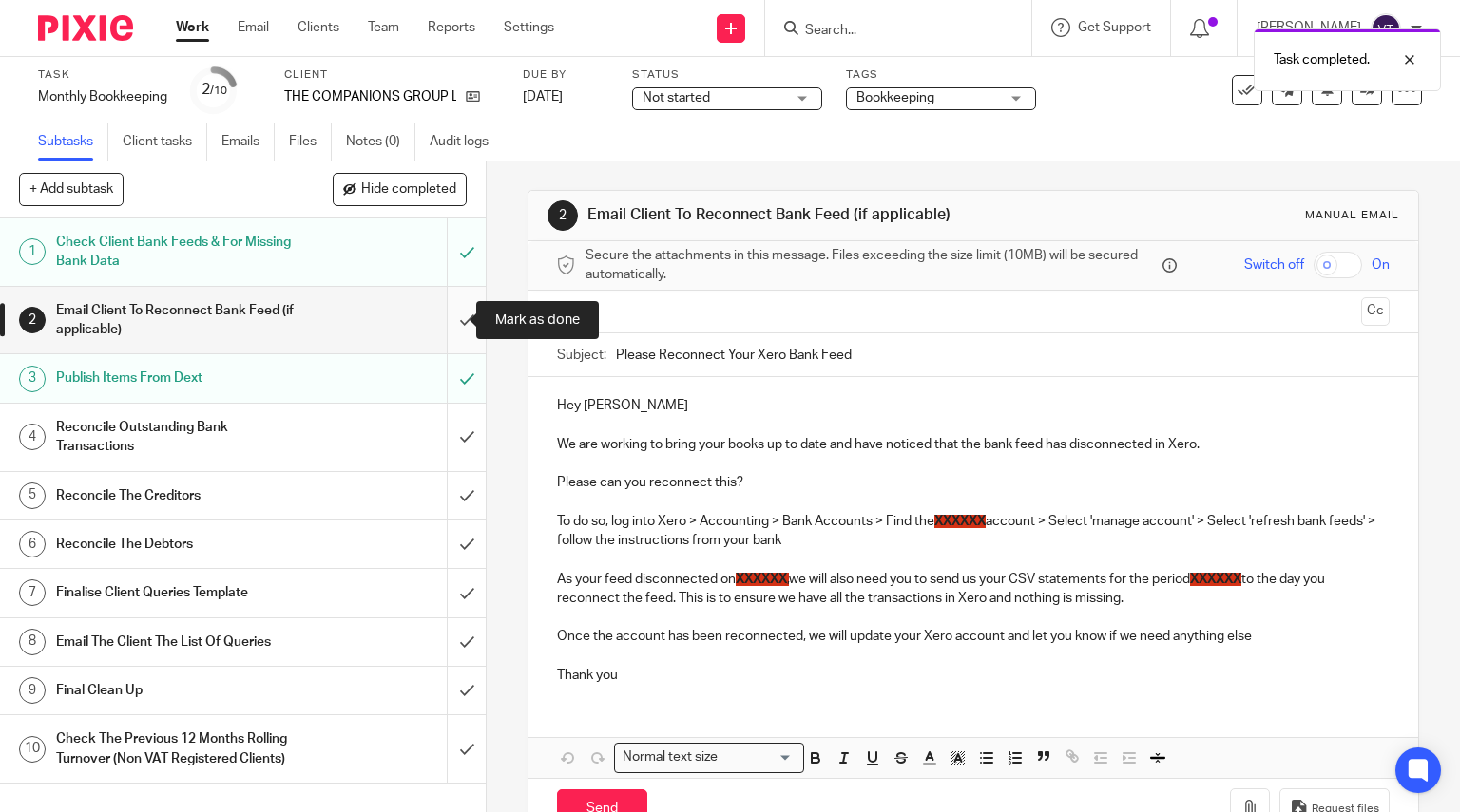
click at [437, 325] on input "submit" at bounding box center [243, 320] width 486 height 68
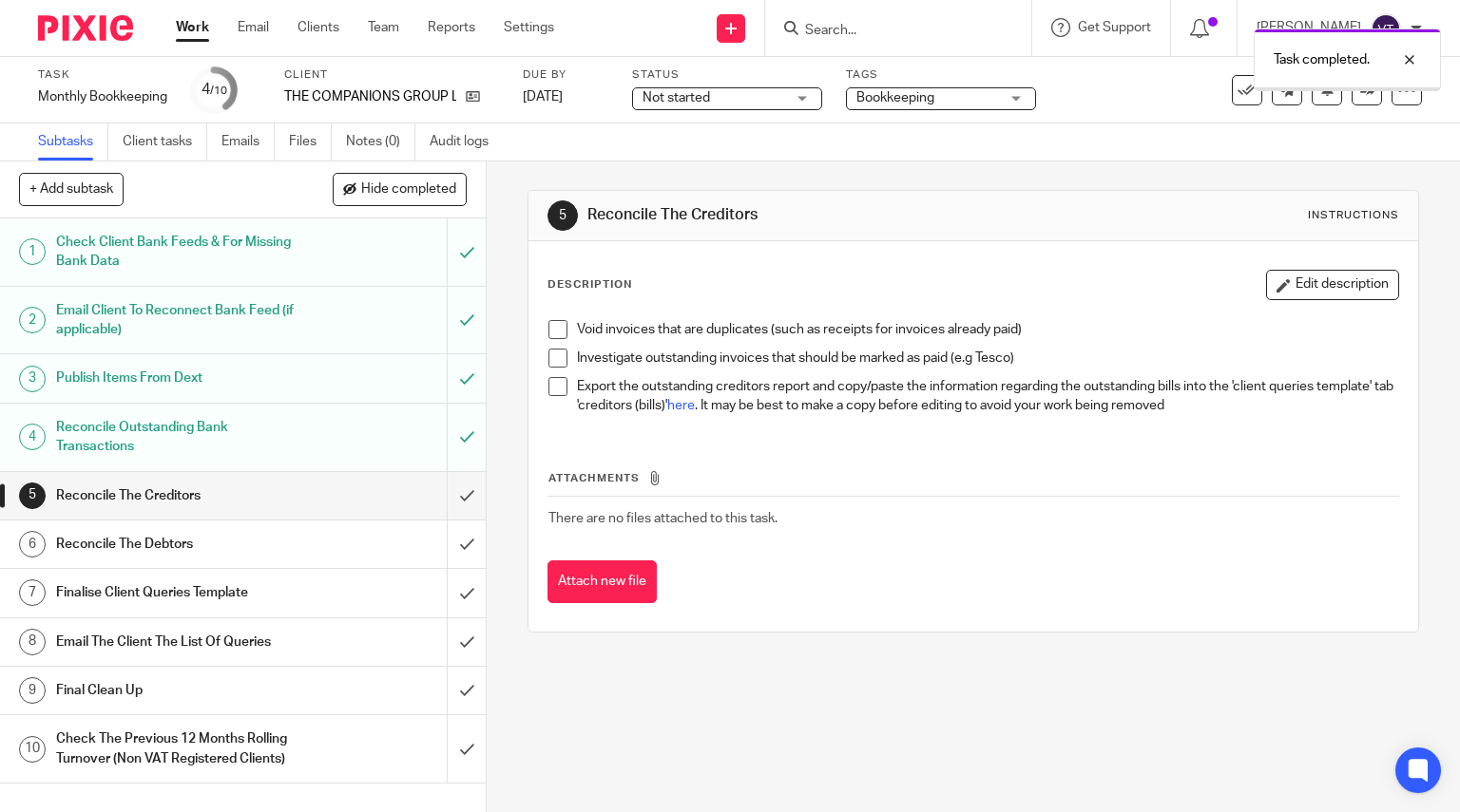
click at [445, 489] on input "submit" at bounding box center [243, 496] width 486 height 48
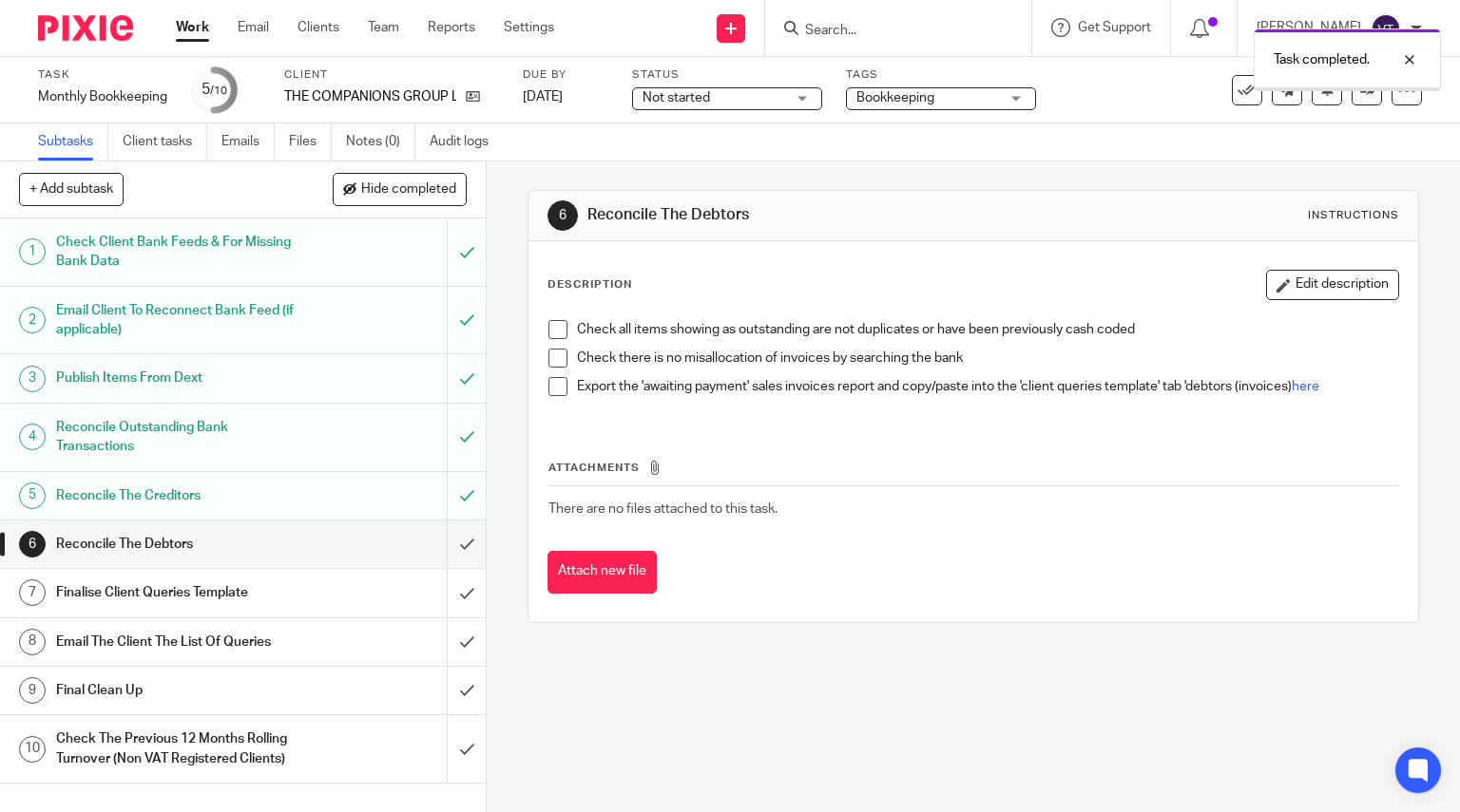
click at [450, 545] on input "submit" at bounding box center [243, 545] width 486 height 48
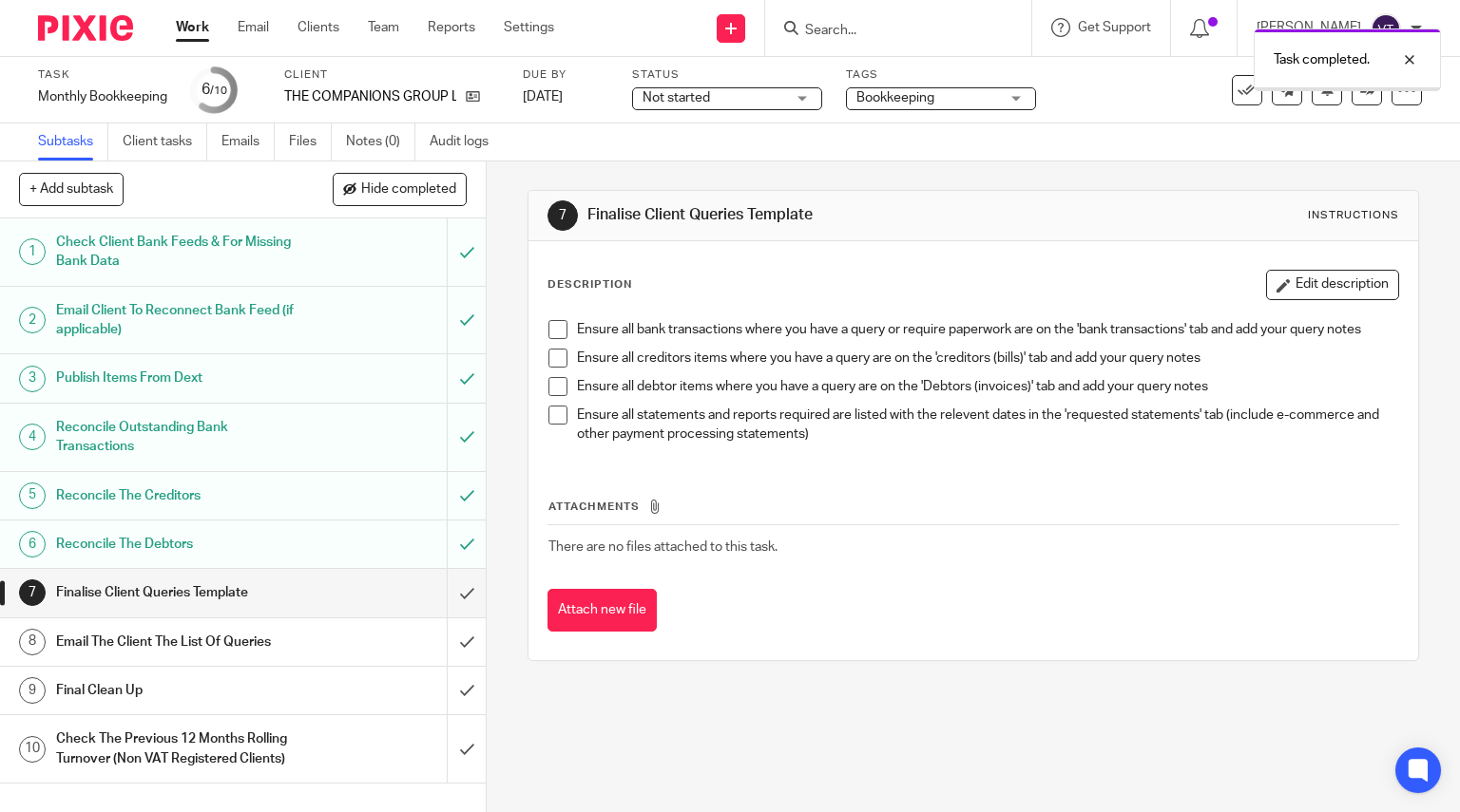
click at [450, 596] on input "submit" at bounding box center [243, 593] width 486 height 48
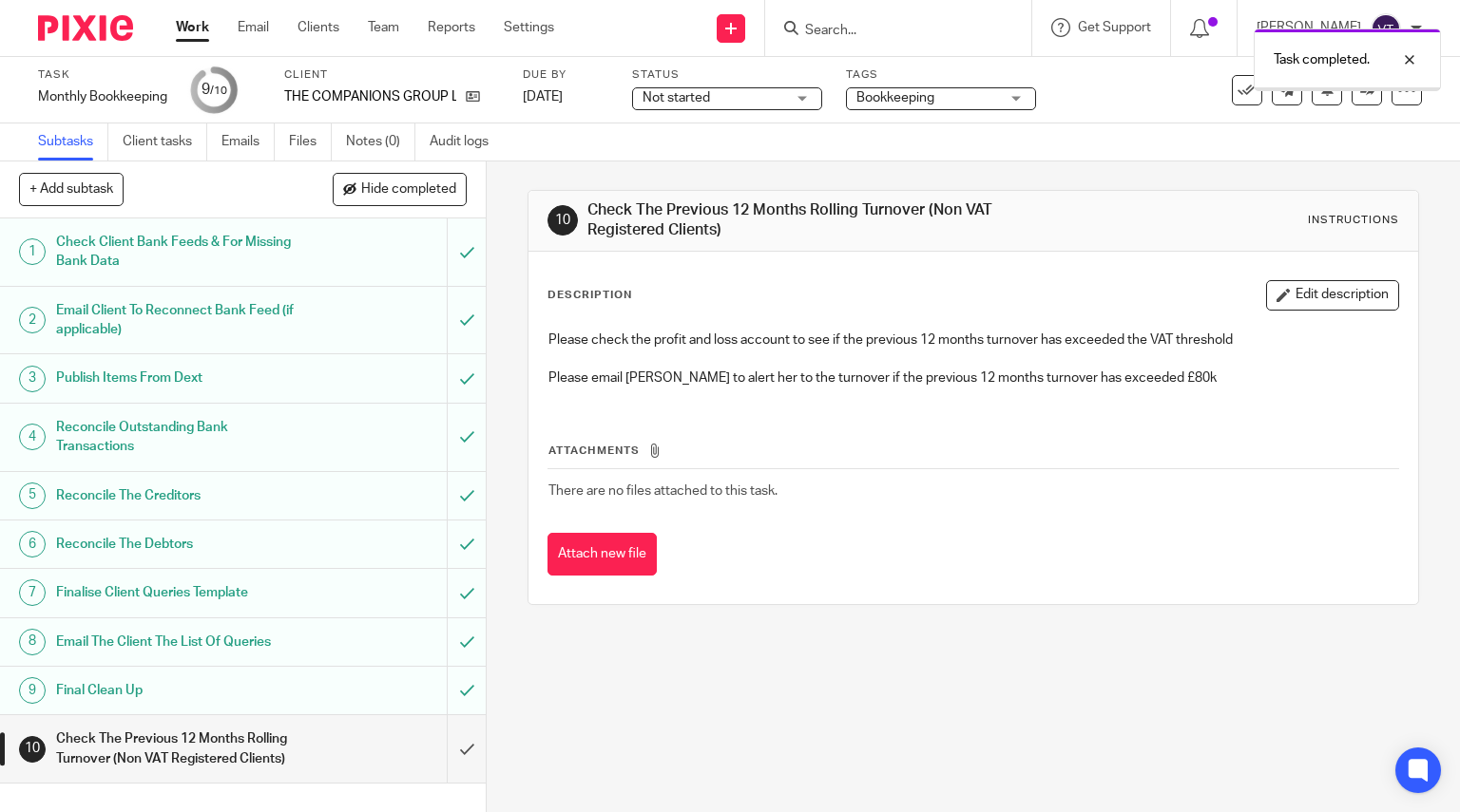
click at [447, 748] on input "submit" at bounding box center [243, 749] width 486 height 68
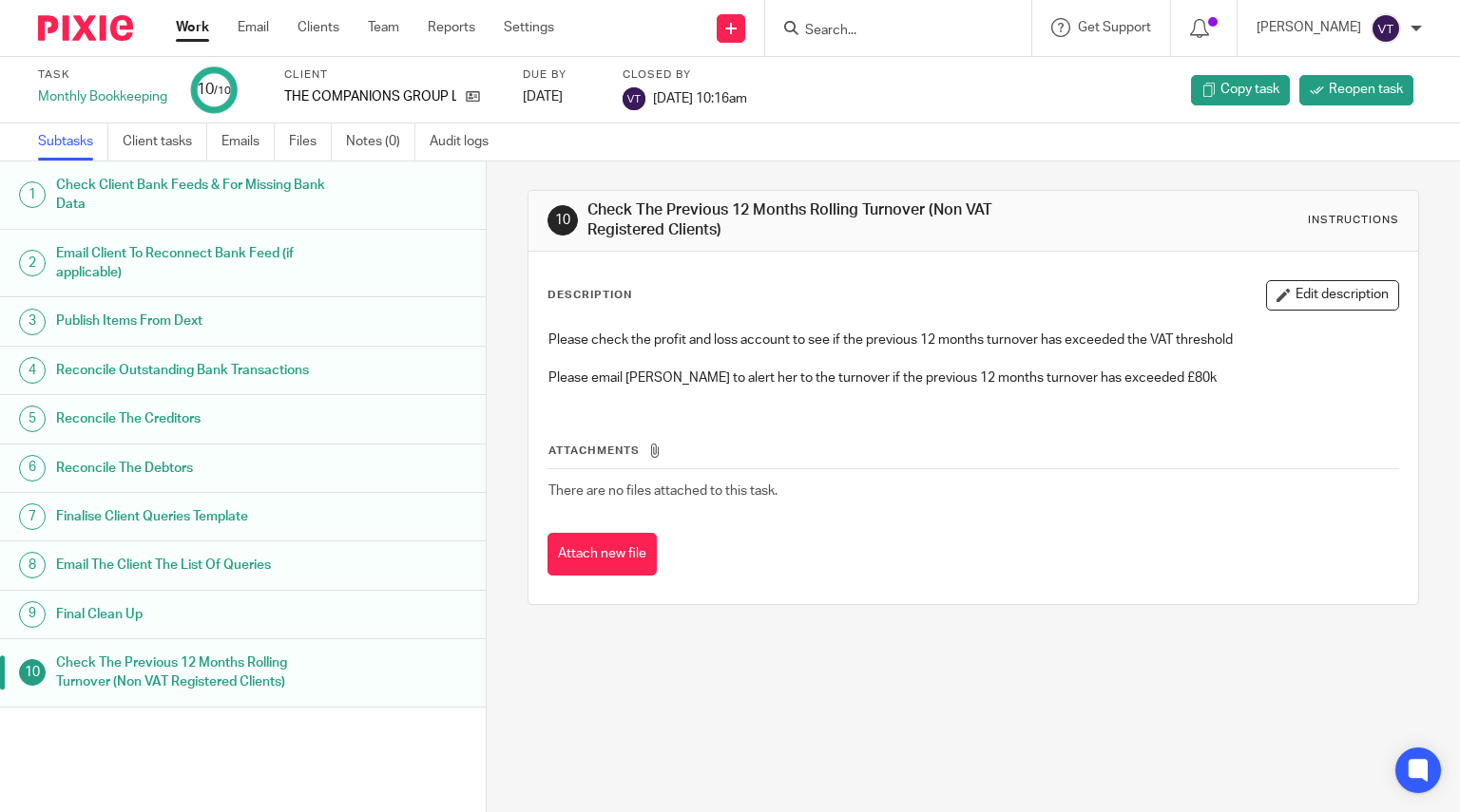
click at [842, 29] on input "Search" at bounding box center [889, 31] width 171 height 17
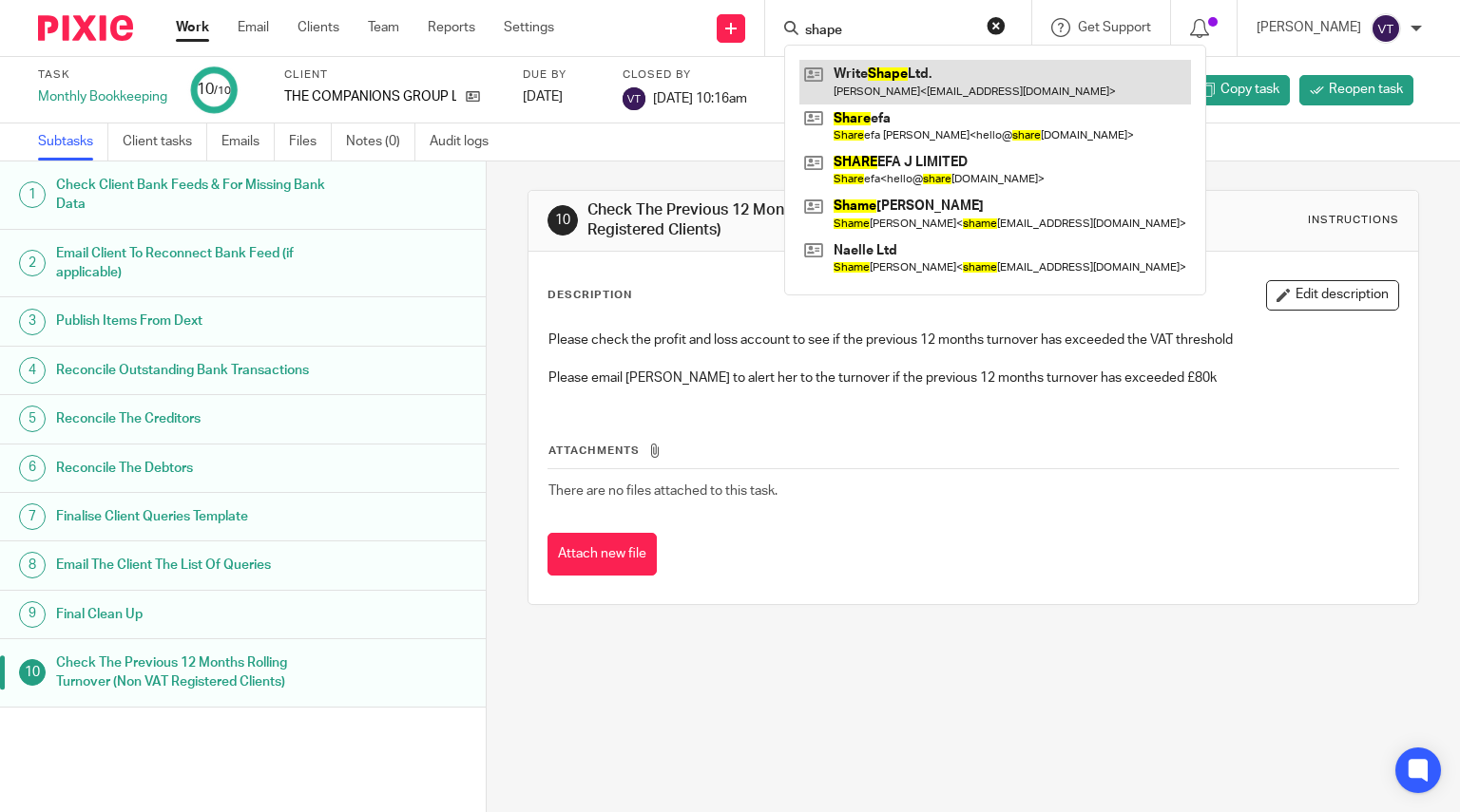
type input "shape"
click at [954, 89] on link at bounding box center [994, 82] width 391 height 44
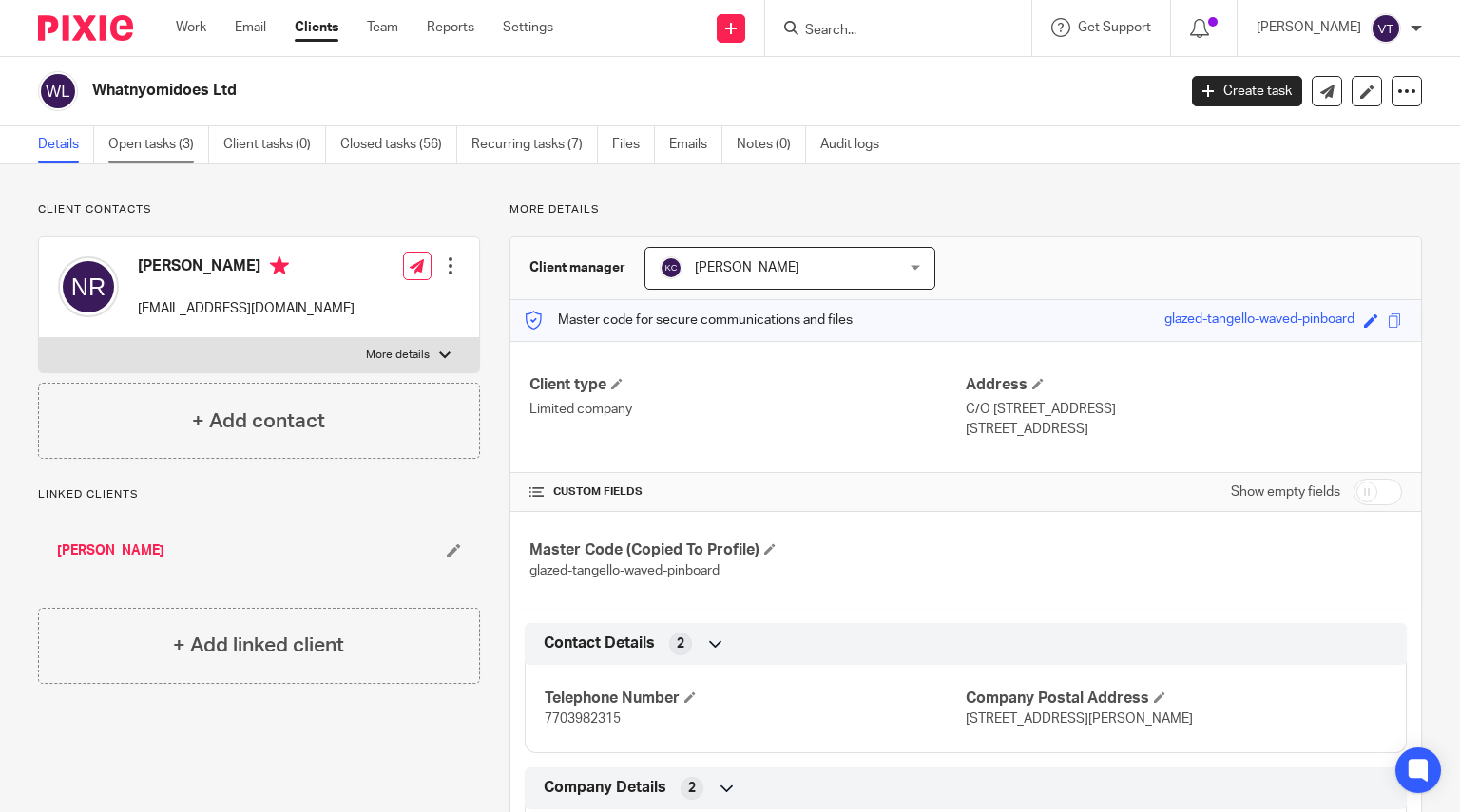
click at [173, 145] on link "Open tasks (3)" at bounding box center [159, 145] width 101 height 37
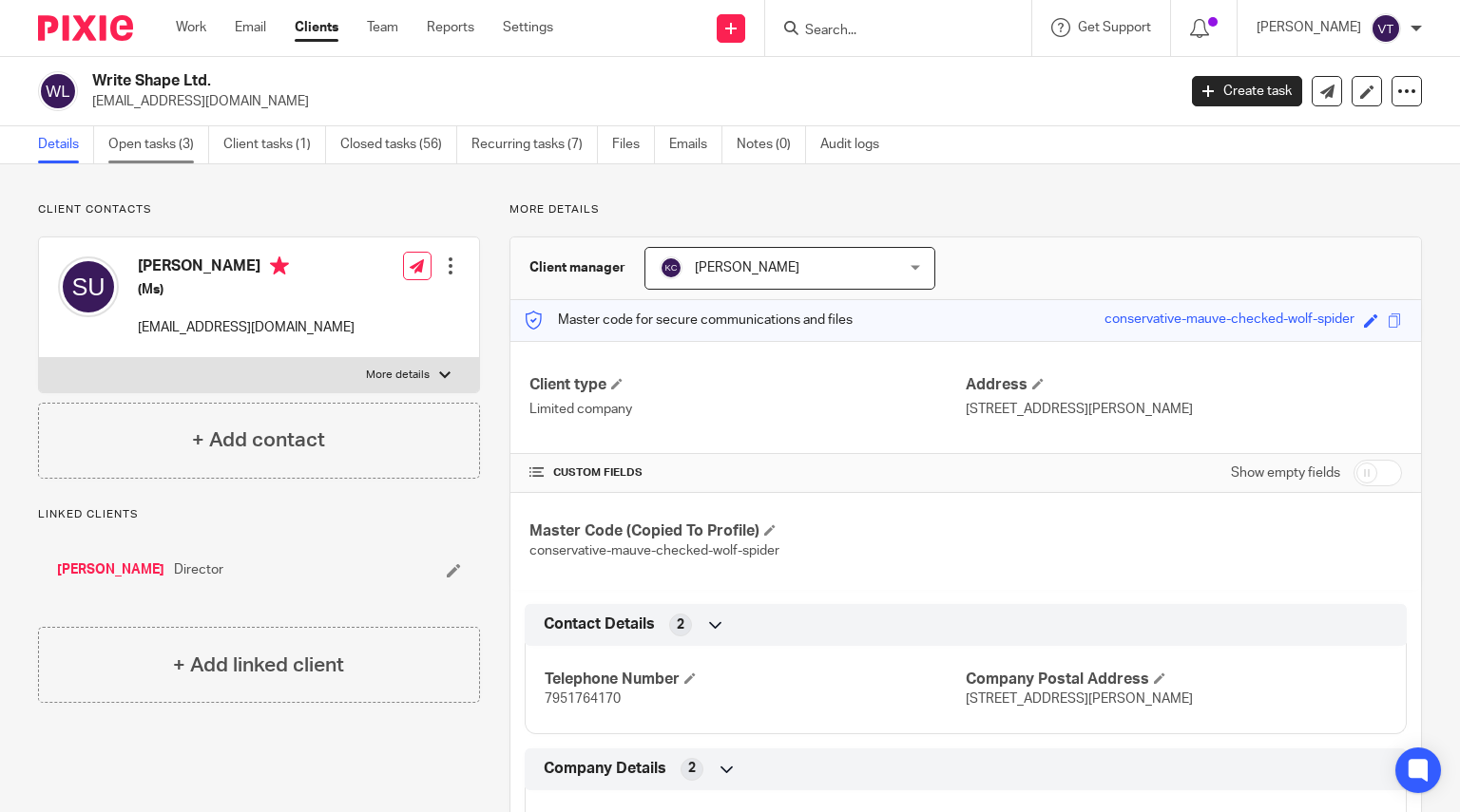
click at [143, 145] on link "Open tasks (3)" at bounding box center [159, 145] width 101 height 37
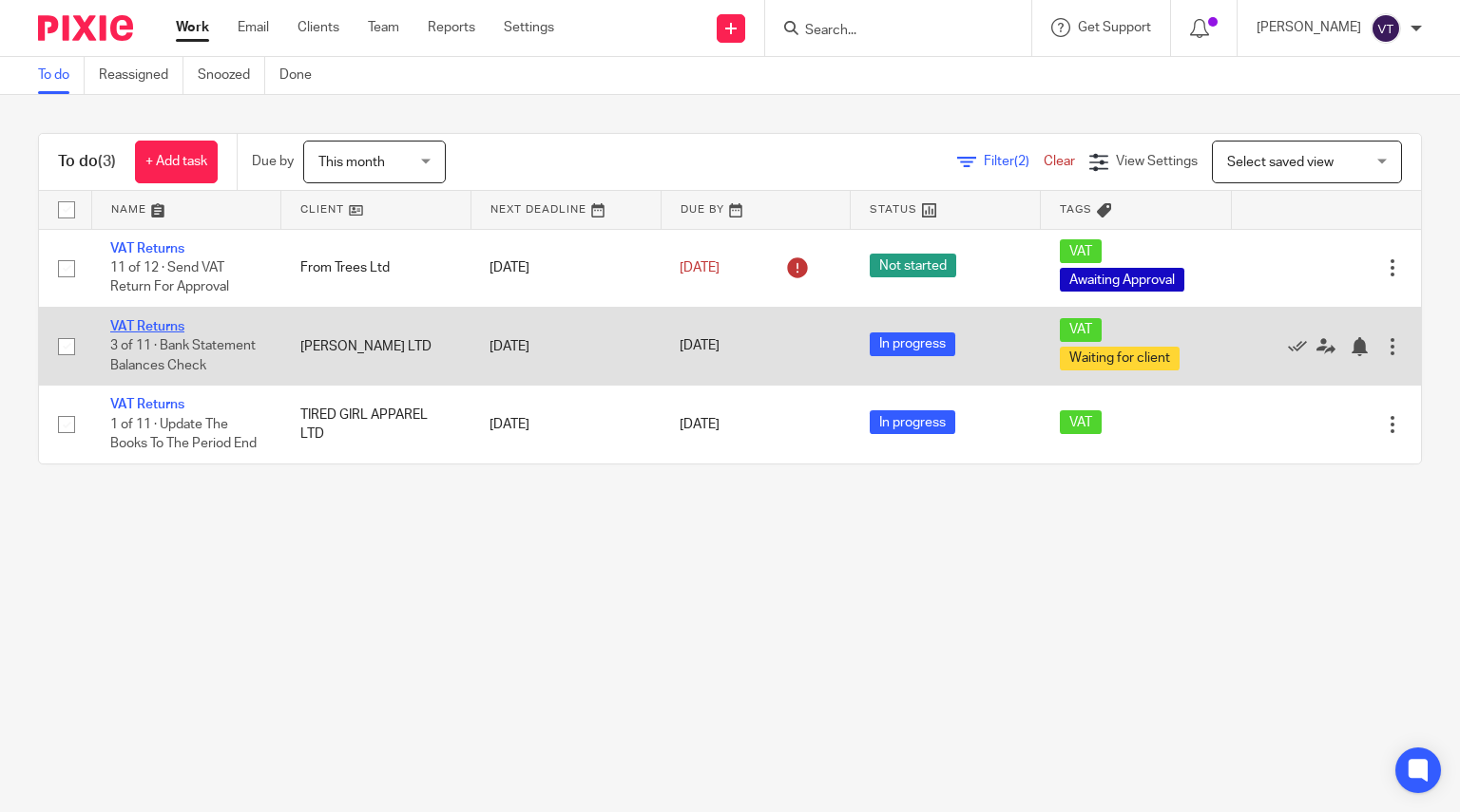
click at [161, 326] on link "VAT Returns" at bounding box center [148, 327] width 74 height 13
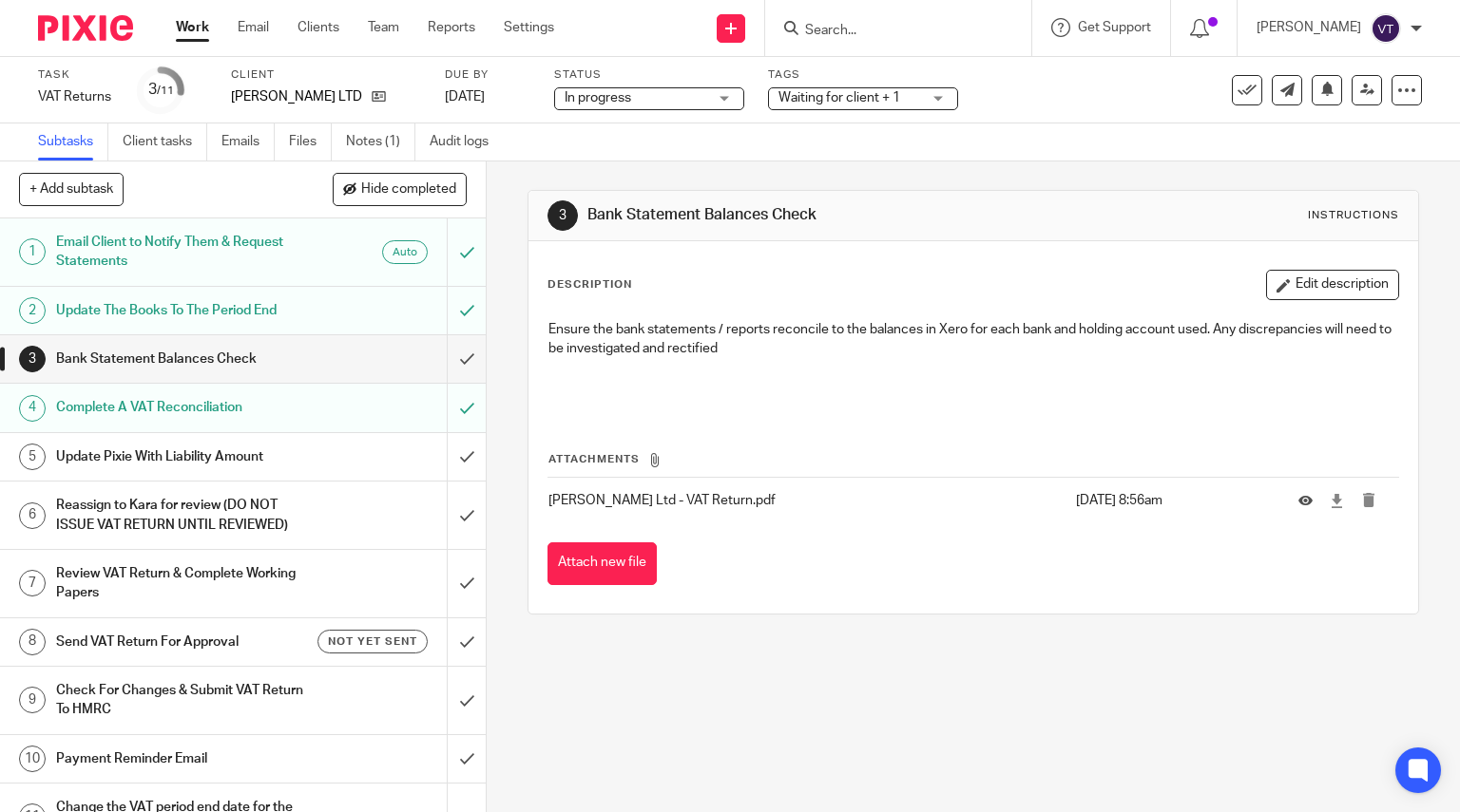
click at [846, 23] on input "Search" at bounding box center [889, 31] width 171 height 17
click at [371, 101] on icon at bounding box center [378, 96] width 14 height 14
click at [374, 144] on link "Notes (1)" at bounding box center [380, 142] width 70 height 37
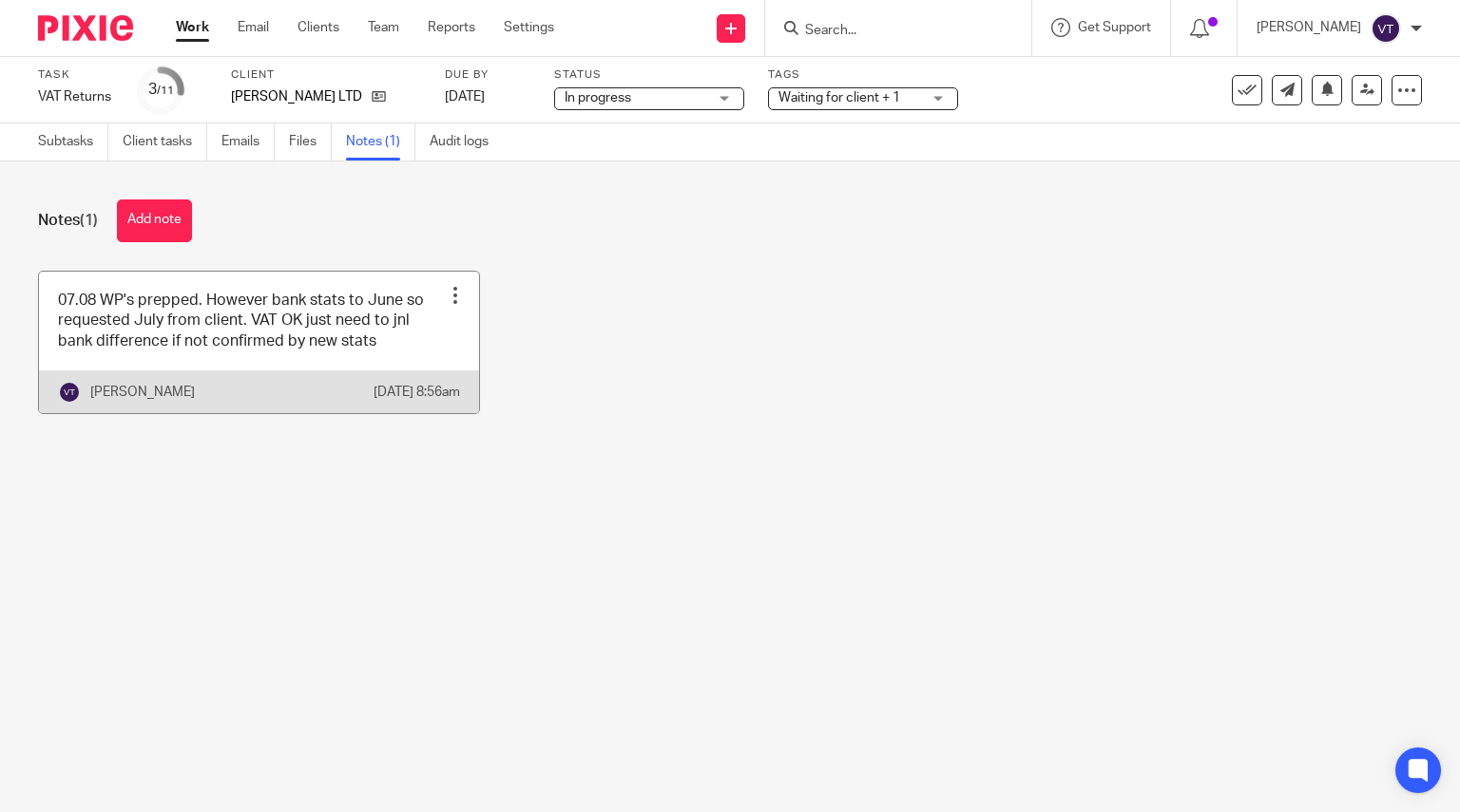
click at [258, 327] on link at bounding box center [259, 342] width 440 height 142
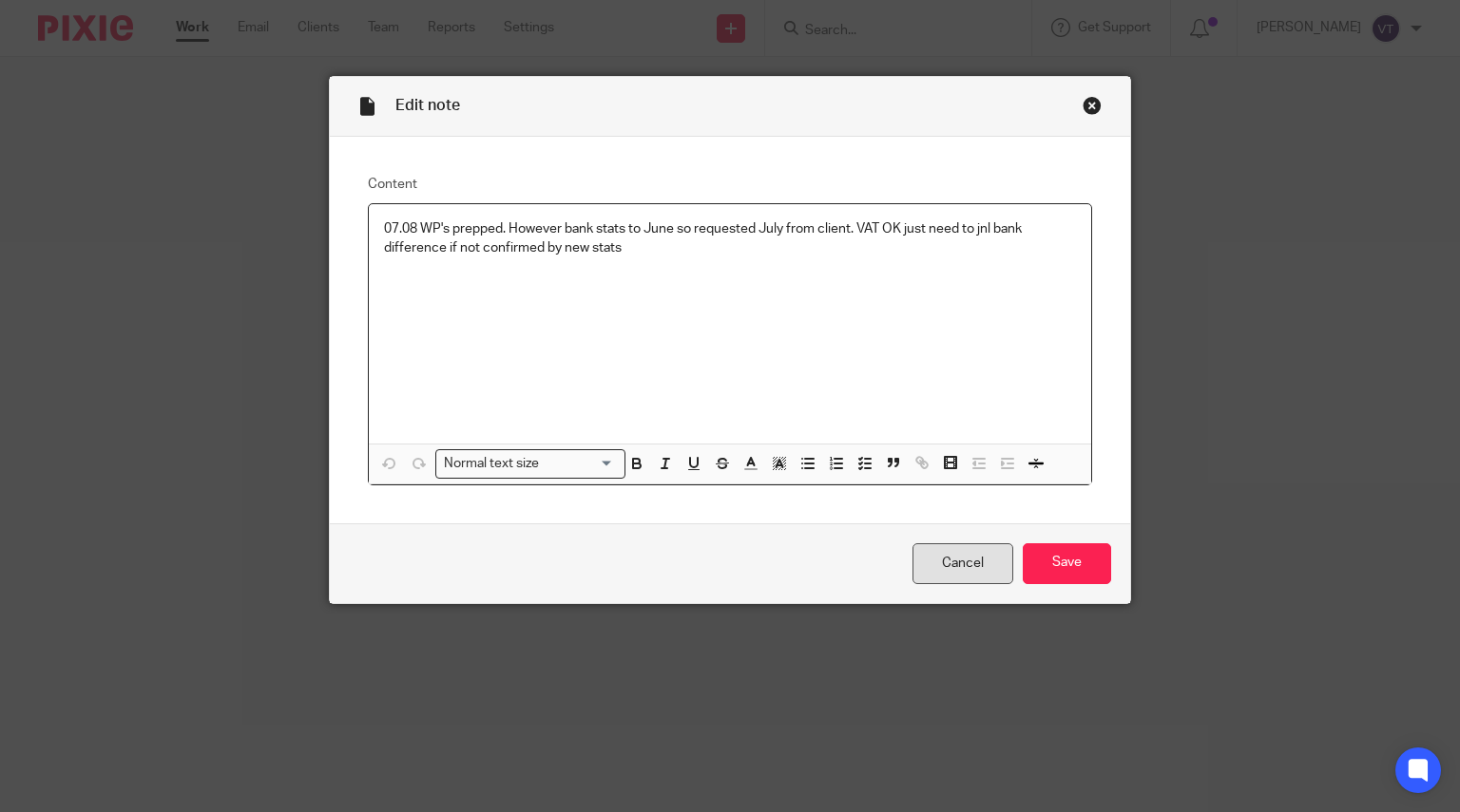
click at [951, 572] on link "Cancel" at bounding box center [963, 564] width 101 height 41
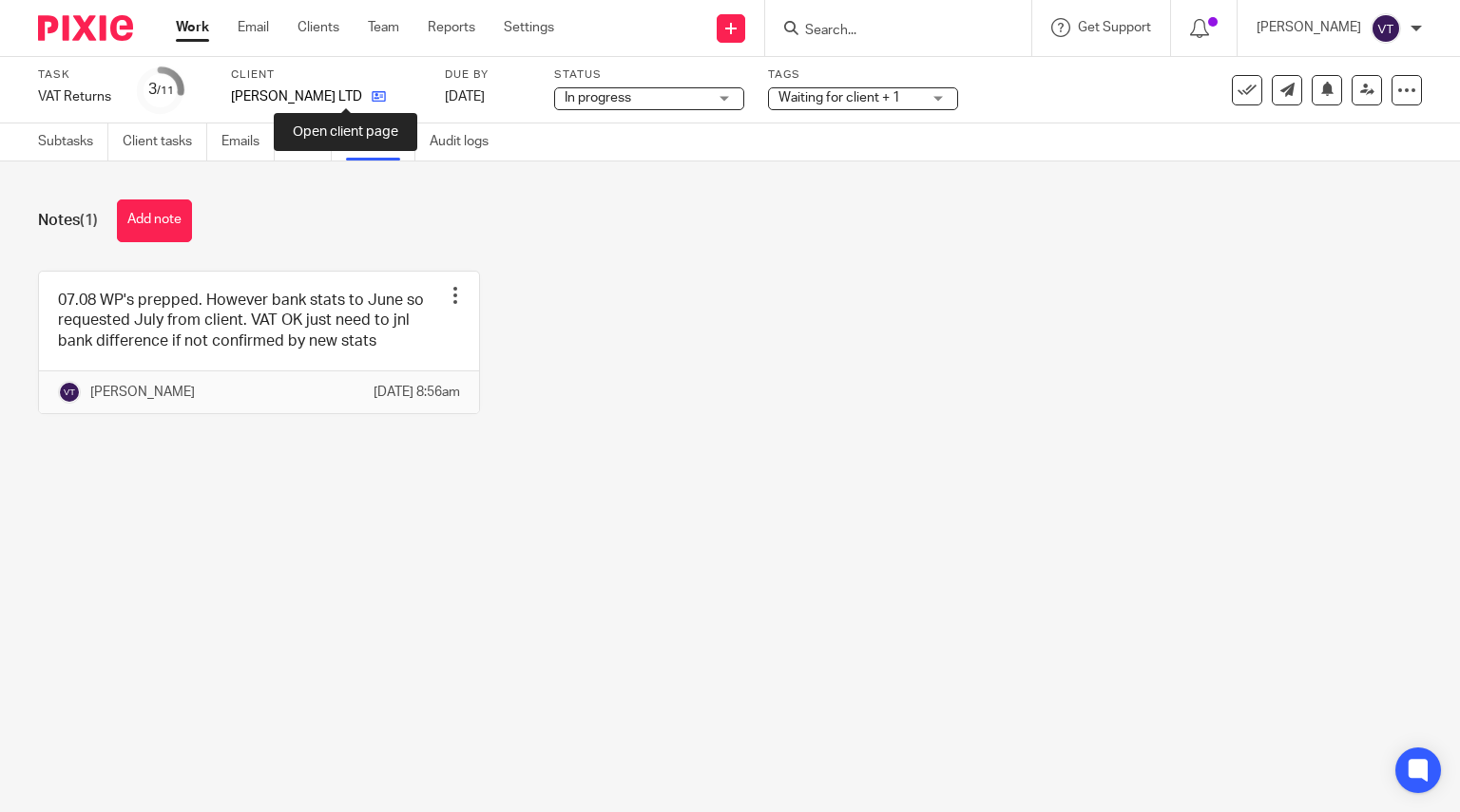
click at [371, 98] on icon at bounding box center [378, 96] width 14 height 14
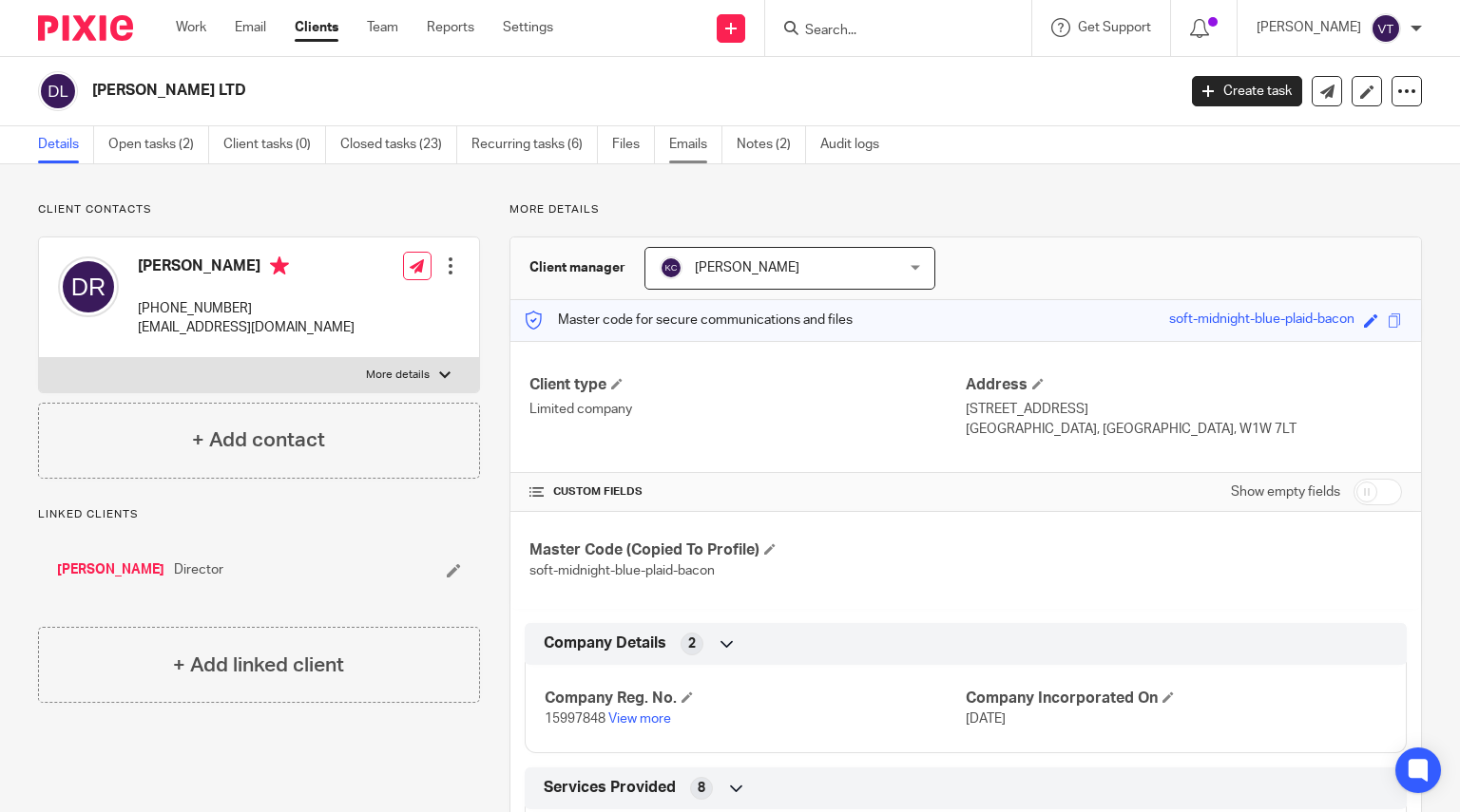
click at [695, 141] on link "Emails" at bounding box center [696, 145] width 53 height 37
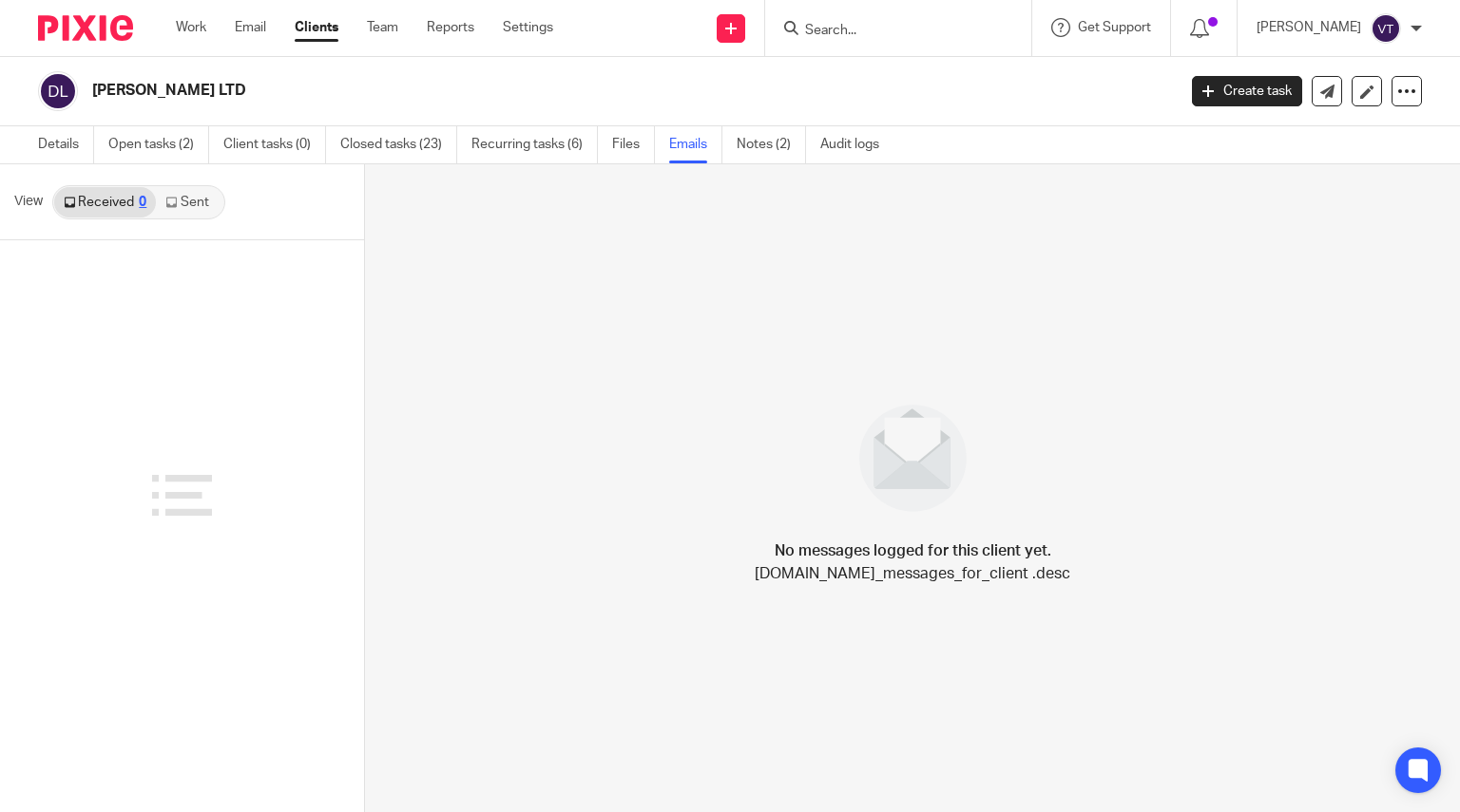
click at [195, 204] on link "Sent" at bounding box center [190, 203] width 67 height 30
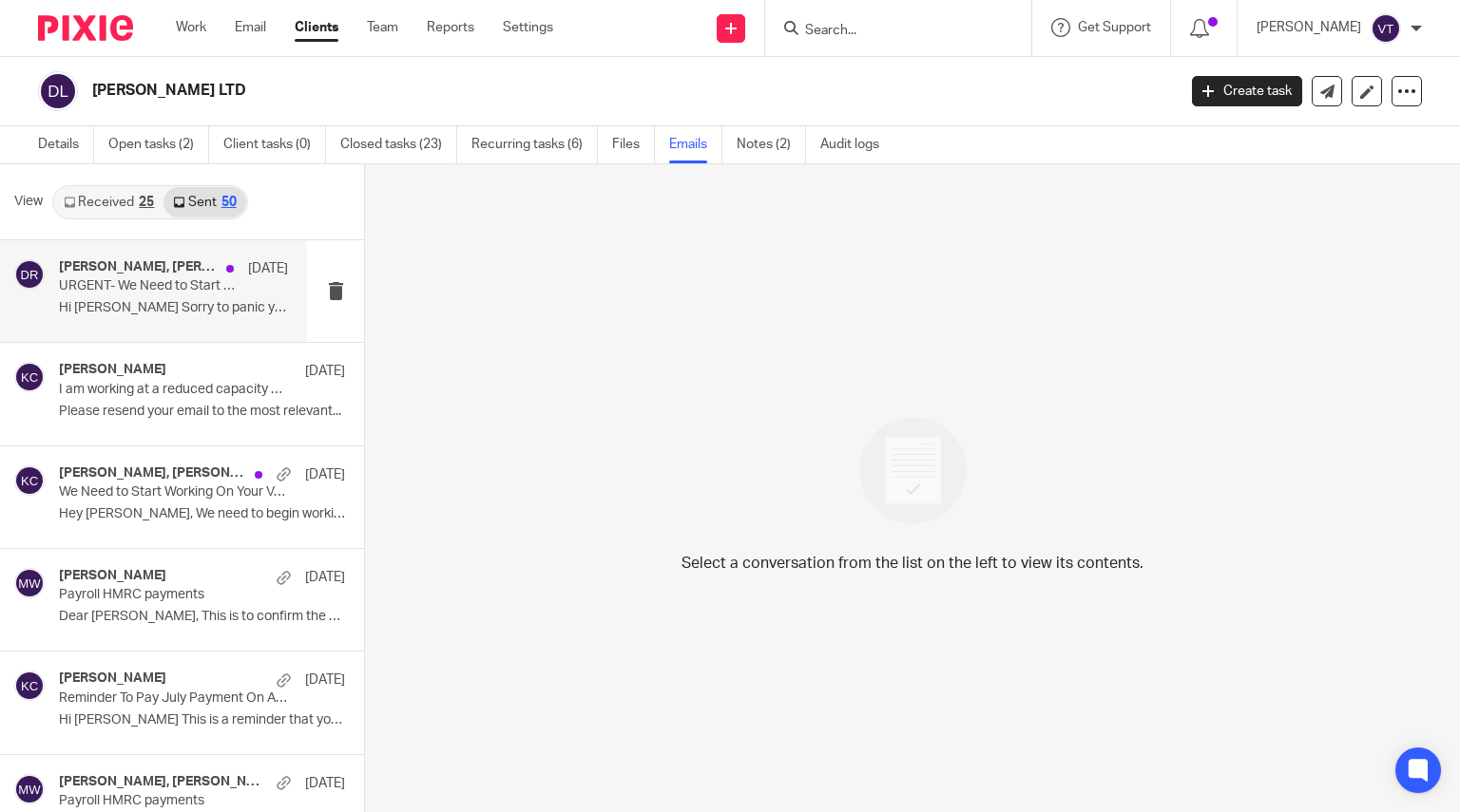
click at [151, 292] on p "URGENT- We Need to Start Working On Your VAT Return" at bounding box center [150, 286] width 184 height 16
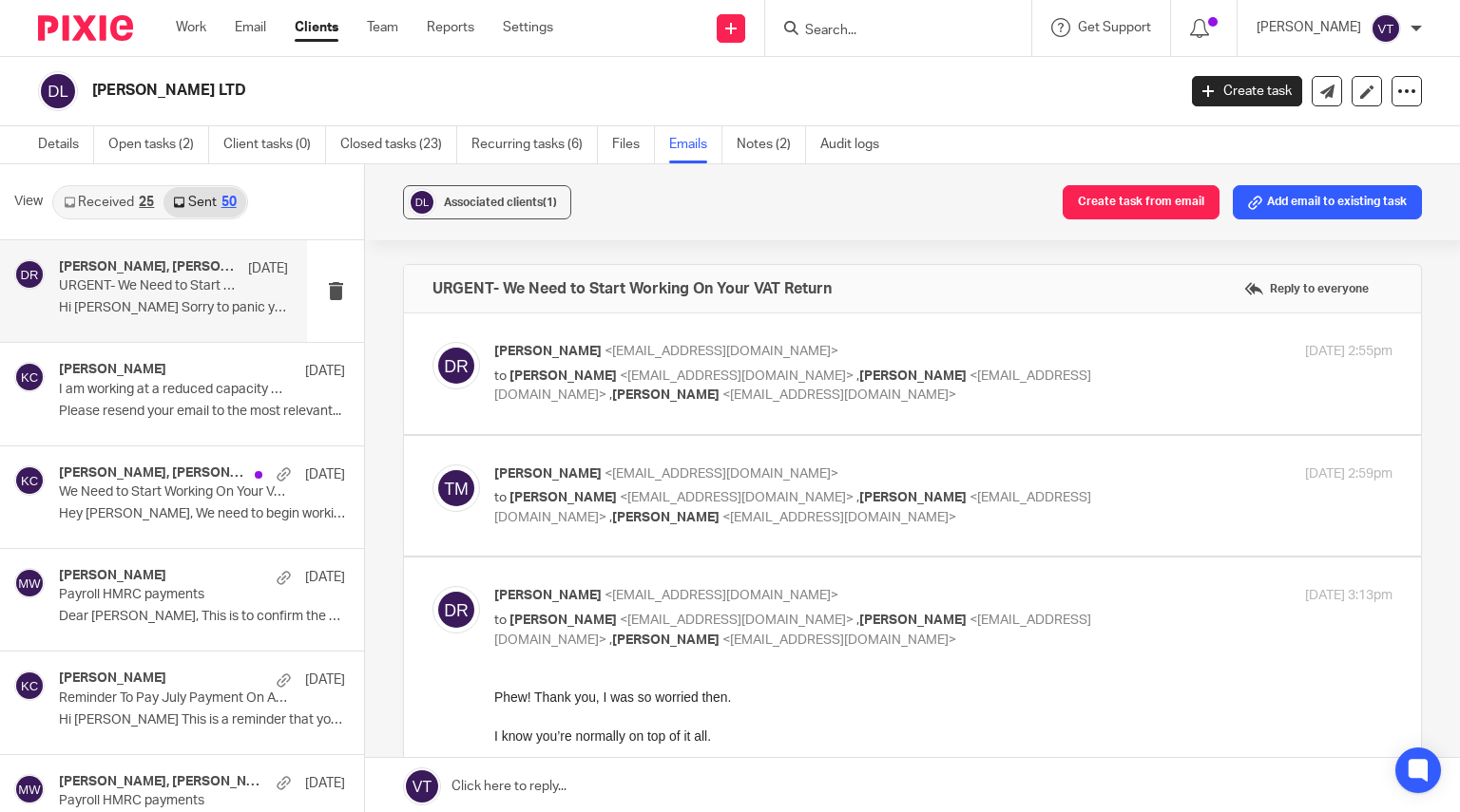
click at [893, 391] on p "to Kara Curtayne <kara@karaccounts.com> , Michaela Webb <payroll@karaccounts.co…" at bounding box center [793, 386] width 599 height 39
checkbox input "true"
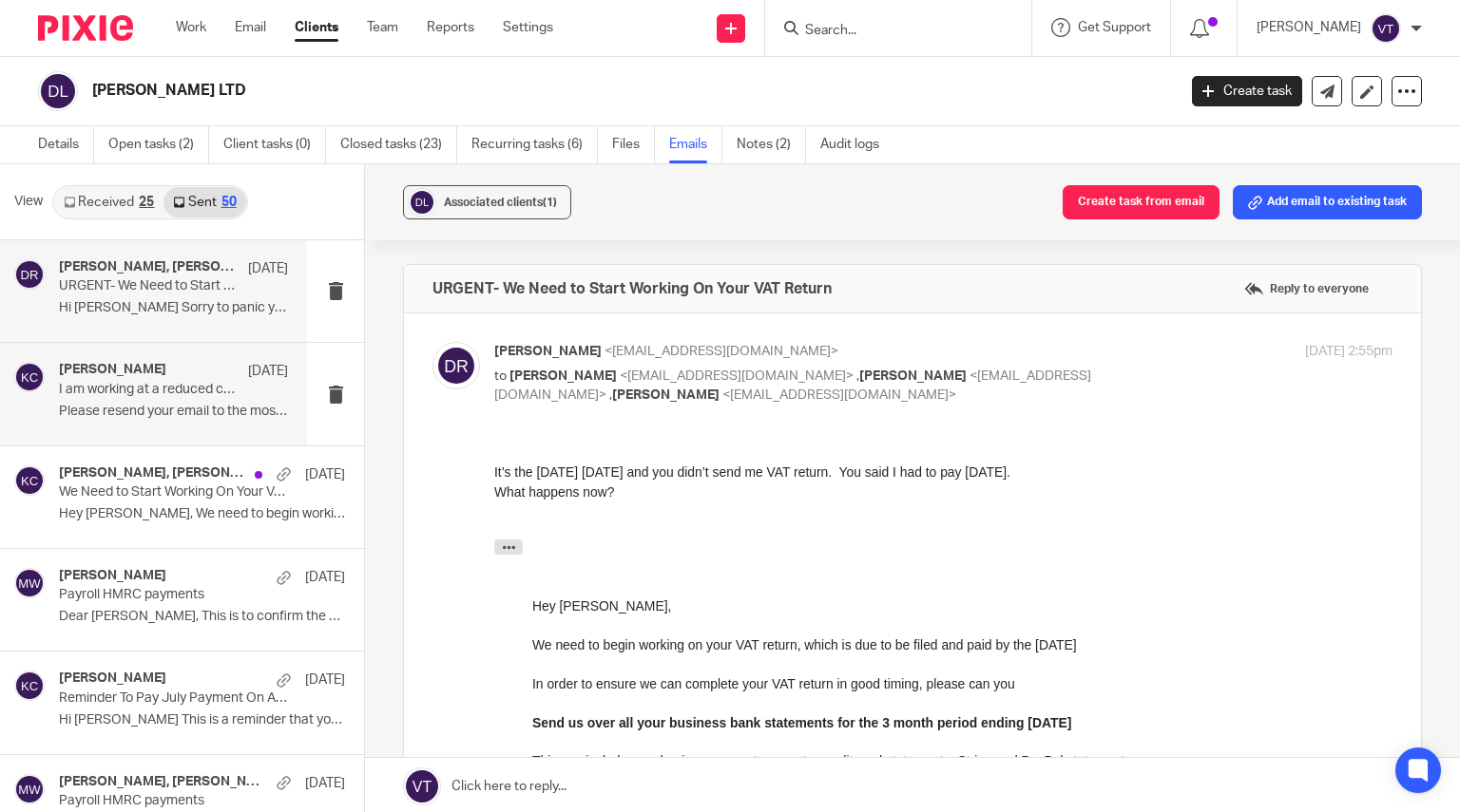
click at [132, 390] on p "I am working at a reduced capacity over the summer holidays Re: URGENT- We Need…" at bounding box center [150, 389] width 184 height 16
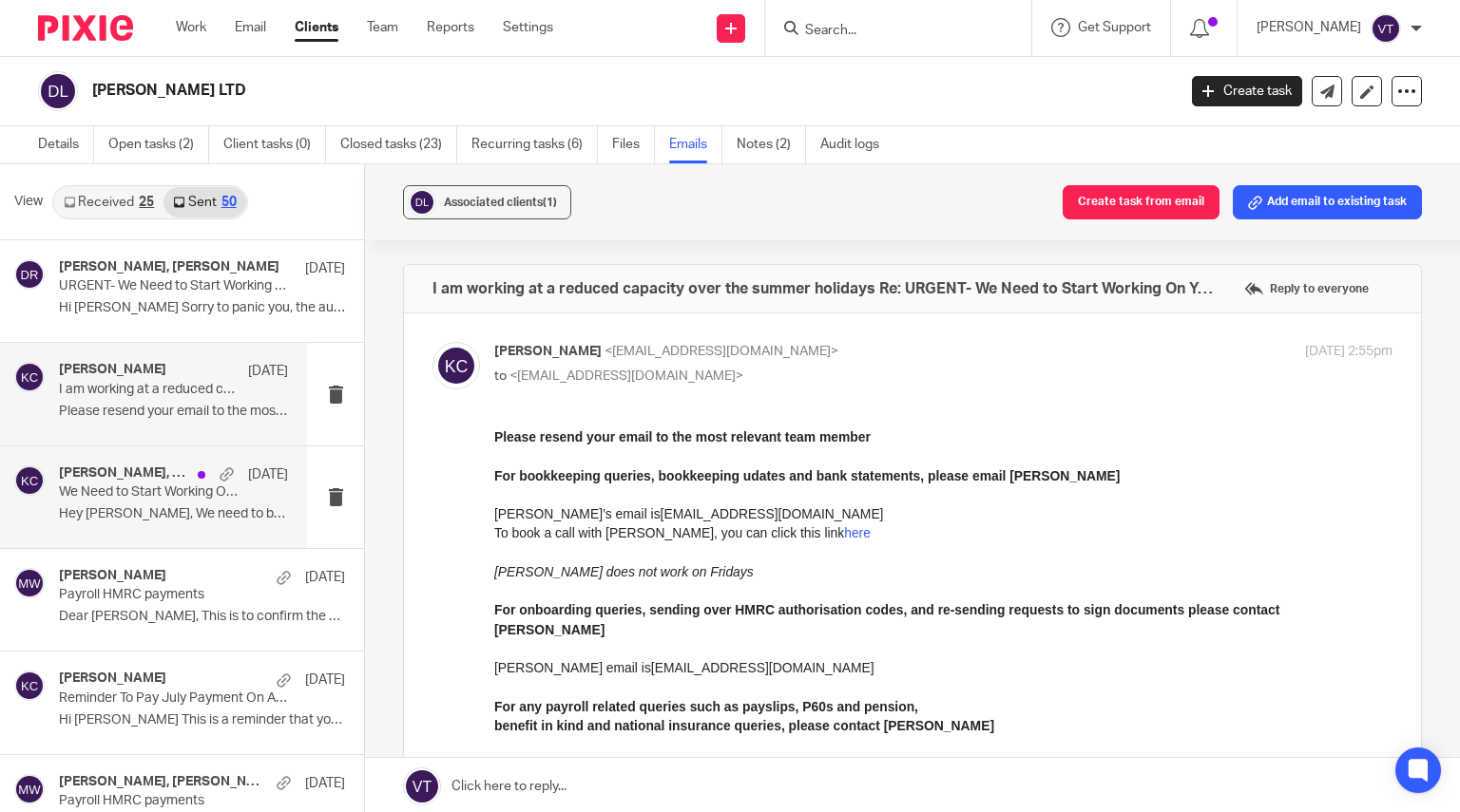
click at [139, 523] on div "Donna Ryan, Taylor Moss, Kara Curtayne 31 Jul We Need to Start Working On Your …" at bounding box center [173, 497] width 230 height 64
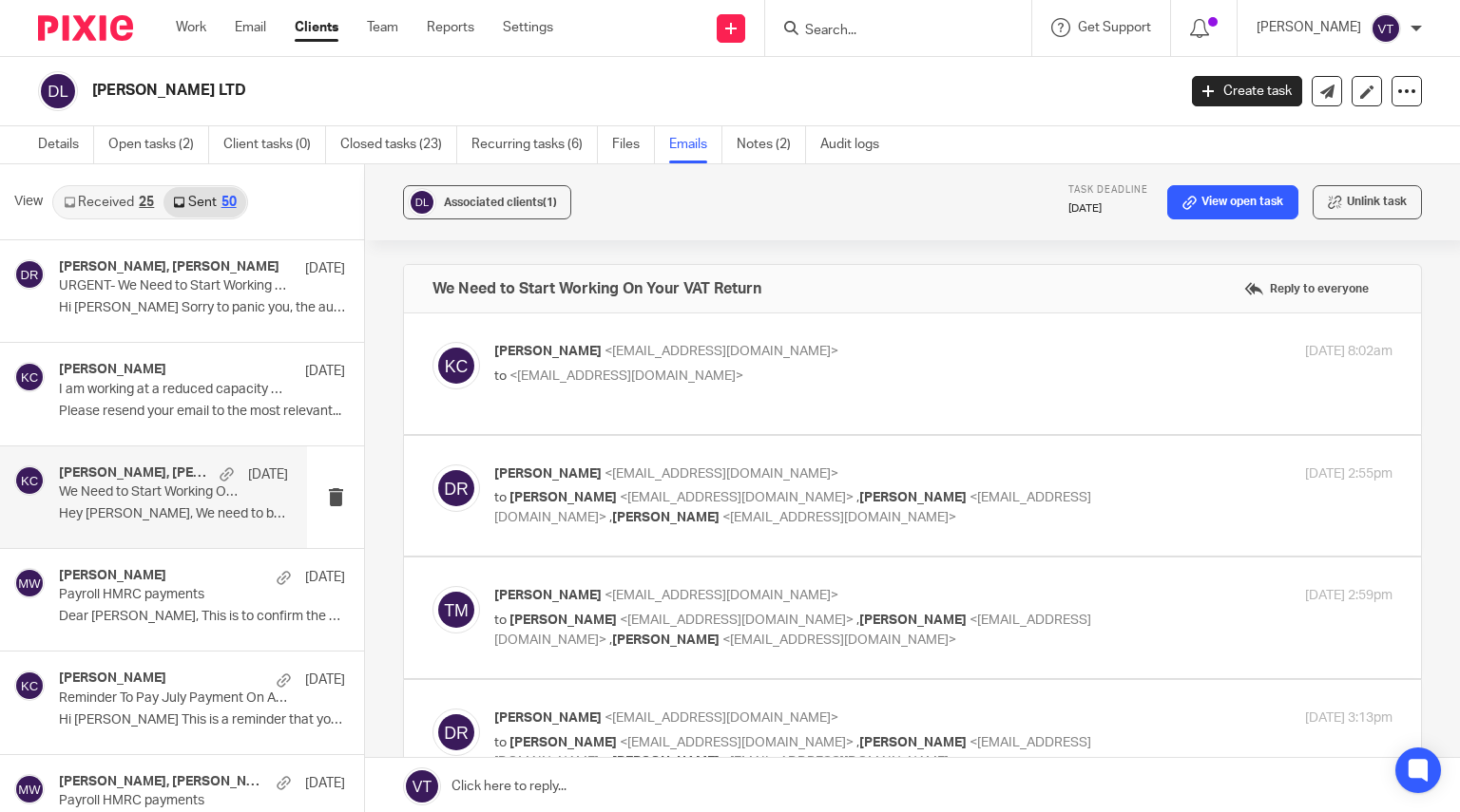
click at [861, 370] on p "to <donnaryanfacialist@gmail.com>" at bounding box center [793, 376] width 599 height 20
checkbox input "true"
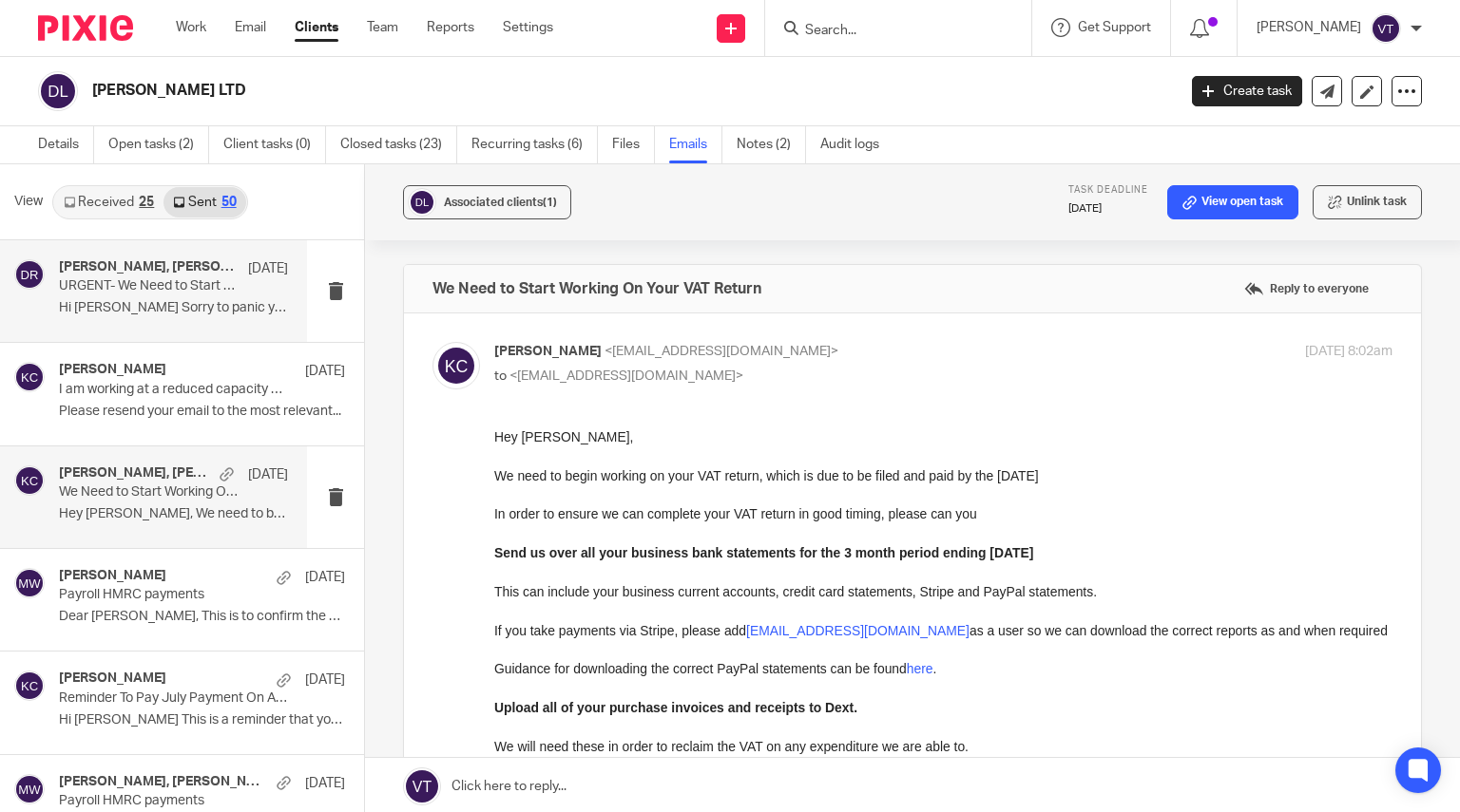
click at [116, 282] on p "URGENT- We Need to Start Working On Your VAT Return" at bounding box center [150, 286] width 184 height 16
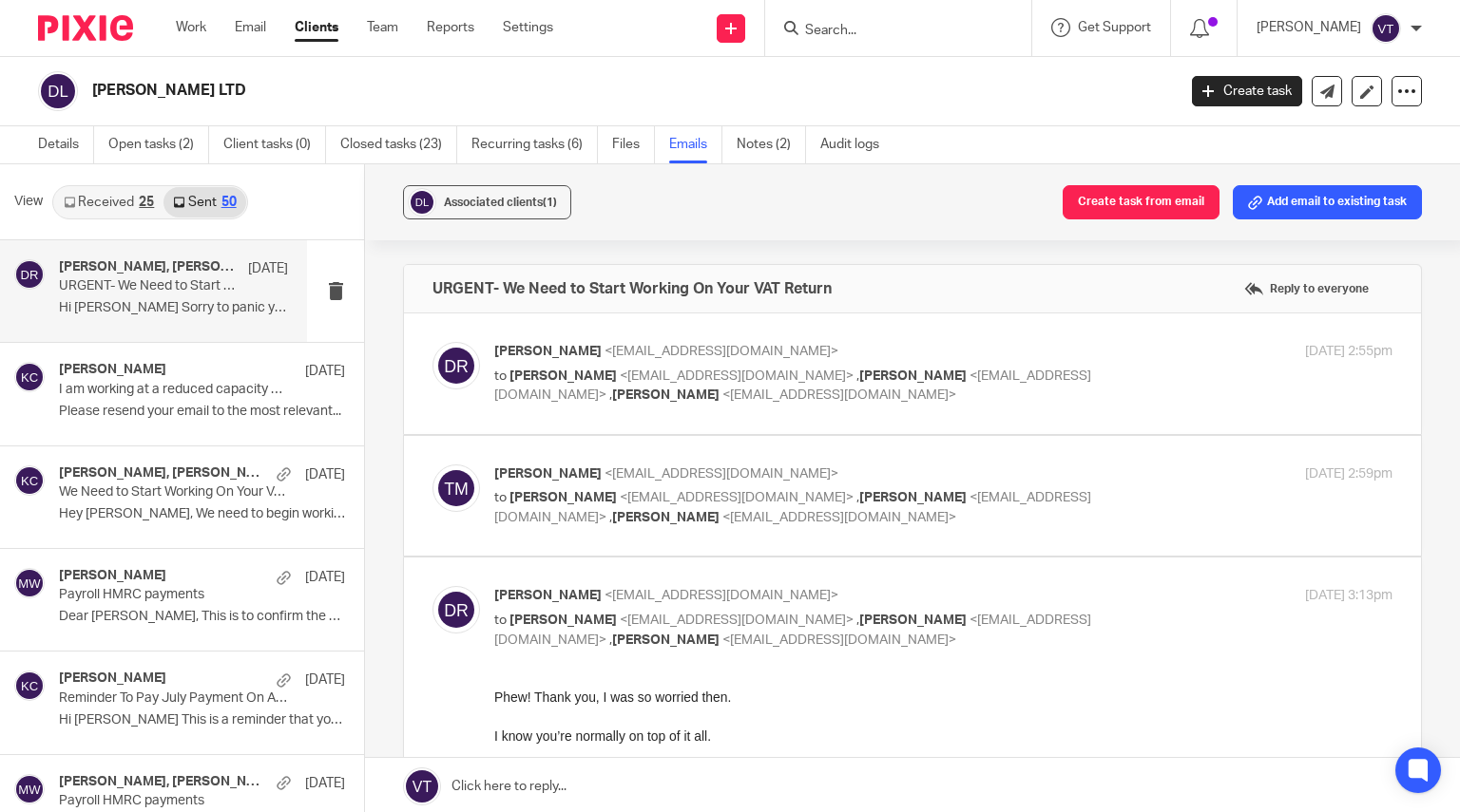
click at [1014, 513] on p "to Donna Ryan <donnaryanfacialist@gmail.com> , Kara Curtayne <kara@karaccounts.…" at bounding box center [793, 507] width 599 height 39
checkbox input "true"
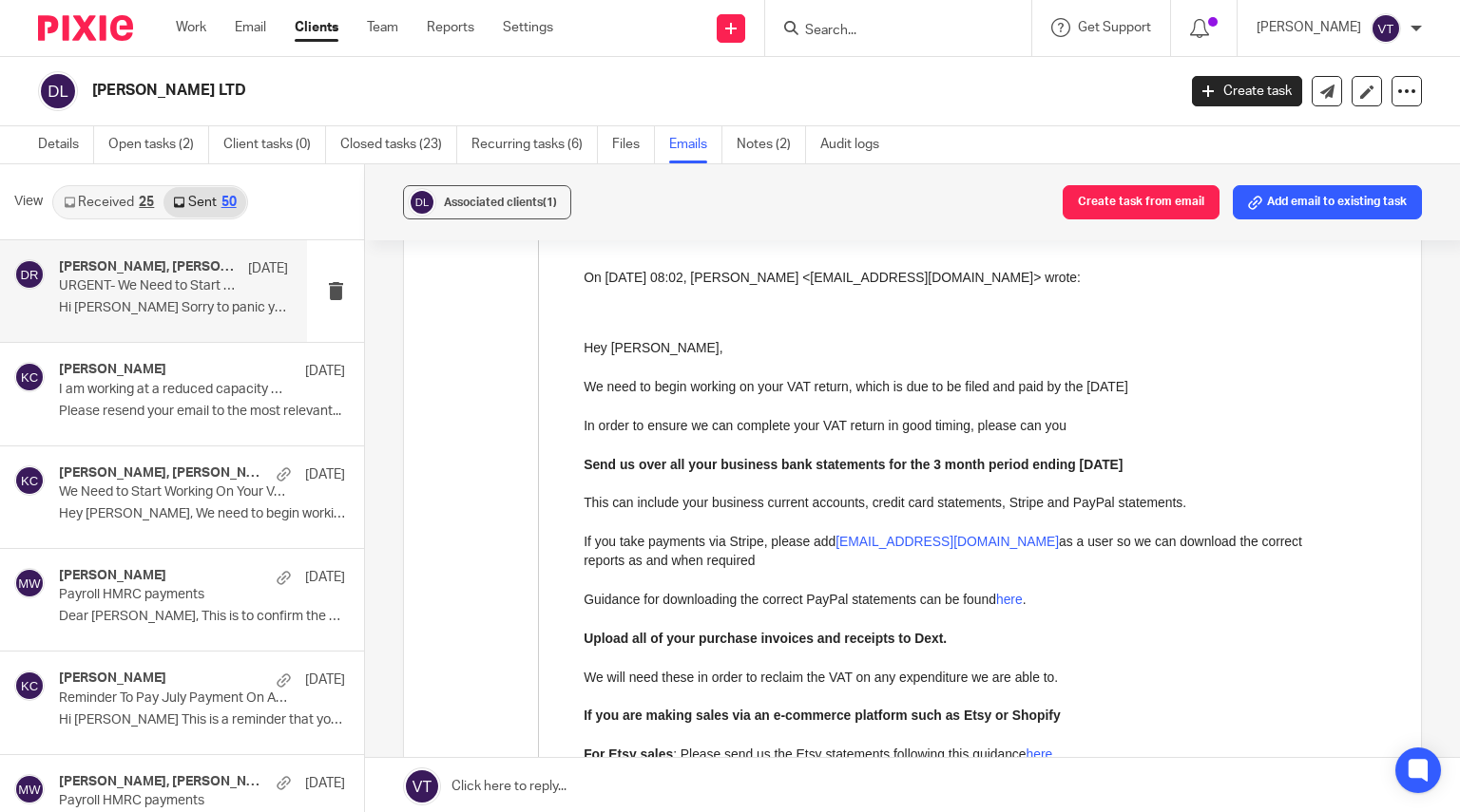
scroll to position [1140, 0]
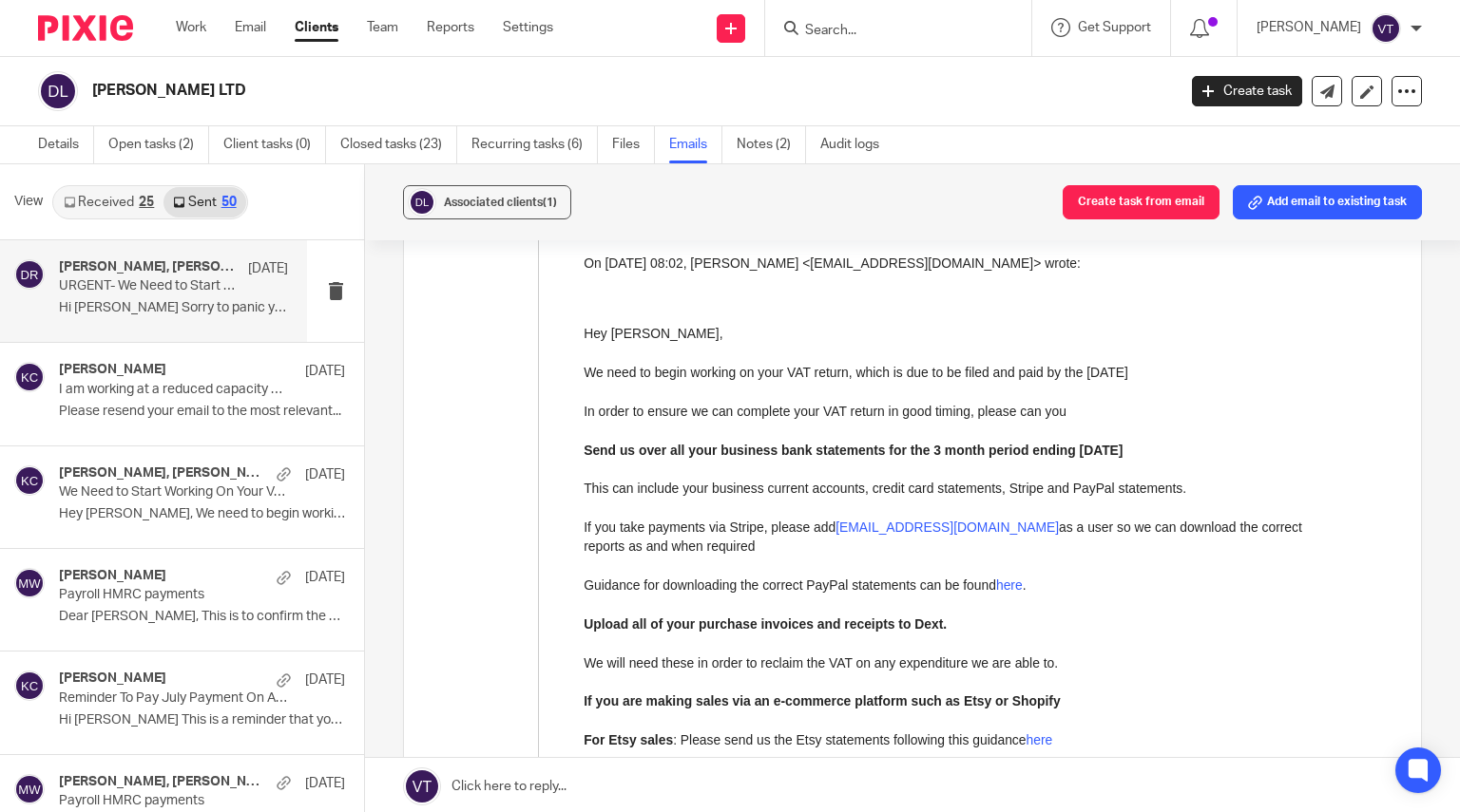
click at [843, 35] on input "Search" at bounding box center [889, 31] width 171 height 17
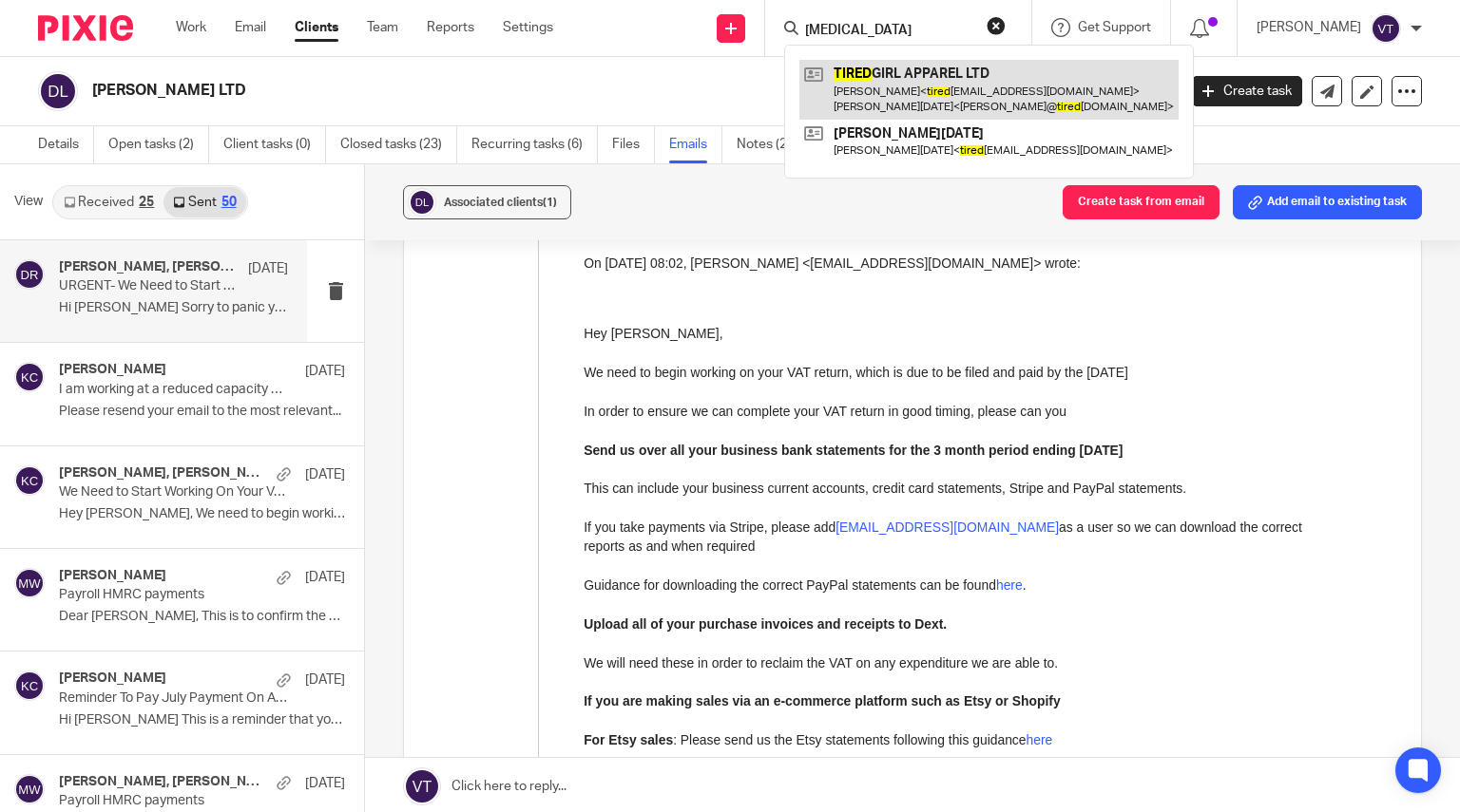
type input "tured"
click at [911, 78] on link at bounding box center [989, 89] width 379 height 59
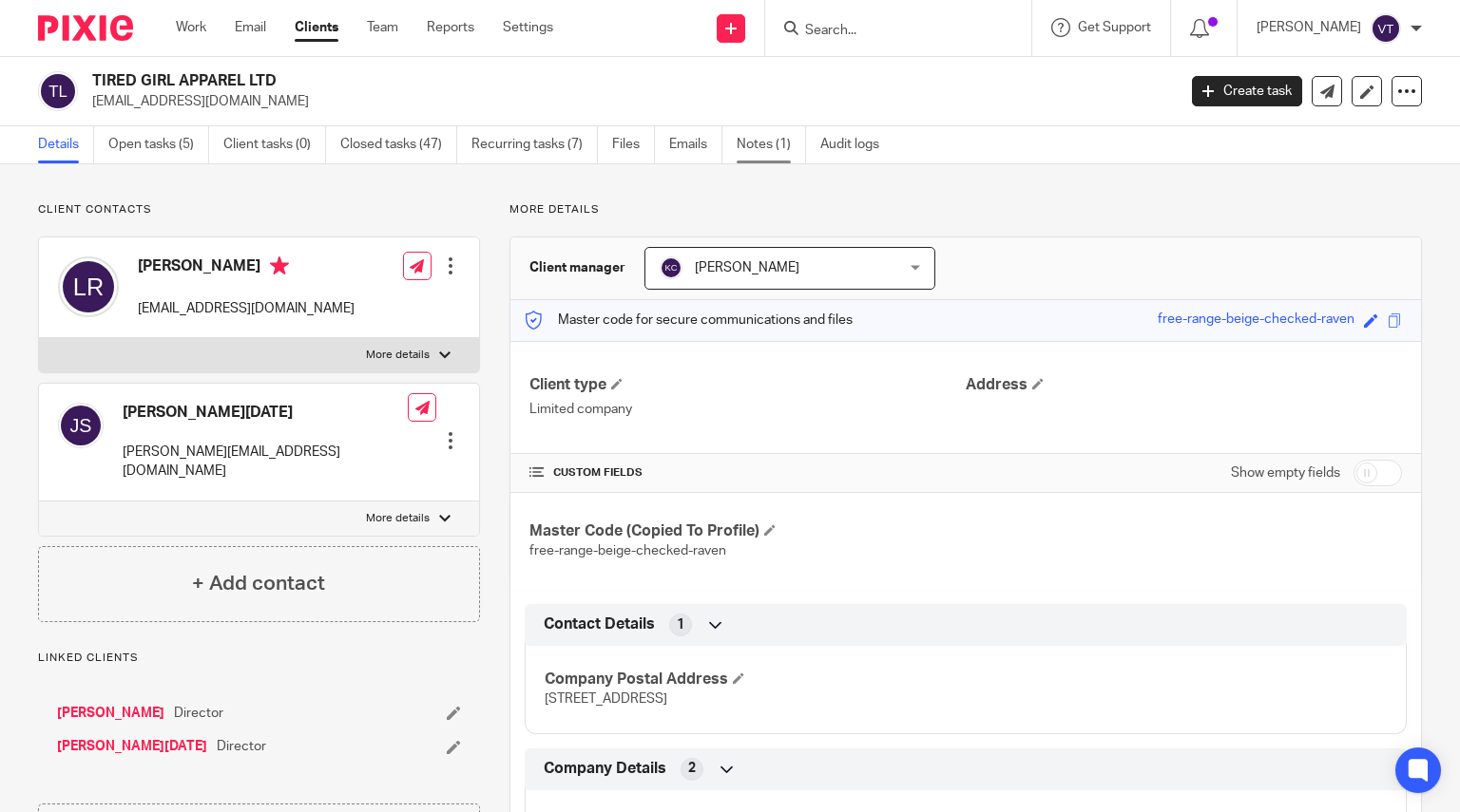
click at [754, 149] on link "Notes (1)" at bounding box center [771, 145] width 70 height 37
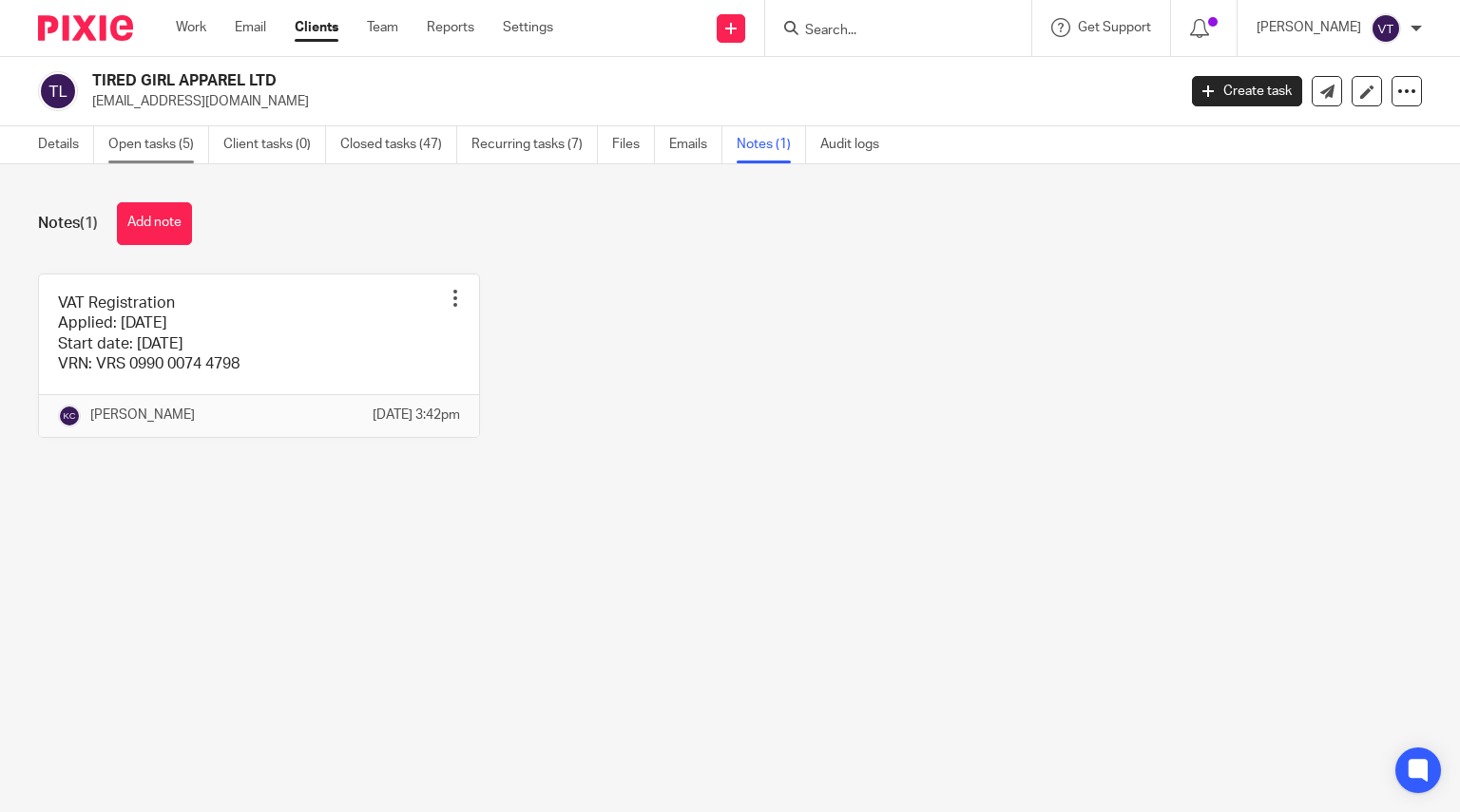
click at [170, 150] on link "Open tasks (5)" at bounding box center [159, 145] width 101 height 37
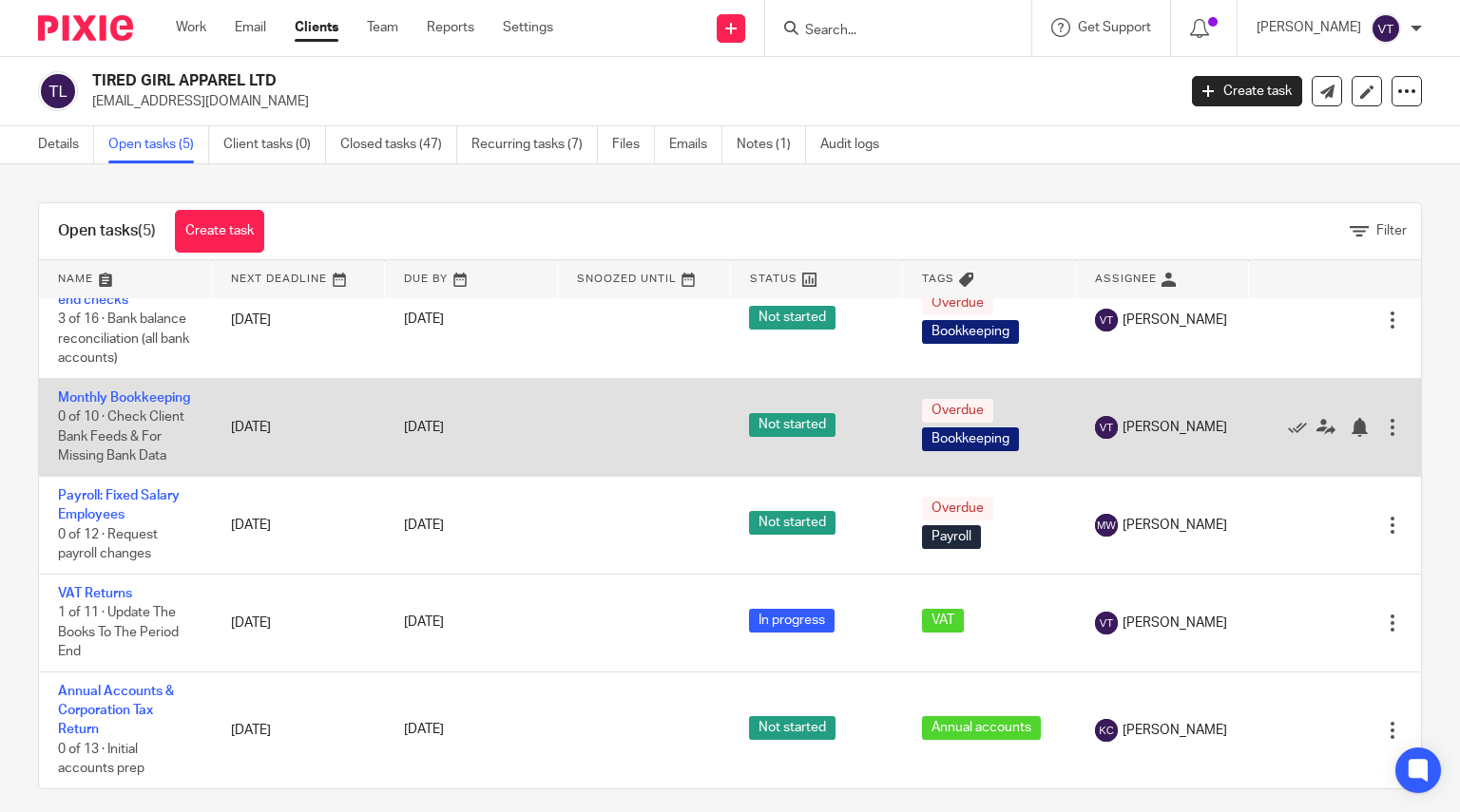
scroll to position [76, 0]
click at [73, 391] on link "Monthly Bookkeeping" at bounding box center [124, 398] width 132 height 13
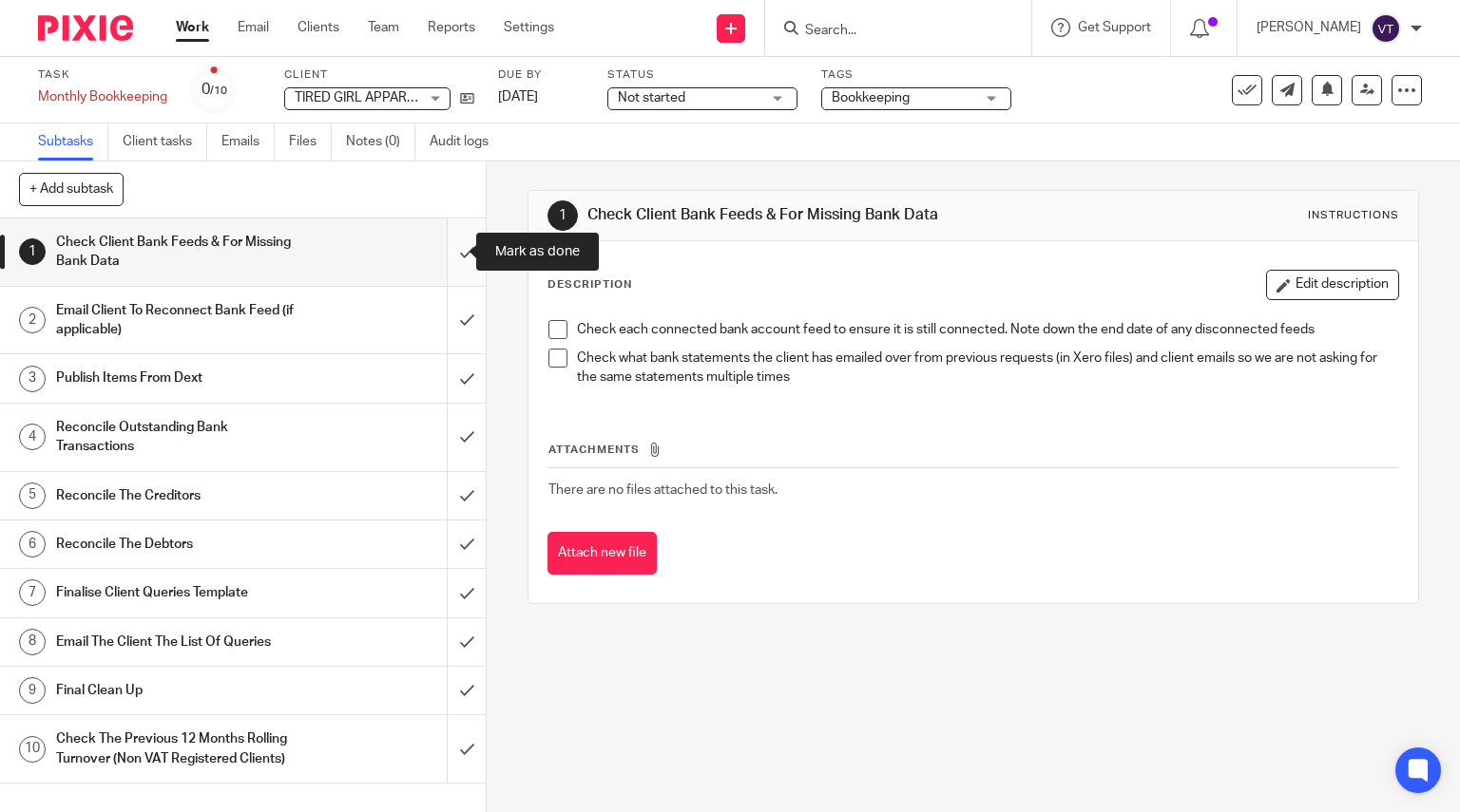
click at [453, 256] on input "submit" at bounding box center [243, 252] width 486 height 68
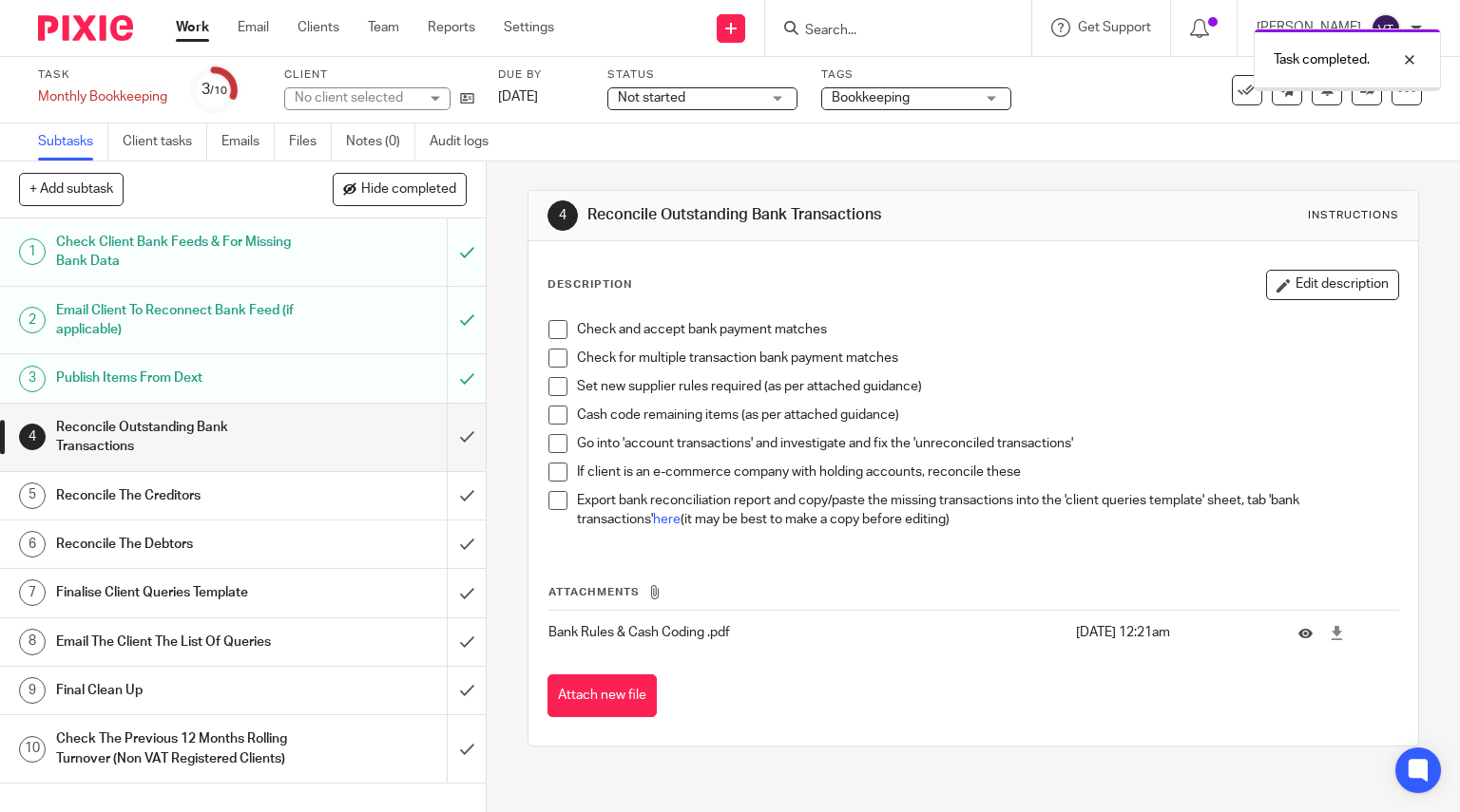
click at [450, 432] on input "submit" at bounding box center [243, 437] width 486 height 68
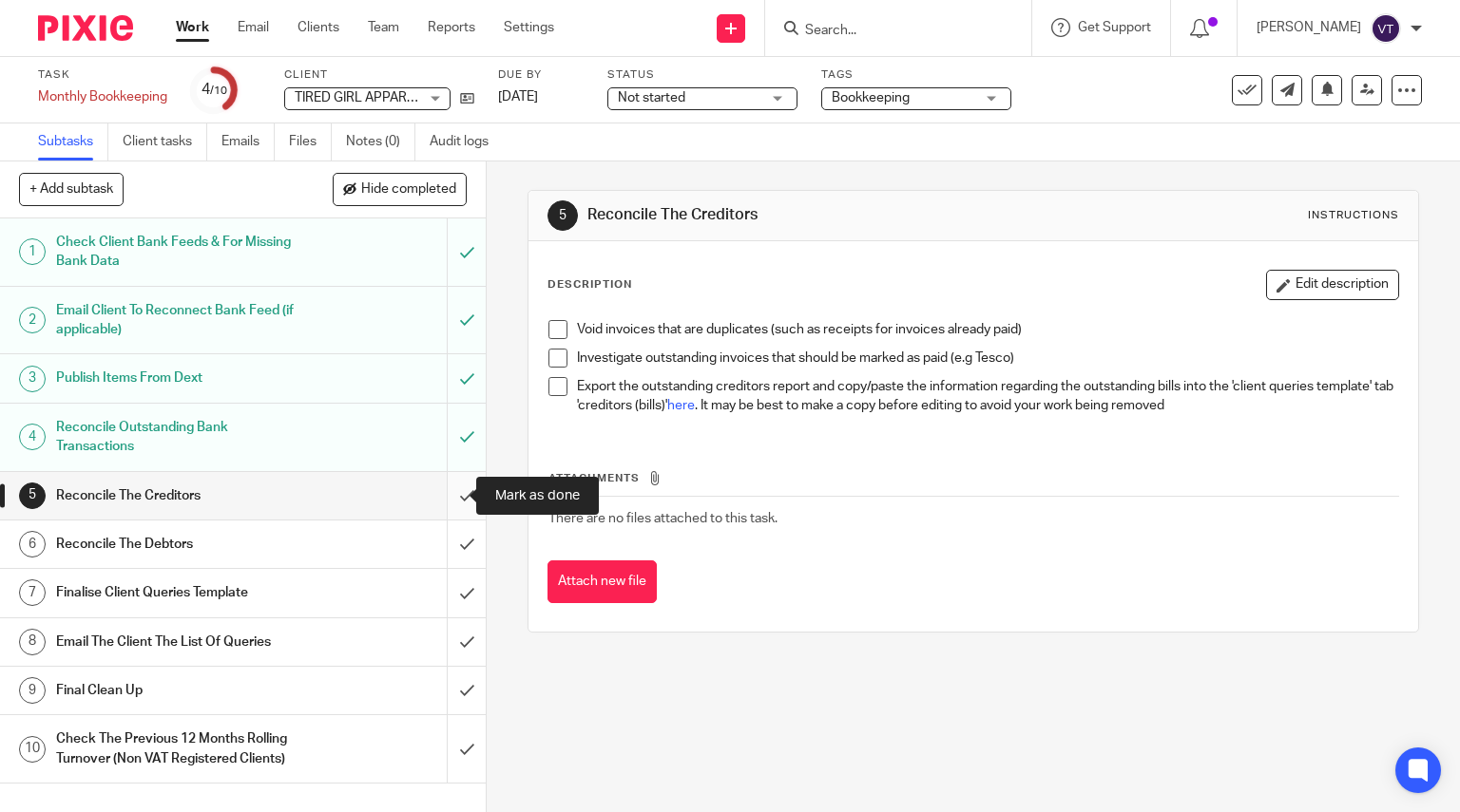
click at [430, 490] on input "submit" at bounding box center [243, 496] width 486 height 48
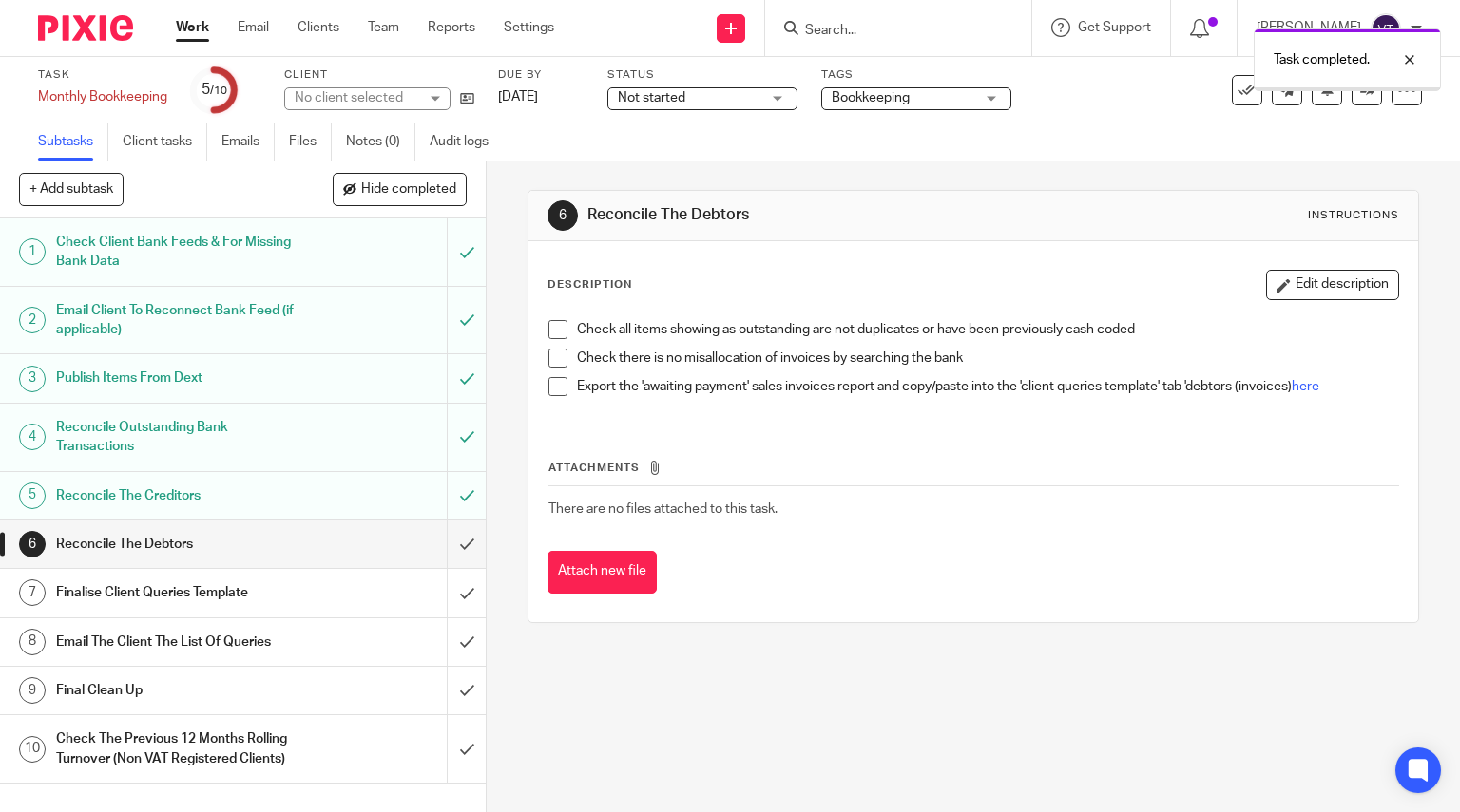
click at [454, 545] on input "submit" at bounding box center [243, 545] width 486 height 48
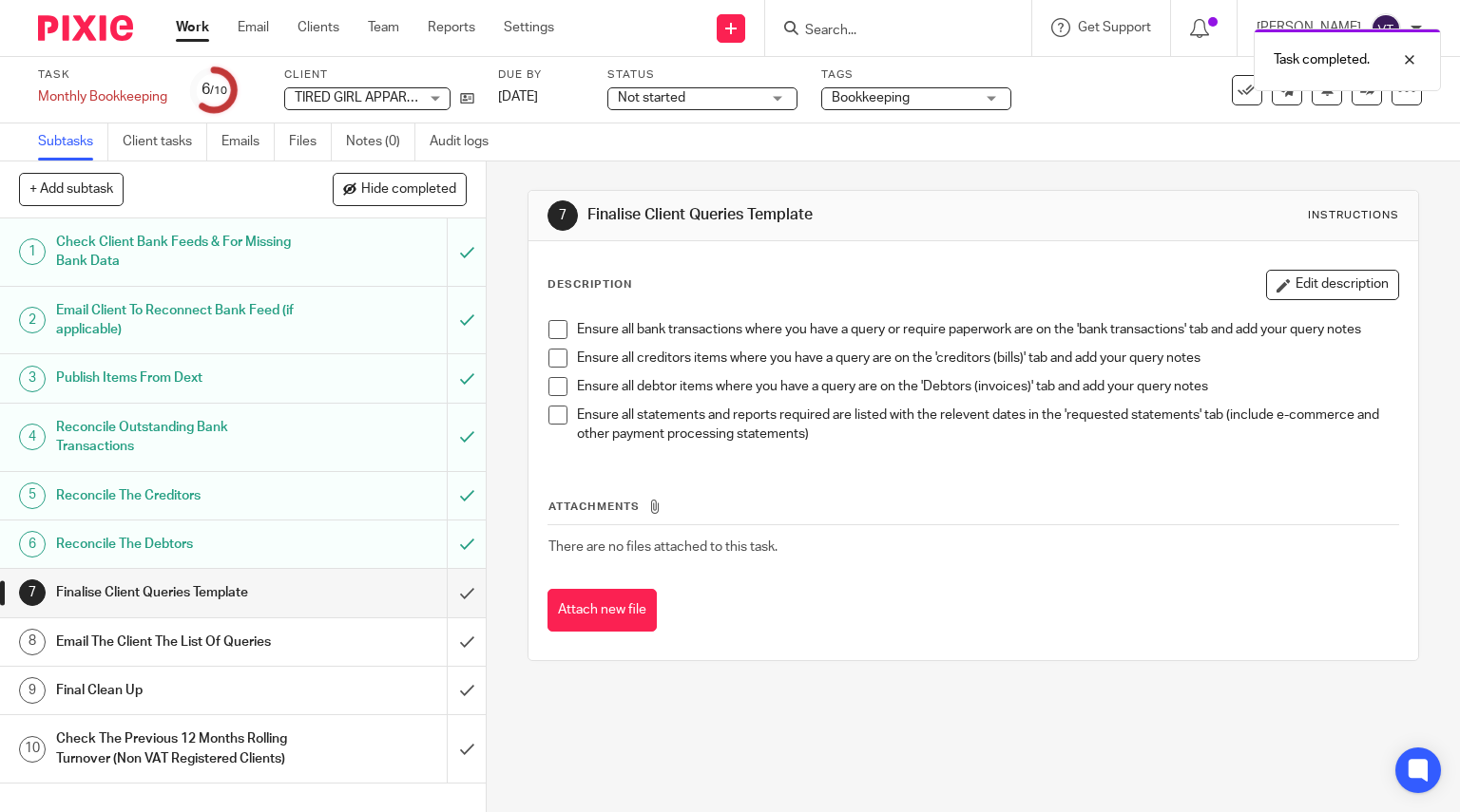
click at [936, 109] on div "Bookkeeping" at bounding box center [916, 99] width 190 height 23
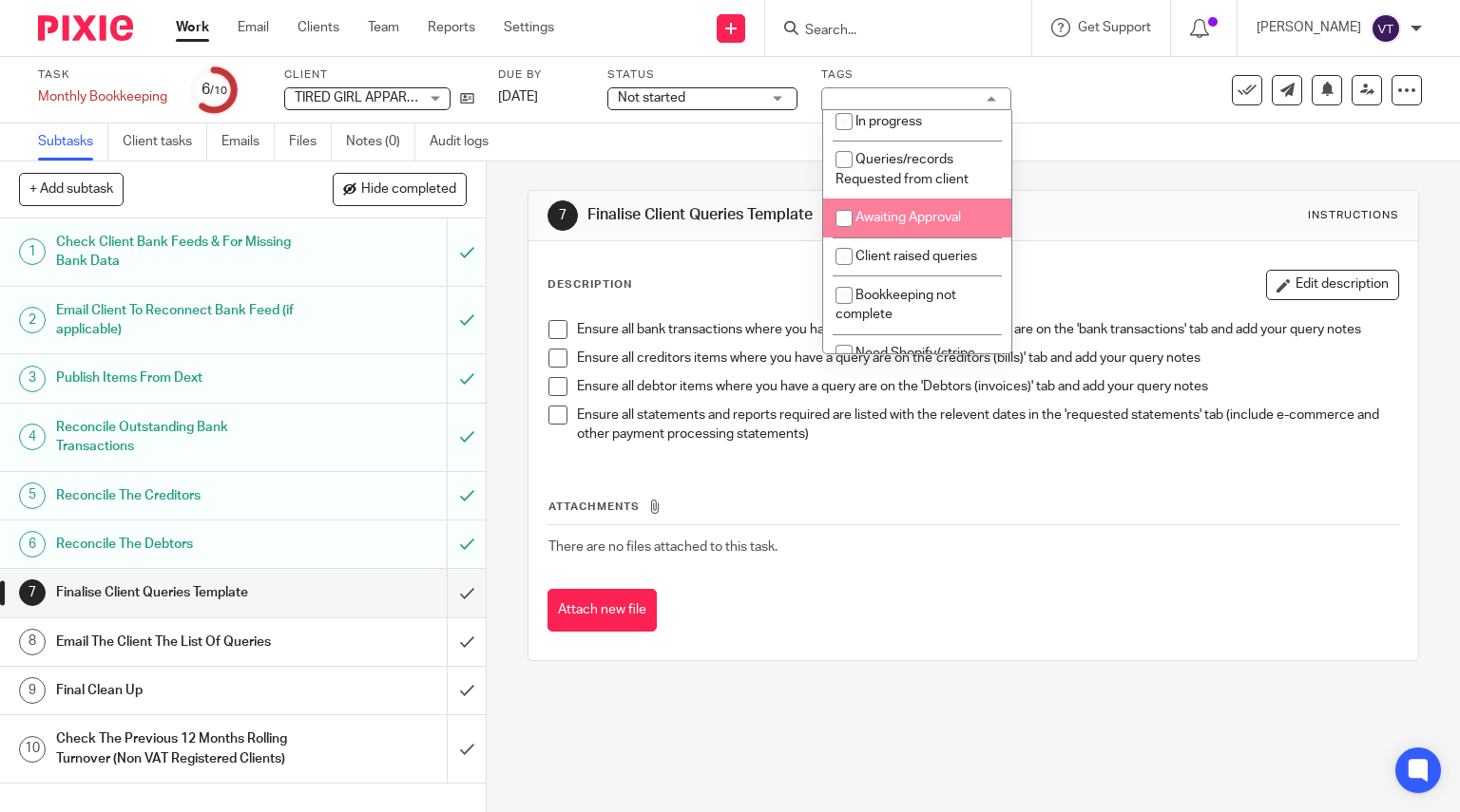
scroll to position [452, 0]
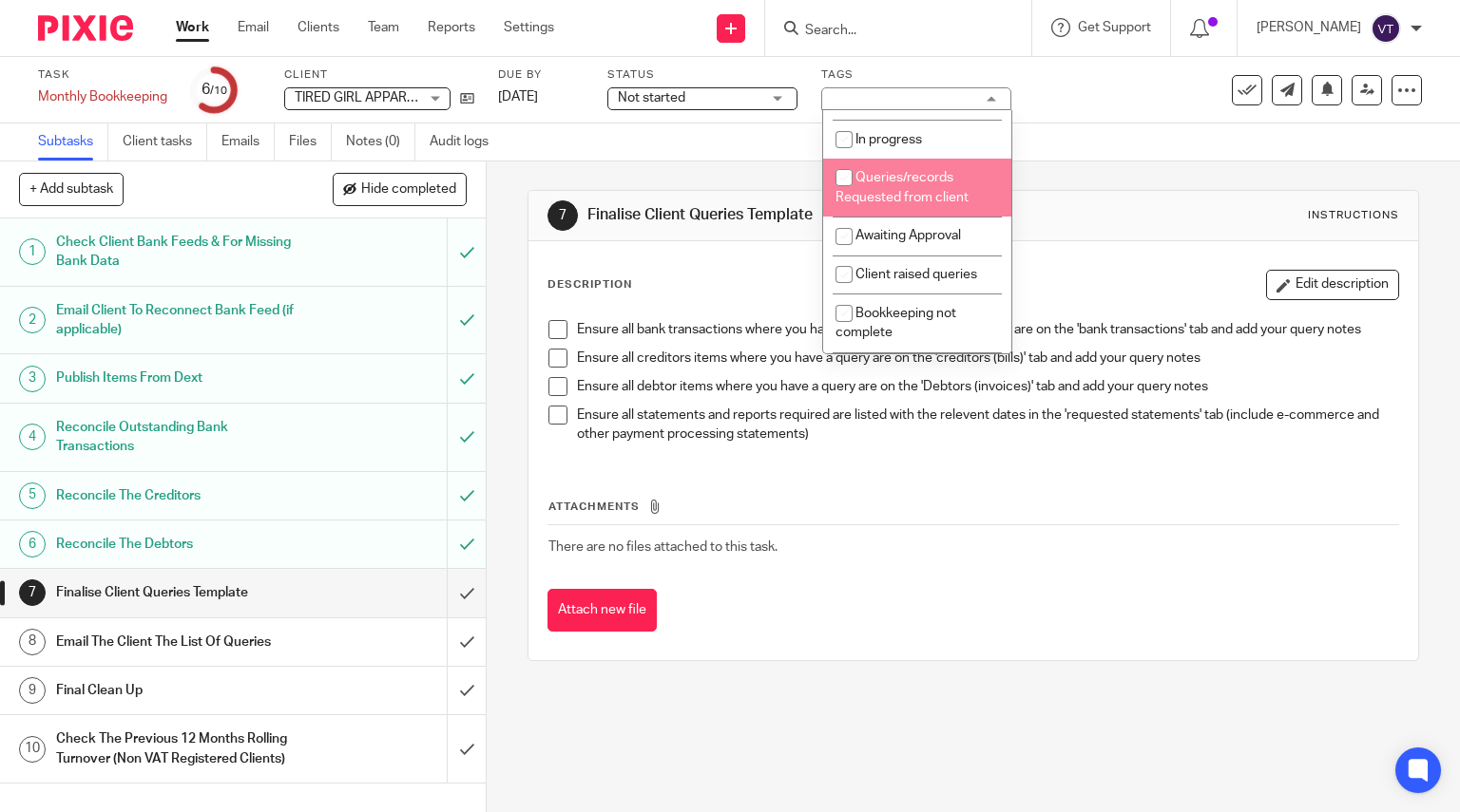
click at [850, 177] on input "checkbox" at bounding box center [844, 178] width 36 height 36
checkbox input "true"
click at [1115, 94] on div "Task Monthly Bookkeeping Save Monthly Bookkeeping 6 /10 Client TIRED GIRL APPAR…" at bounding box center [614, 90] width 1153 height 46
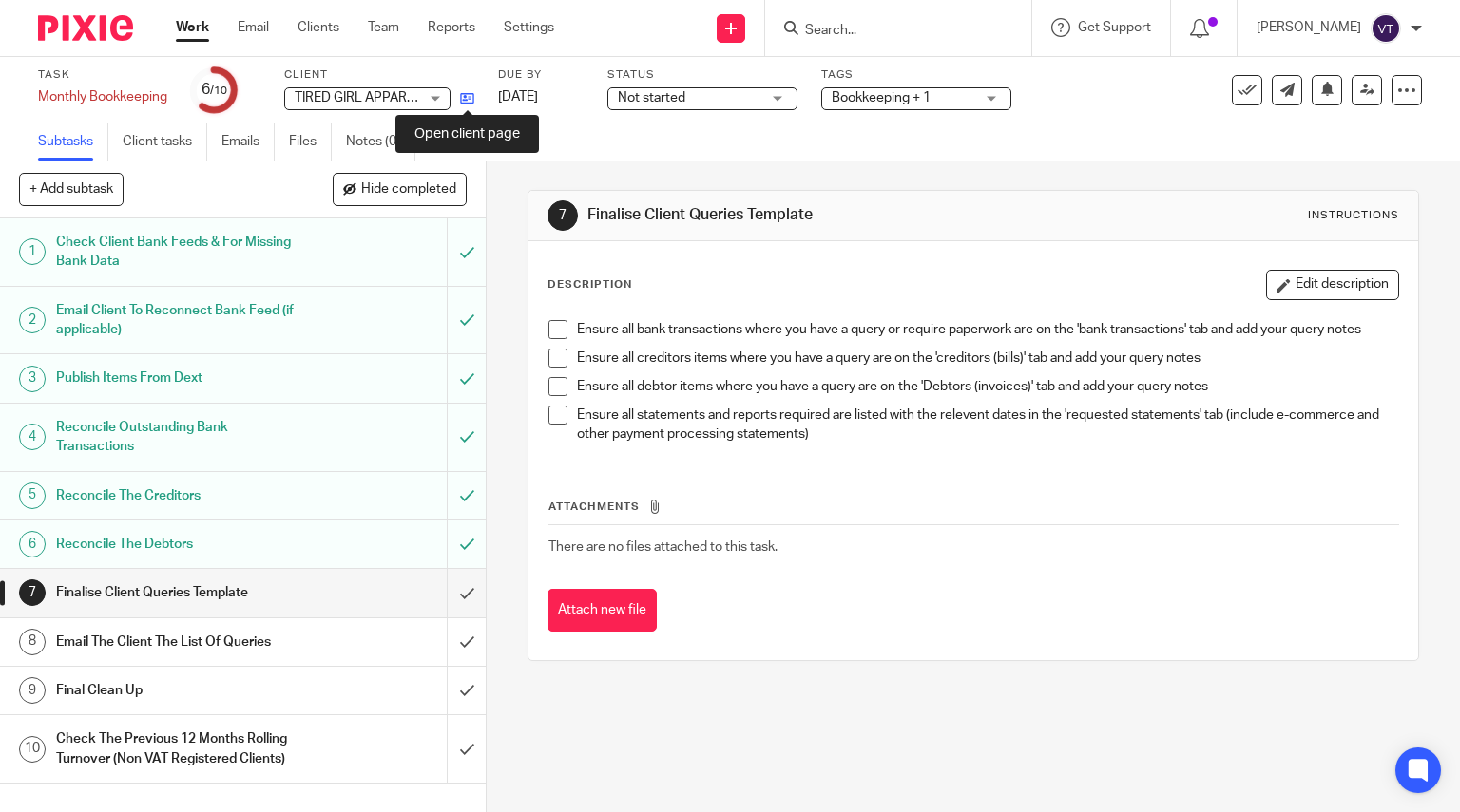
click at [462, 96] on icon at bounding box center [467, 98] width 14 height 14
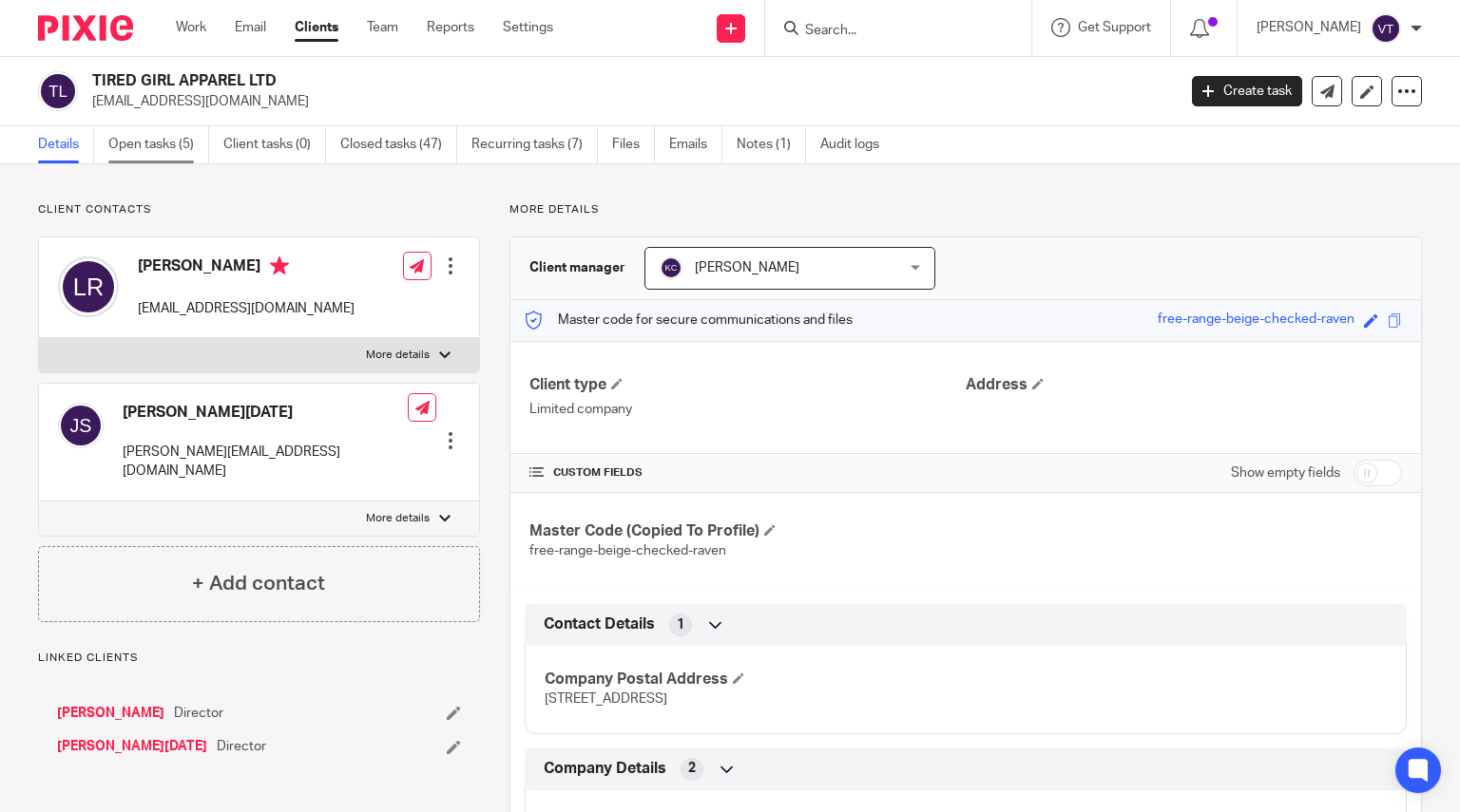
click at [139, 142] on link "Open tasks (5)" at bounding box center [159, 145] width 101 height 37
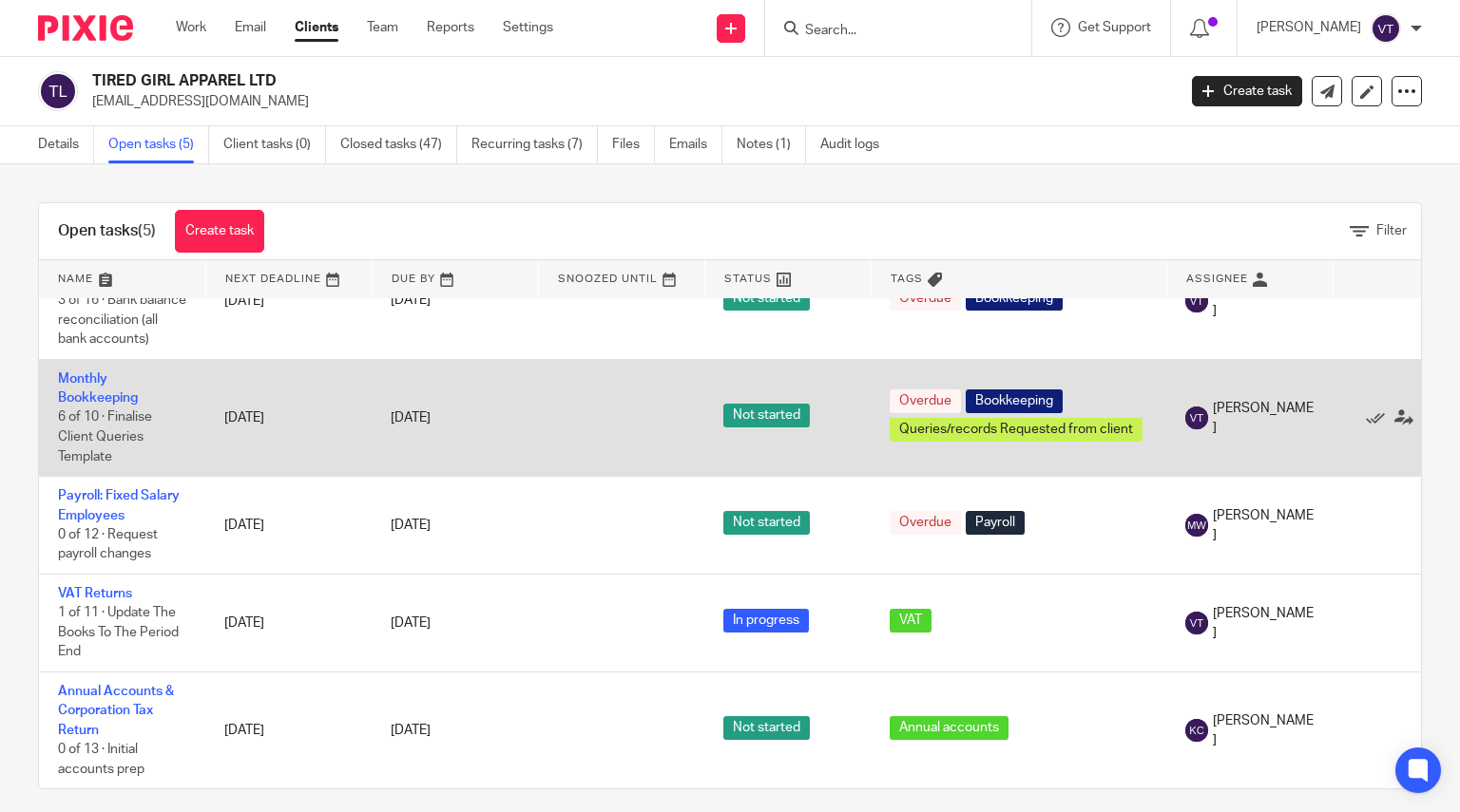
scroll to position [90, 0]
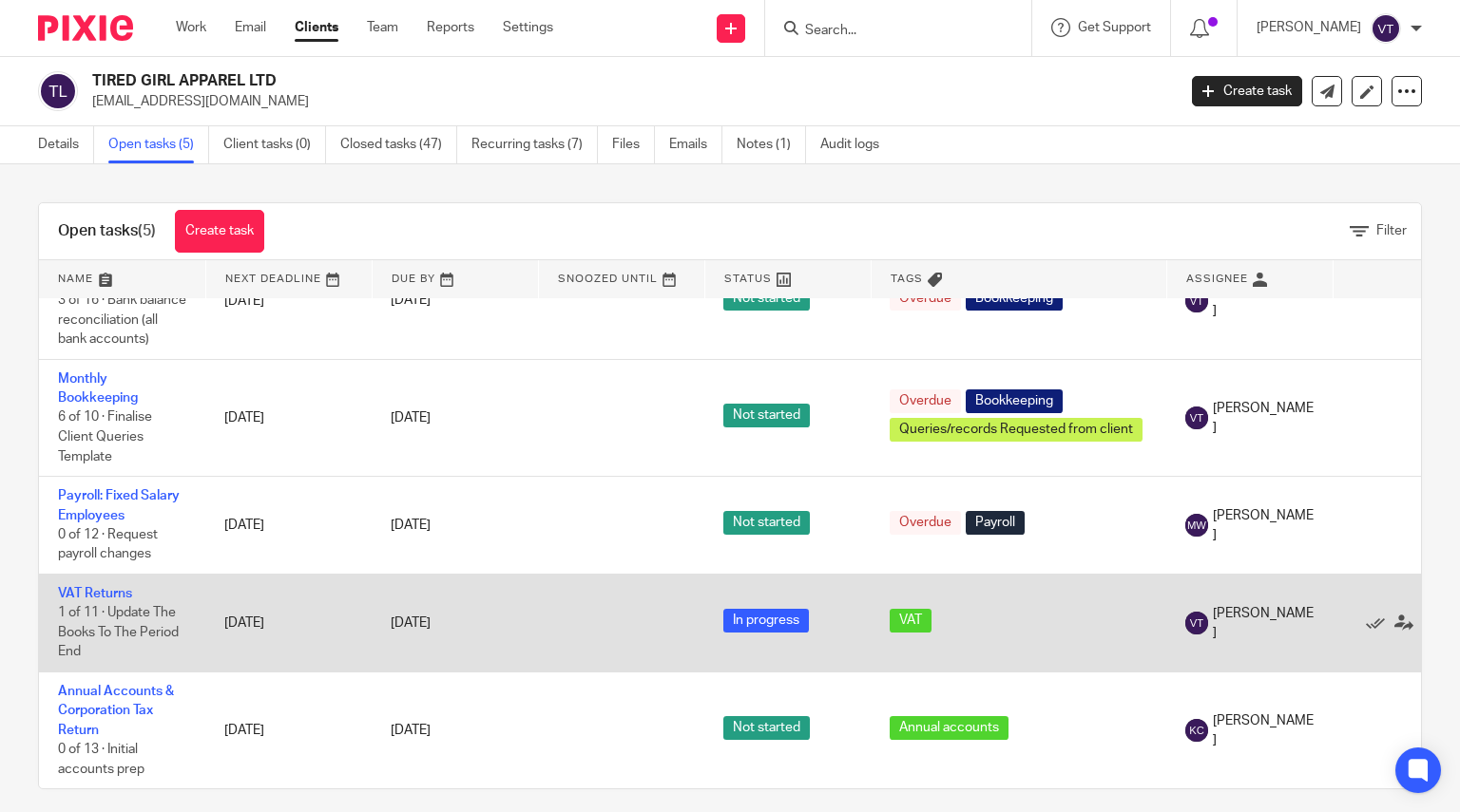
click at [90, 575] on td "VAT Returns 1 of 11 · Update The Books To The Period End" at bounding box center [122, 624] width 167 height 98
click at [91, 587] on link "VAT Returns" at bounding box center [95, 594] width 74 height 13
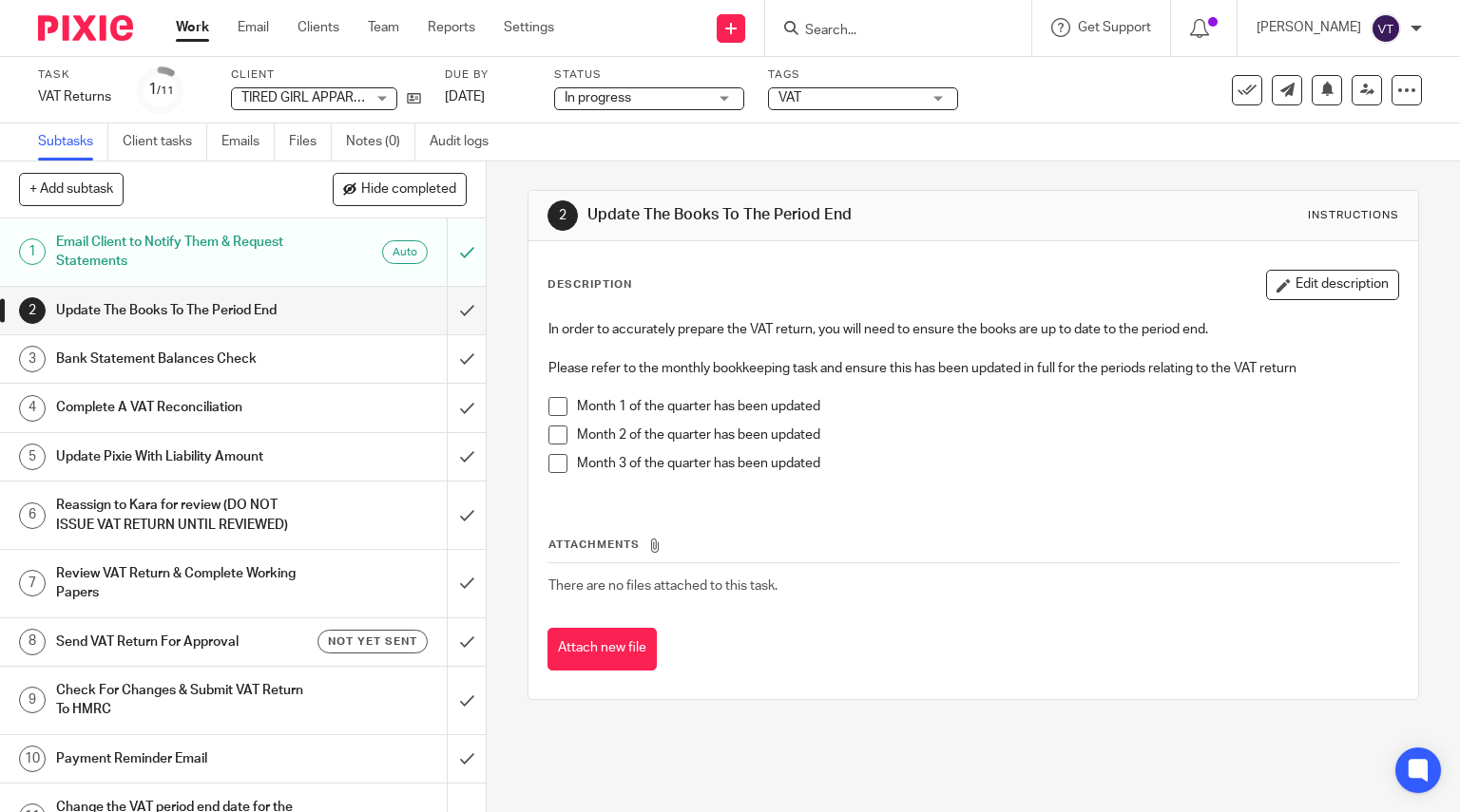
click at [853, 89] on span "VAT" at bounding box center [850, 98] width 143 height 20
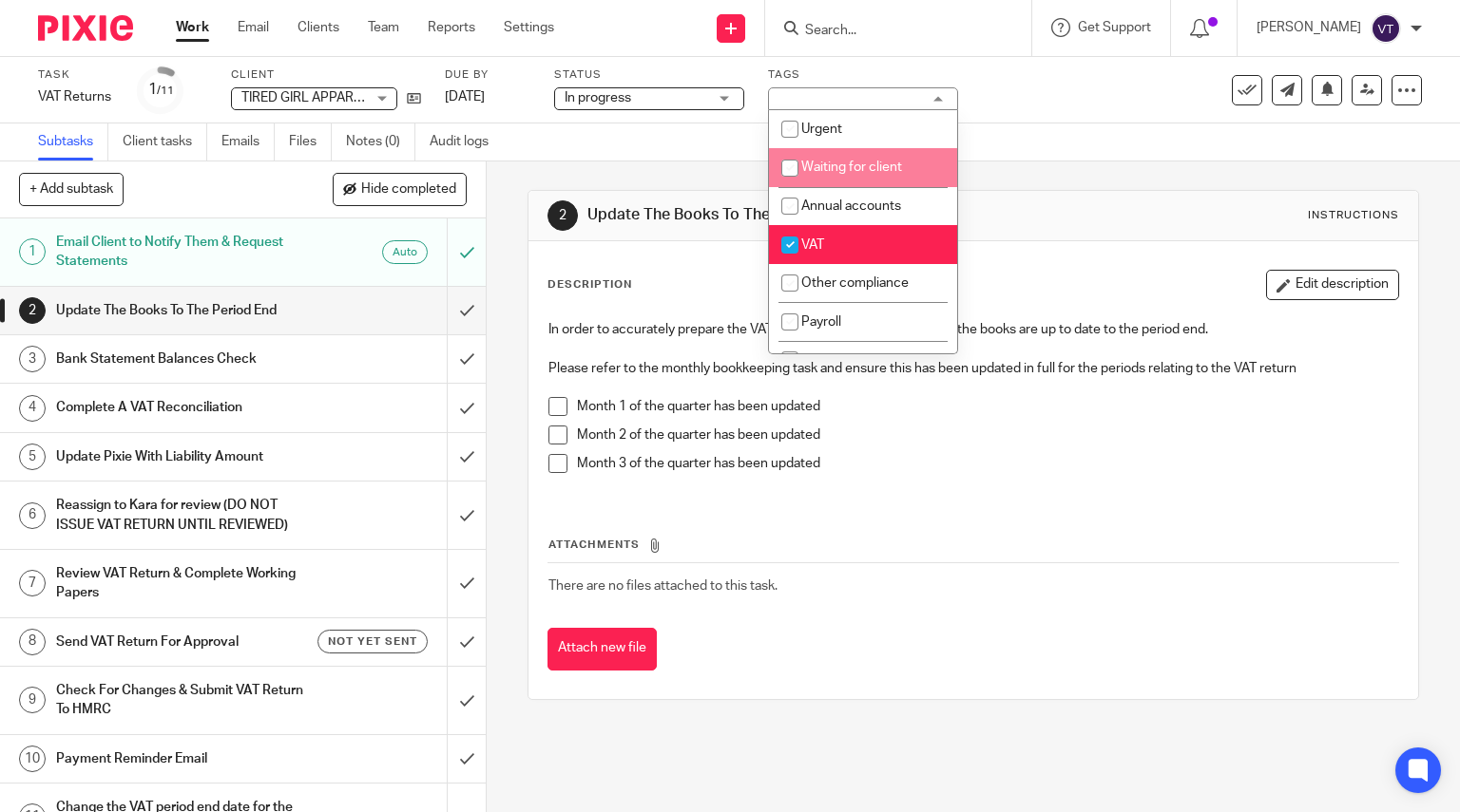
click at [845, 157] on li "Waiting for client" at bounding box center [864, 168] width 189 height 39
checkbox input "true"
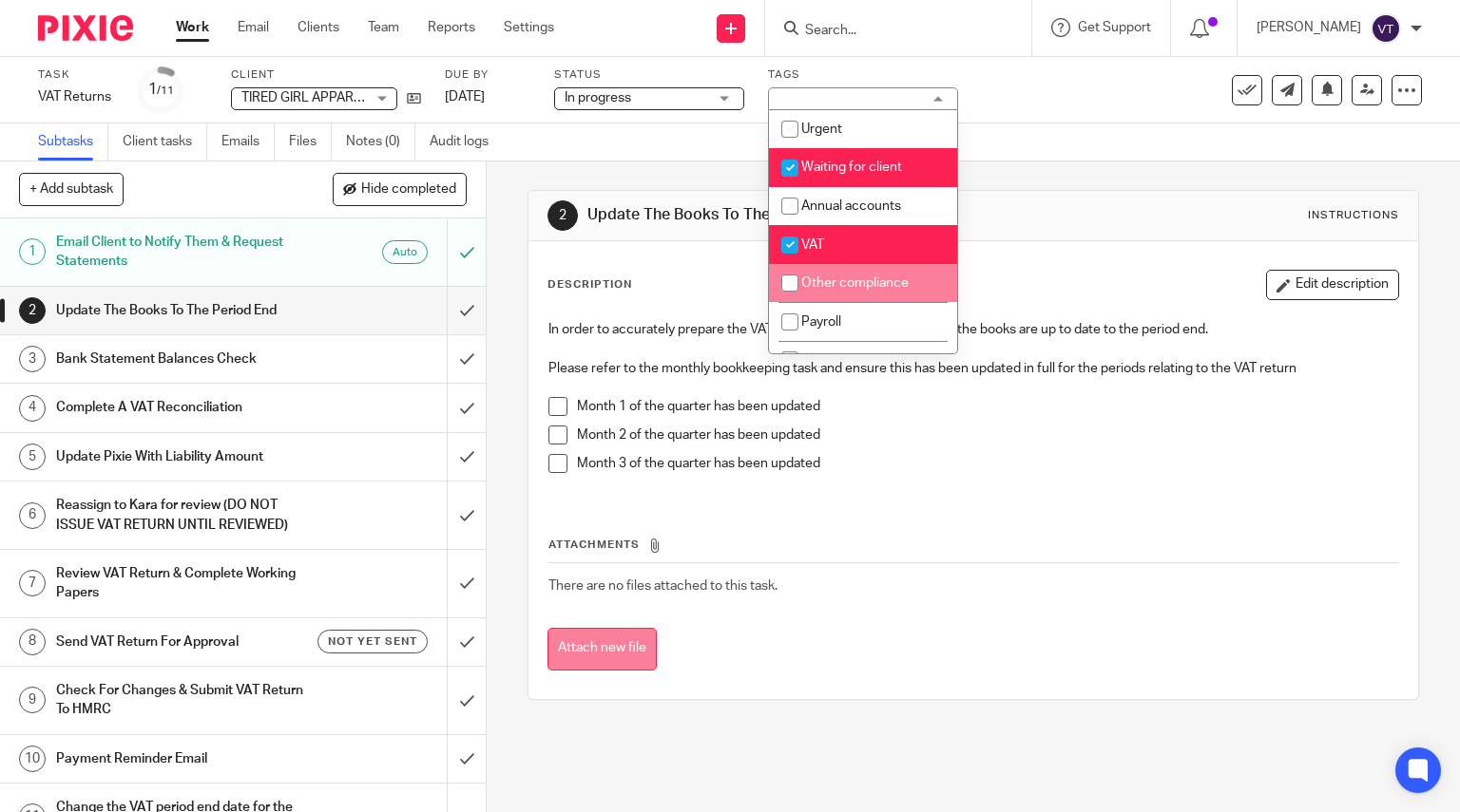
click at [593, 647] on button "Attach new file" at bounding box center [602, 649] width 110 height 43
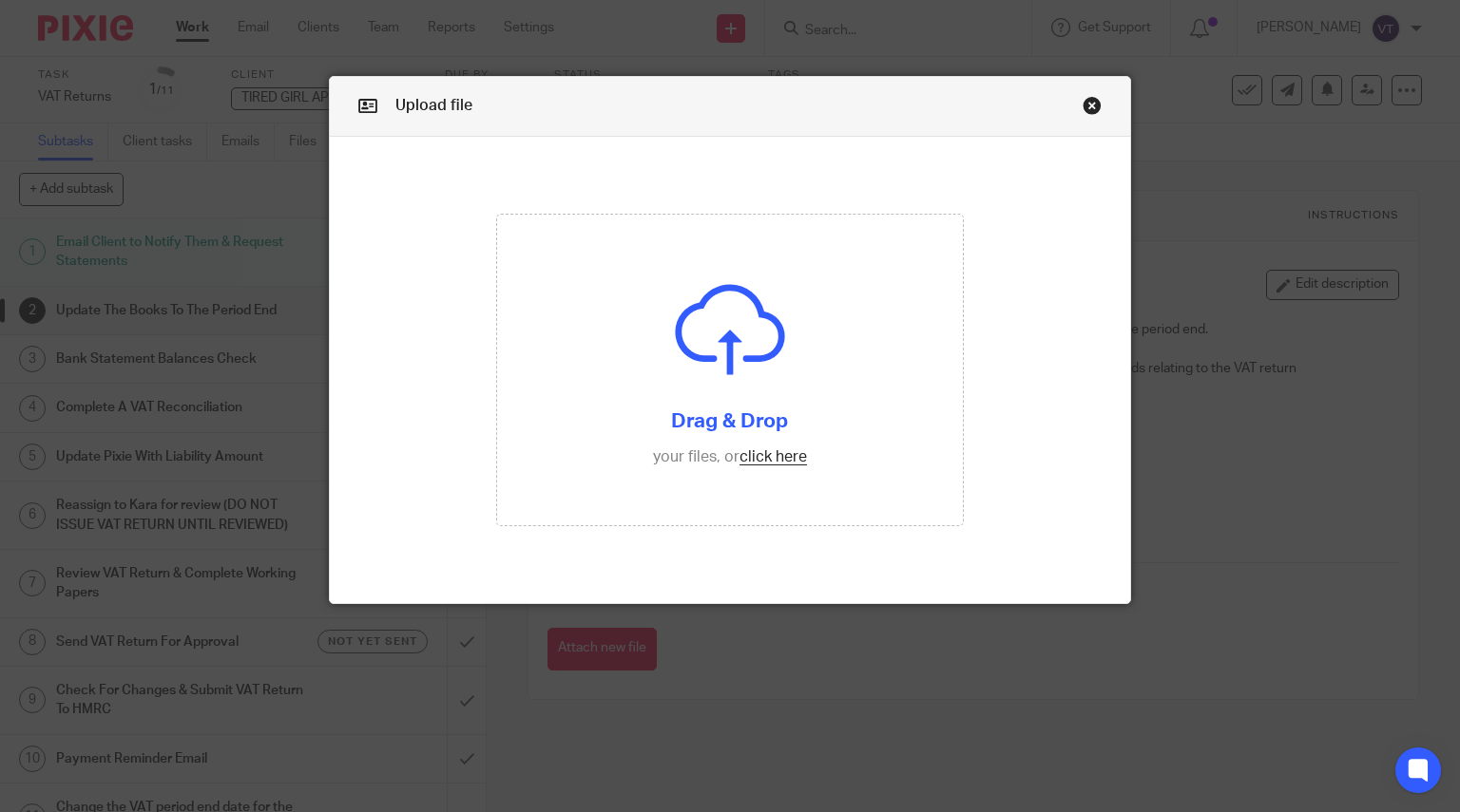
click at [1083, 107] on link "Close this dialog window" at bounding box center [1092, 109] width 19 height 26
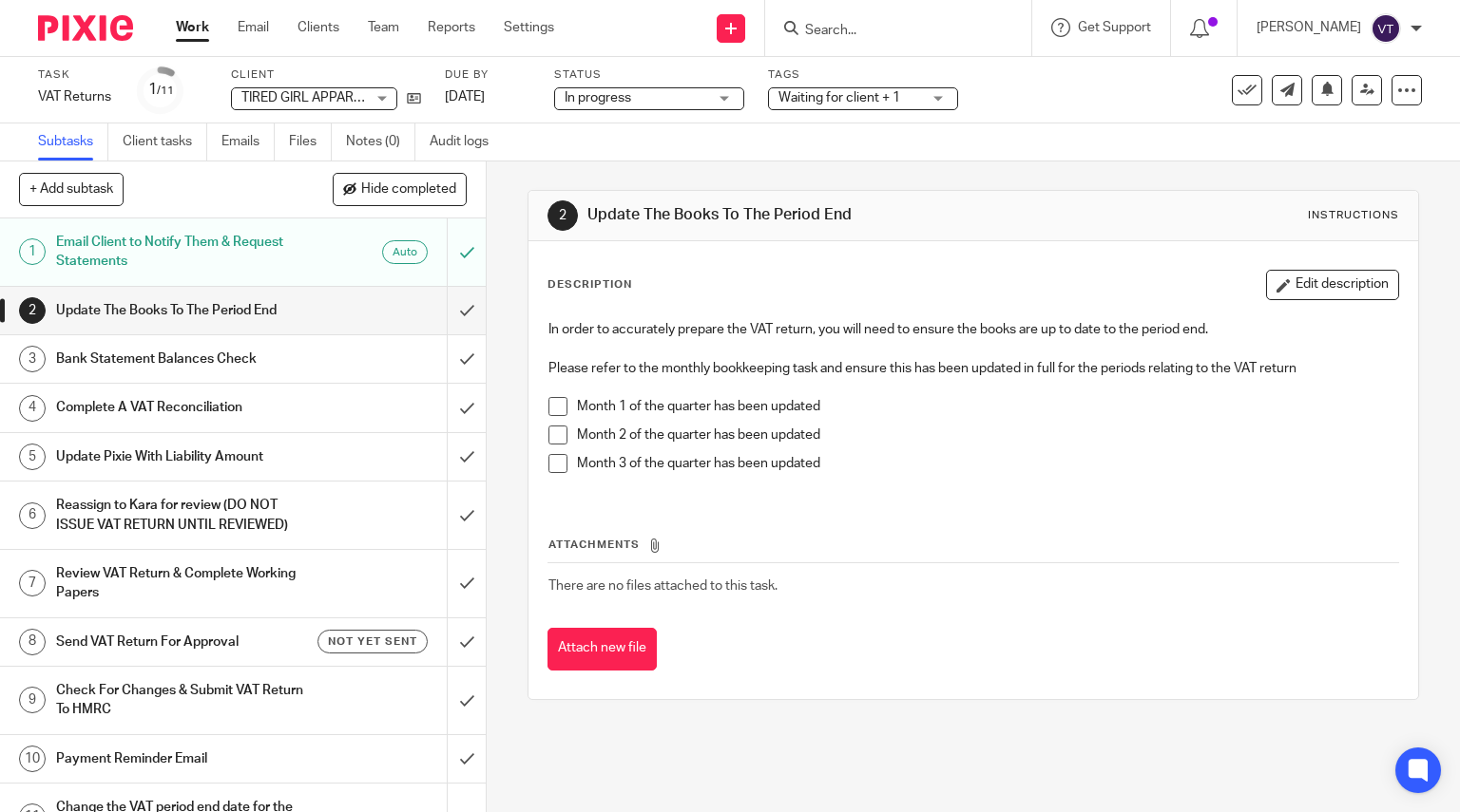
click at [845, 35] on input "Search" at bounding box center [889, 31] width 171 height 17
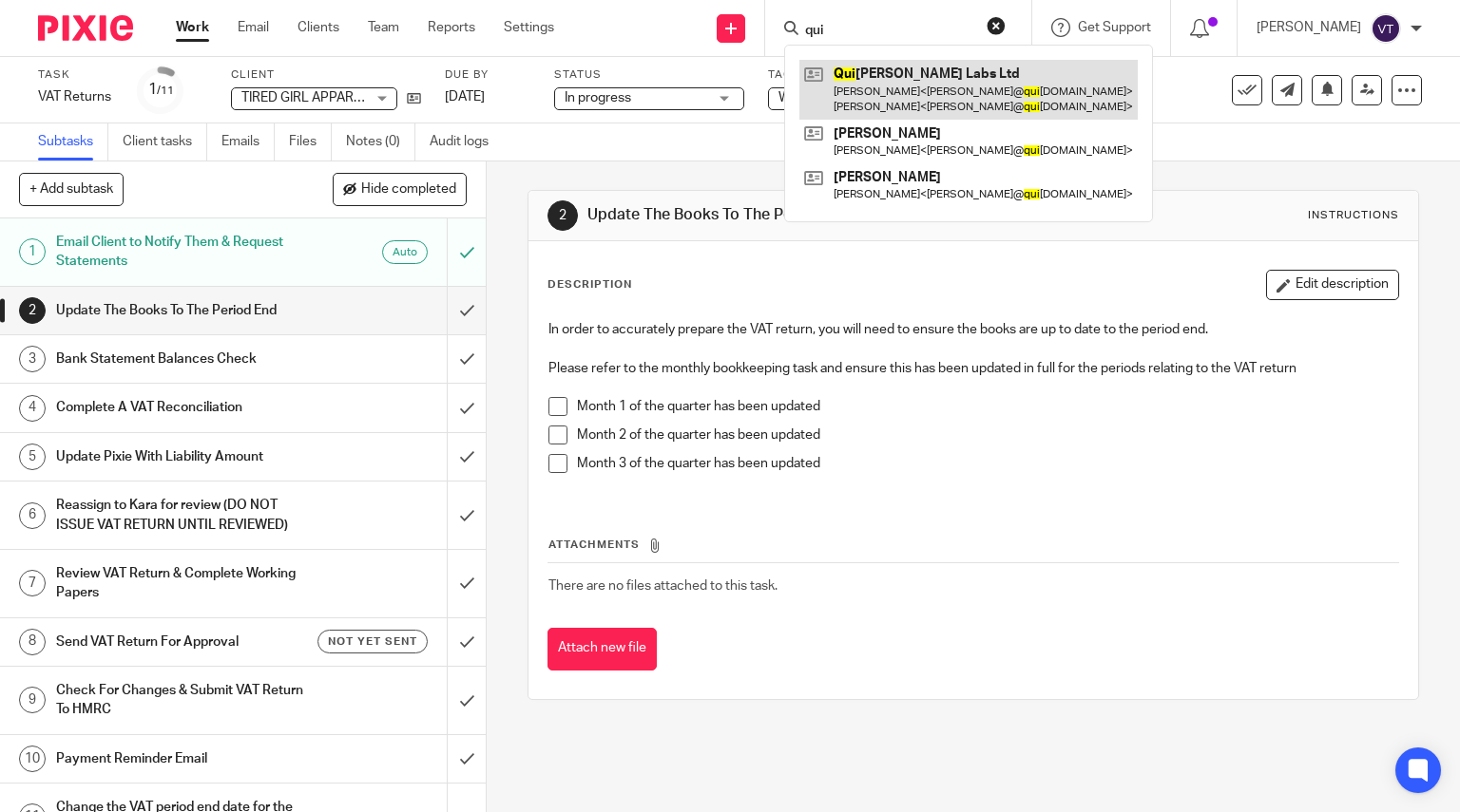
type input "qui"
click at [901, 84] on link at bounding box center [968, 89] width 338 height 59
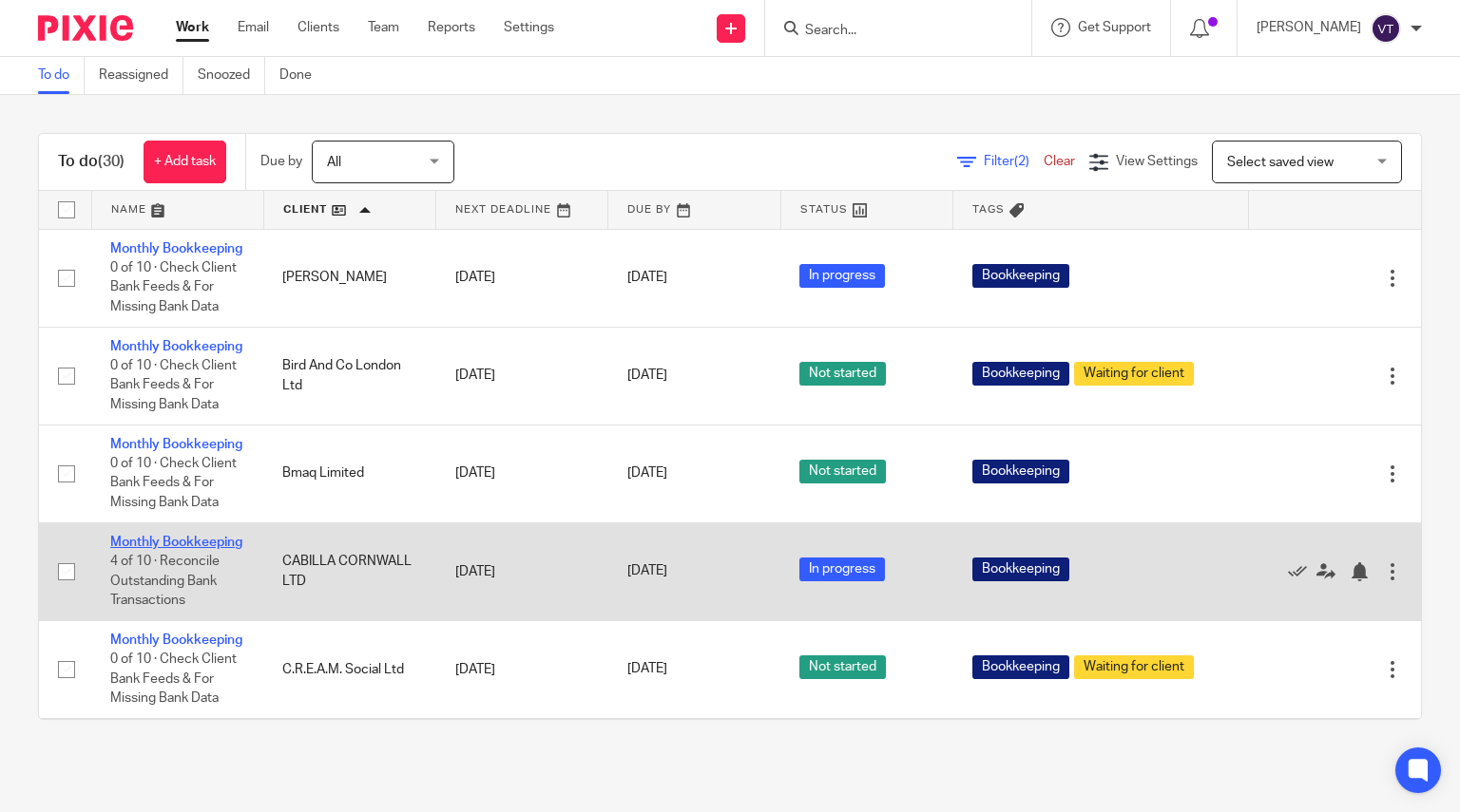
click at [138, 549] on link "Monthly Bookkeeping" at bounding box center [176, 543] width 132 height 13
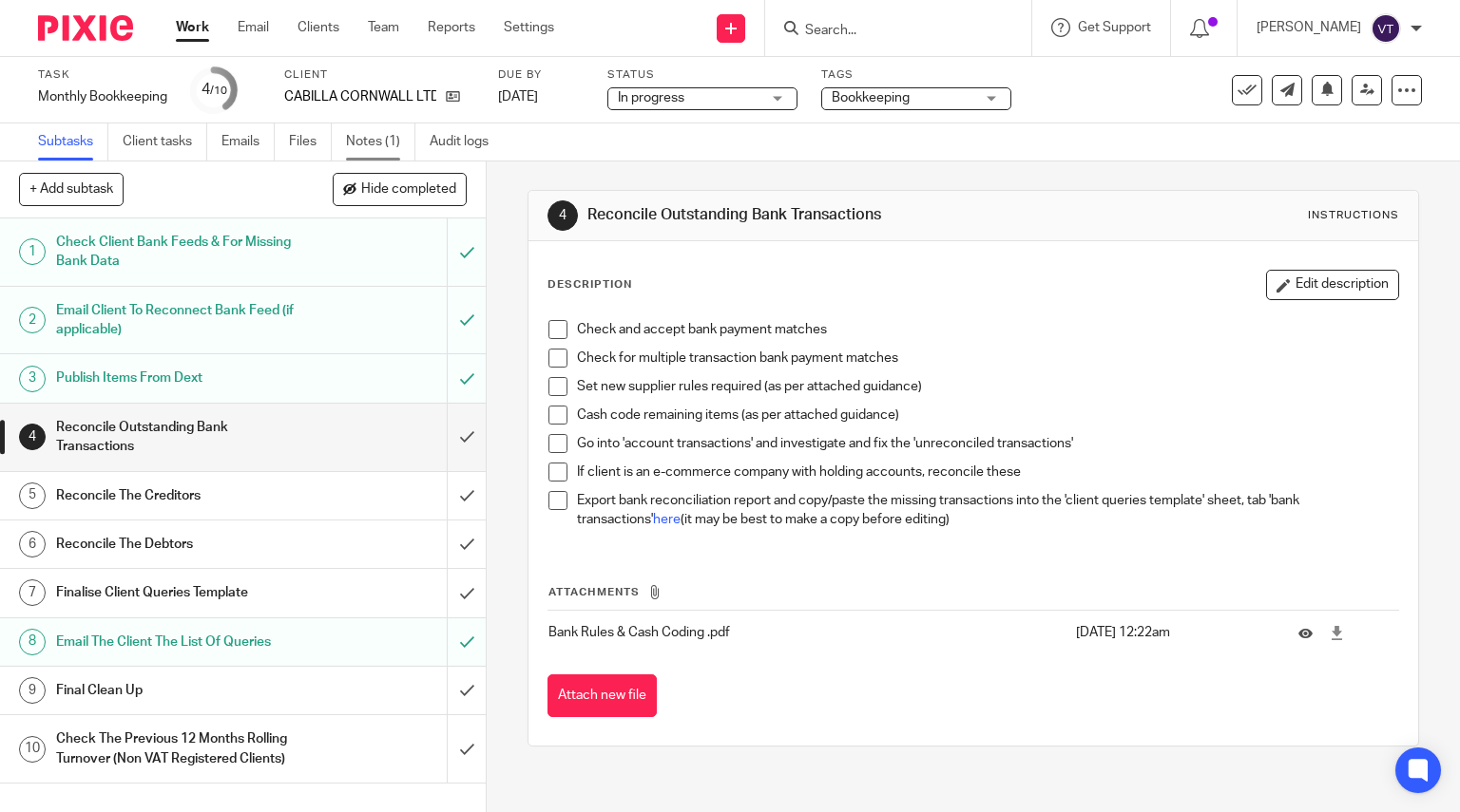
click at [371, 148] on link "Notes (1)" at bounding box center [380, 142] width 70 height 37
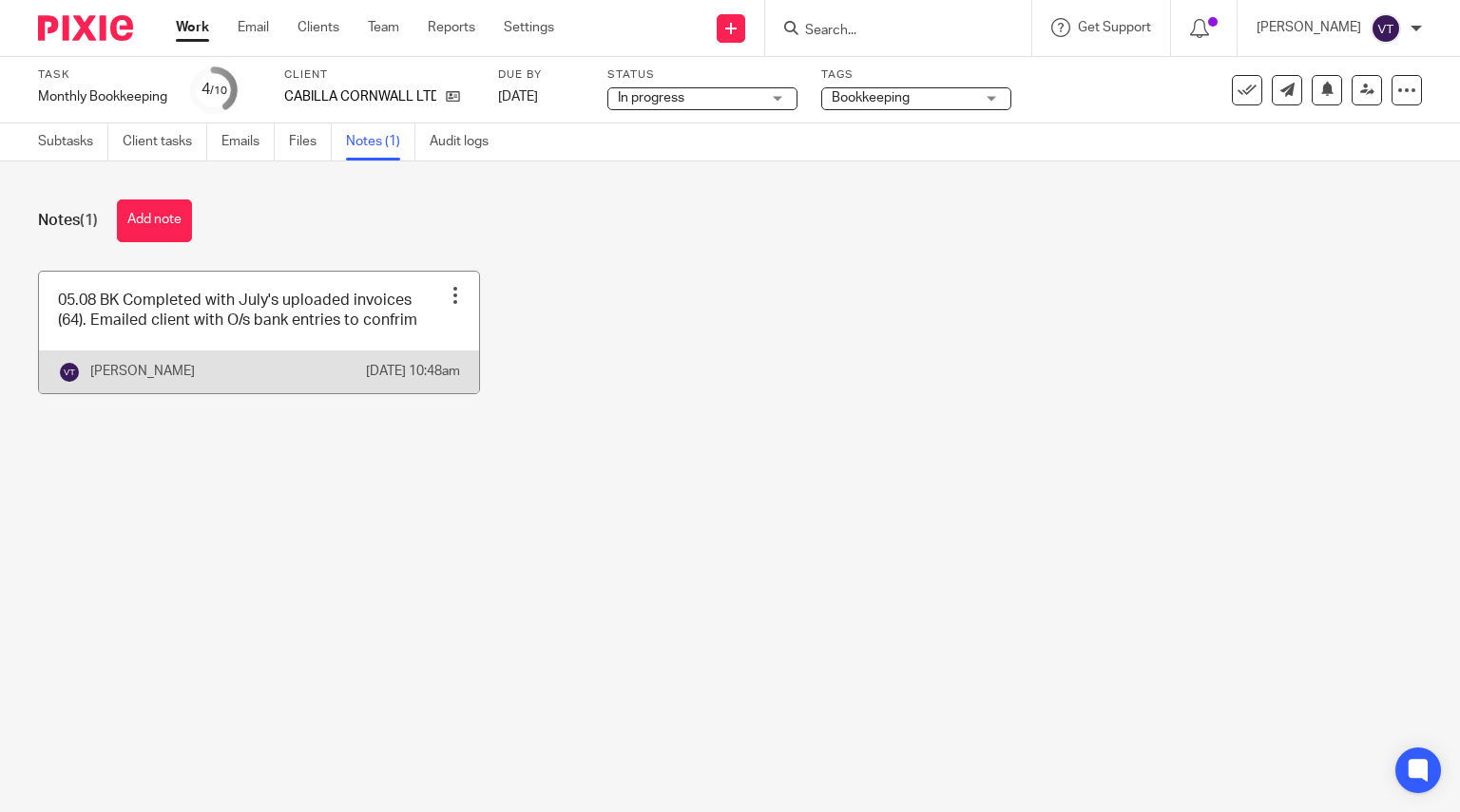
click at [306, 301] on link at bounding box center [259, 332] width 440 height 122
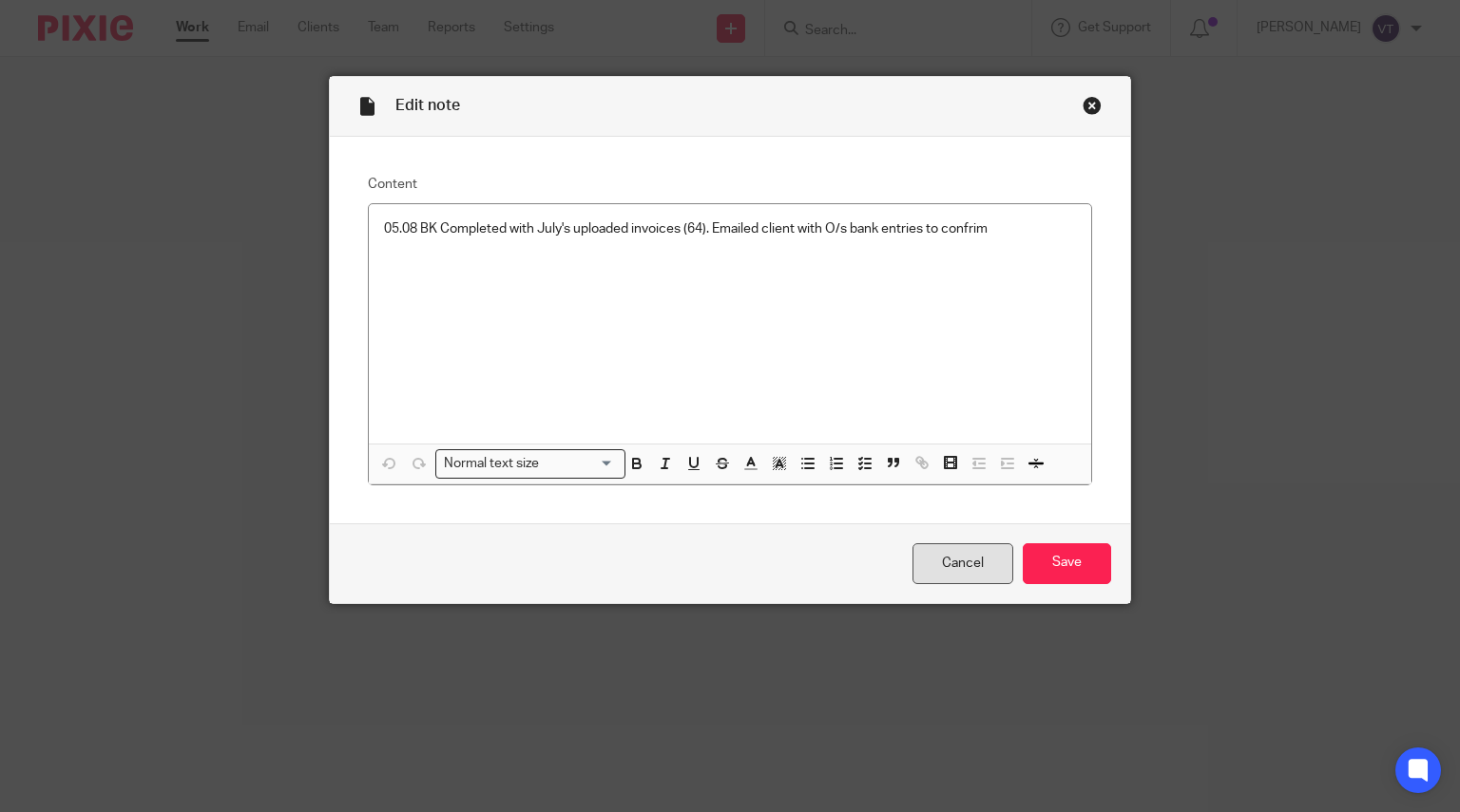
click at [939, 564] on link "Cancel" at bounding box center [963, 564] width 101 height 41
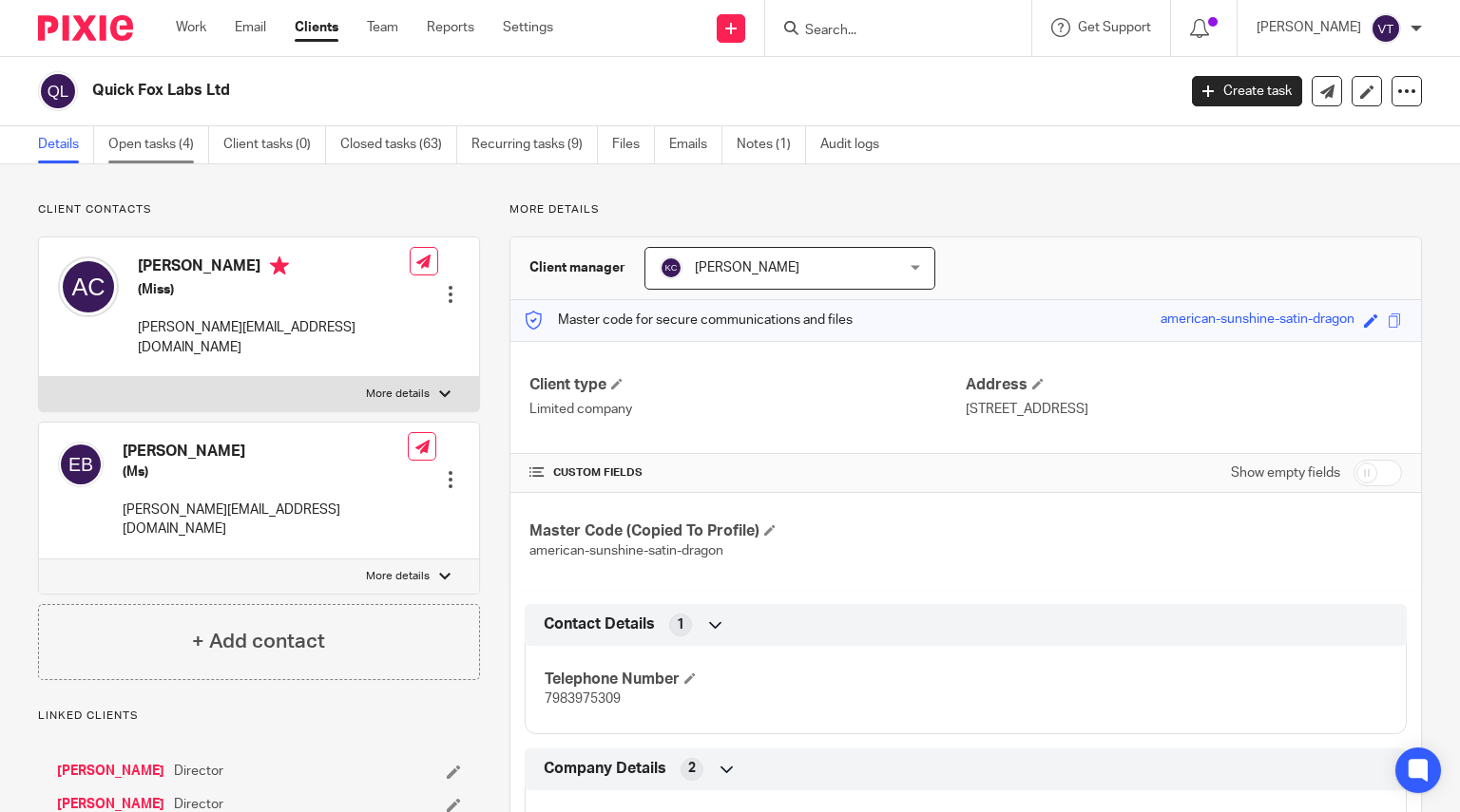
click at [157, 148] on link "Open tasks (4)" at bounding box center [159, 145] width 101 height 37
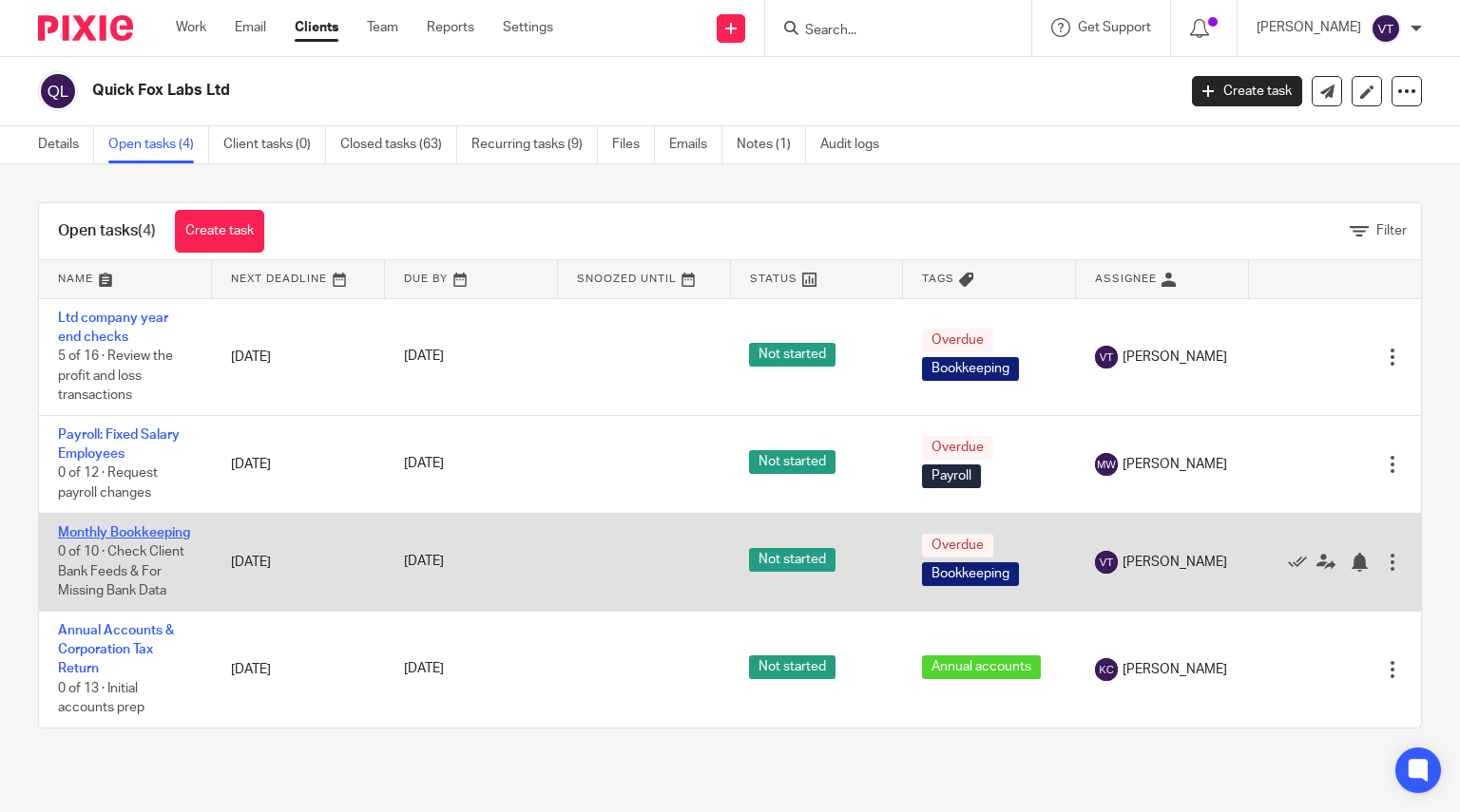
click at [89, 540] on link "Monthly Bookkeeping" at bounding box center [124, 533] width 132 height 13
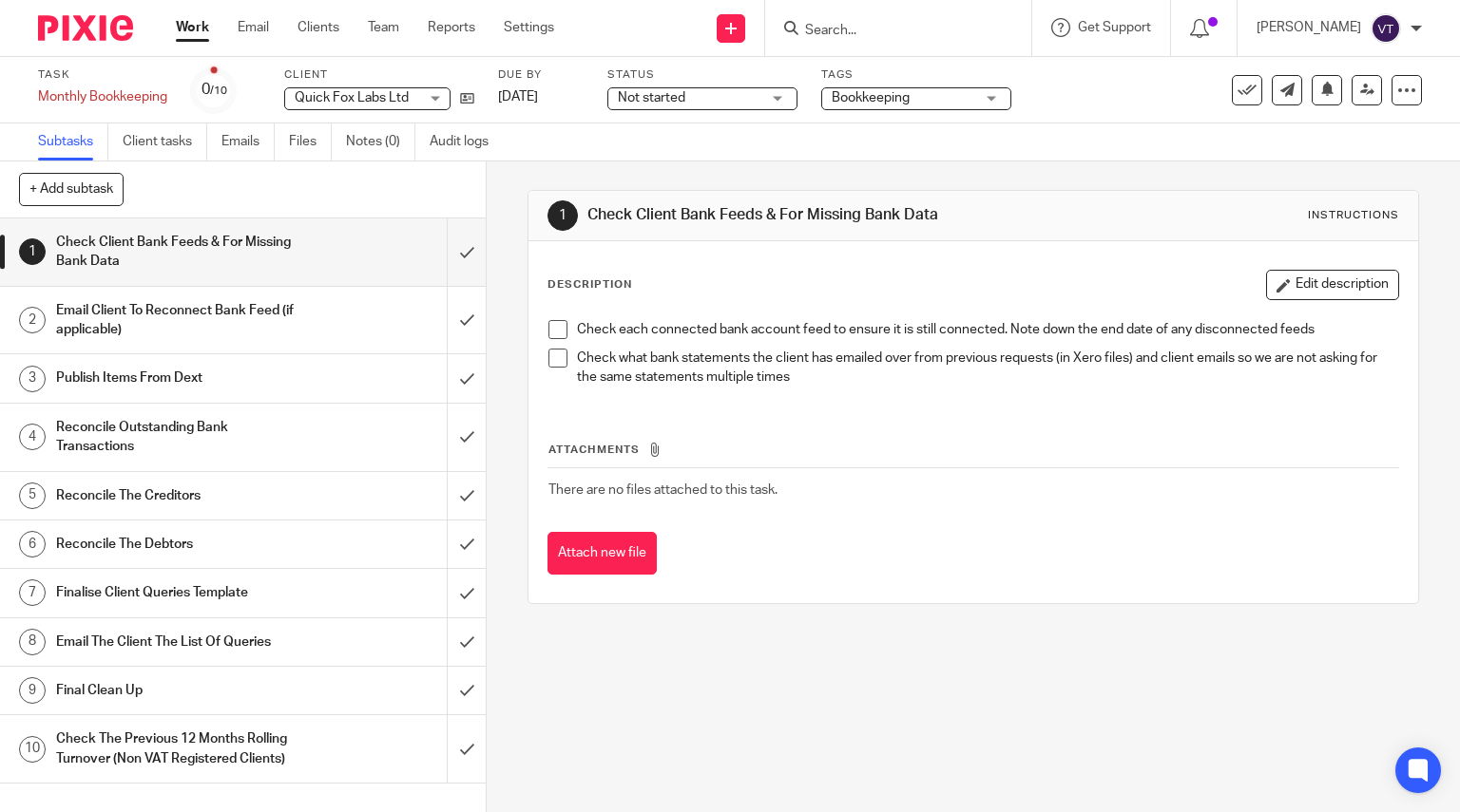
click at [702, 100] on span "Not started" at bounding box center [690, 98] width 143 height 20
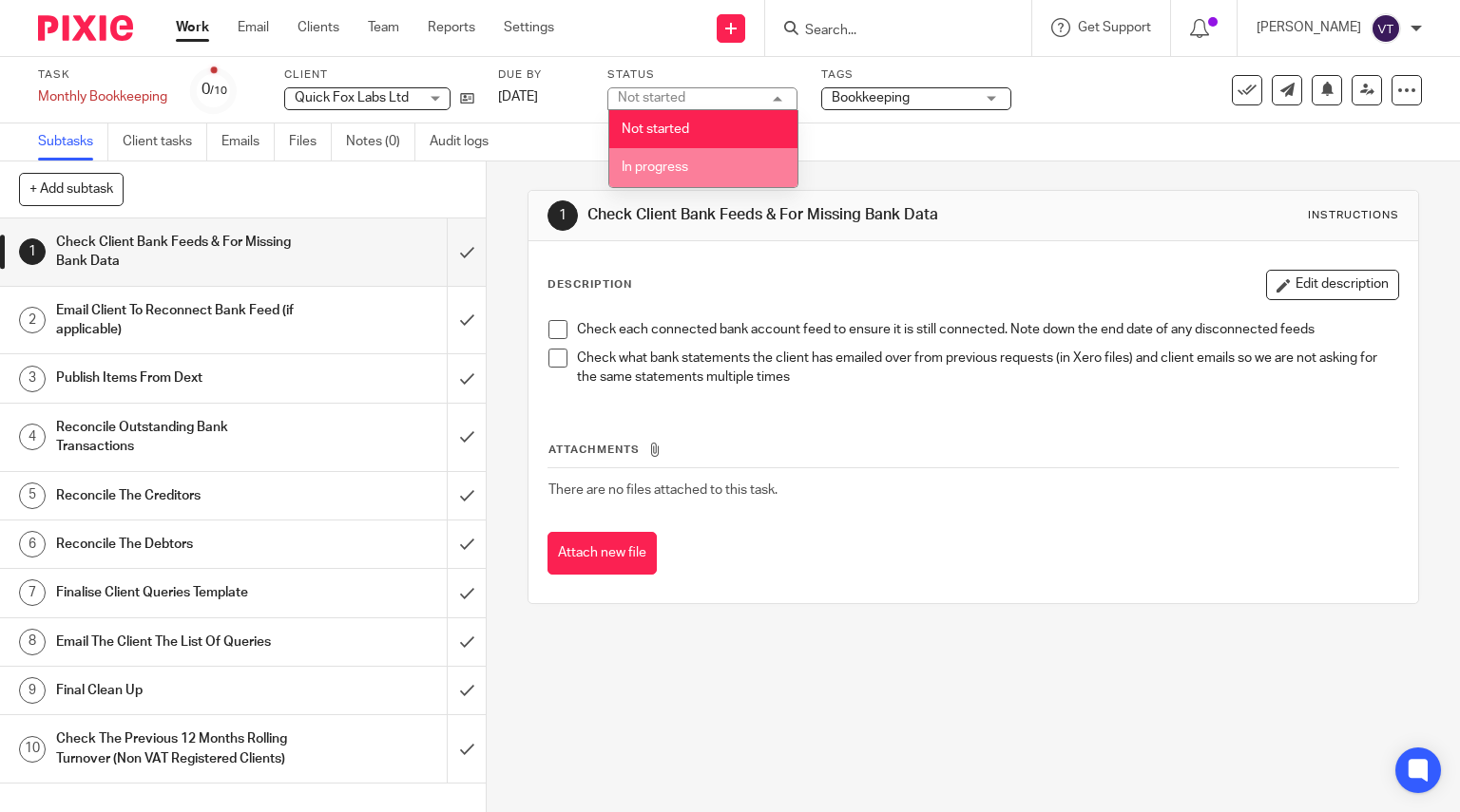
click at [710, 162] on li "In progress" at bounding box center [704, 168] width 189 height 39
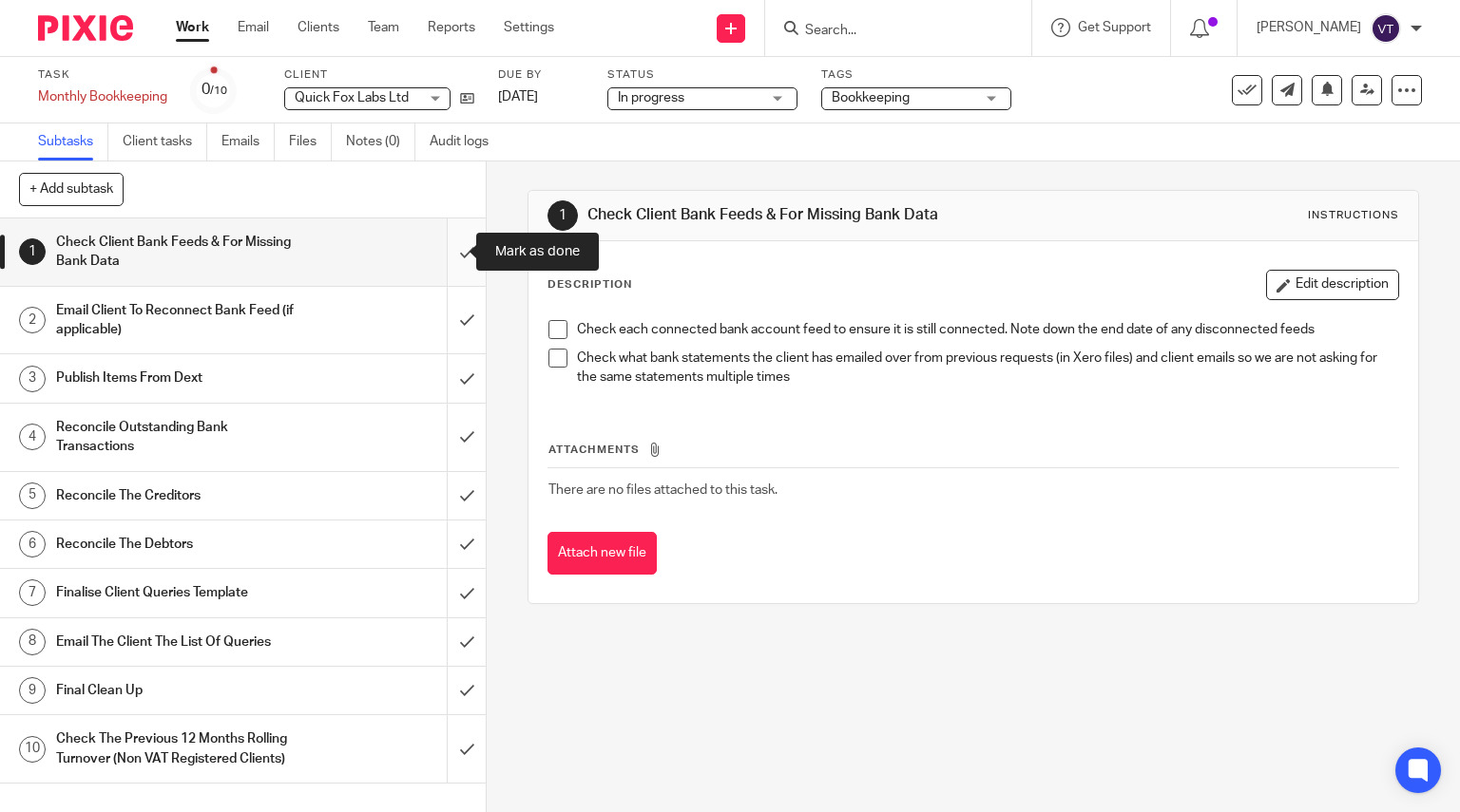
click at [449, 253] on input "submit" at bounding box center [243, 252] width 486 height 68
click at [445, 308] on input "submit" at bounding box center [243, 320] width 486 height 68
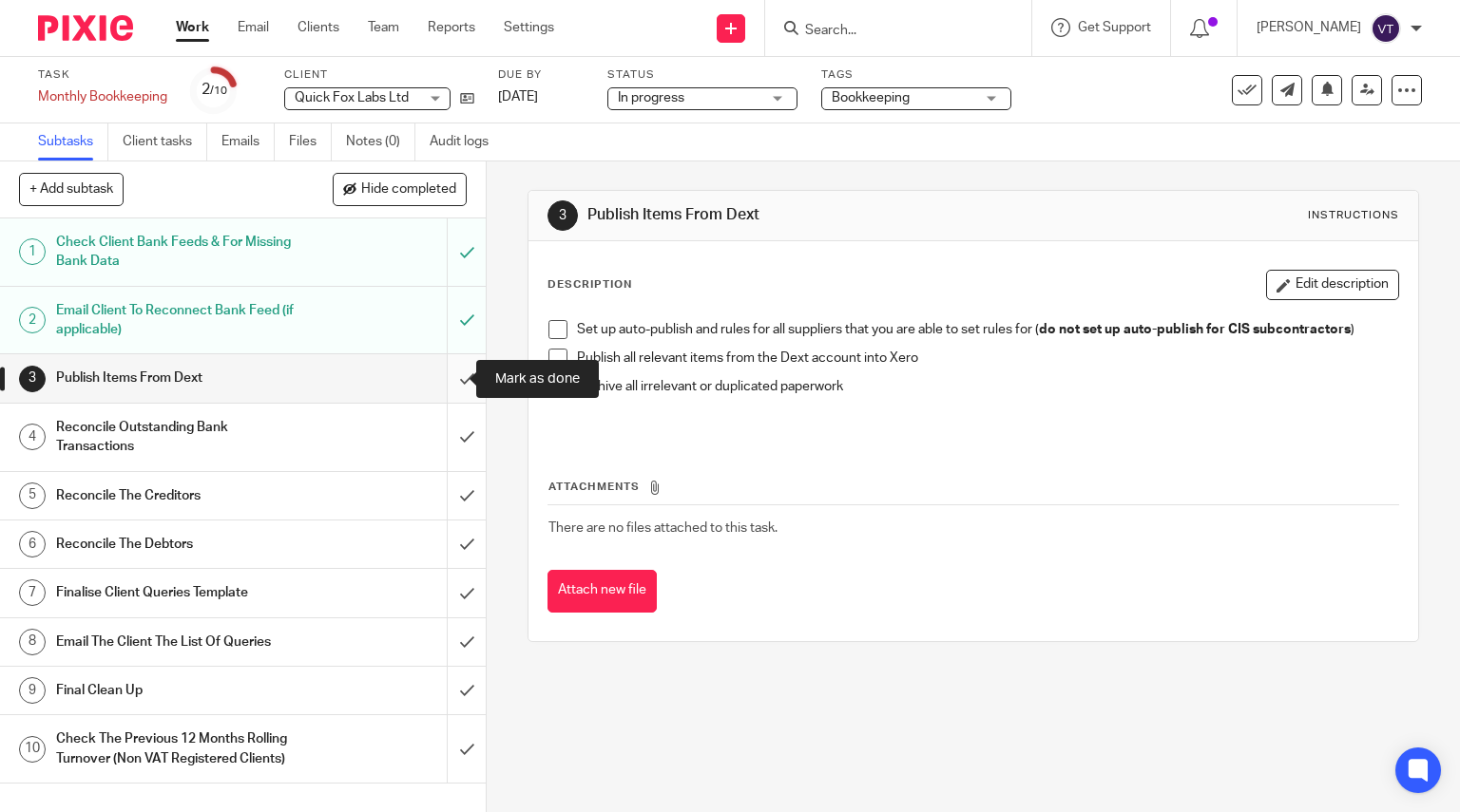
click at [446, 385] on input "submit" at bounding box center [243, 378] width 486 height 48
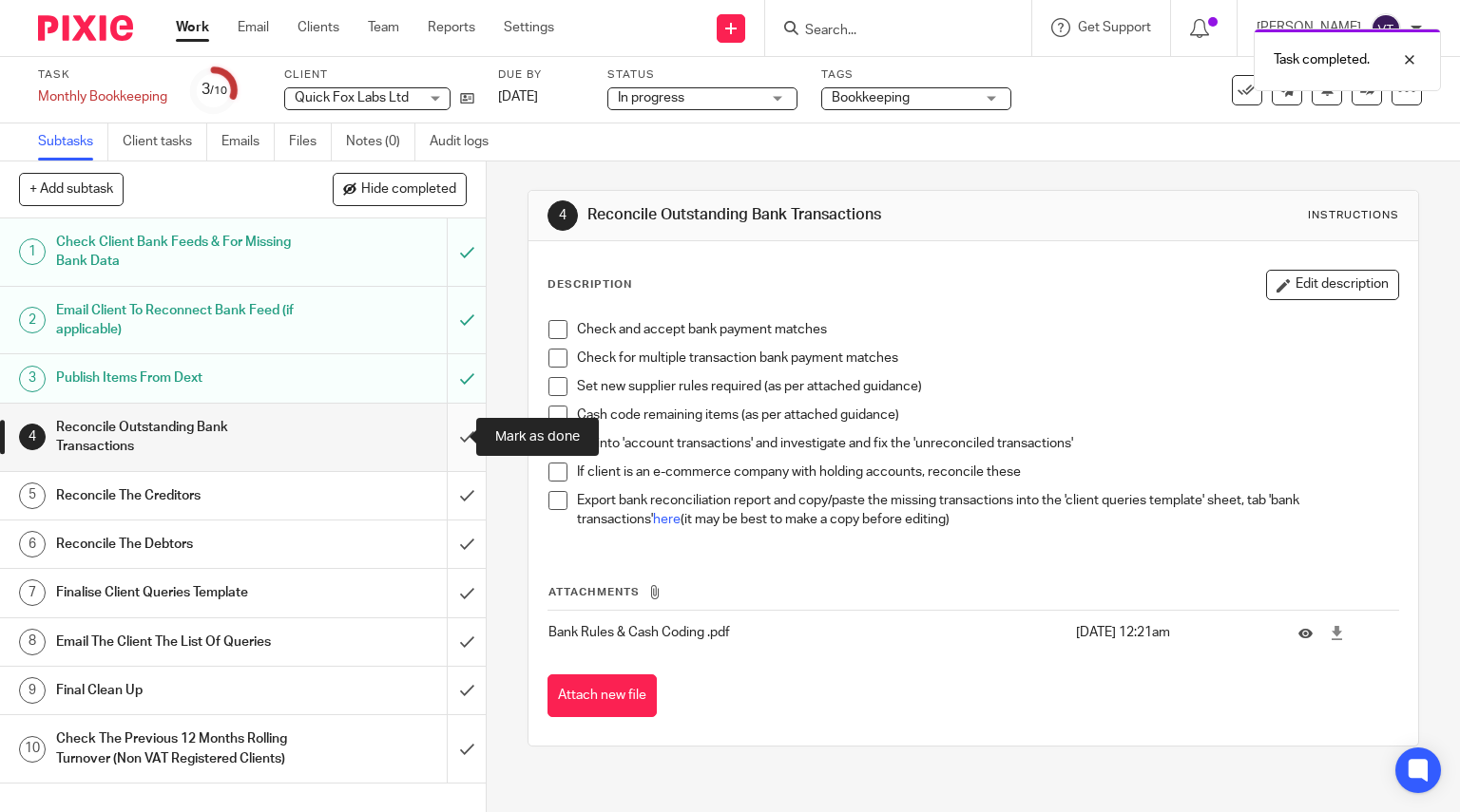
click at [453, 438] on input "submit" at bounding box center [243, 437] width 486 height 68
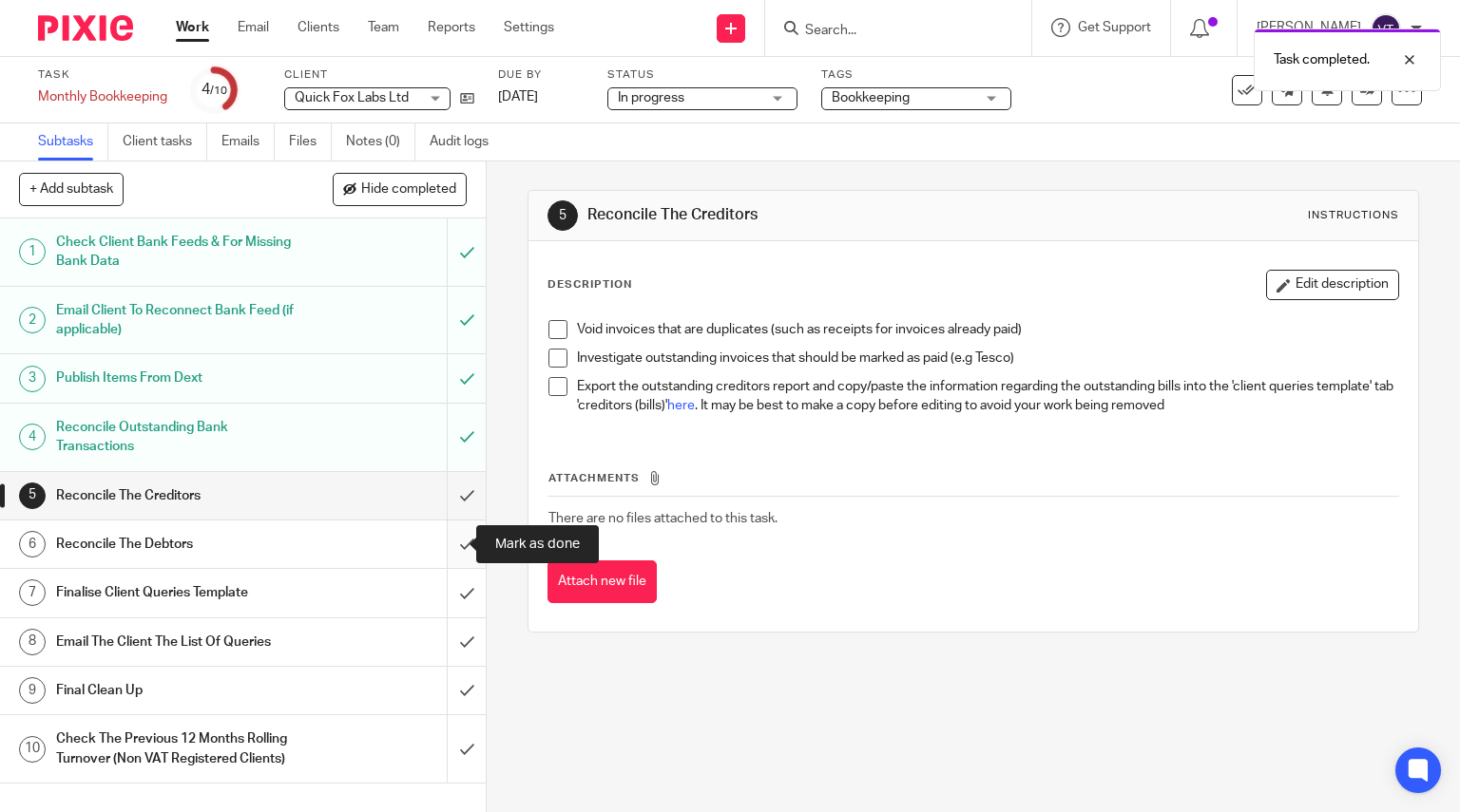
click at [446, 549] on input "submit" at bounding box center [243, 545] width 486 height 48
click at [442, 594] on input "submit" at bounding box center [243, 593] width 486 height 48
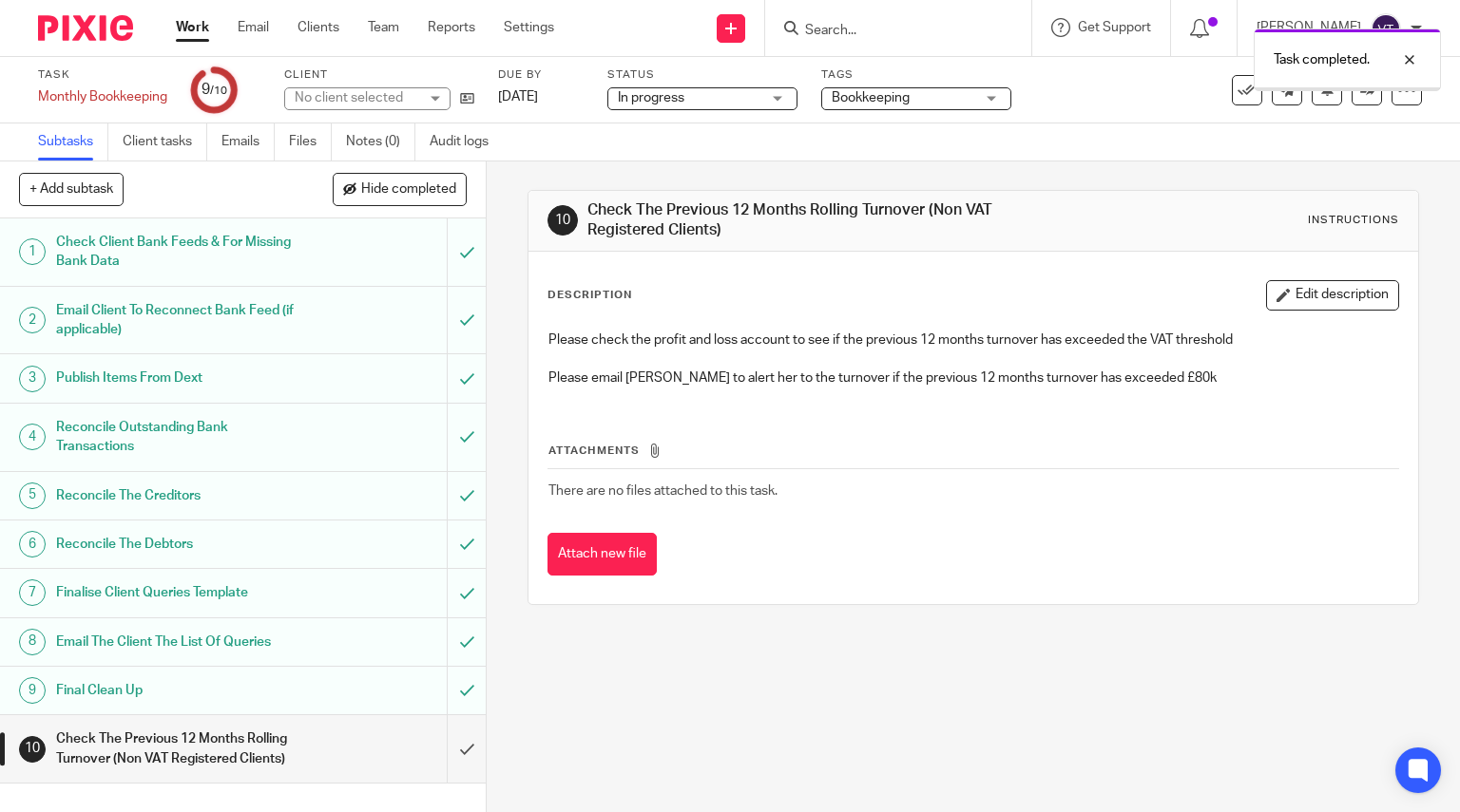
click at [445, 746] on input "submit" at bounding box center [243, 749] width 486 height 68
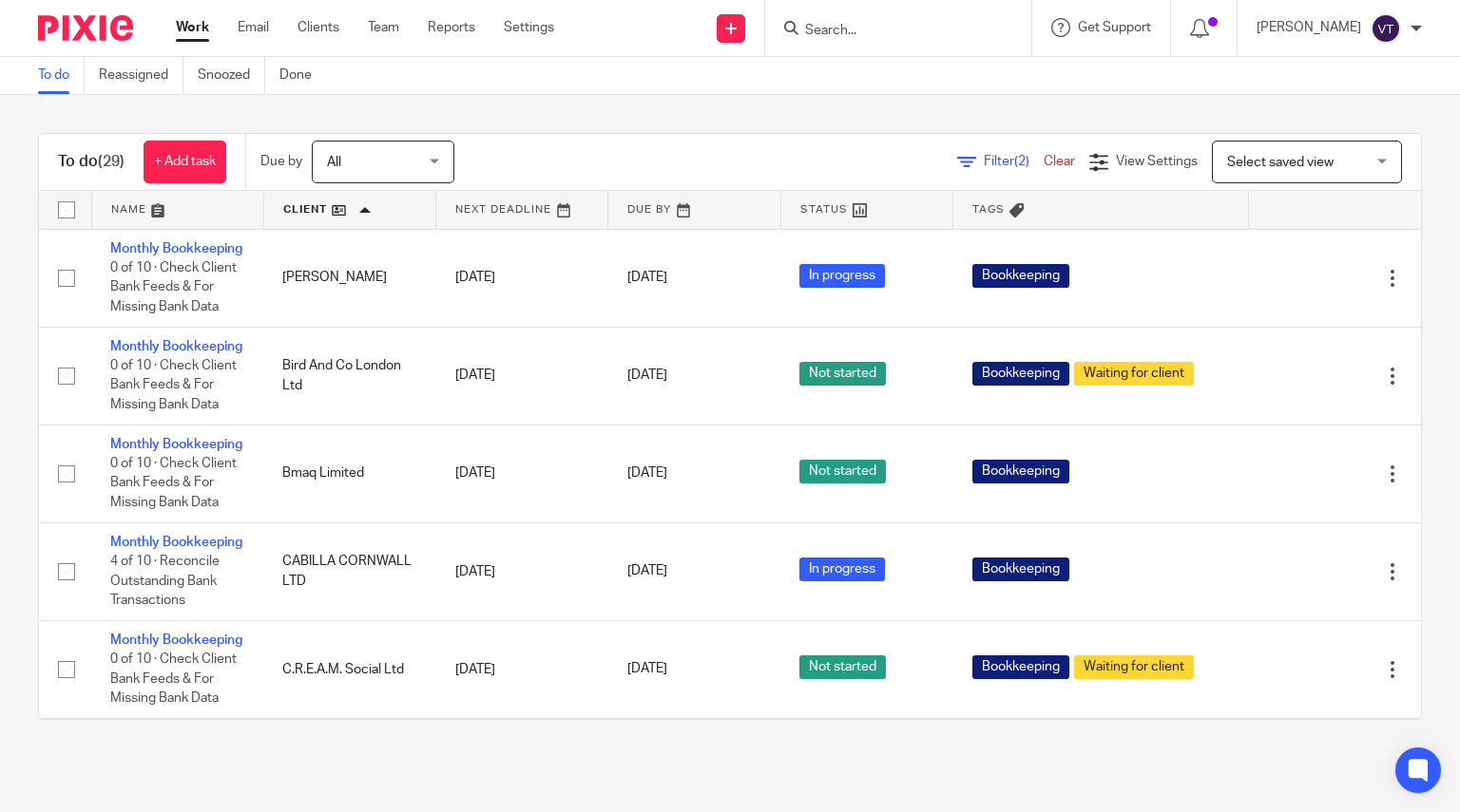
click at [870, 20] on form at bounding box center [904, 28] width 203 height 24
click at [878, 36] on input "Search" at bounding box center [889, 31] width 171 height 17
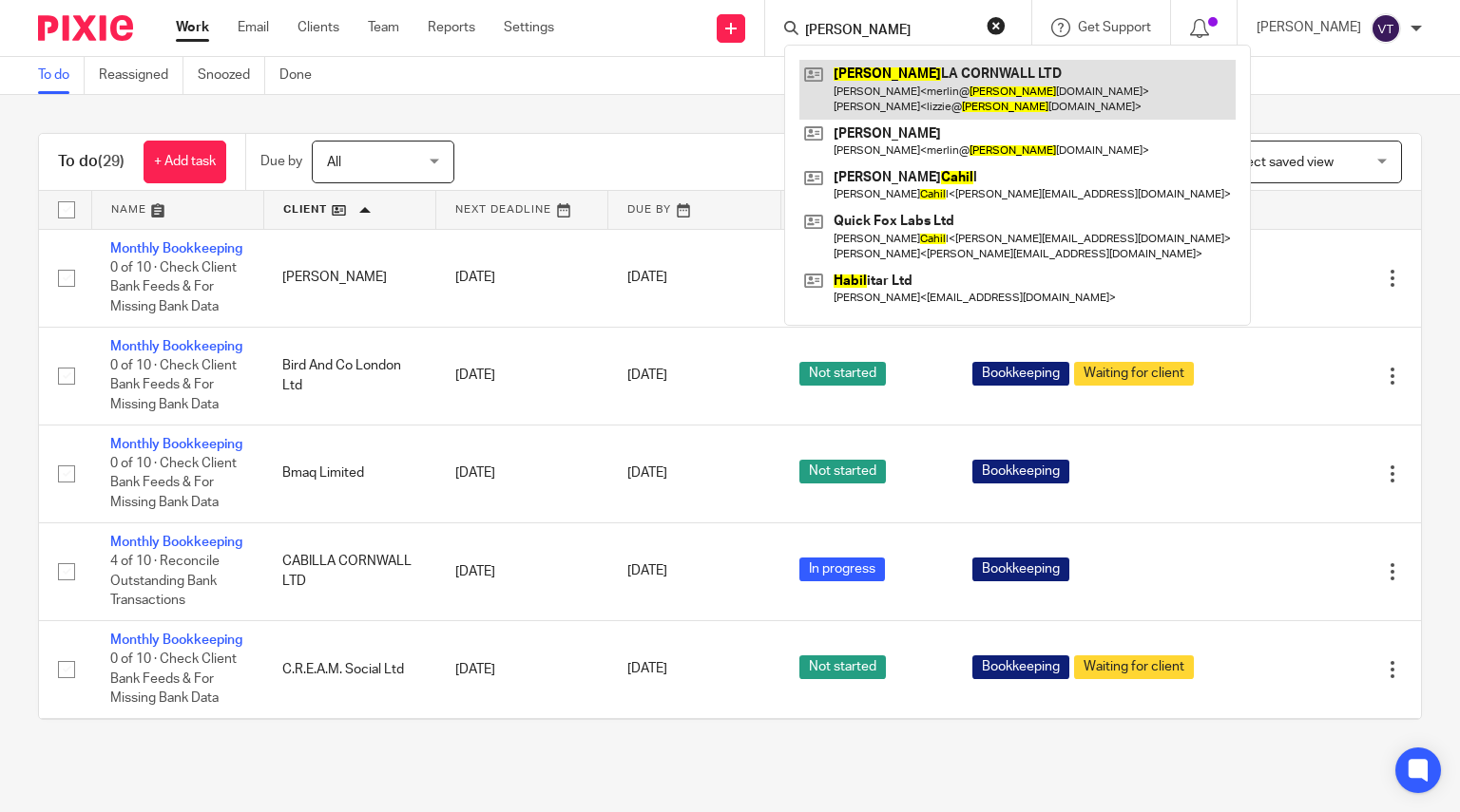
type input "cabil"
click at [927, 98] on link at bounding box center [1017, 89] width 436 height 59
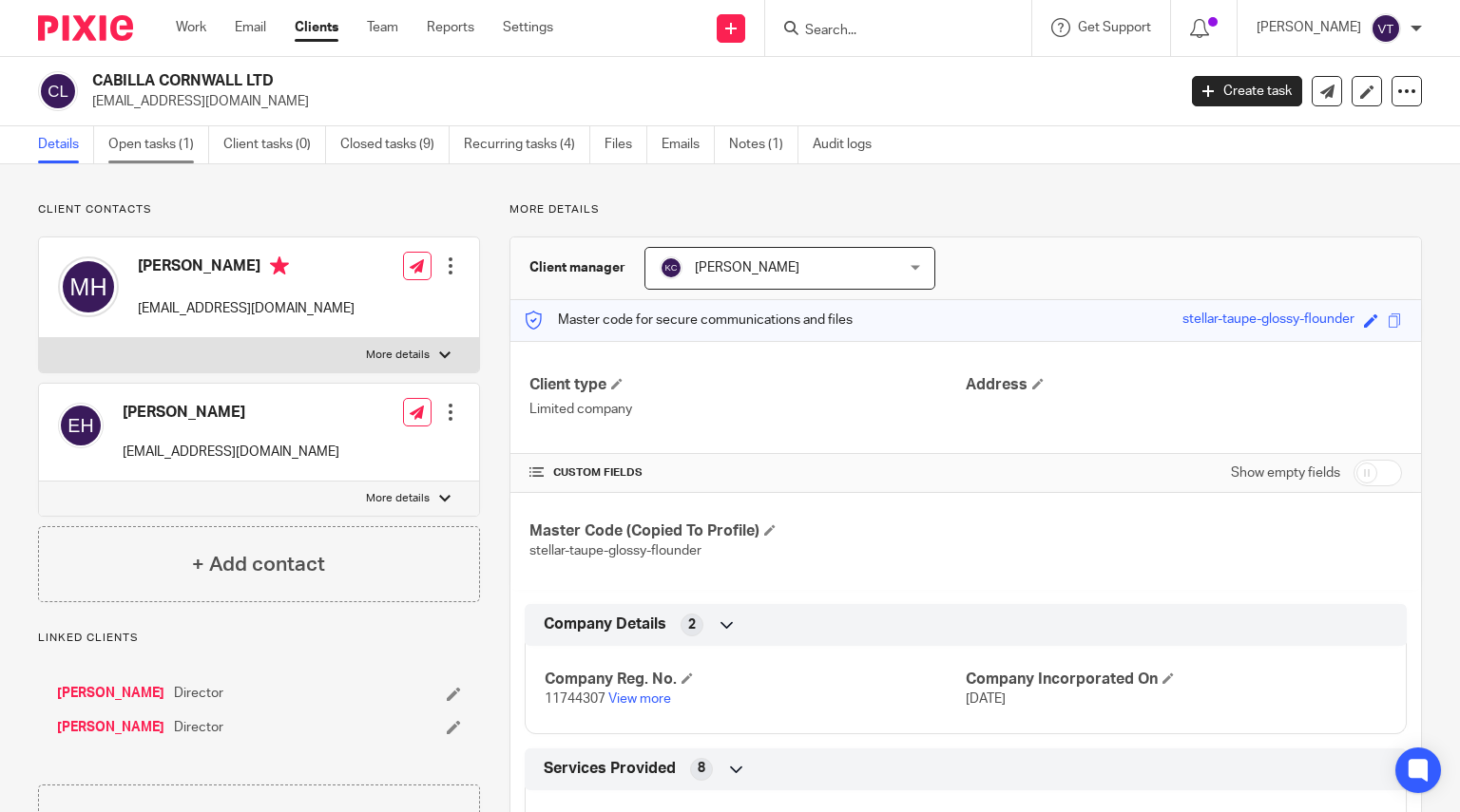
click at [158, 148] on link "Open tasks (1)" at bounding box center [159, 145] width 101 height 37
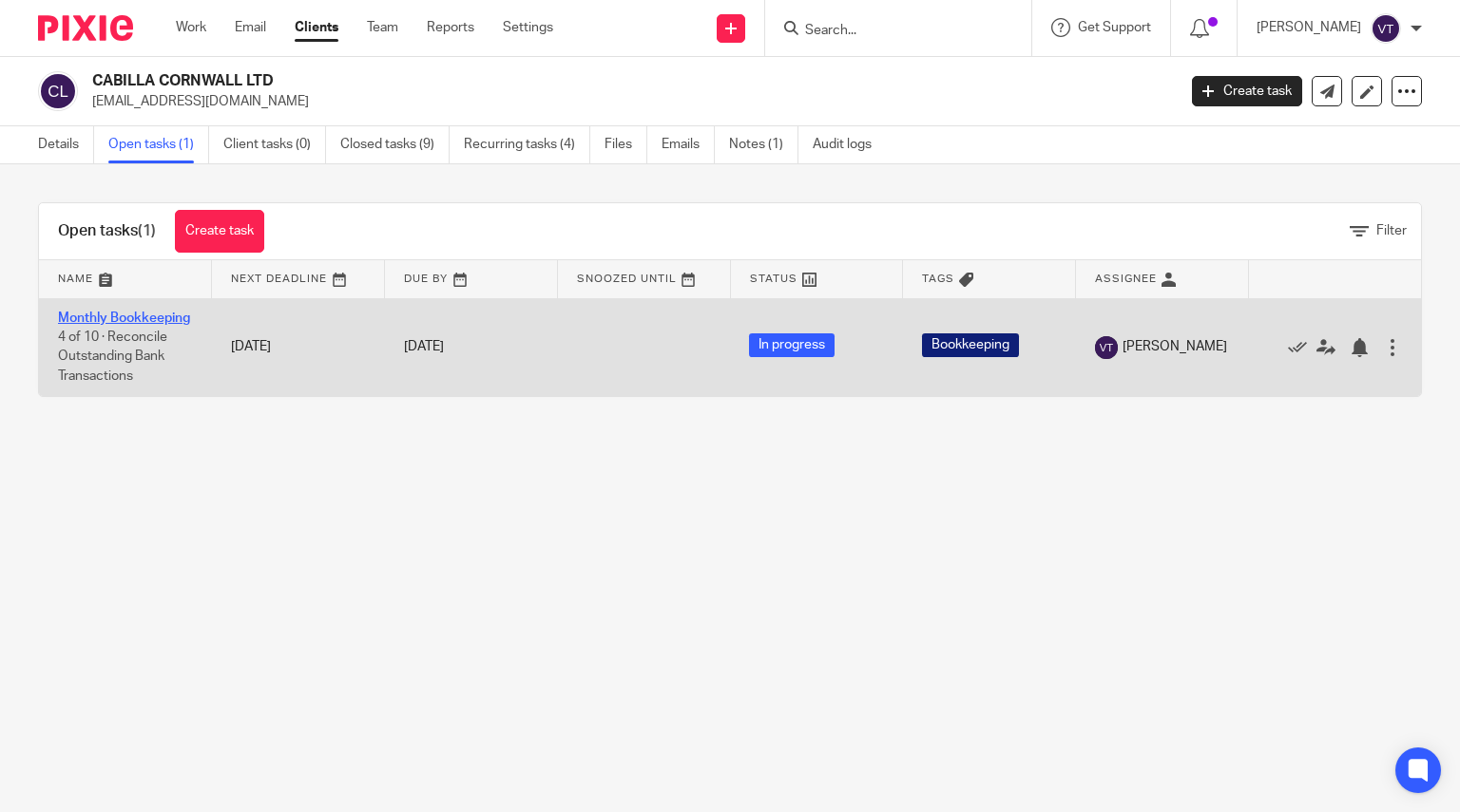
click at [86, 325] on link "Monthly Bookkeeping" at bounding box center [124, 318] width 132 height 13
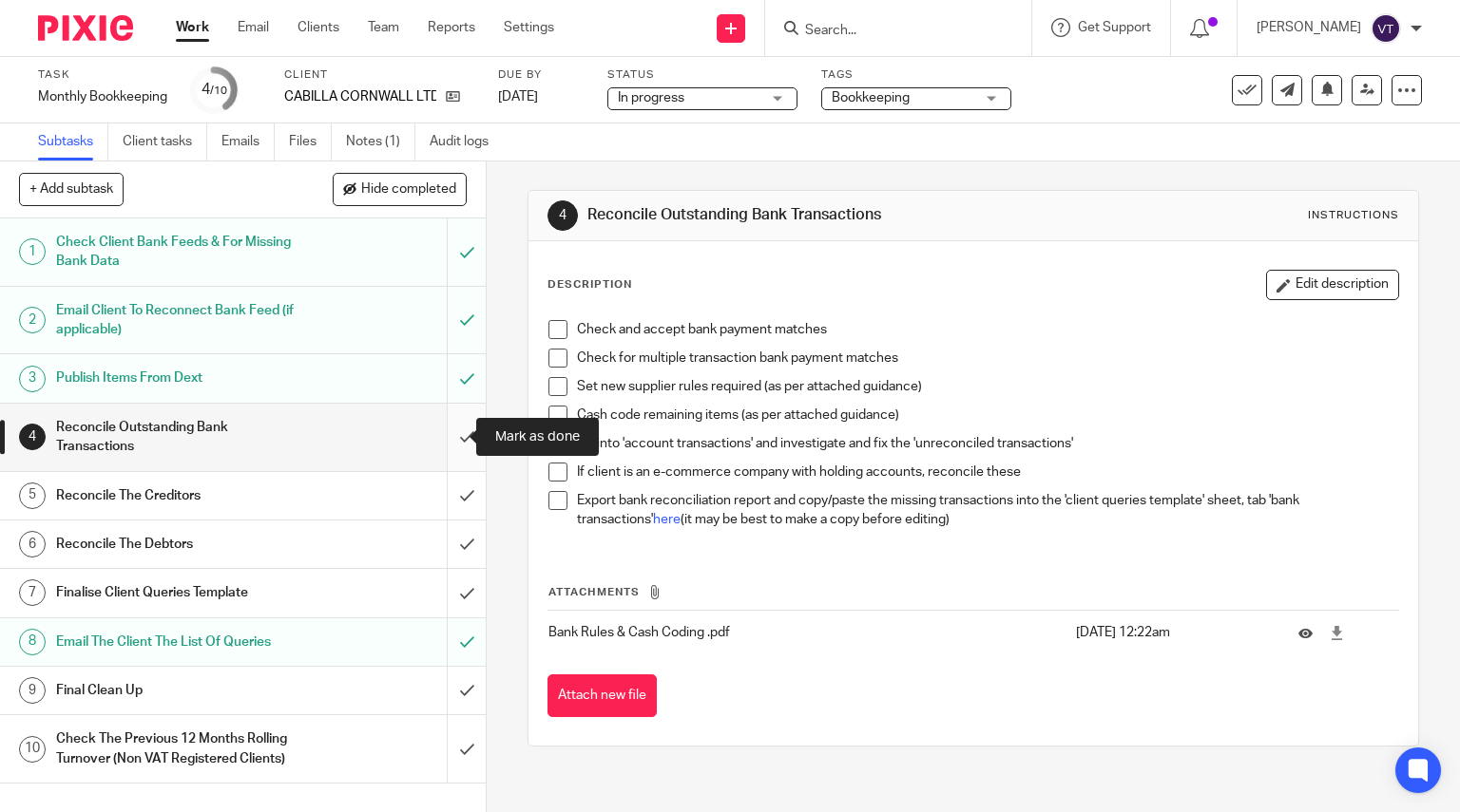
click at [441, 436] on input "submit" at bounding box center [243, 437] width 486 height 68
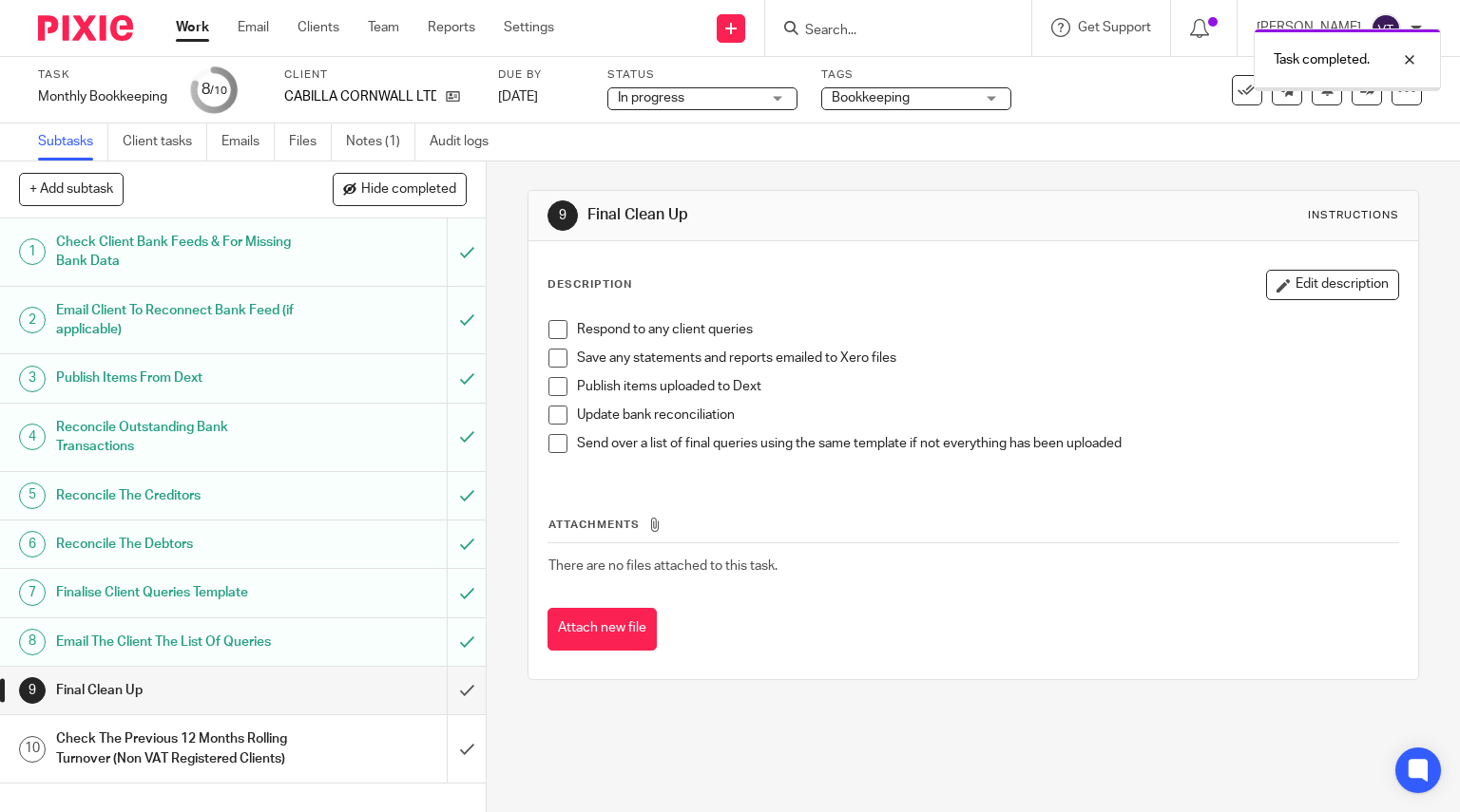
click at [442, 687] on input "submit" at bounding box center [243, 691] width 486 height 48
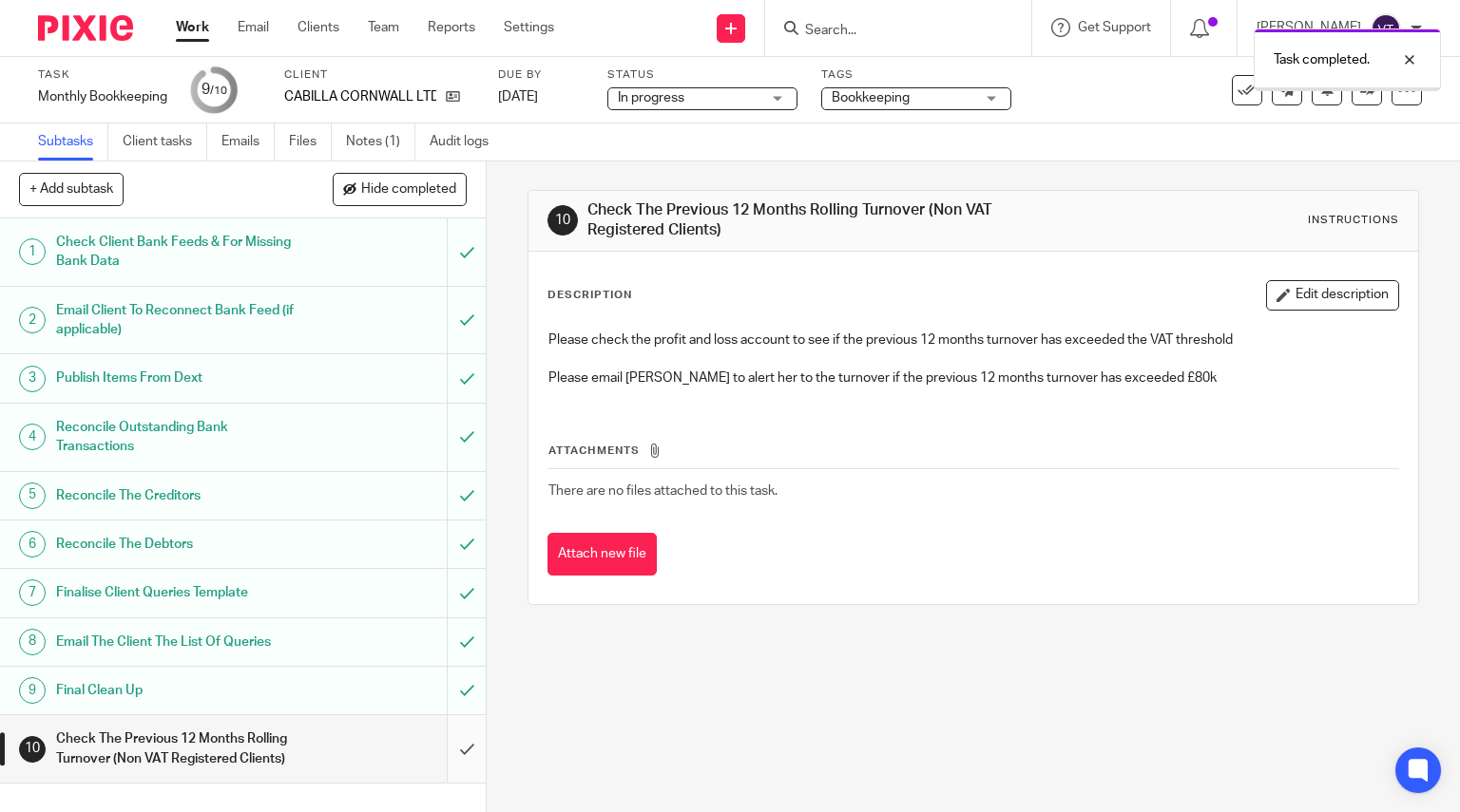
drag, startPoint x: 0, startPoint y: 0, endPoint x: 456, endPoint y: 743, distance: 871.8
click at [456, 743] on input "submit" at bounding box center [243, 749] width 486 height 68
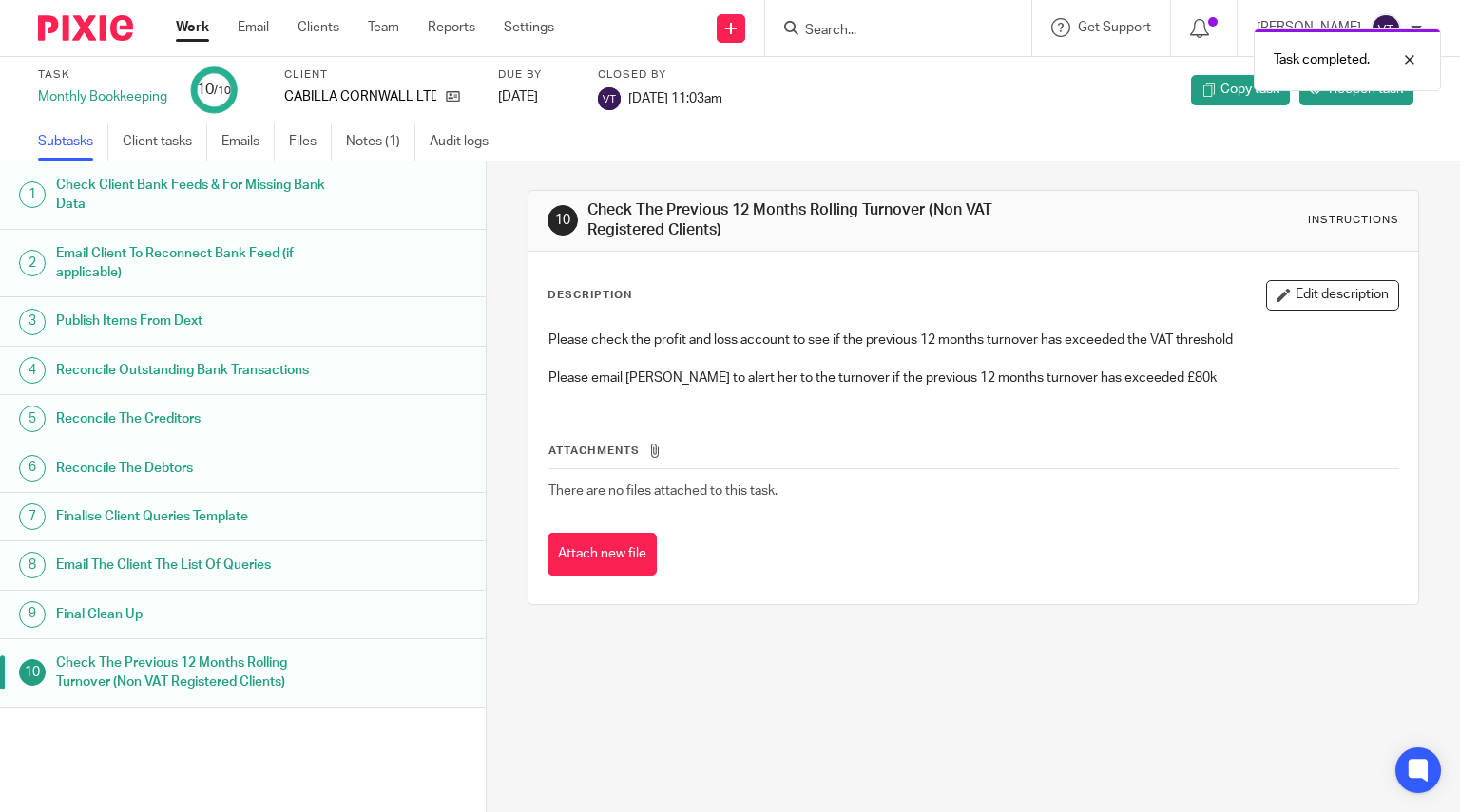
click at [849, 30] on div "Task completed." at bounding box center [1086, 55] width 711 height 72
click at [858, 26] on div "Task completed." at bounding box center [1086, 55] width 711 height 72
click at [845, 13] on div at bounding box center [898, 28] width 266 height 56
click at [828, 30] on input "Search" at bounding box center [889, 31] width 171 height 17
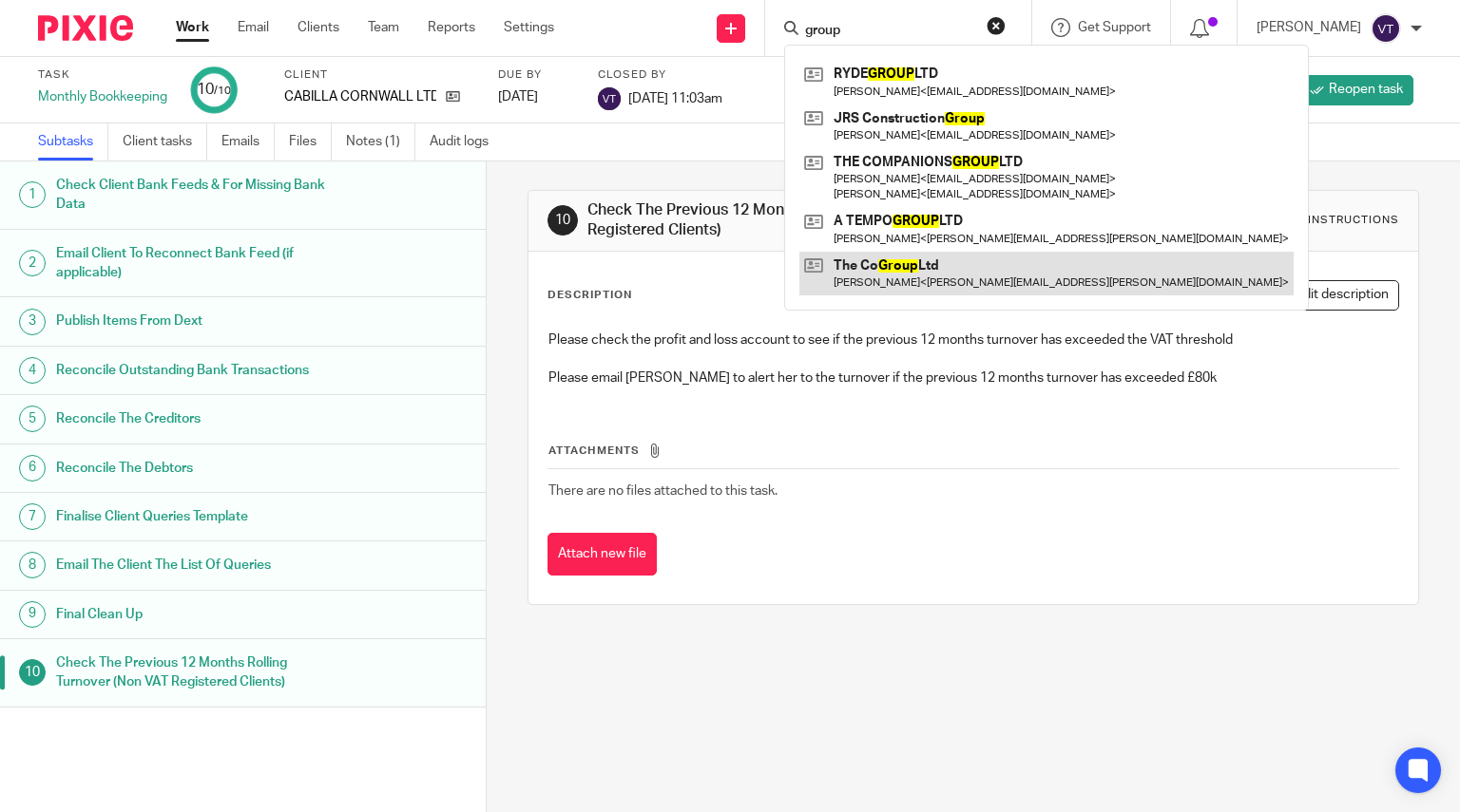
type input "group"
click at [948, 273] on link at bounding box center [1046, 274] width 494 height 44
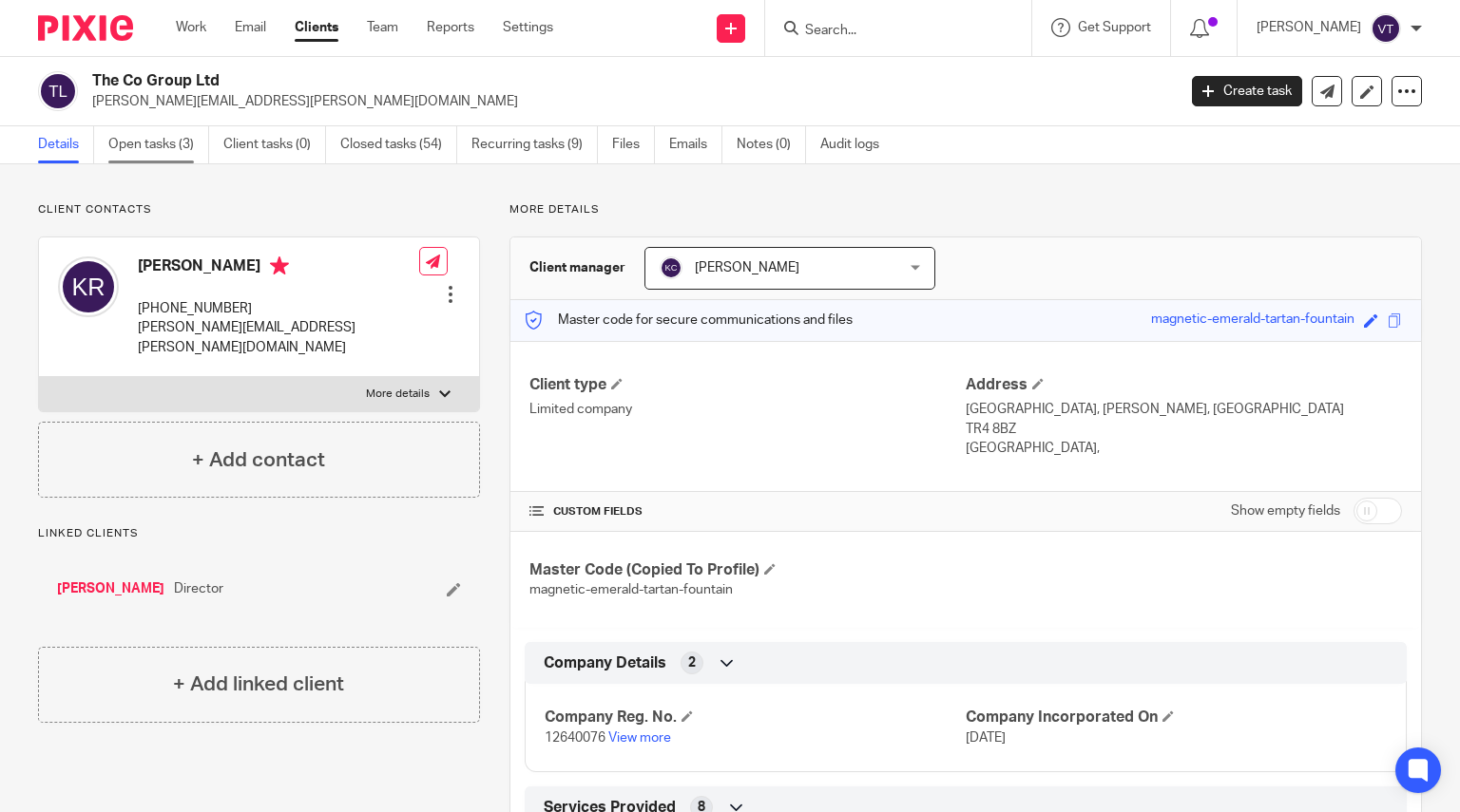
click at [131, 147] on link "Open tasks (3)" at bounding box center [159, 145] width 101 height 37
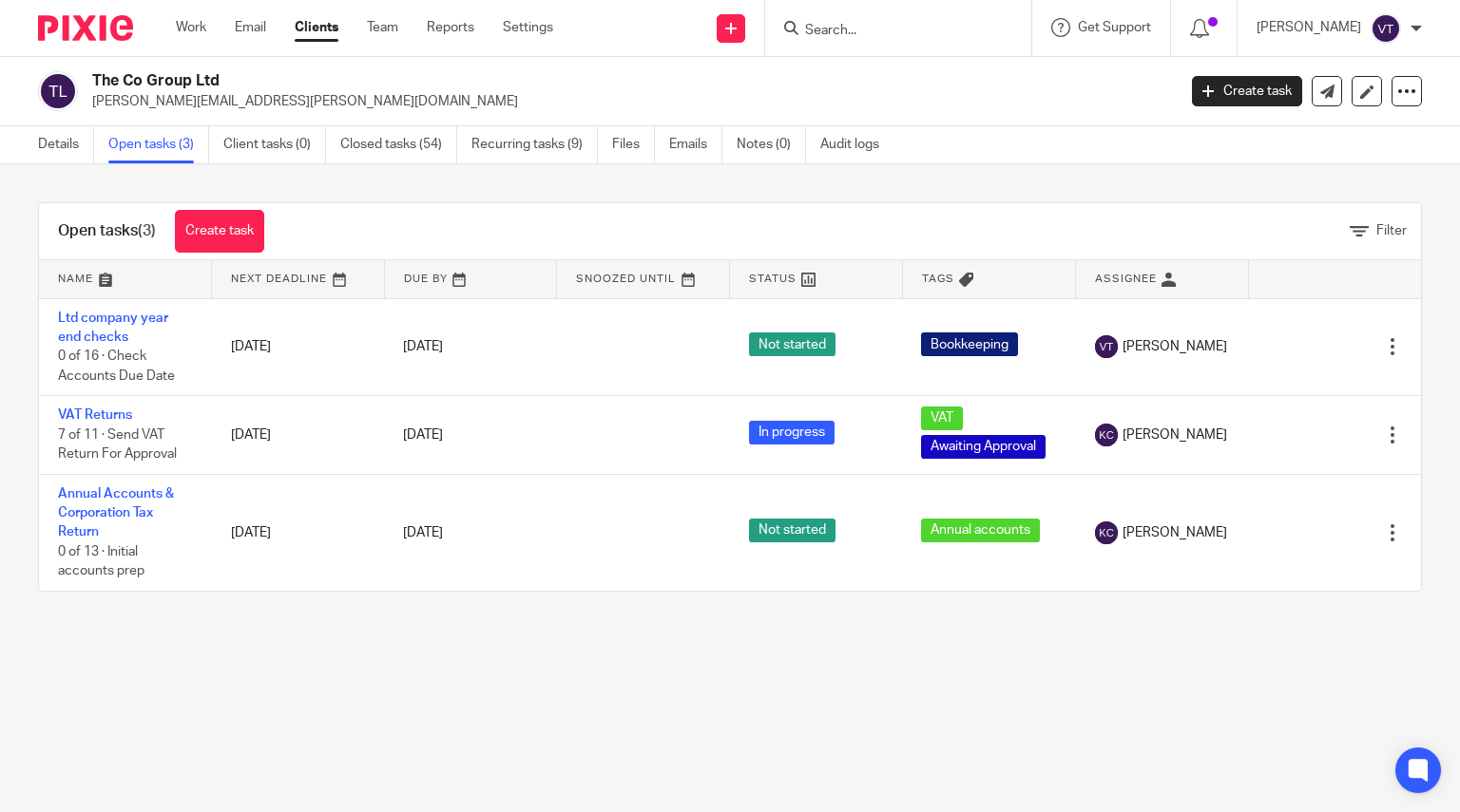
click at [830, 24] on input "Search" at bounding box center [889, 31] width 171 height 17
type input "botan"
click at [892, 105] on div "Sophie Lee Sophie Lee < botan icalyarn@gmail.com >" at bounding box center [975, 82] width 381 height 74
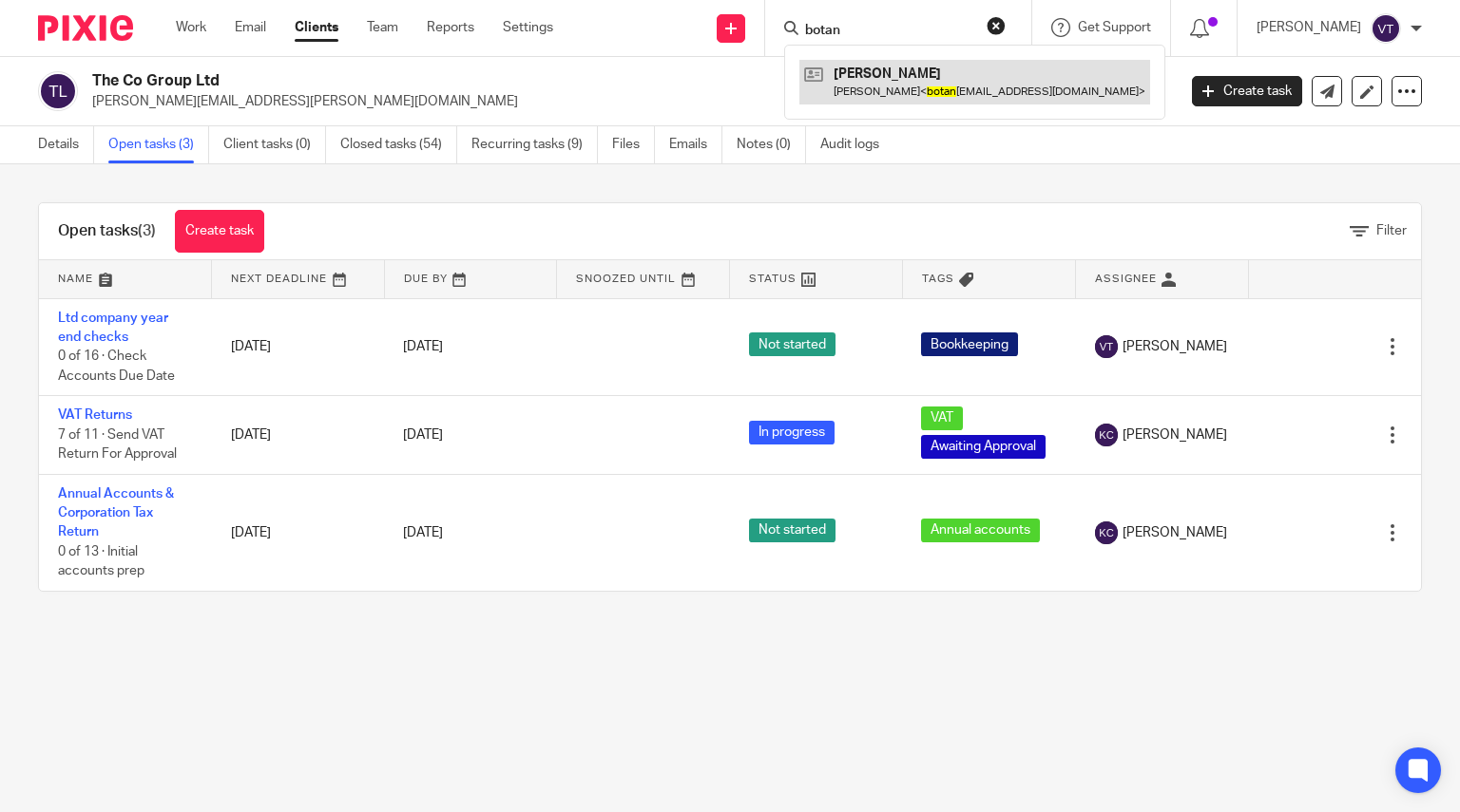
click at [896, 77] on link at bounding box center [974, 82] width 350 height 44
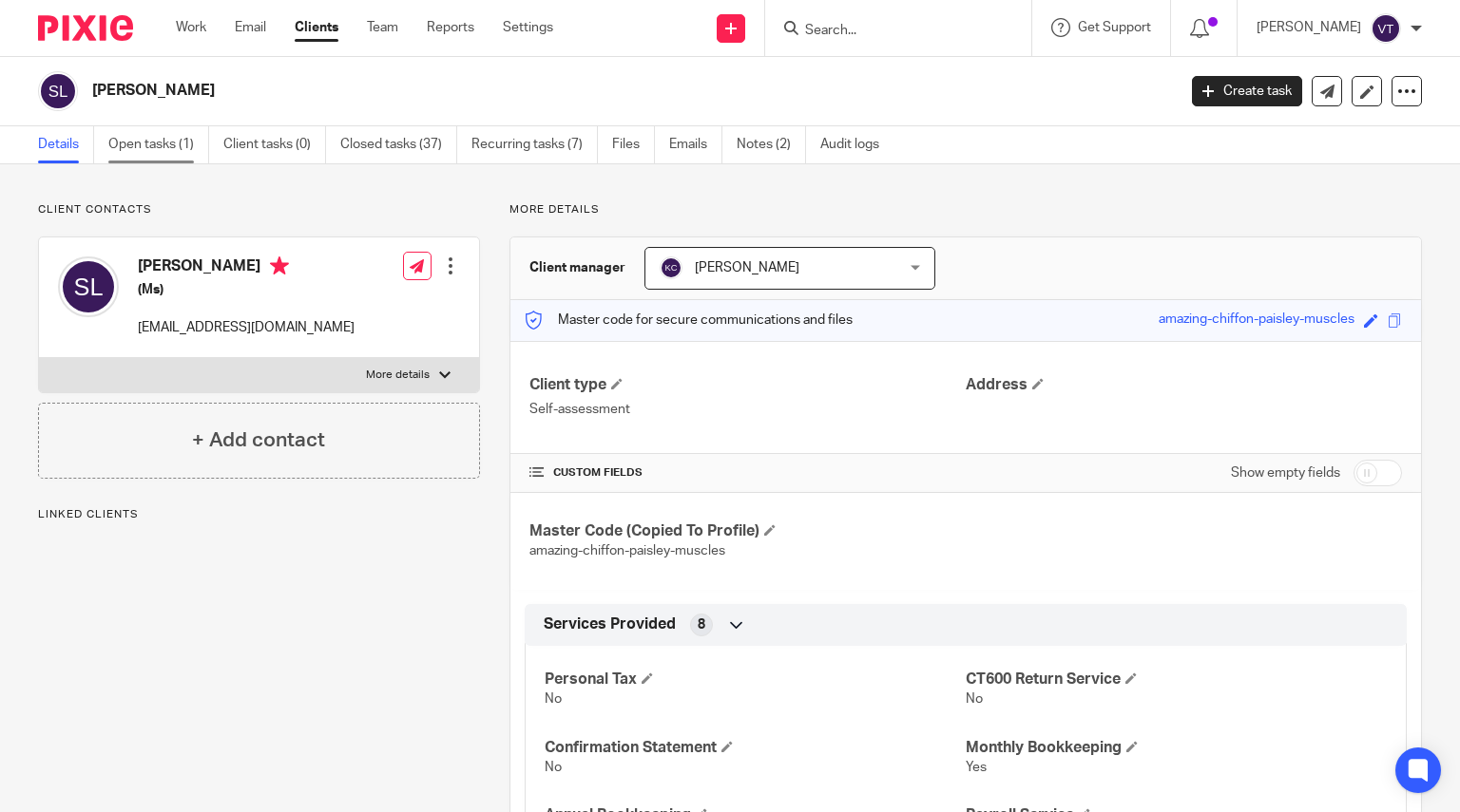
click at [142, 148] on link "Open tasks (1)" at bounding box center [159, 145] width 101 height 37
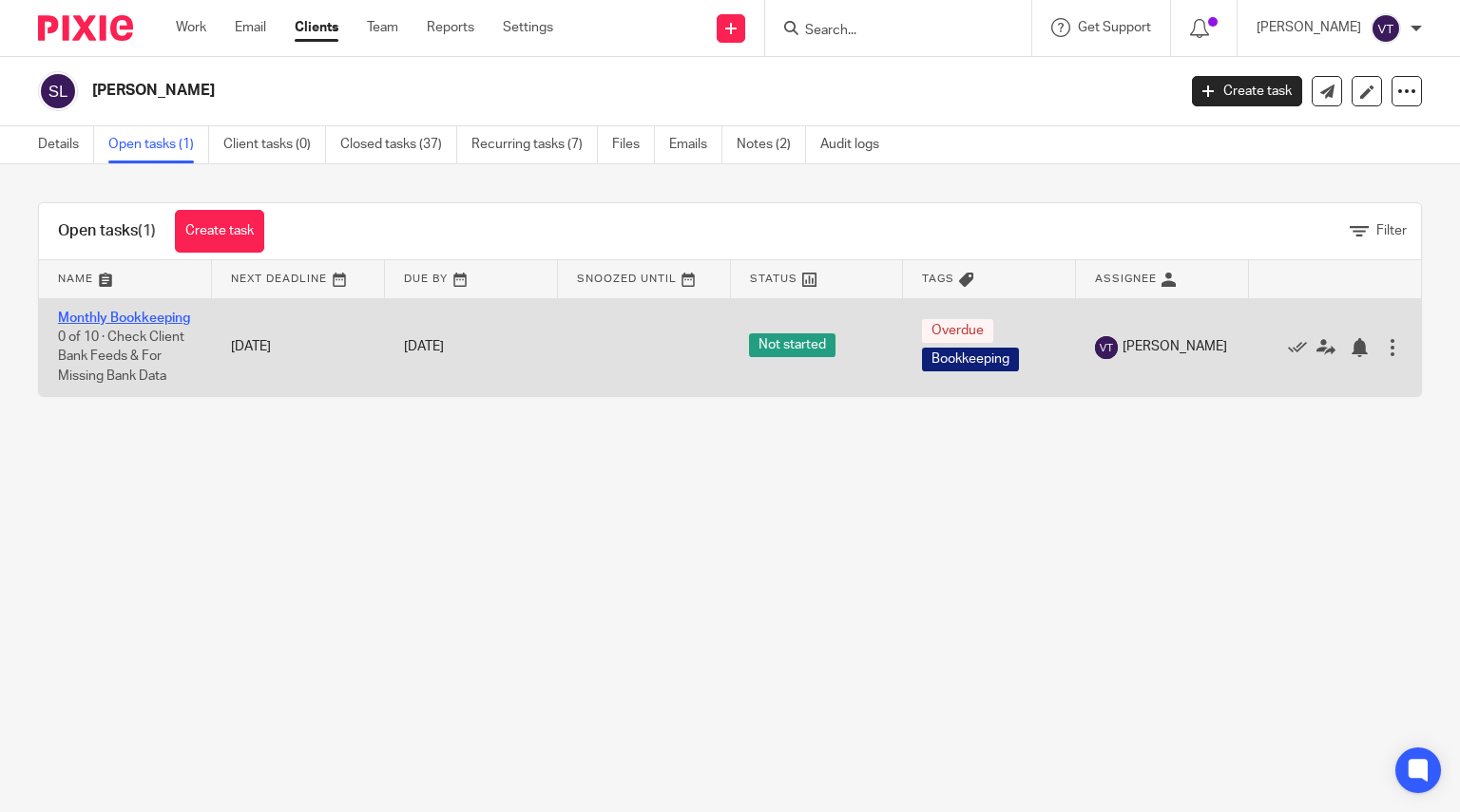
click at [112, 325] on link "Monthly Bookkeeping" at bounding box center [124, 318] width 132 height 13
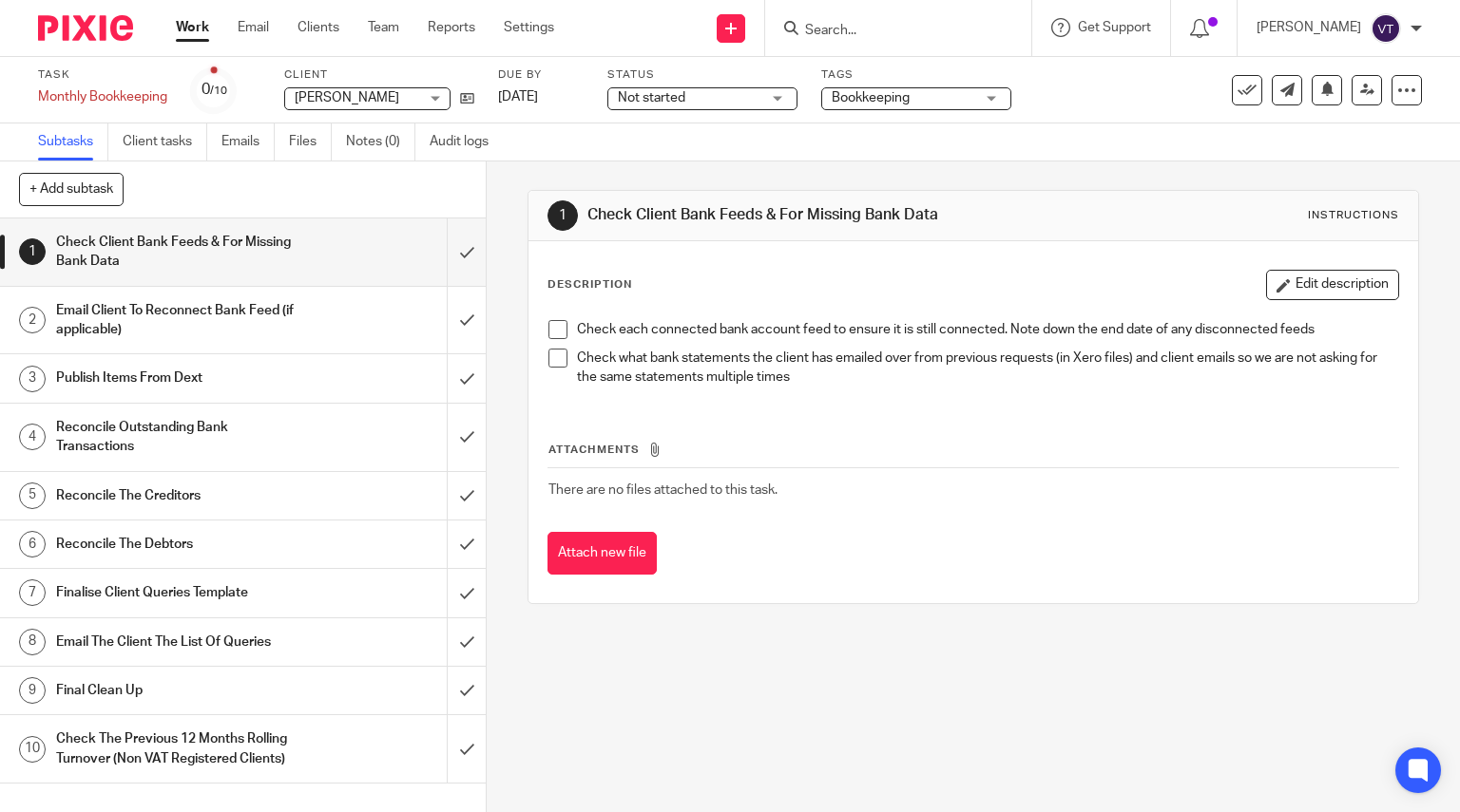
click at [690, 106] on span "Not started" at bounding box center [690, 98] width 143 height 20
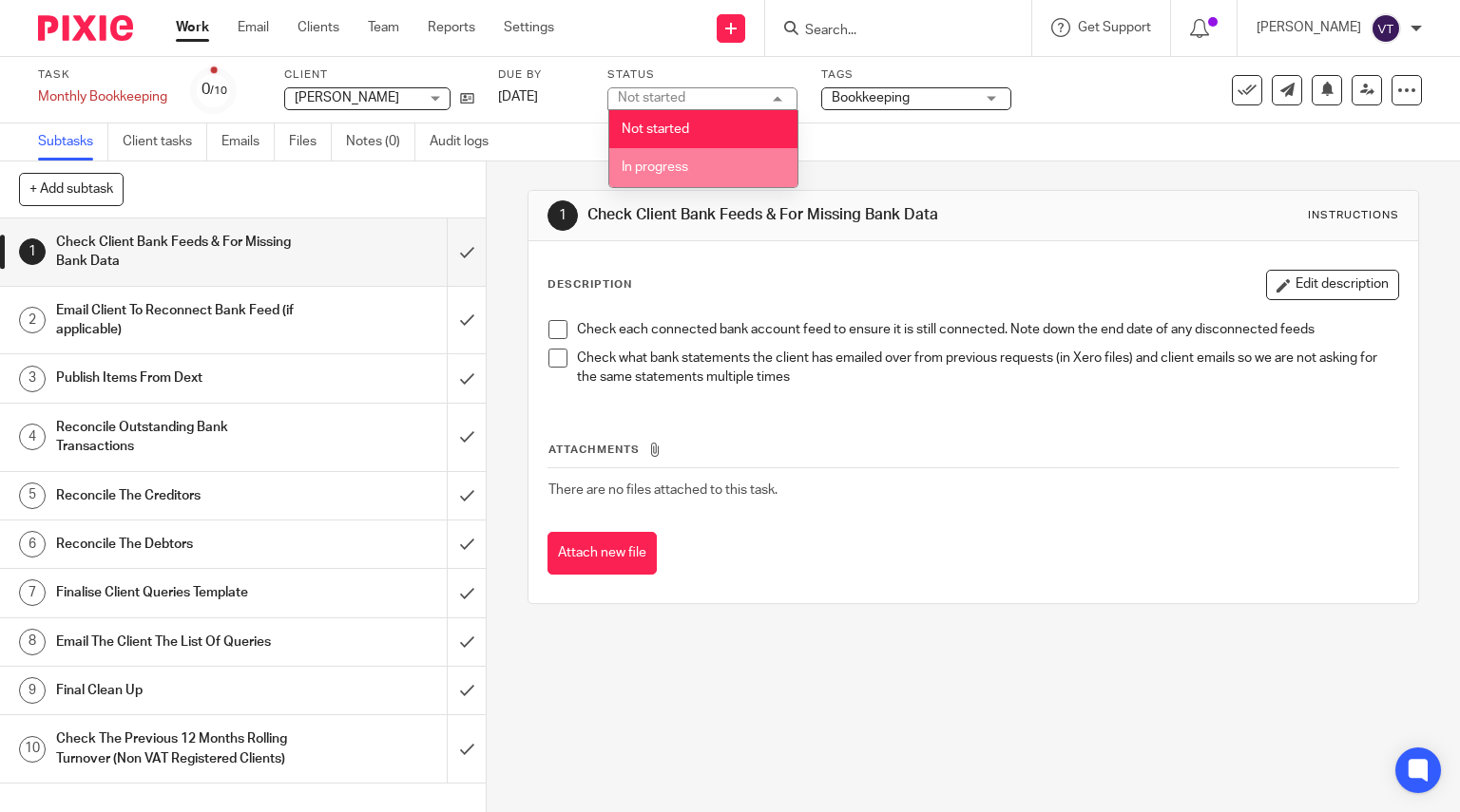
click at [712, 165] on li "In progress" at bounding box center [704, 168] width 189 height 39
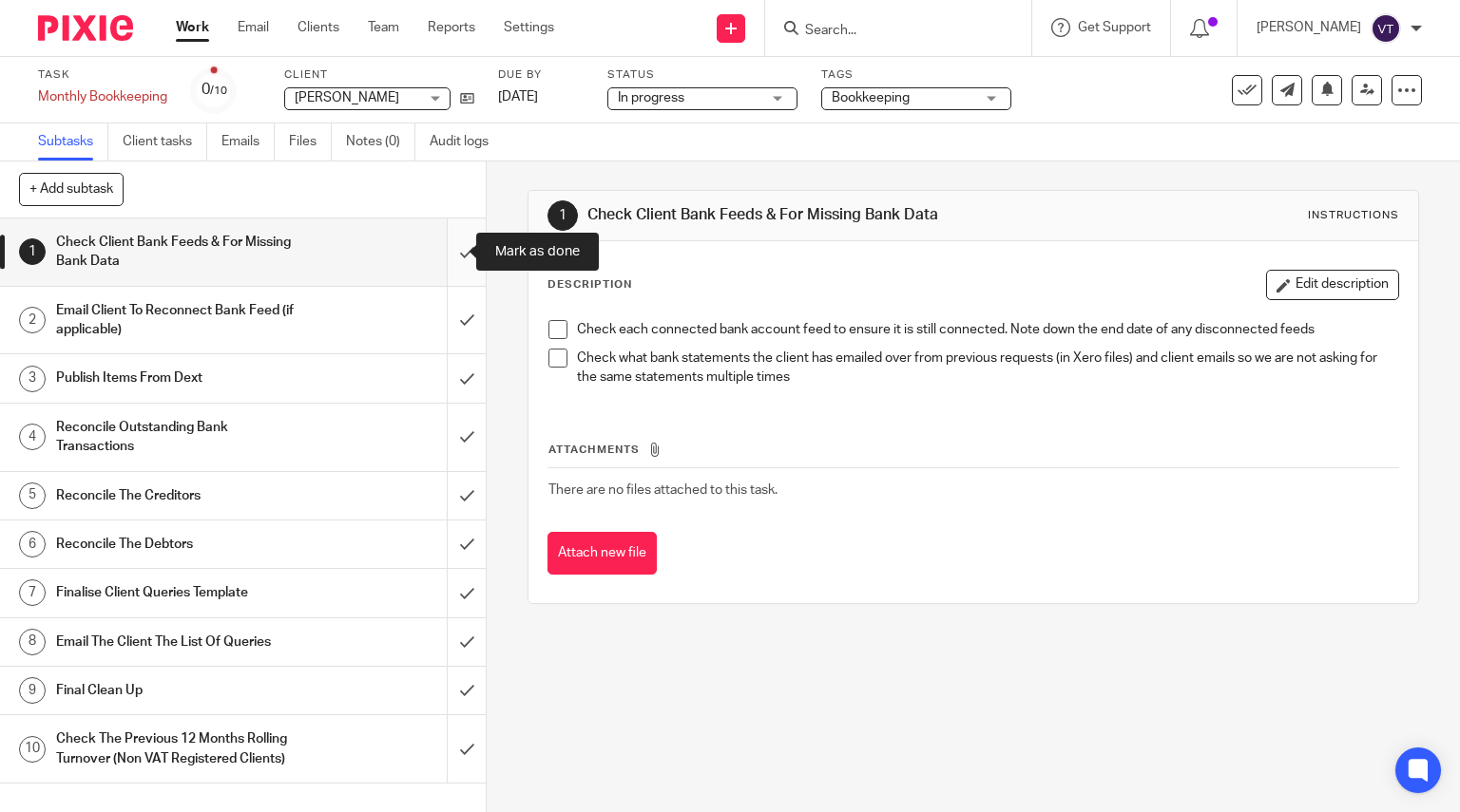
click at [436, 257] on input "submit" at bounding box center [243, 252] width 486 height 68
click at [453, 320] on input "submit" at bounding box center [243, 320] width 486 height 68
